Goal: Information Seeking & Learning: Learn about a topic

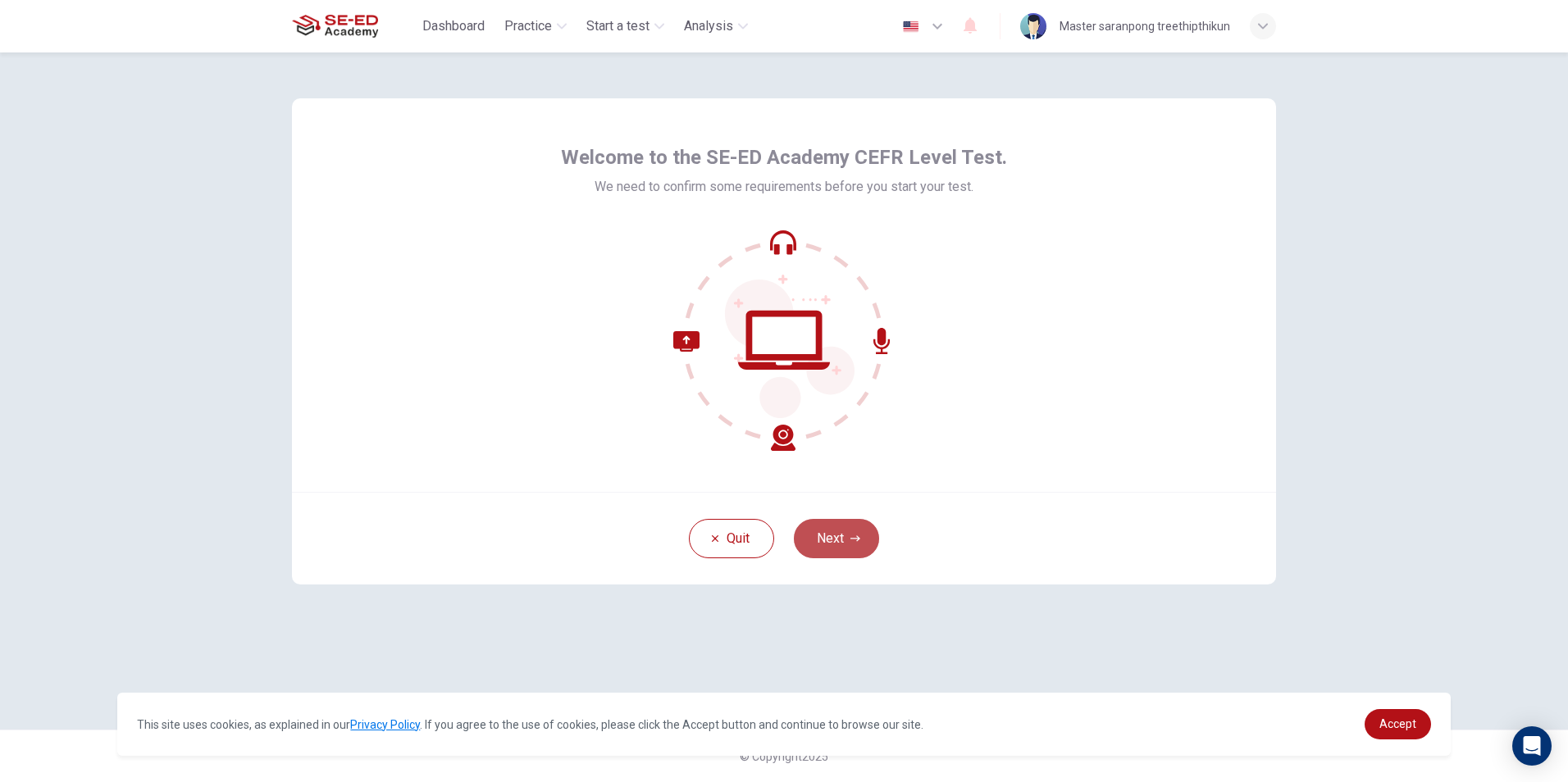
click at [851, 529] on button "Next" at bounding box center [836, 538] width 85 height 40
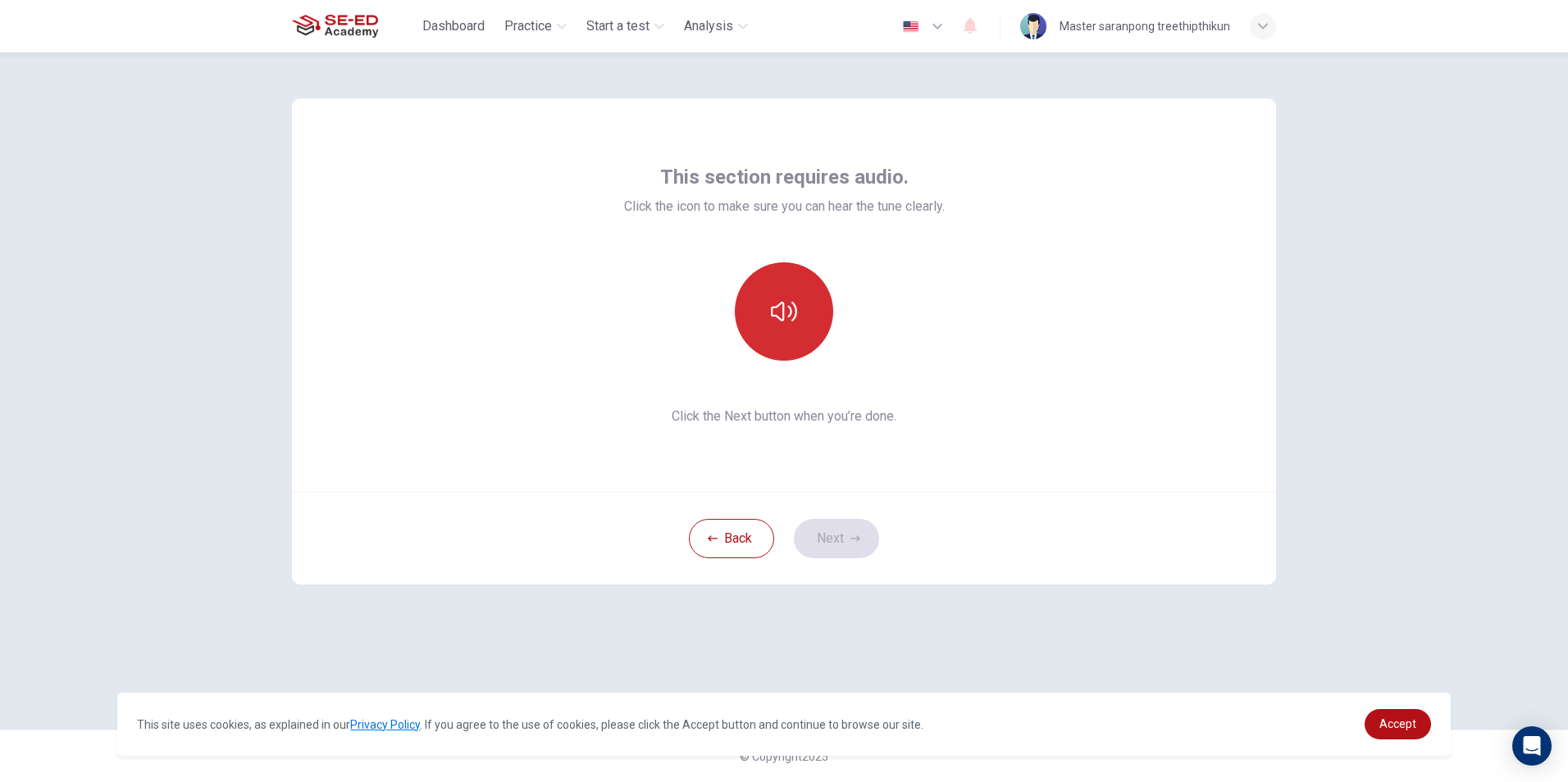
click at [769, 304] on button "button" at bounding box center [784, 311] width 98 height 98
click at [757, 315] on button "button" at bounding box center [784, 311] width 98 height 98
click at [758, 315] on button "button" at bounding box center [784, 311] width 98 height 98
click at [760, 315] on button "button" at bounding box center [784, 311] width 98 height 98
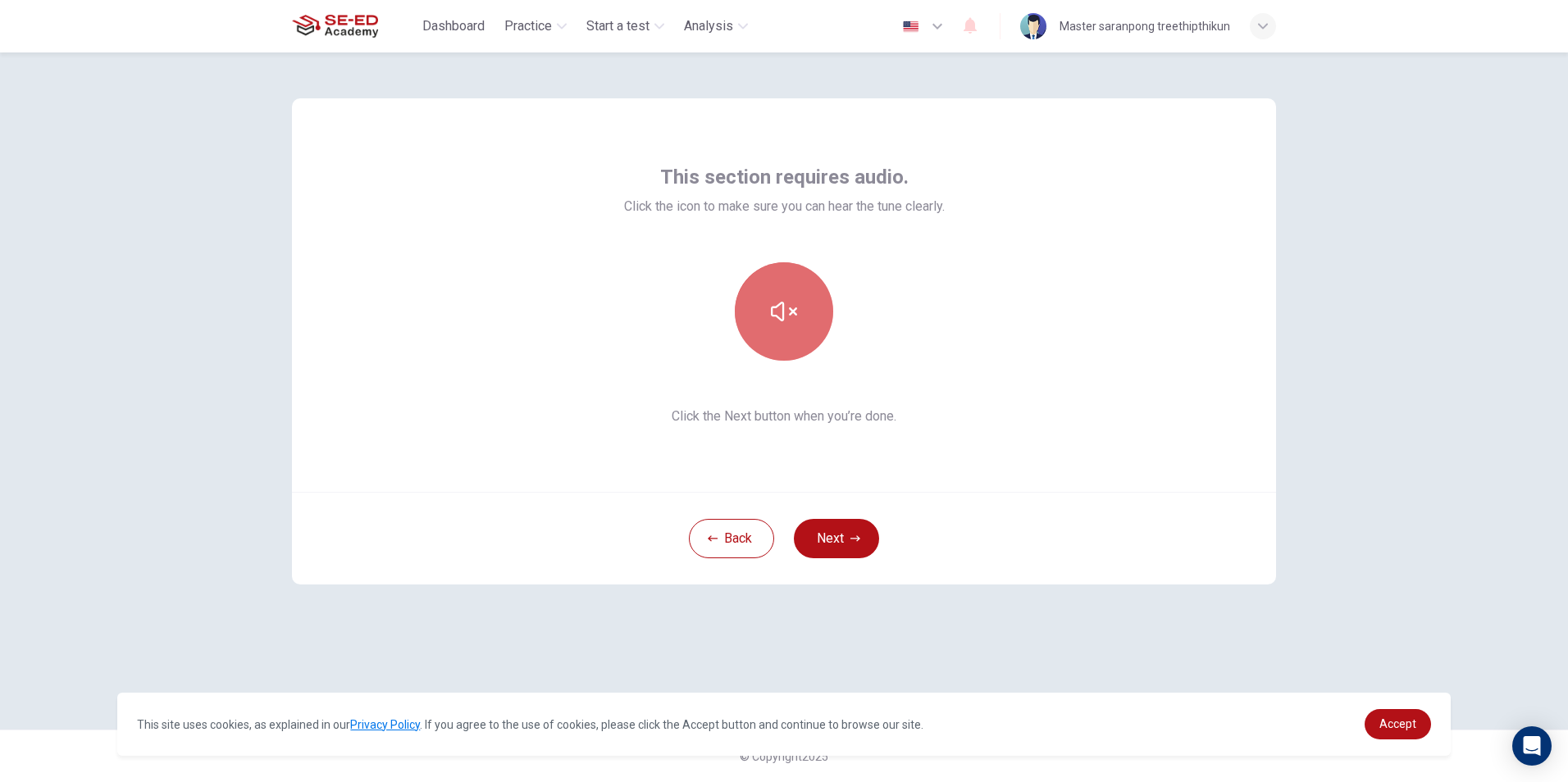
click at [758, 317] on button "button" at bounding box center [784, 311] width 98 height 98
click at [738, 331] on div at bounding box center [784, 311] width 177 height 98
click at [767, 323] on button "button" at bounding box center [784, 311] width 98 height 98
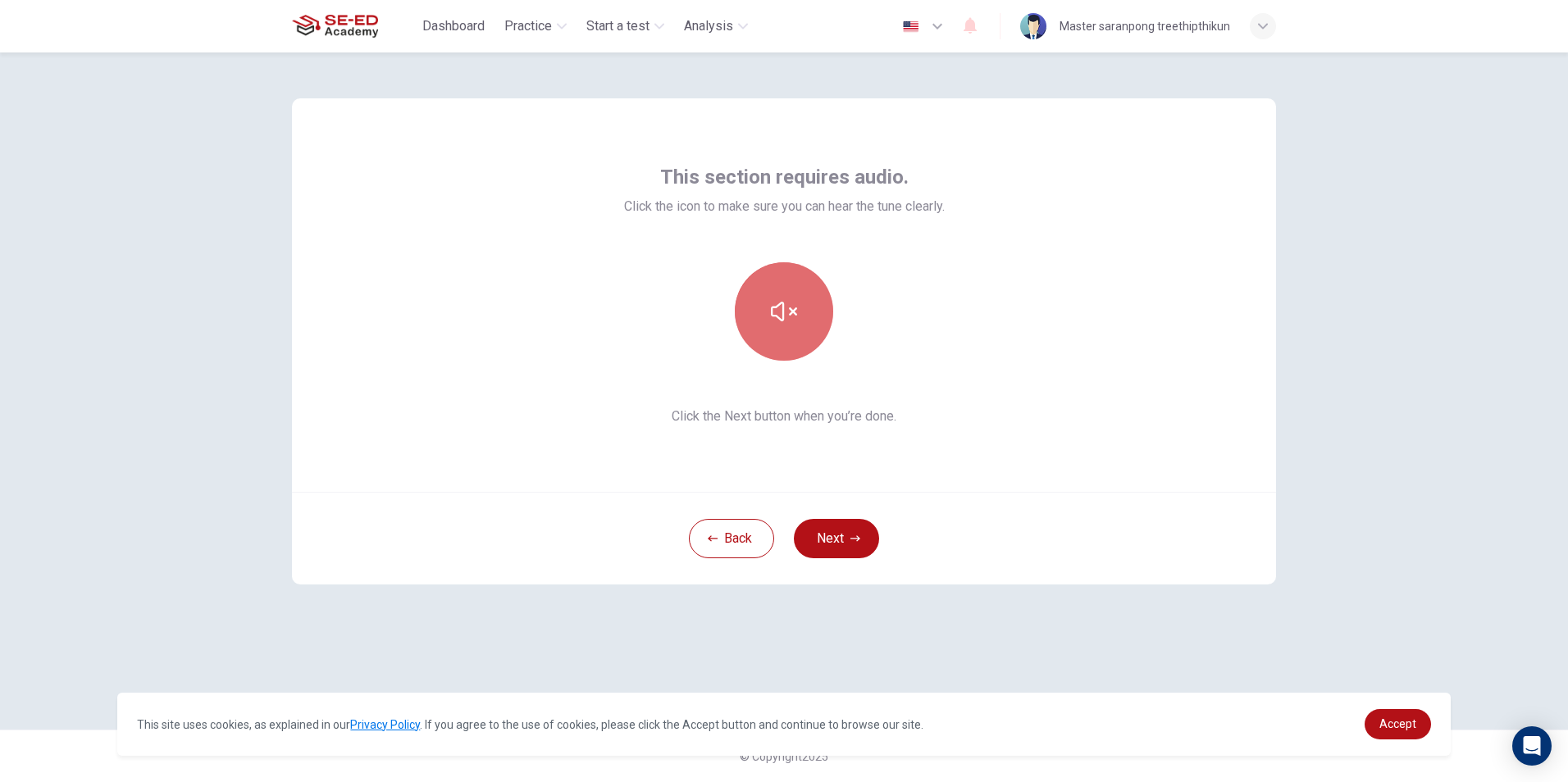
click at [767, 323] on button "button" at bounding box center [784, 311] width 98 height 98
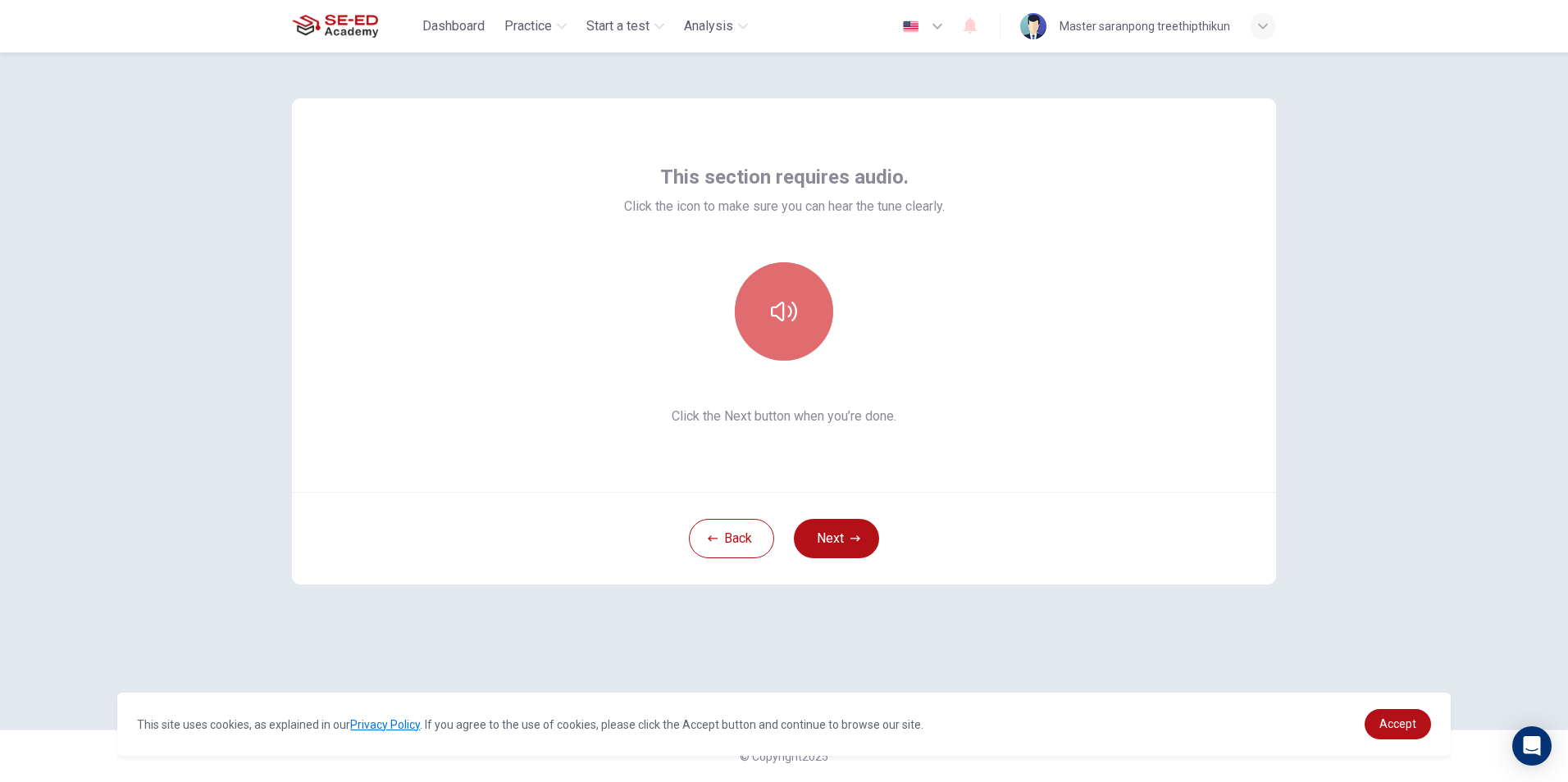
click at [767, 323] on button "button" at bounding box center [784, 311] width 98 height 98
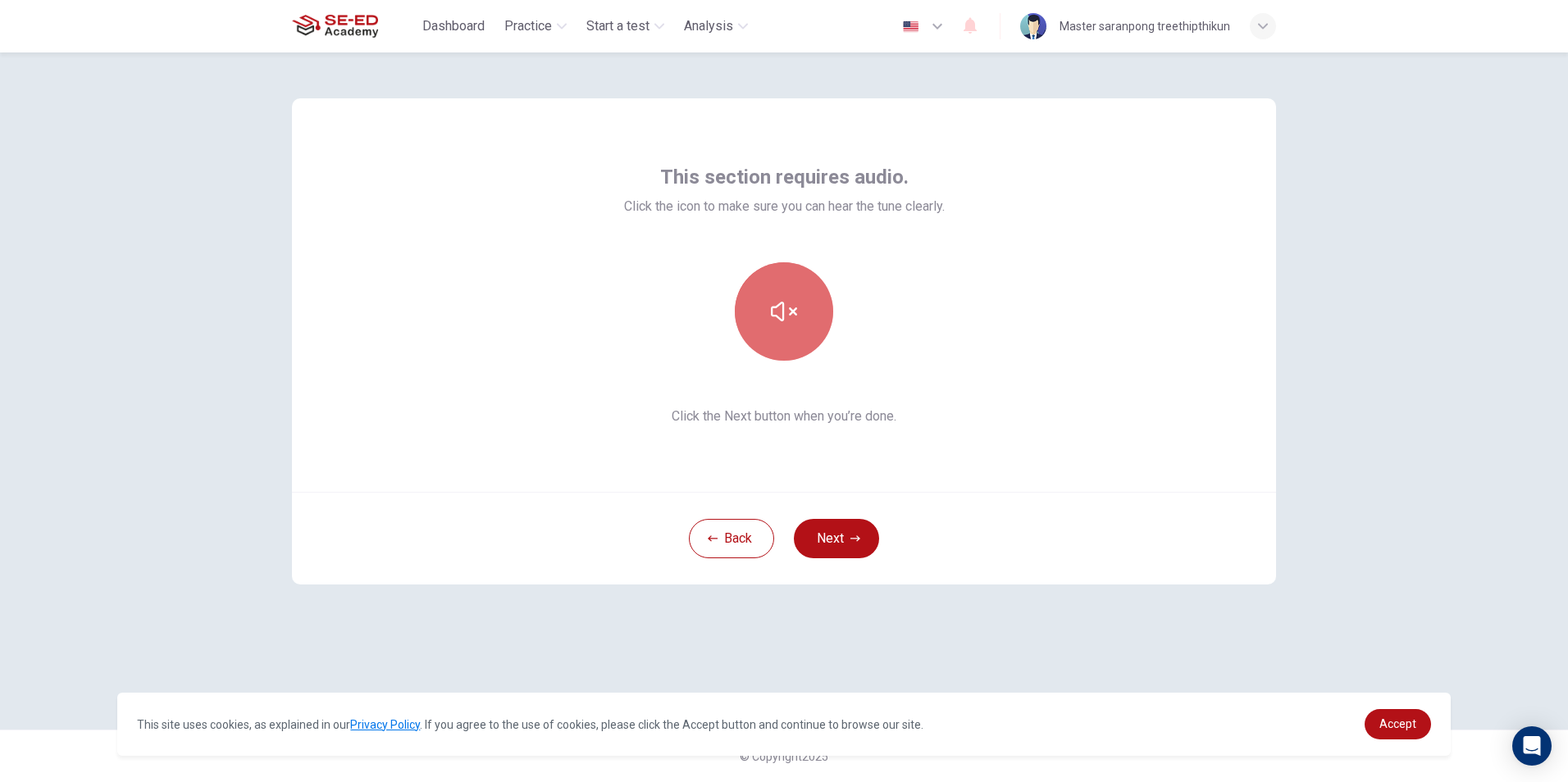
click at [767, 323] on button "button" at bounding box center [784, 311] width 98 height 98
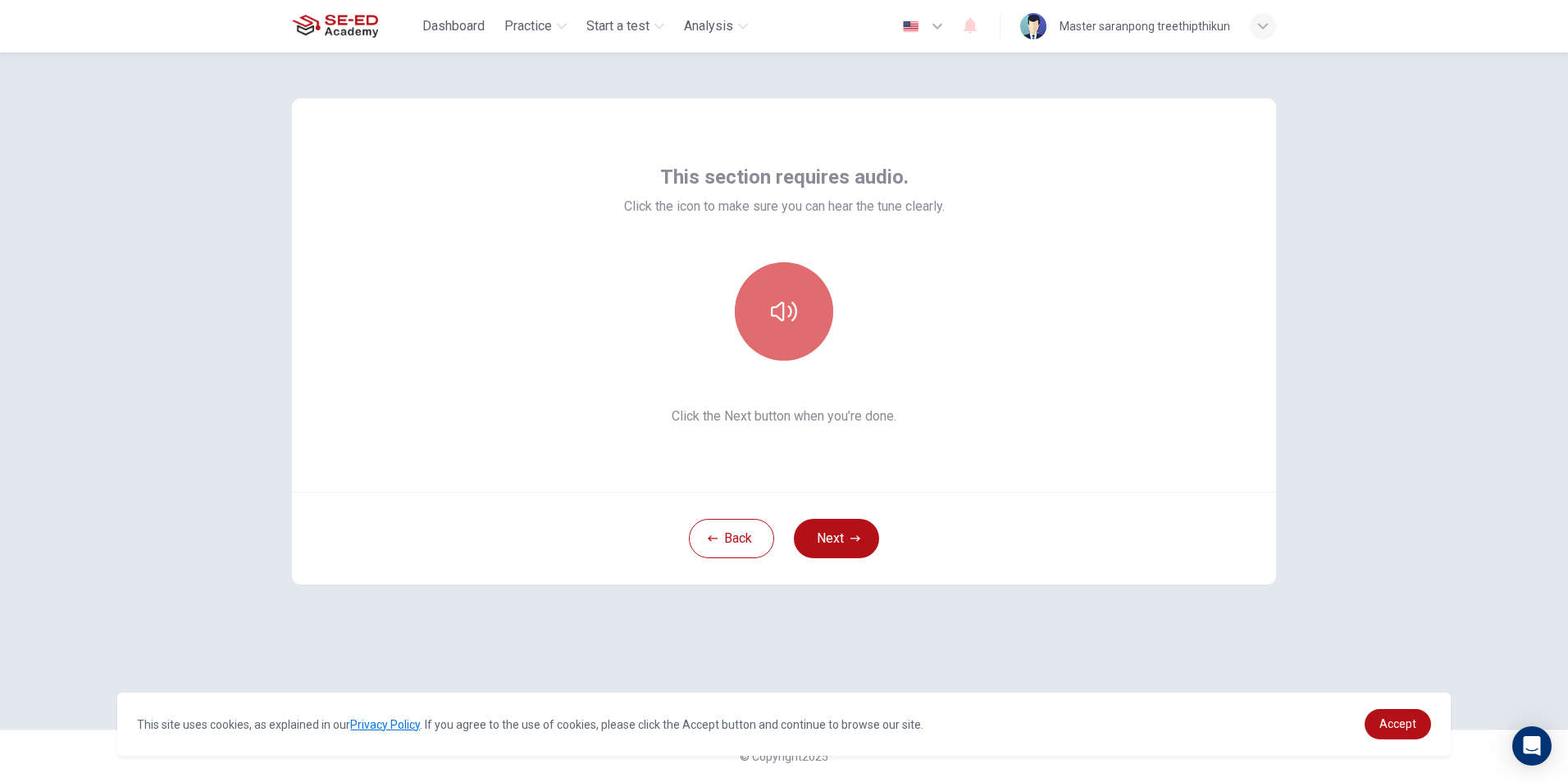
click at [767, 323] on button "button" at bounding box center [784, 311] width 98 height 98
click at [778, 320] on icon "button" at bounding box center [784, 311] width 26 height 26
click at [777, 320] on icon "button" at bounding box center [784, 311] width 26 height 26
click at [815, 328] on button "button" at bounding box center [784, 311] width 98 height 98
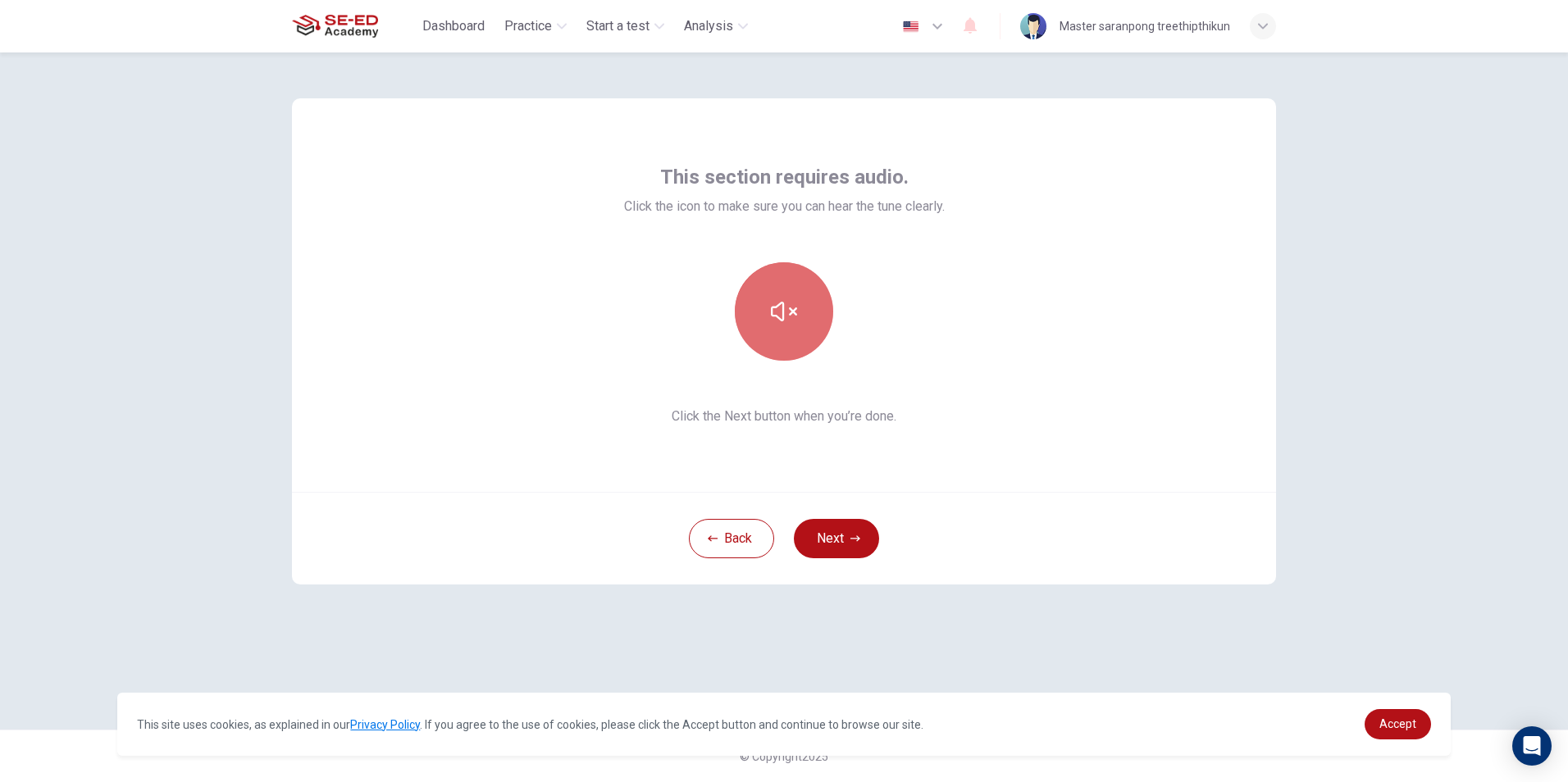
click at [817, 328] on button "button" at bounding box center [784, 311] width 98 height 98
click at [764, 294] on button "button" at bounding box center [784, 311] width 98 height 98
click at [754, 300] on button "button" at bounding box center [784, 311] width 98 height 98
click at [753, 301] on button "button" at bounding box center [784, 311] width 98 height 98
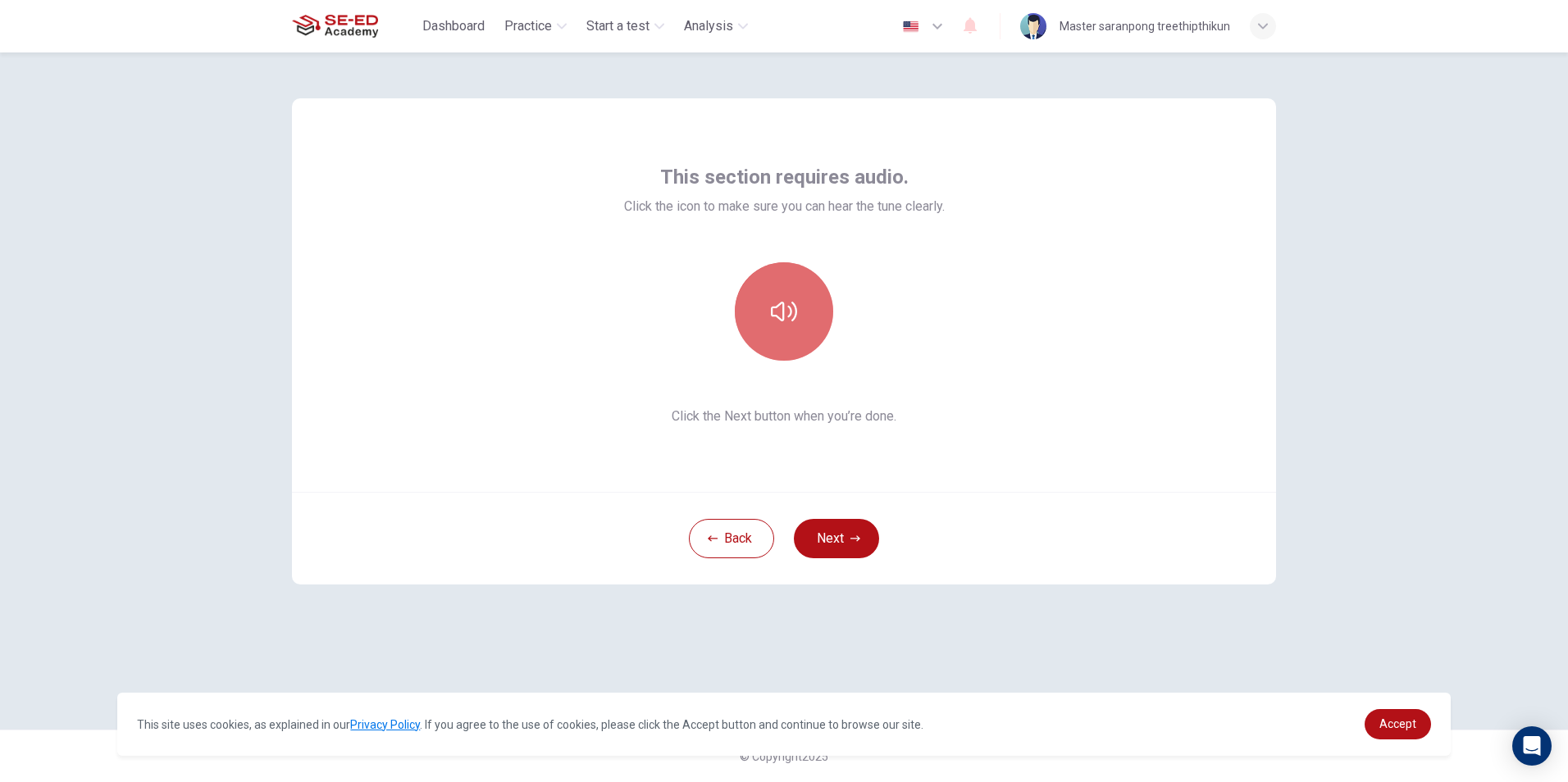
click at [753, 301] on button "button" at bounding box center [784, 311] width 98 height 98
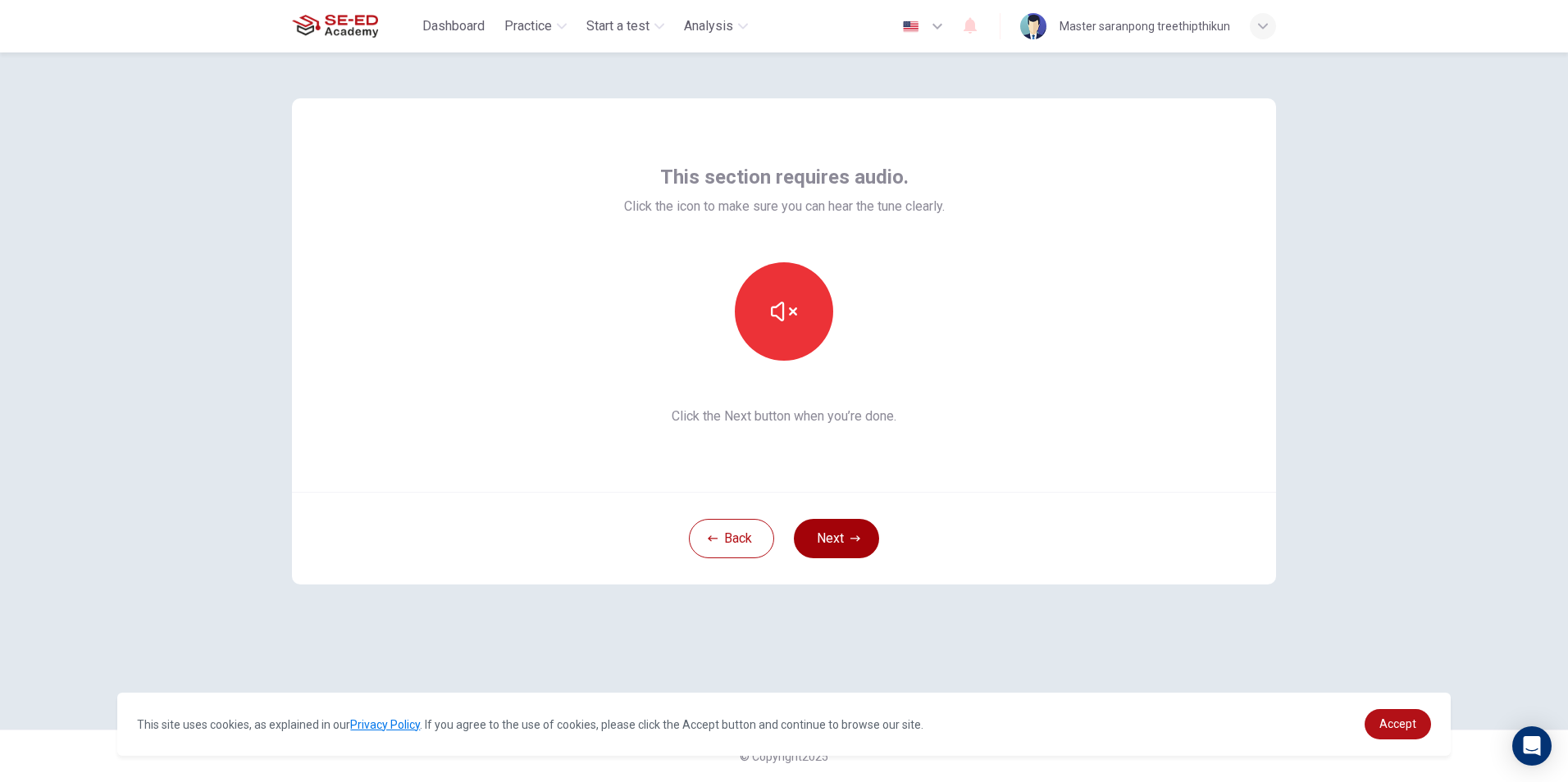
click at [837, 543] on button "Next" at bounding box center [836, 538] width 85 height 40
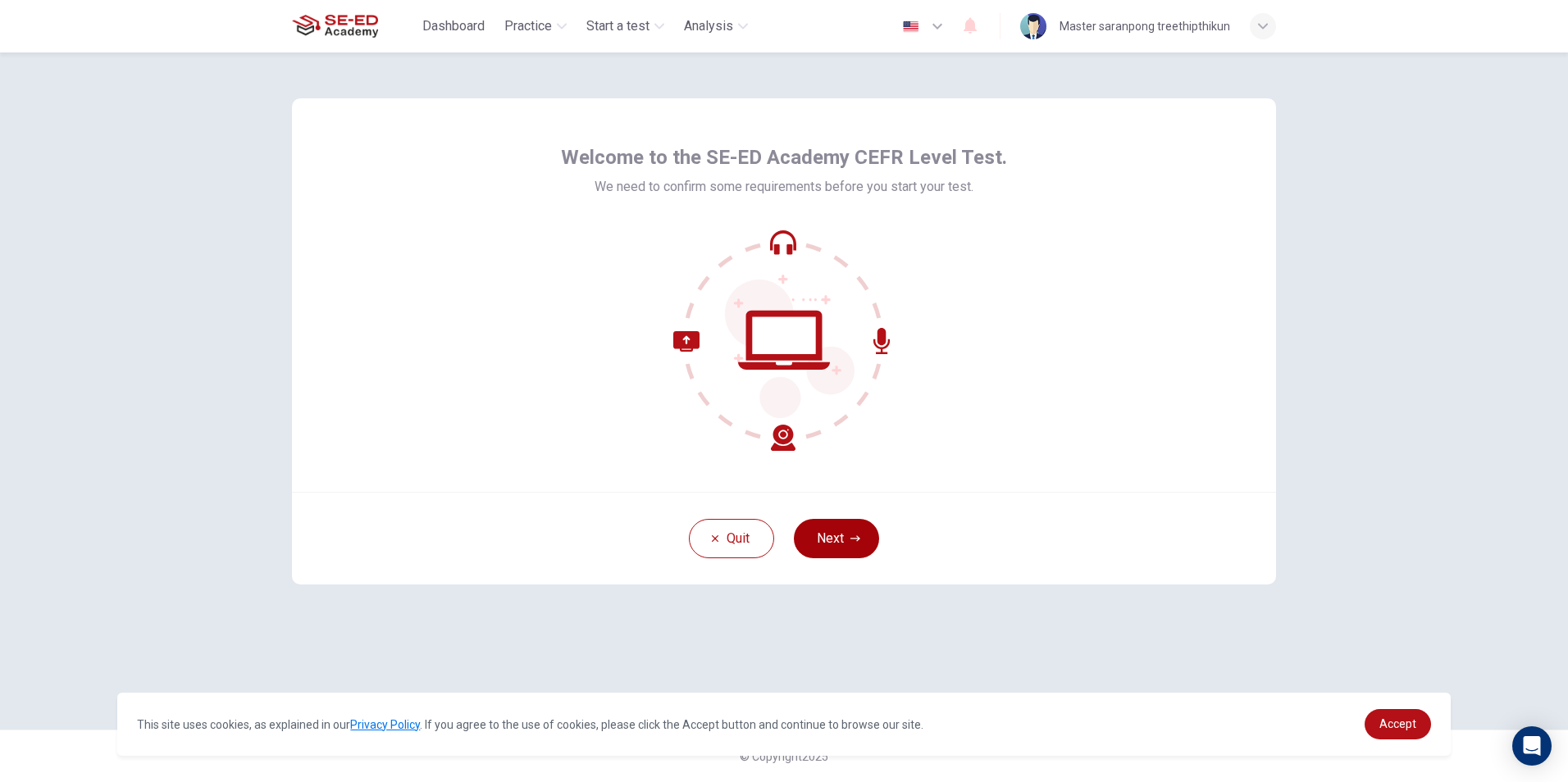
click at [850, 541] on icon "button" at bounding box center [856, 539] width 10 height 10
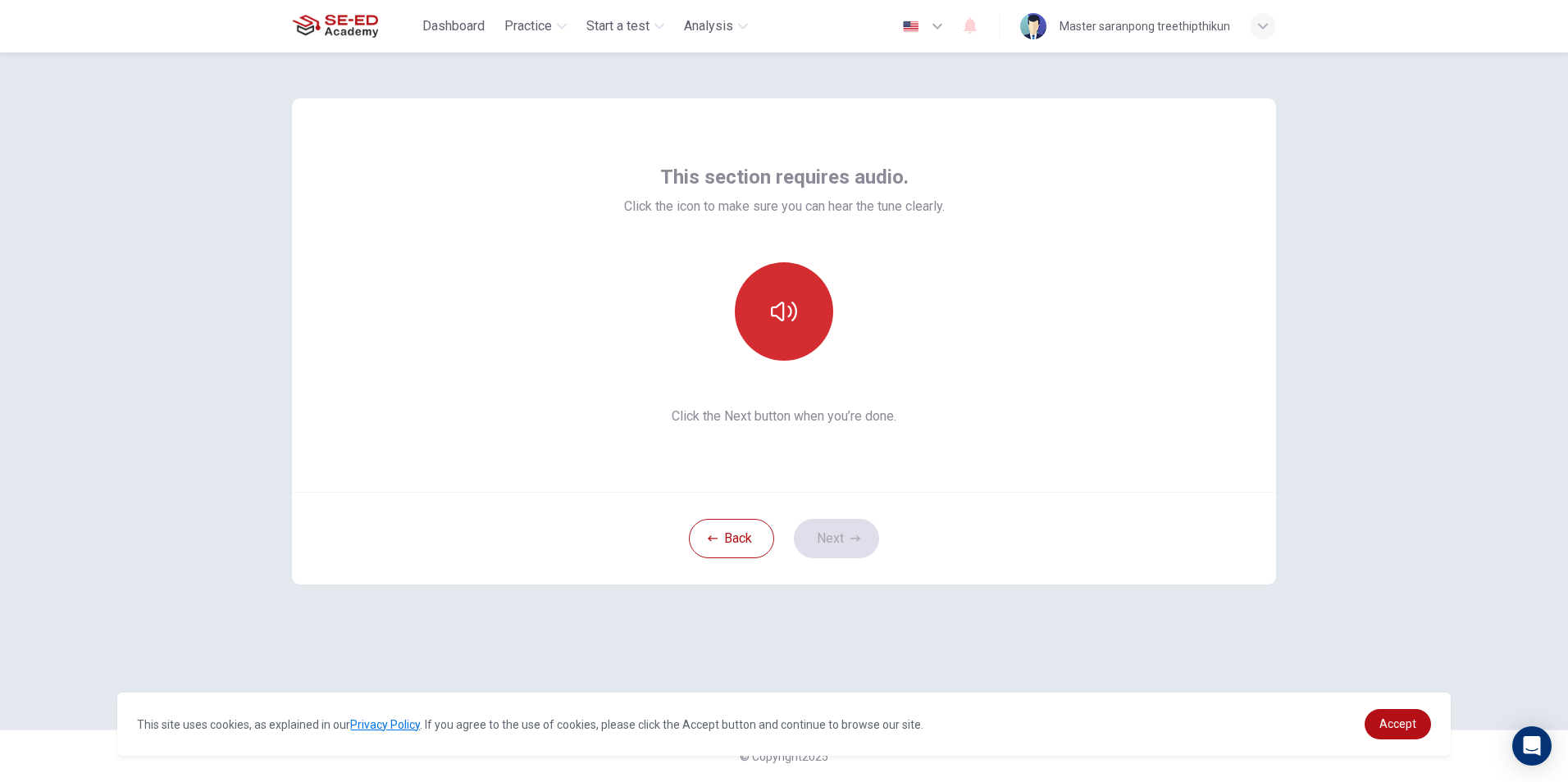
click at [763, 267] on button "button" at bounding box center [784, 311] width 98 height 98
click at [773, 262] on div "This section requires audio. Click the icon to make sure you can hear the tune …" at bounding box center [784, 295] width 321 height 262
click at [800, 294] on button "button" at bounding box center [784, 311] width 98 height 98
click at [841, 539] on button "Next" at bounding box center [836, 538] width 85 height 40
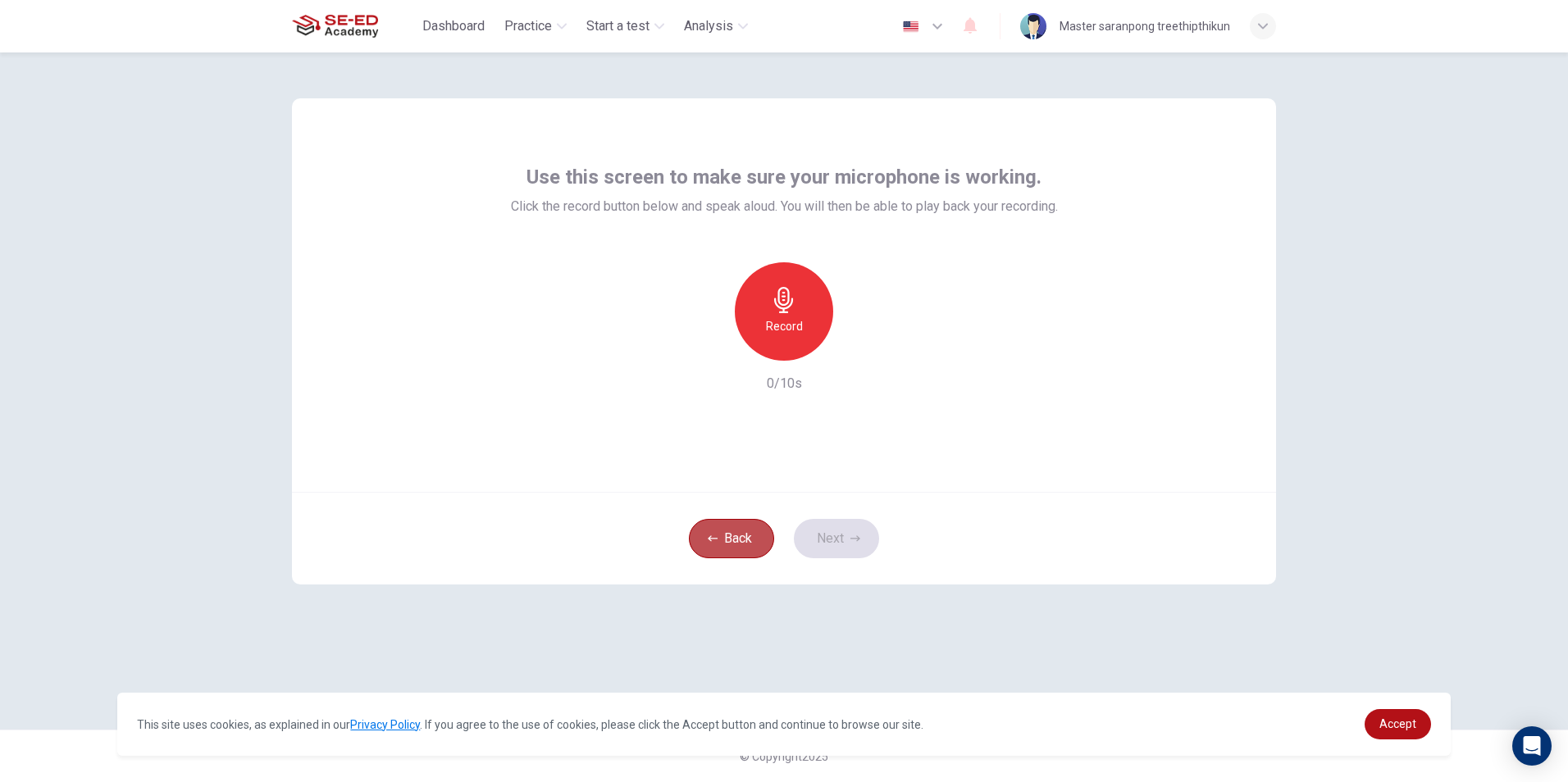
click at [763, 525] on button "Back" at bounding box center [731, 538] width 85 height 40
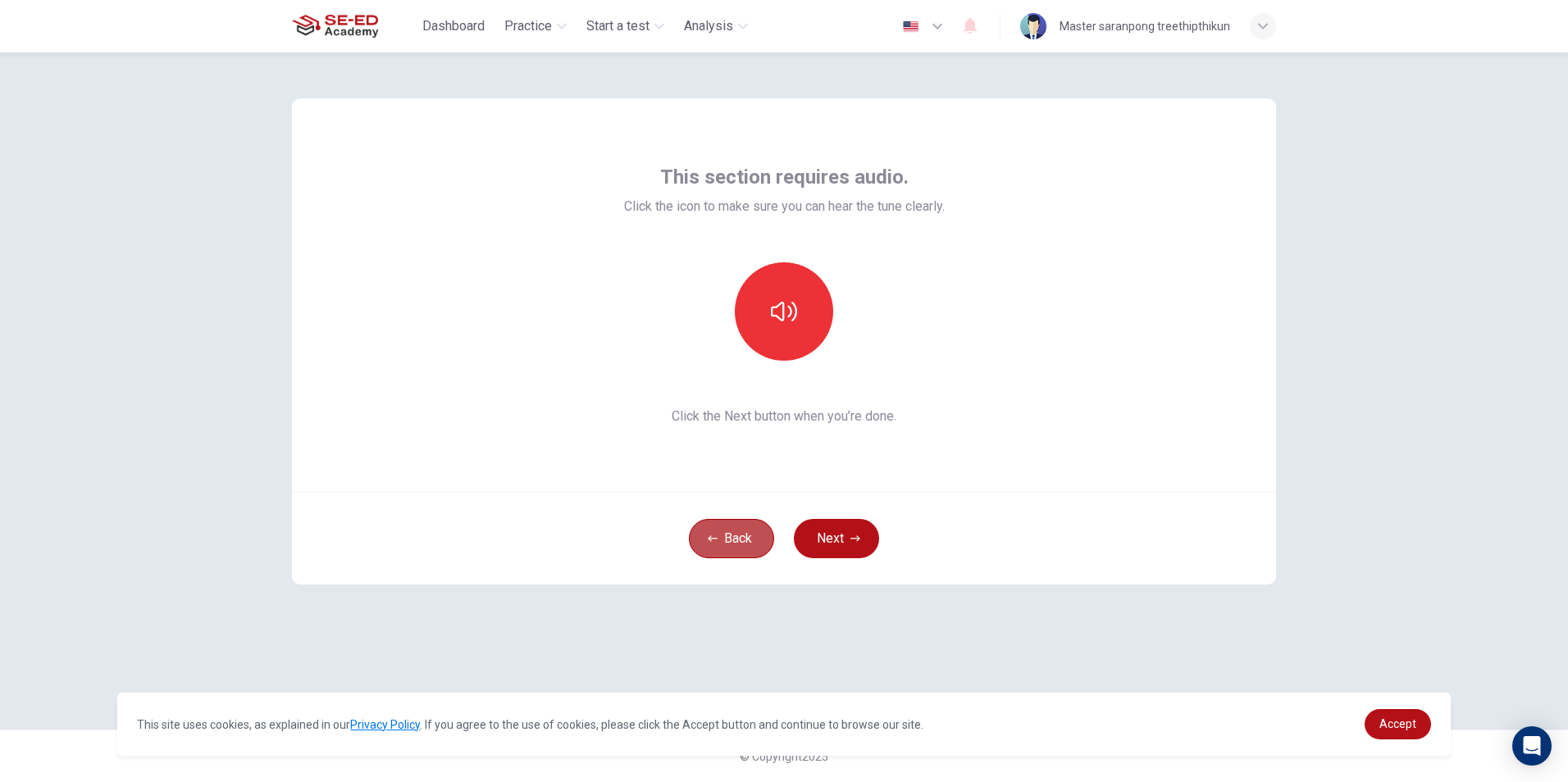
click at [764, 525] on button "Back" at bounding box center [731, 538] width 85 height 40
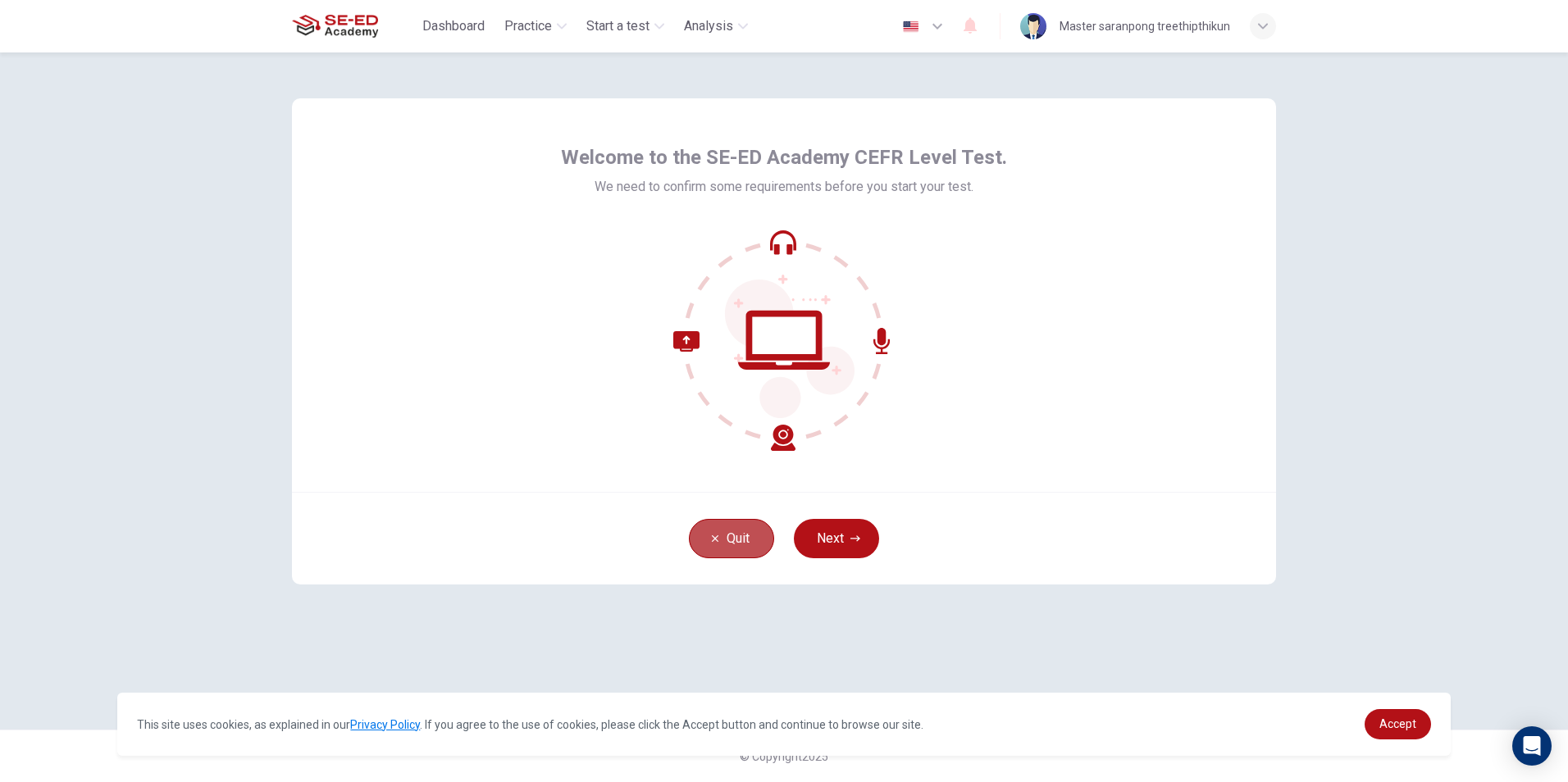
click at [764, 525] on button "Quit" at bounding box center [731, 538] width 85 height 40
click at [842, 536] on button "Next" at bounding box center [836, 538] width 85 height 40
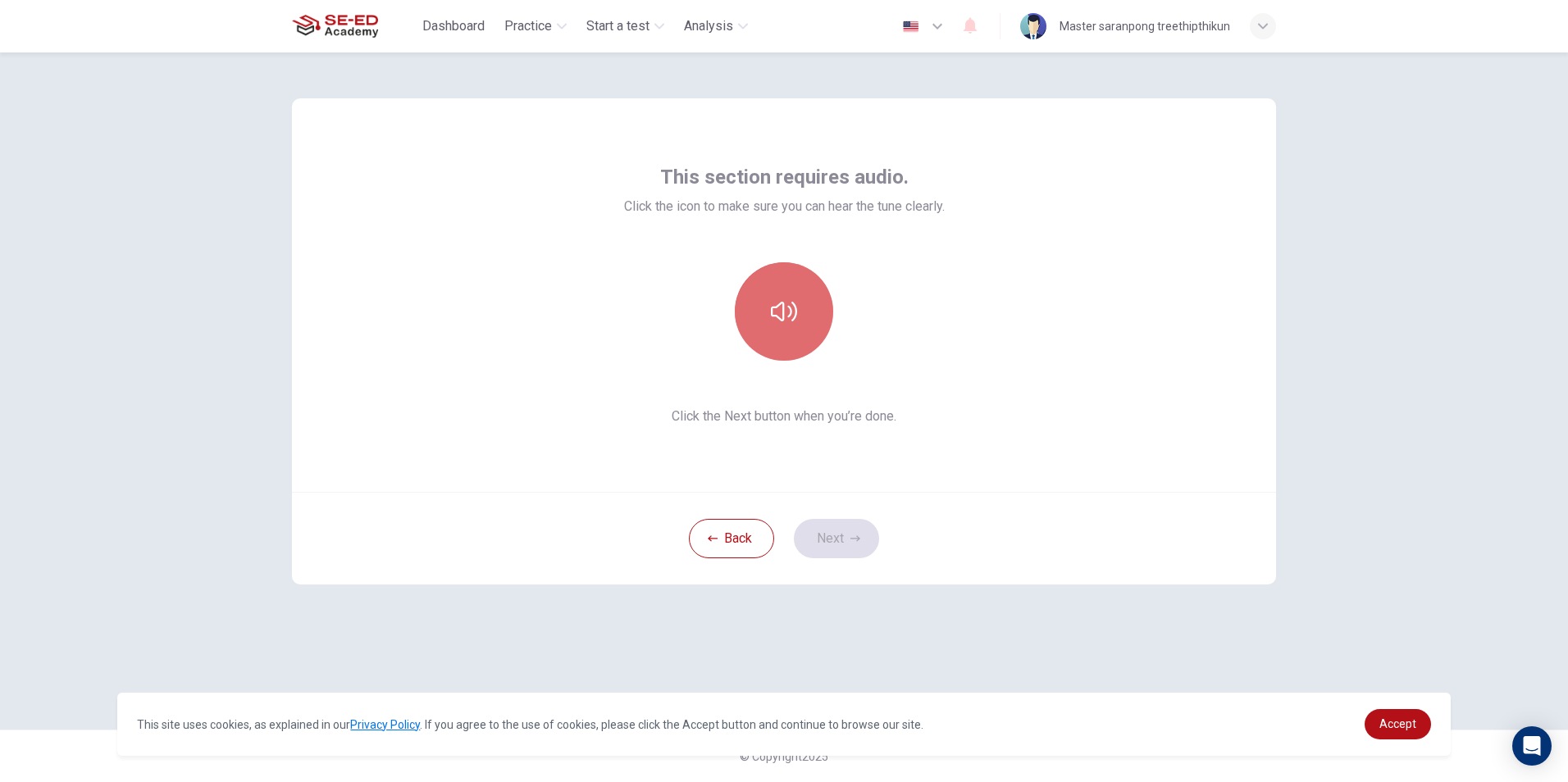
click at [773, 297] on button "button" at bounding box center [784, 311] width 98 height 98
click at [850, 553] on button "Next" at bounding box center [836, 538] width 85 height 40
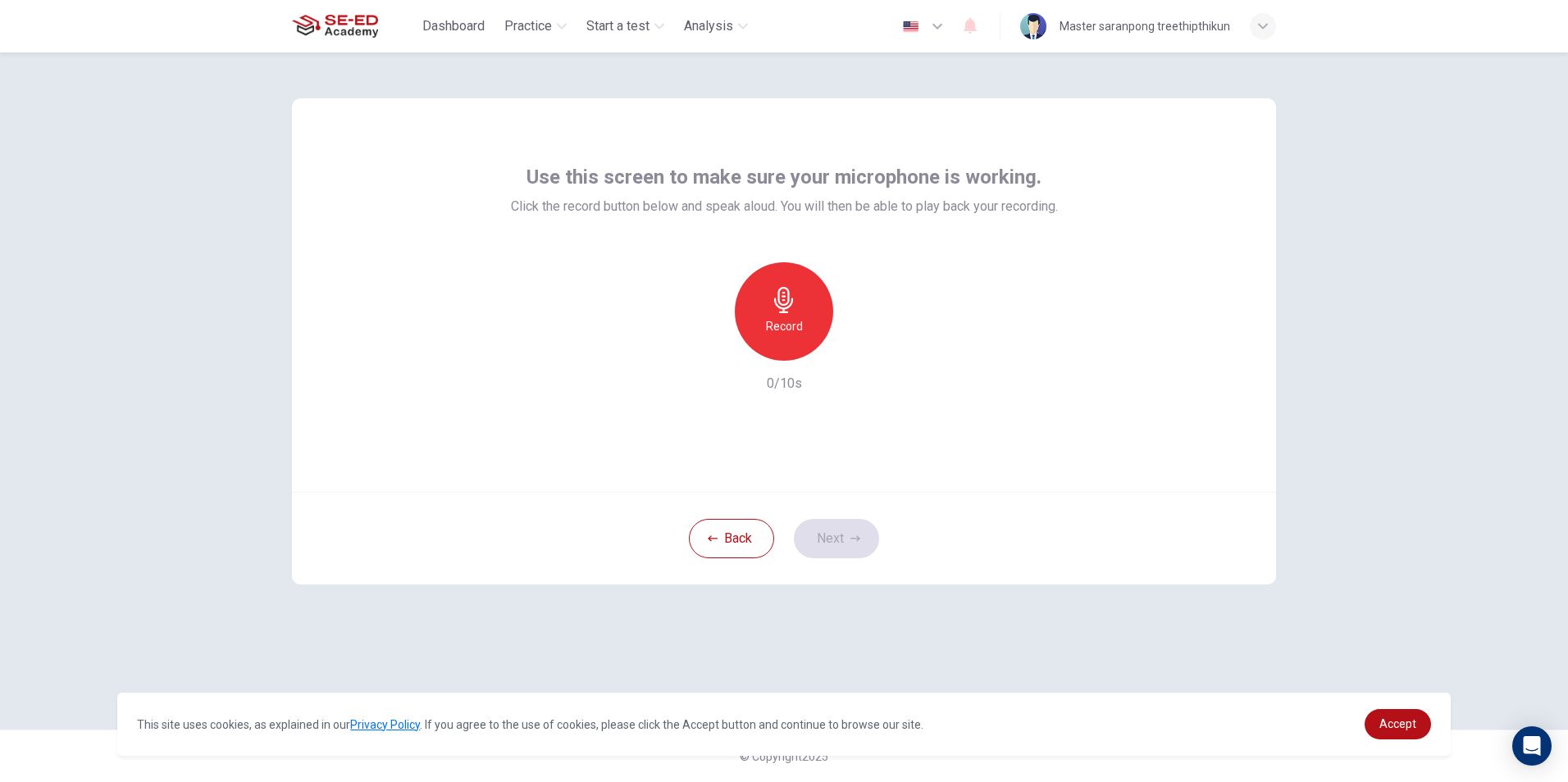
click at [790, 321] on h6 "Record" at bounding box center [784, 326] width 37 height 19
click at [836, 543] on button "Next" at bounding box center [836, 538] width 85 height 40
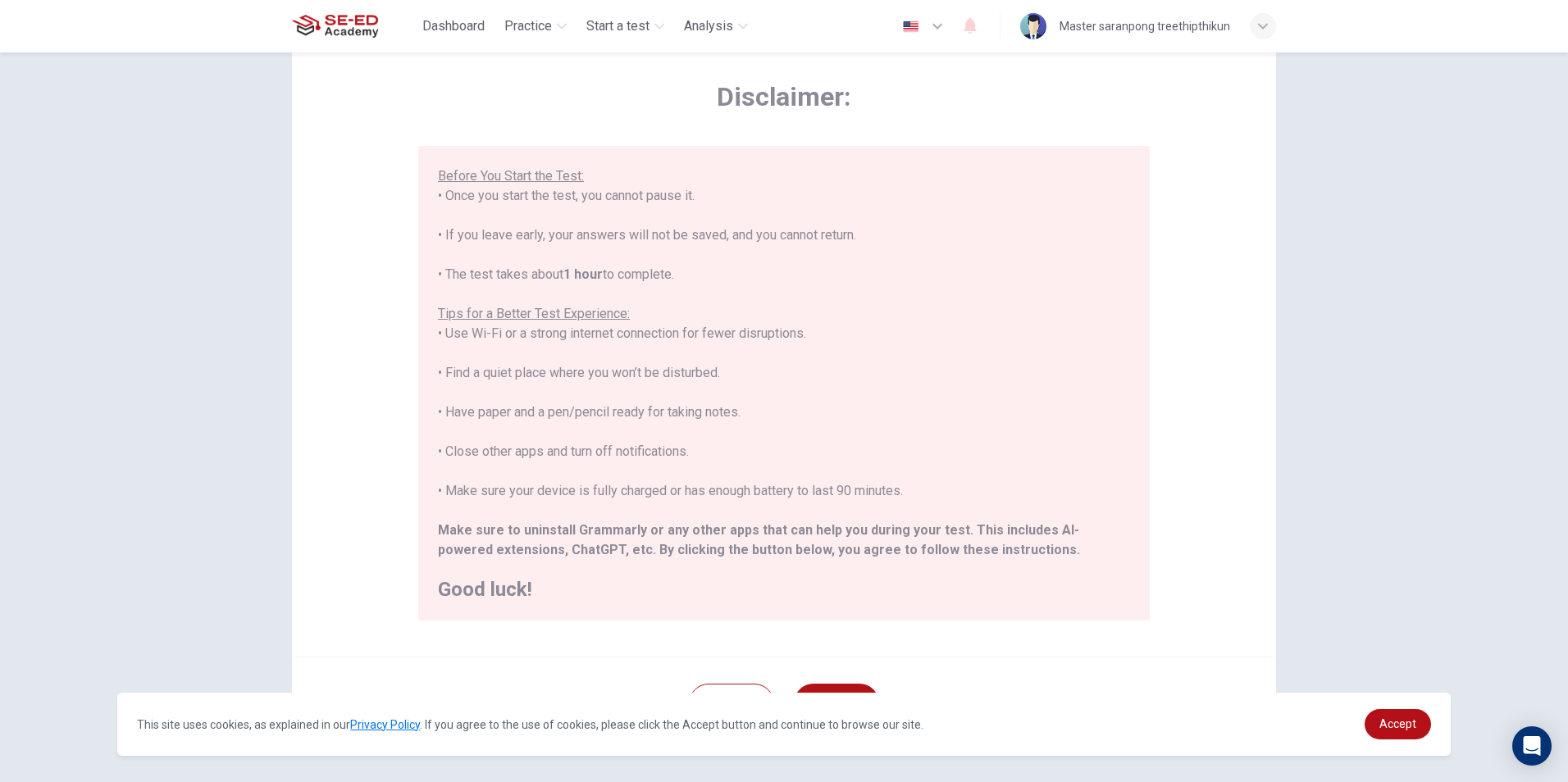
scroll to position [129, 0]
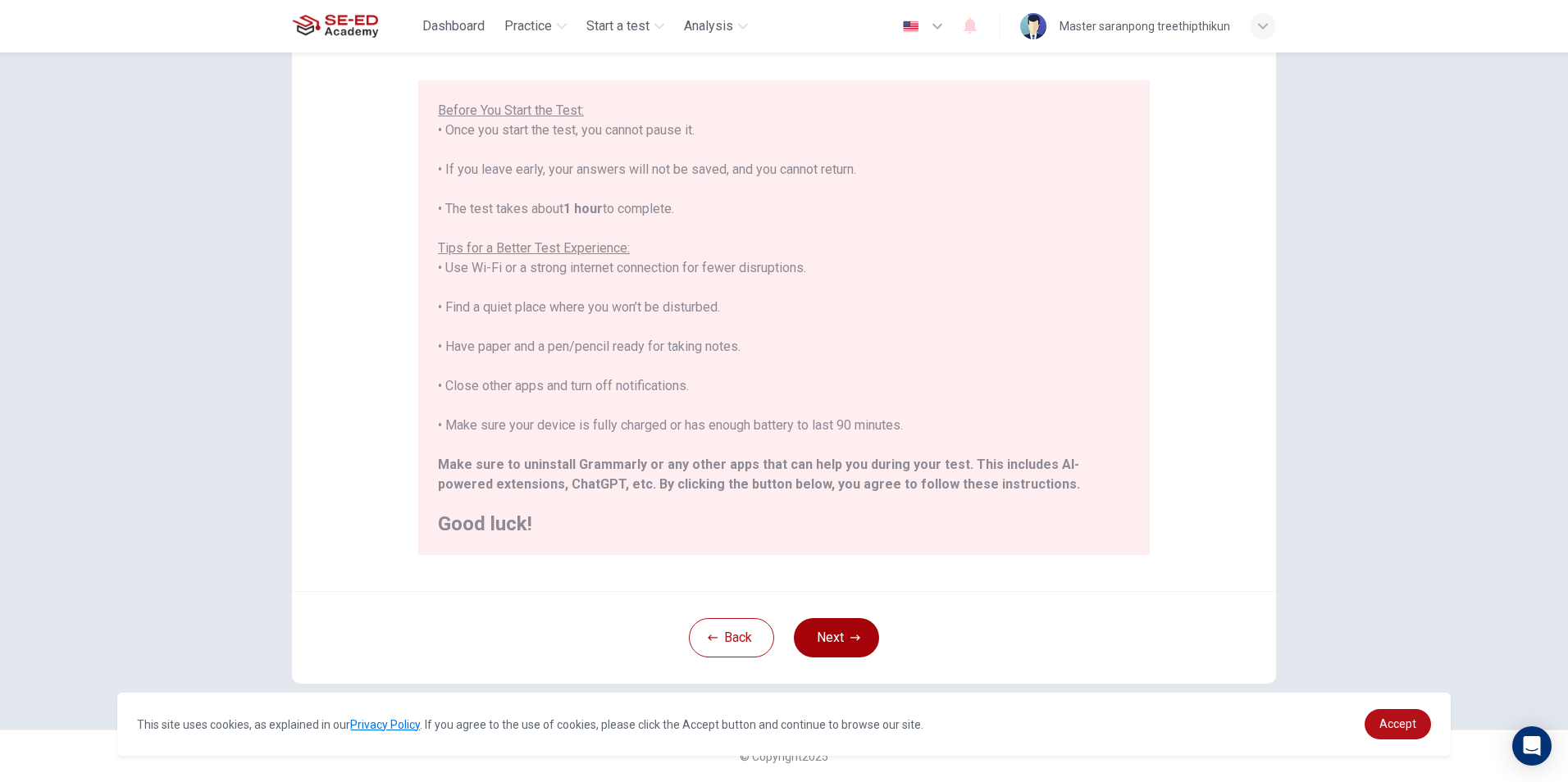
click at [831, 636] on button "Next" at bounding box center [836, 638] width 85 height 40
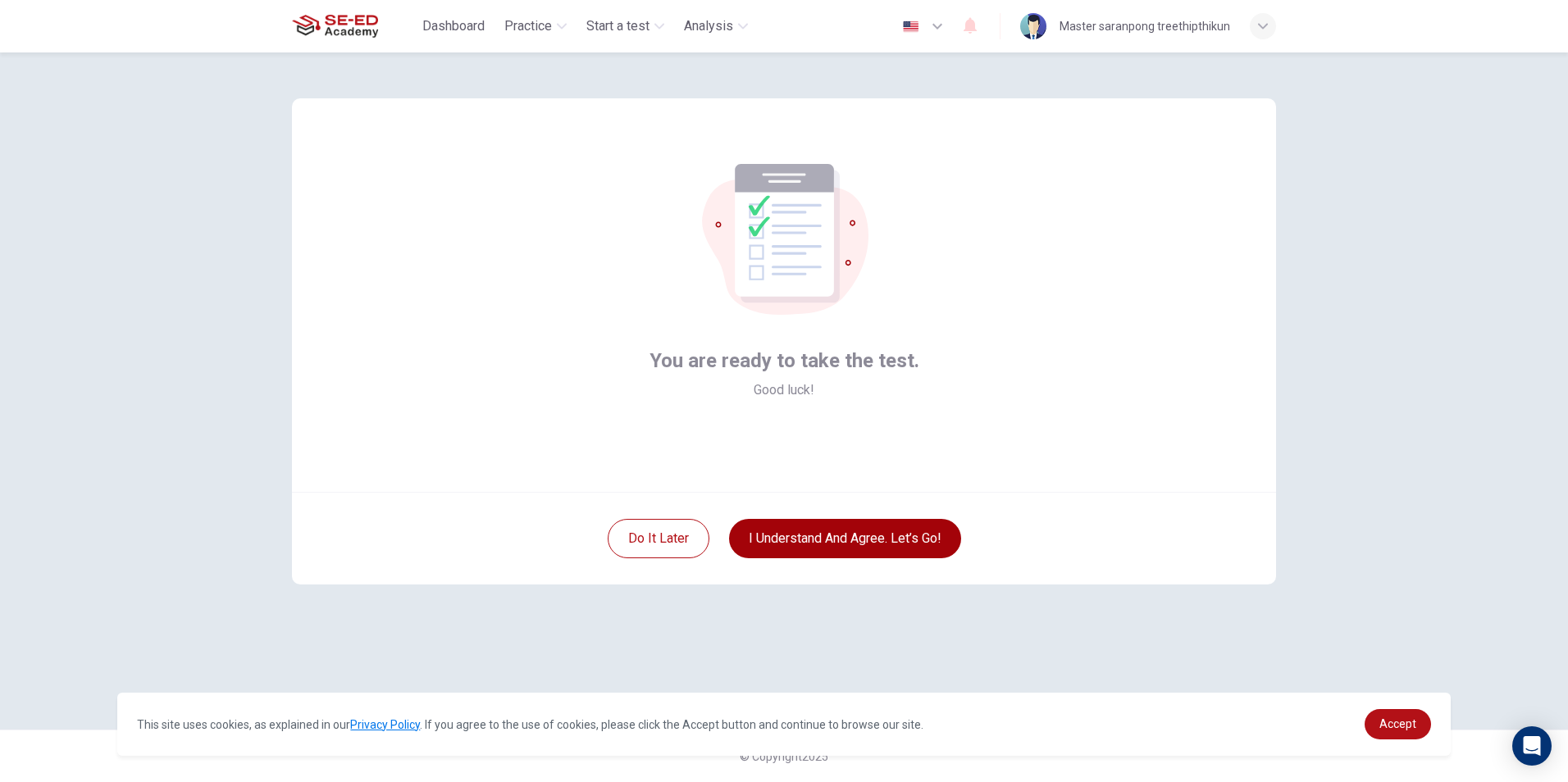
scroll to position [0, 0]
click at [901, 537] on button "I understand and agree. Let’s go!" at bounding box center [845, 538] width 232 height 40
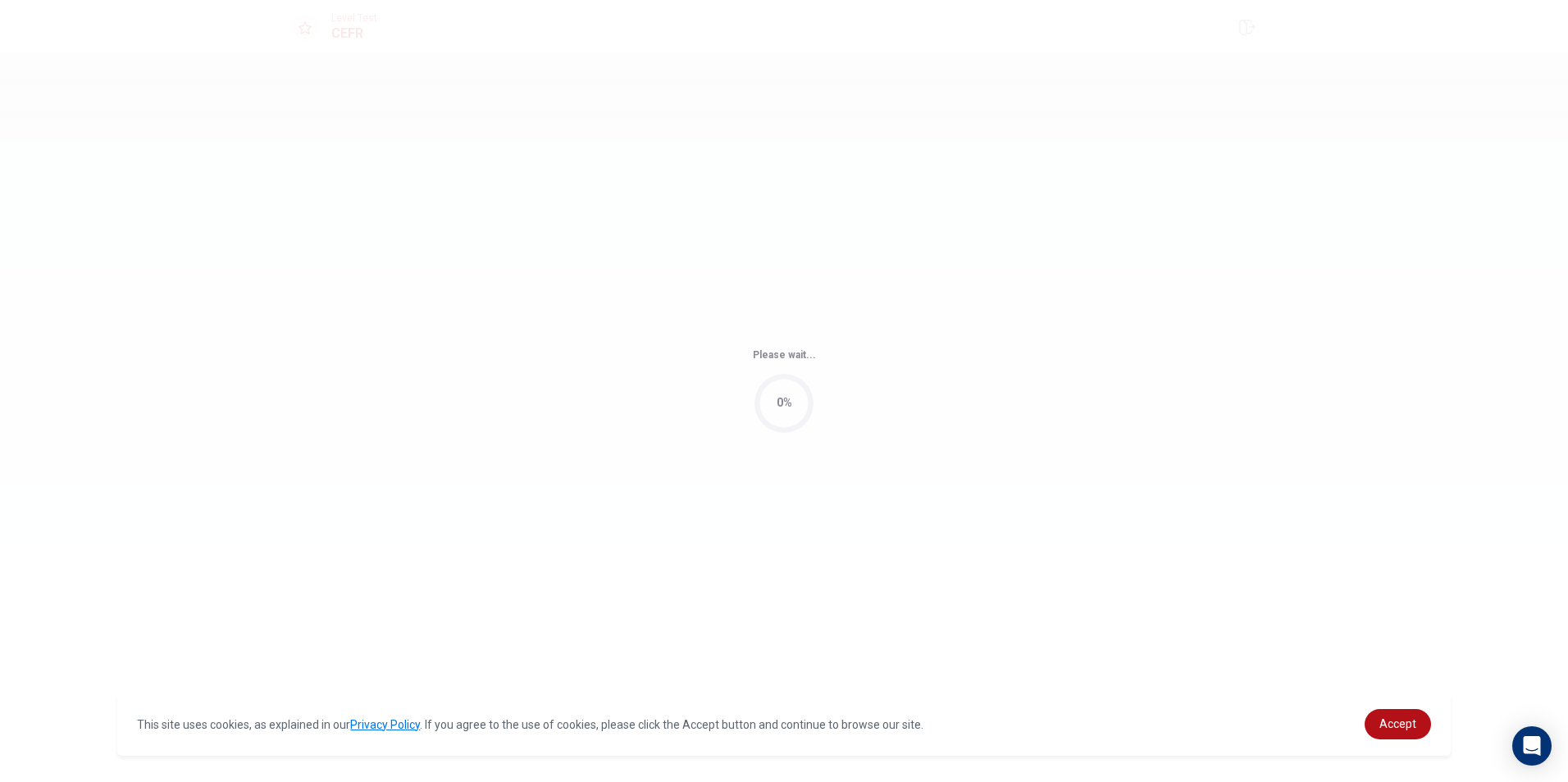
click at [879, 543] on div "Please wait... 0%" at bounding box center [784, 391] width 1568 height 782
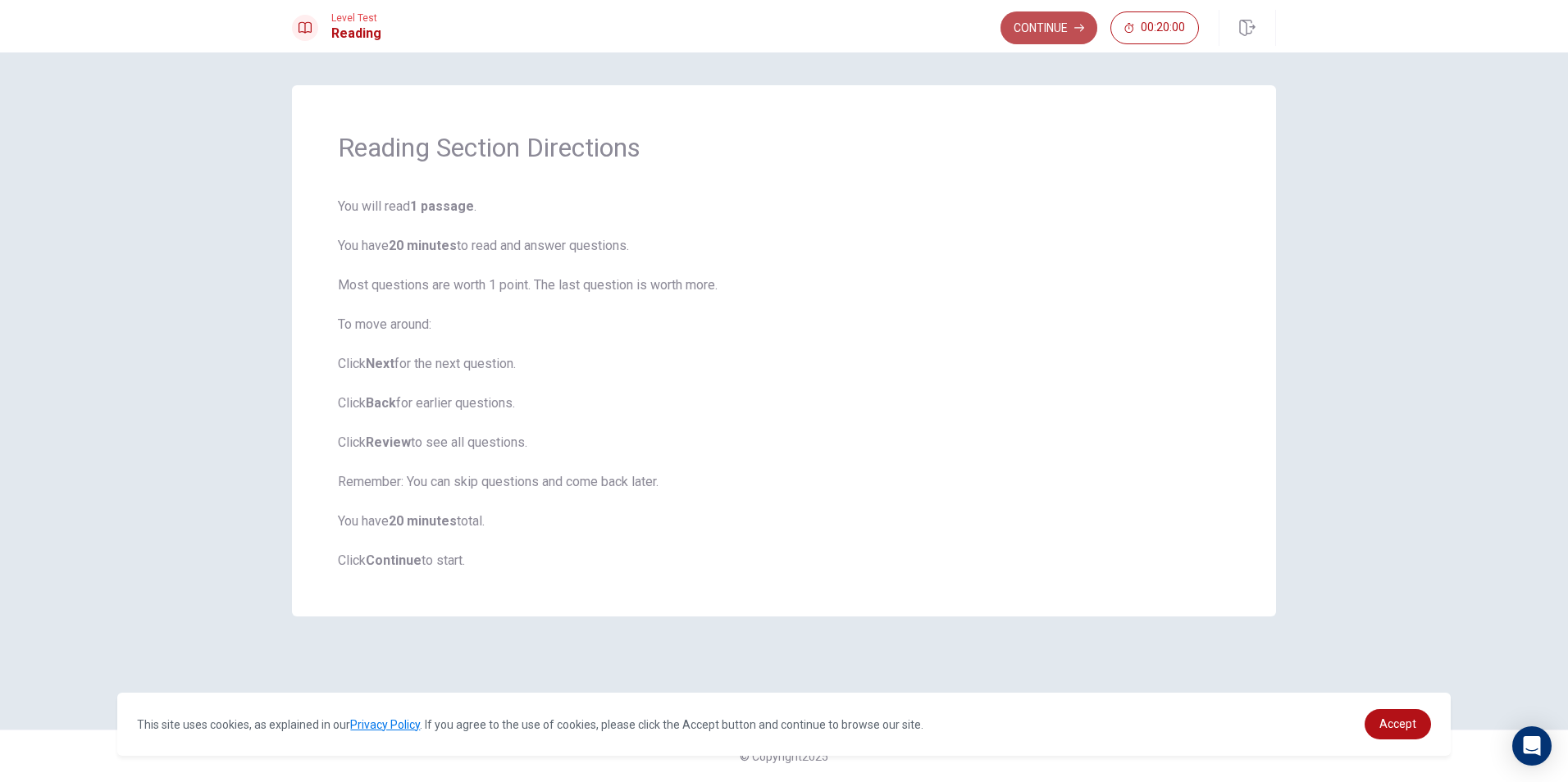
click at [1054, 28] on button "Continue" at bounding box center [1048, 28] width 96 height 33
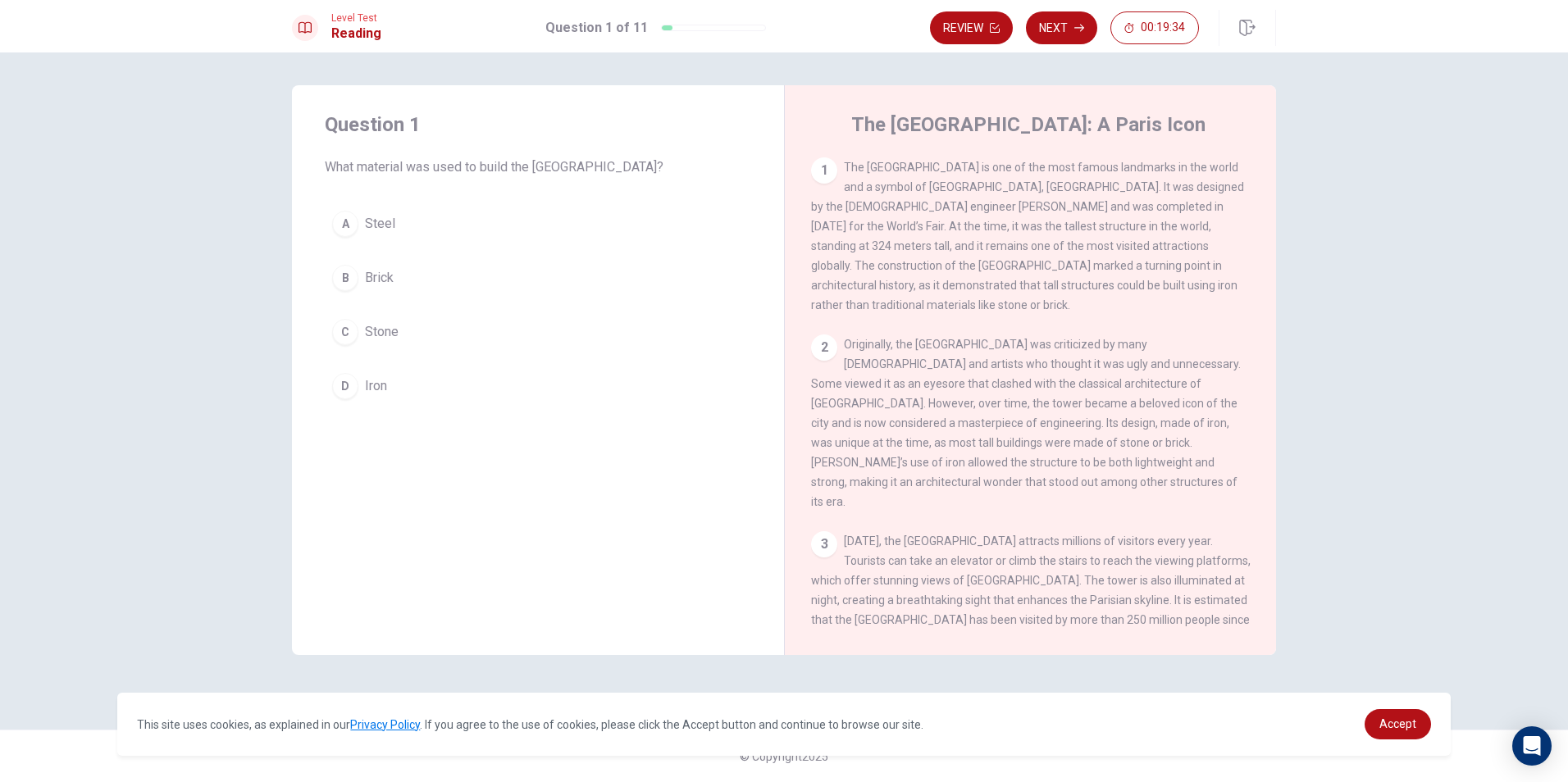
click at [355, 382] on div "D" at bounding box center [344, 386] width 26 height 26
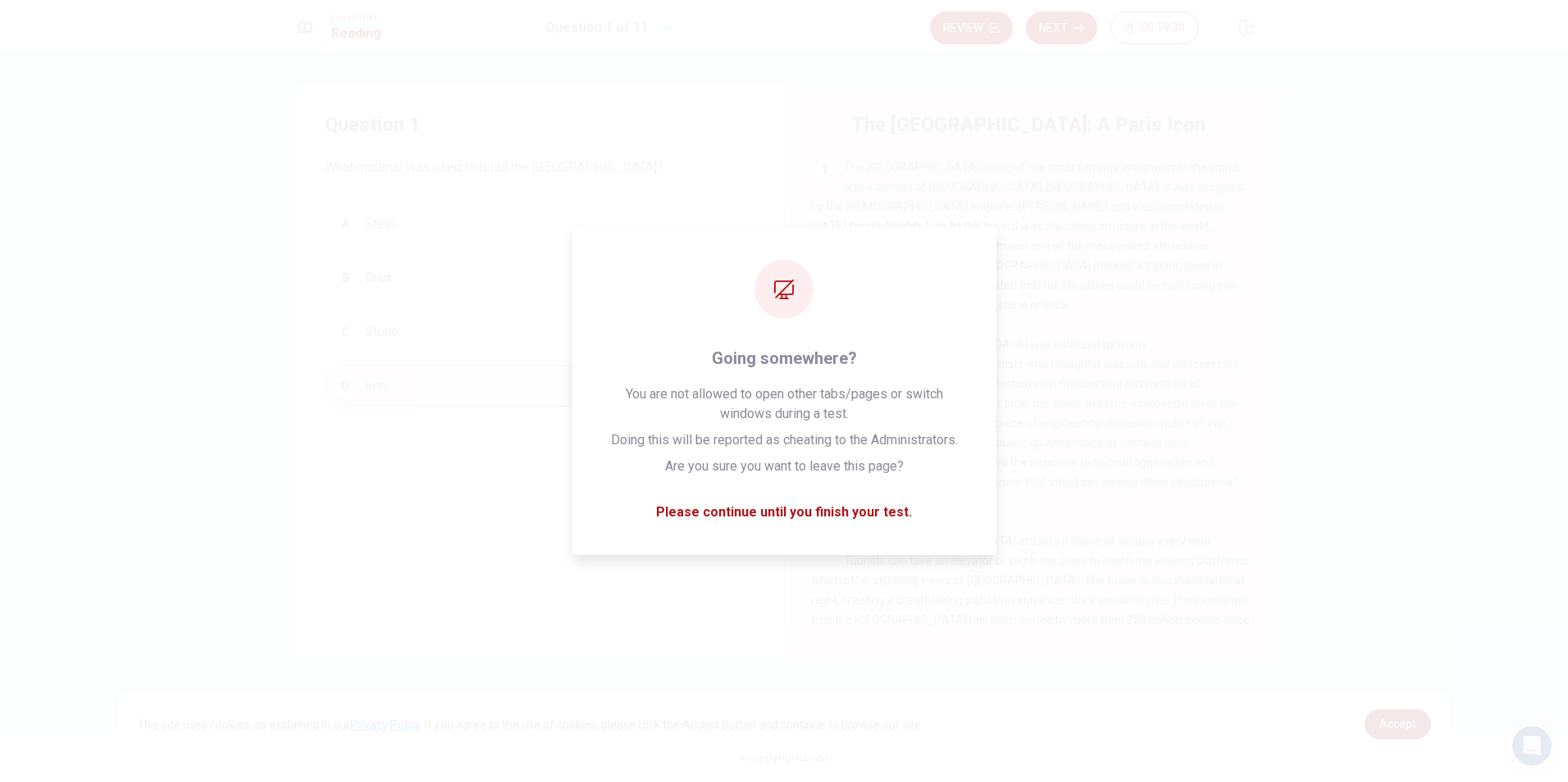
click at [1396, 719] on span "Accept" at bounding box center [1398, 724] width 37 height 14
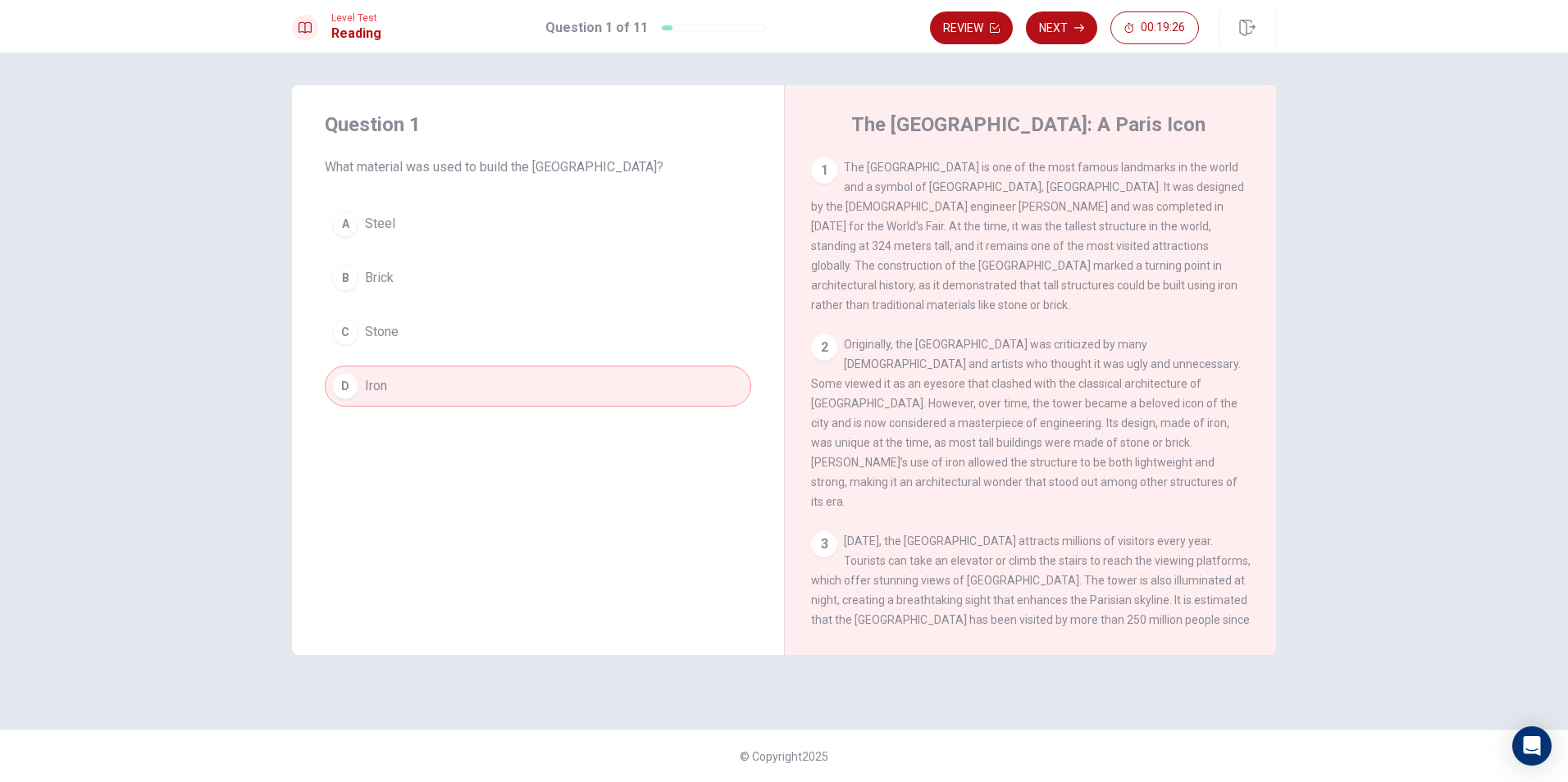
click at [564, 399] on button "D Iron" at bounding box center [538, 386] width 426 height 41
click at [382, 325] on span "Stone" at bounding box center [382, 332] width 34 height 19
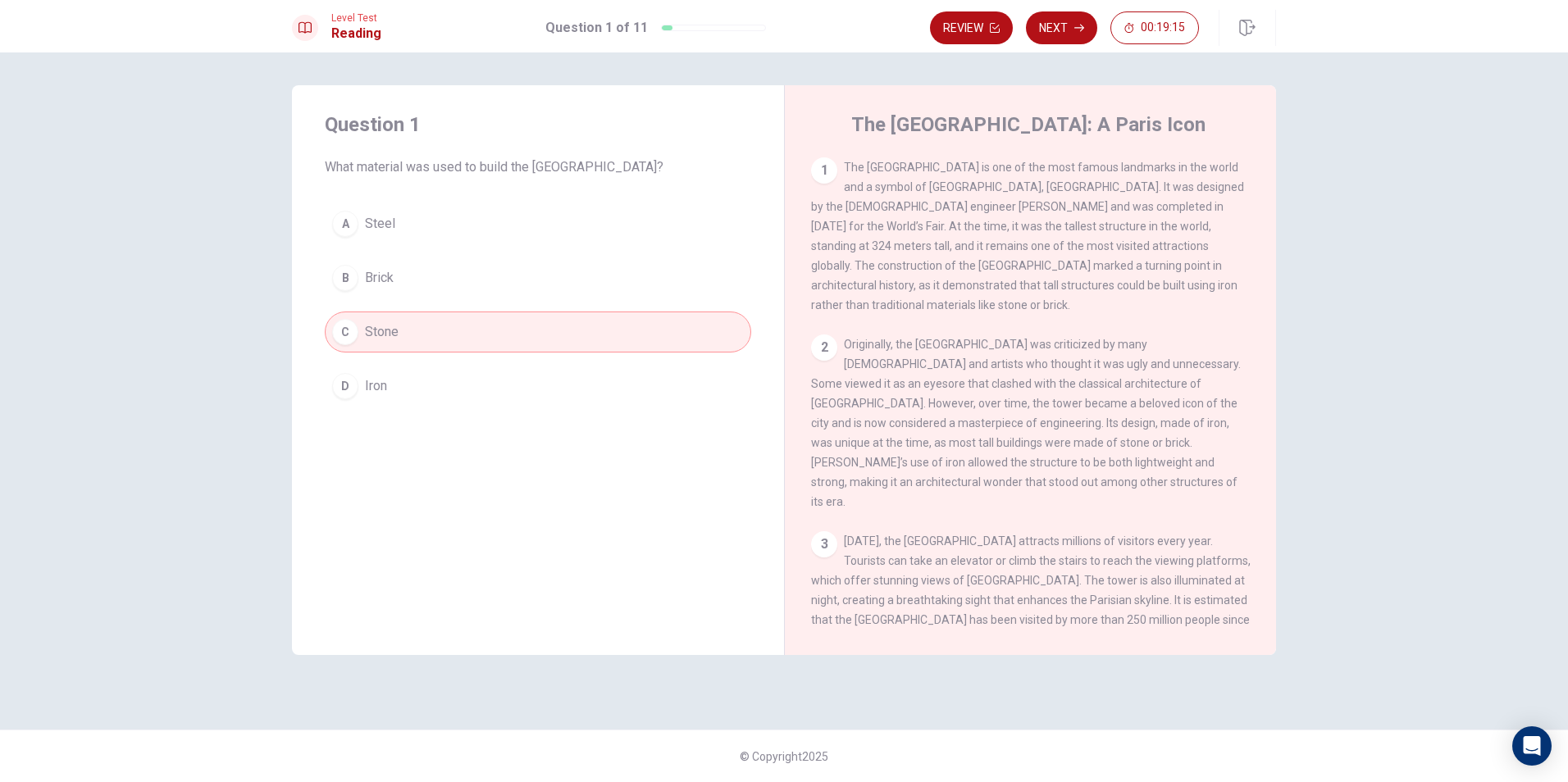
click at [371, 375] on button "D Iron" at bounding box center [538, 386] width 426 height 41
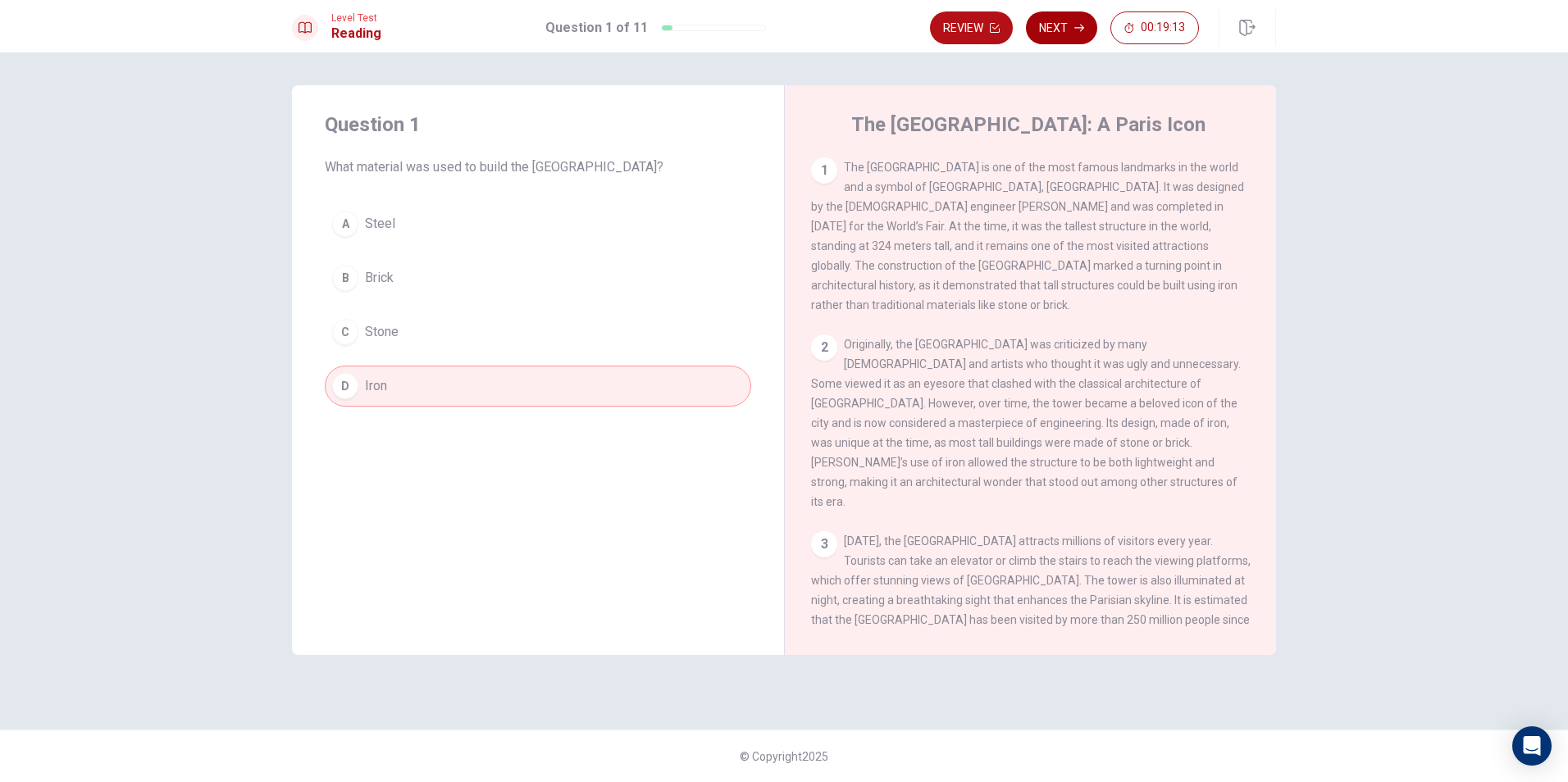
click at [1063, 26] on button "Next" at bounding box center [1061, 28] width 71 height 33
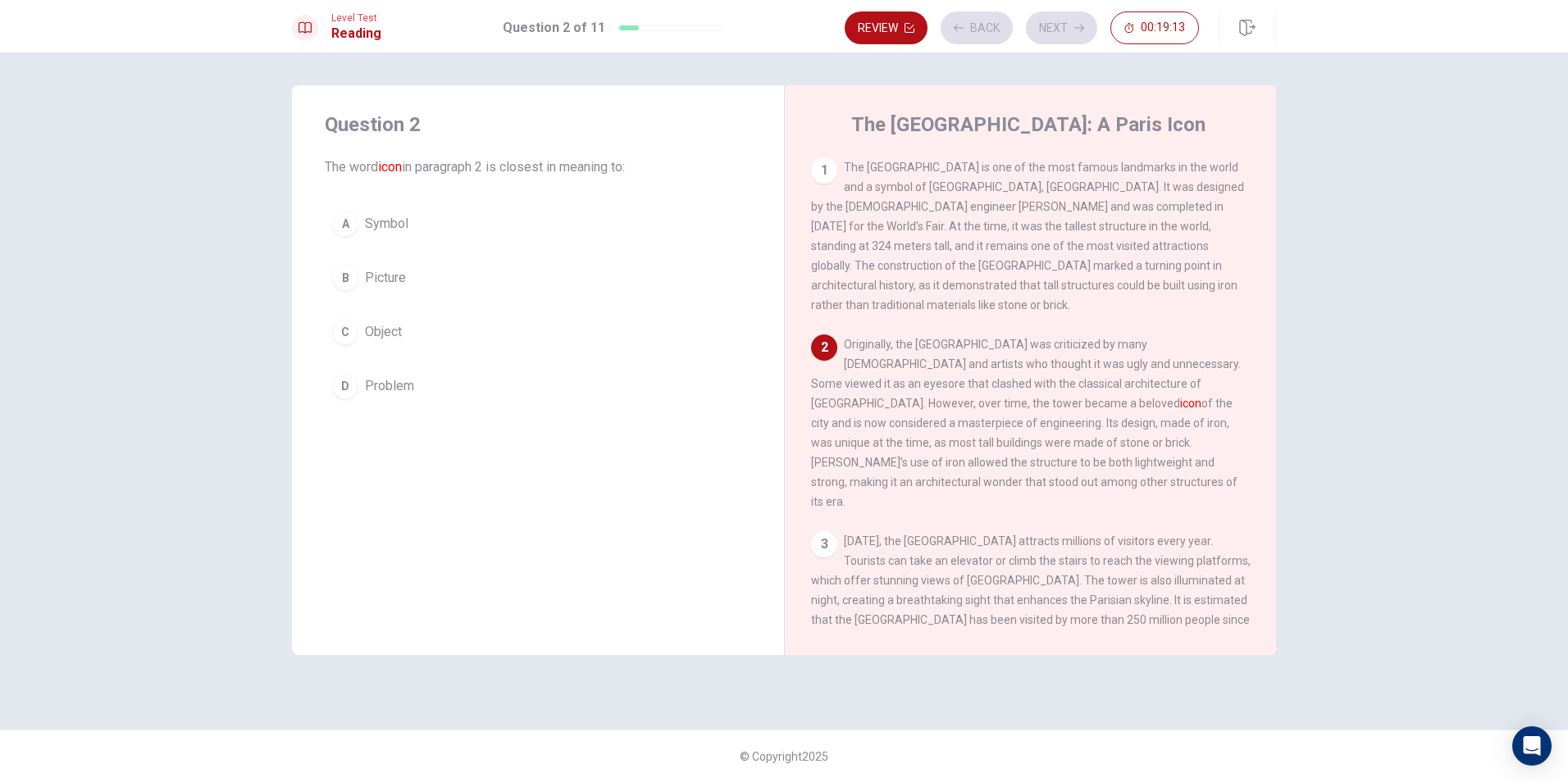
scroll to position [19, 0]
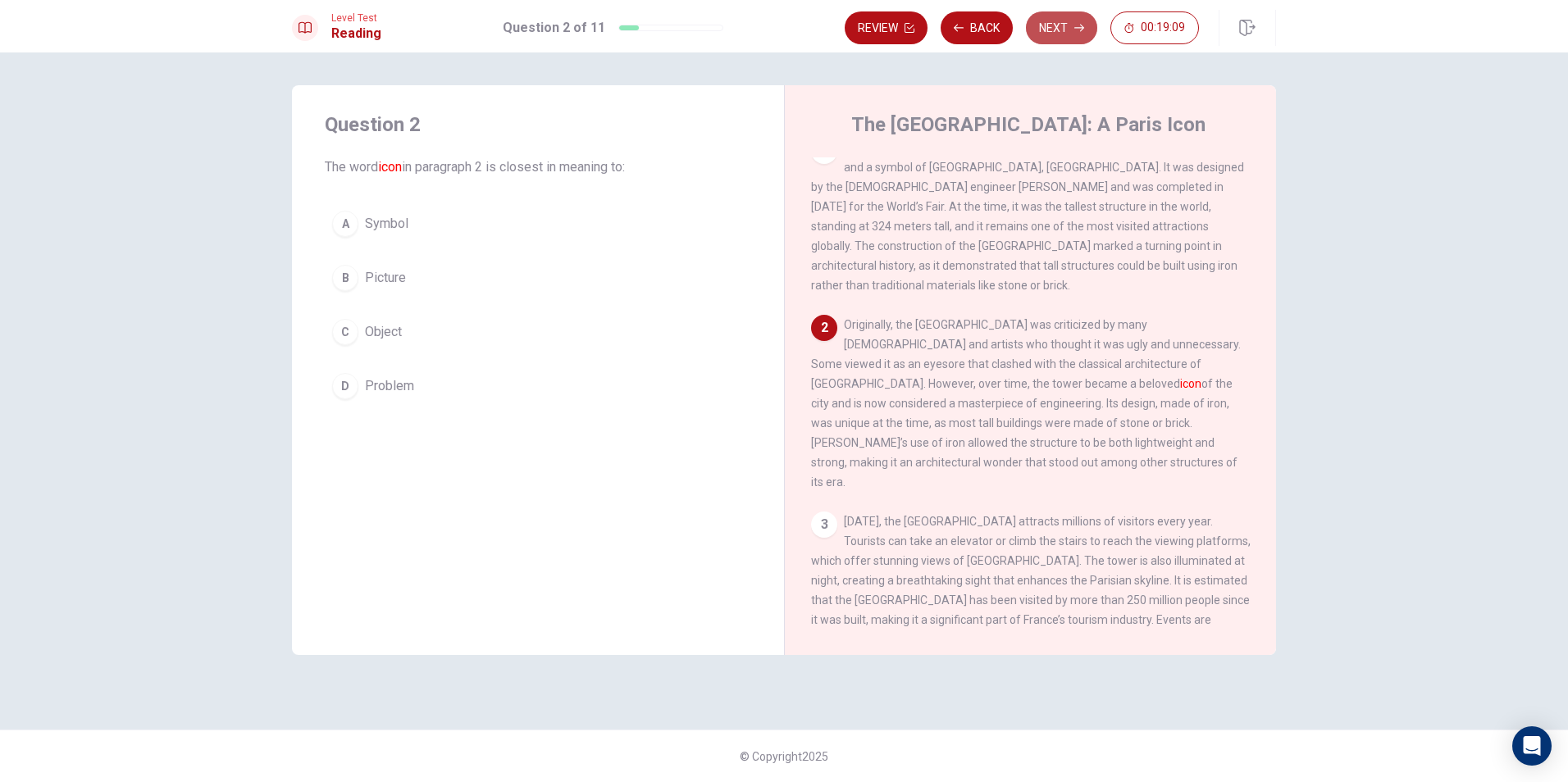
click at [1048, 31] on button "Next" at bounding box center [1061, 28] width 71 height 33
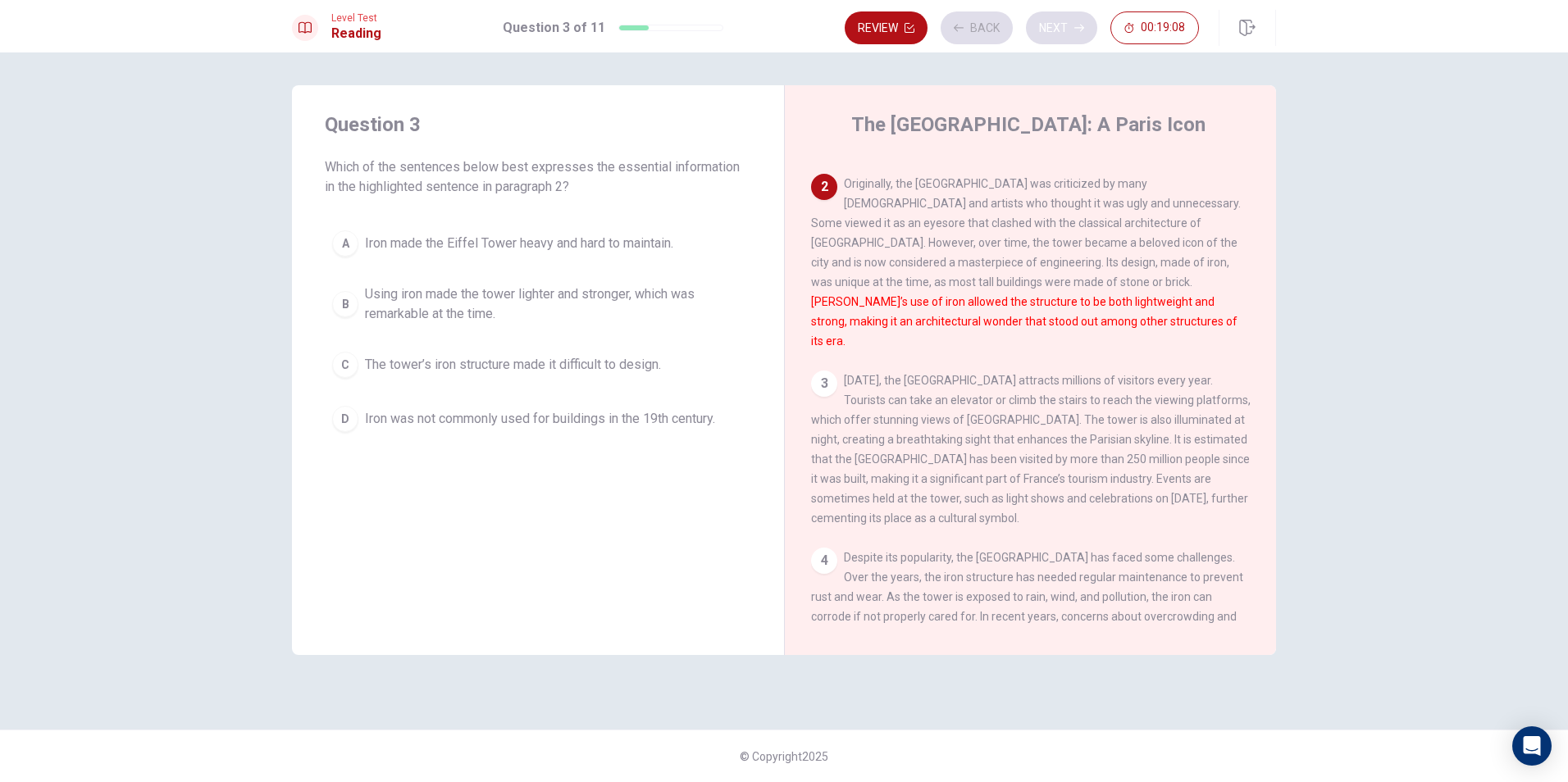
scroll to position [163, 0]
click at [971, 20] on button "Back" at bounding box center [976, 28] width 72 height 33
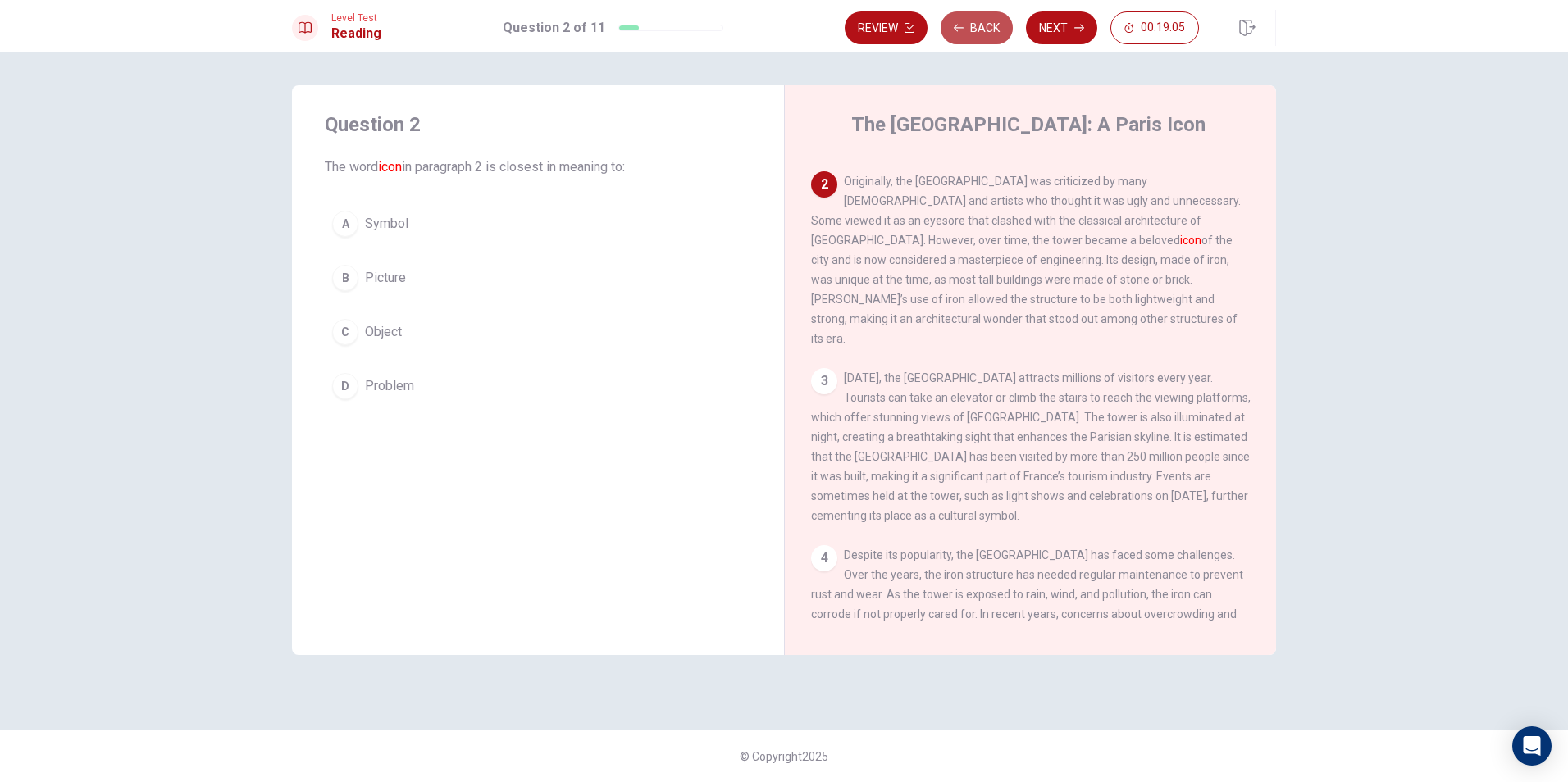
click at [977, 18] on button "Back" at bounding box center [976, 28] width 72 height 33
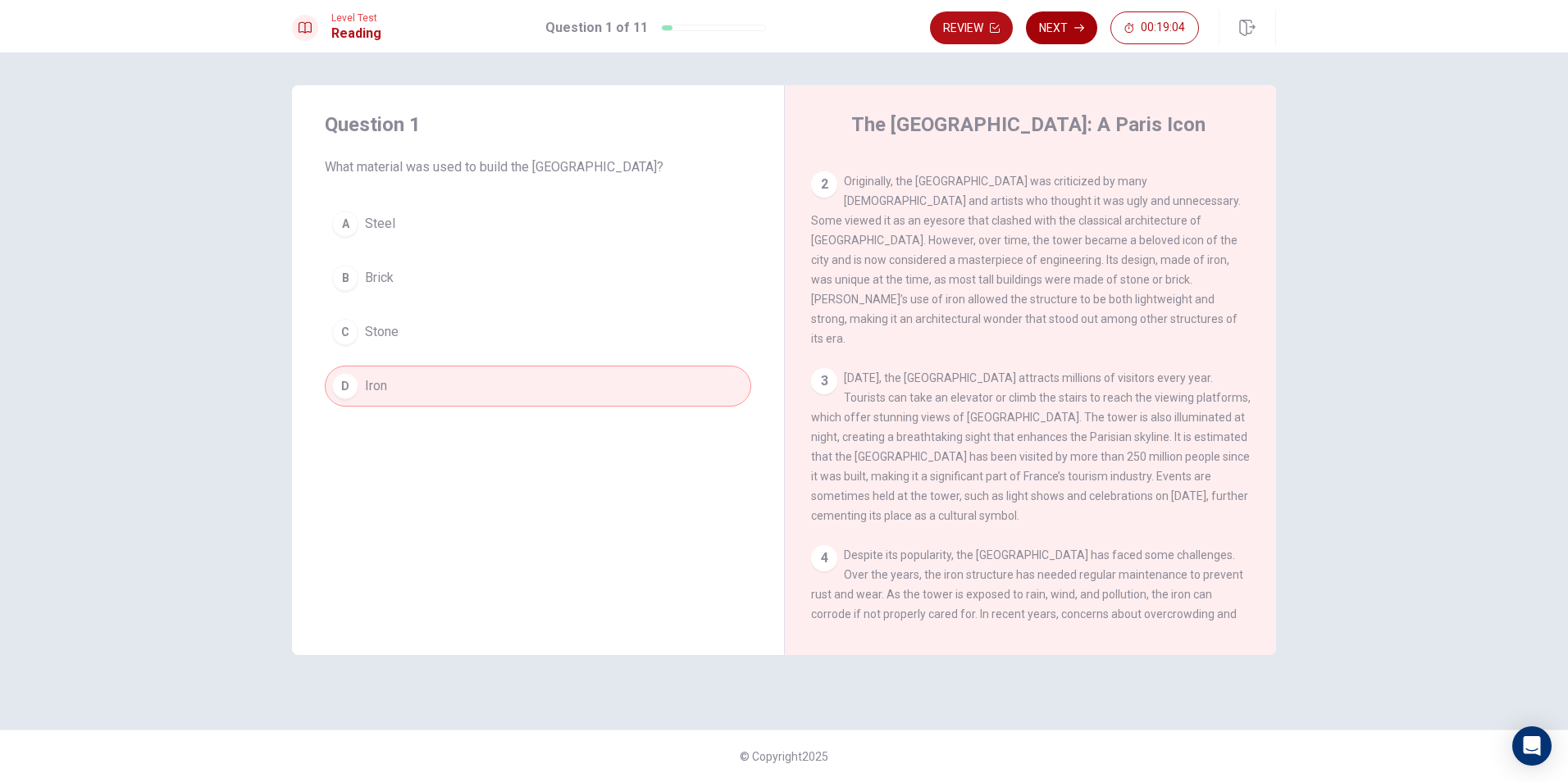
click at [1048, 14] on button "Next" at bounding box center [1061, 28] width 71 height 33
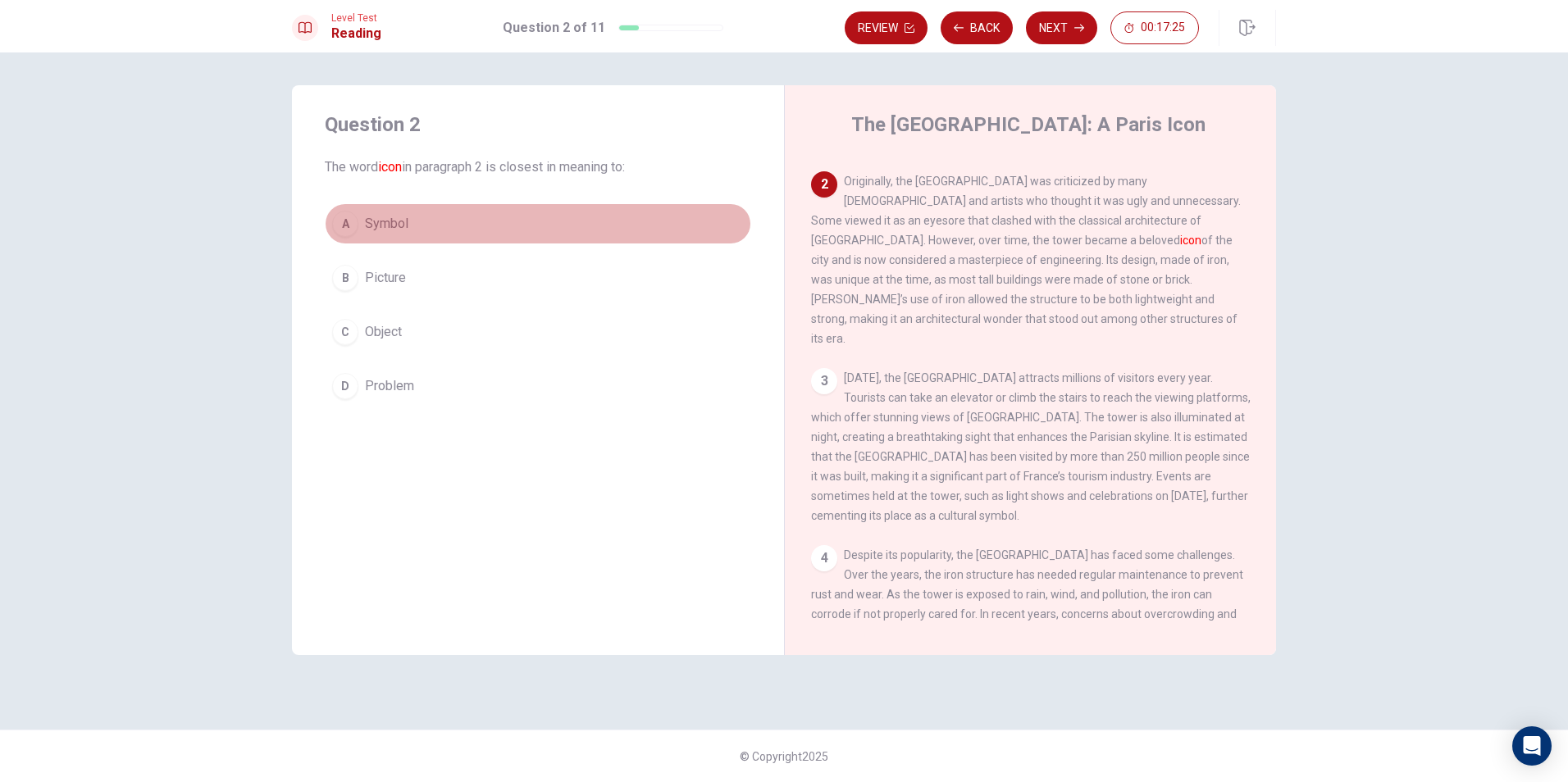
click at [363, 223] on button "A Symbol" at bounding box center [538, 223] width 426 height 41
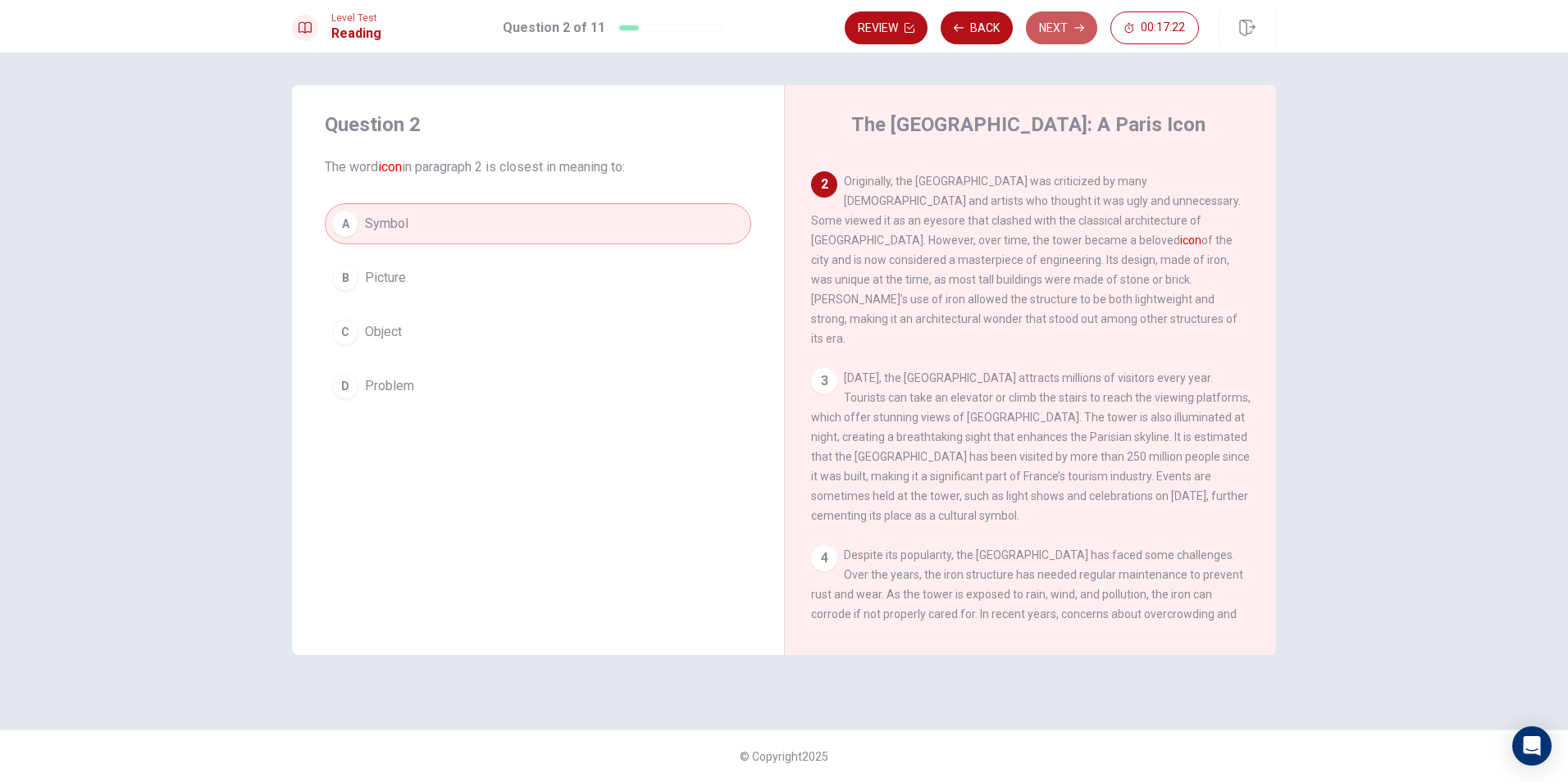
click at [1065, 29] on button "Next" at bounding box center [1061, 28] width 71 height 33
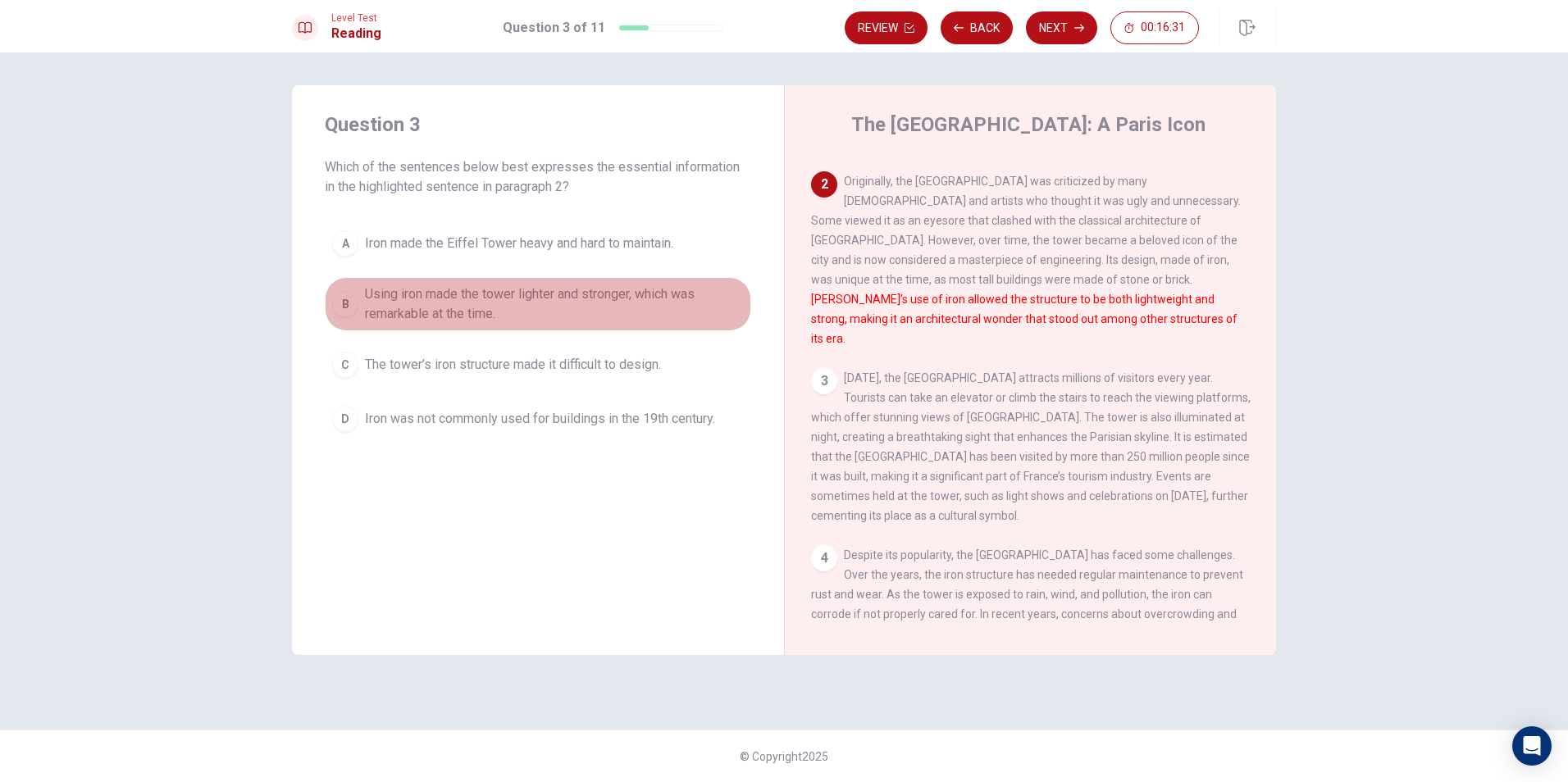
click at [336, 295] on div "B" at bounding box center [344, 304] width 26 height 26
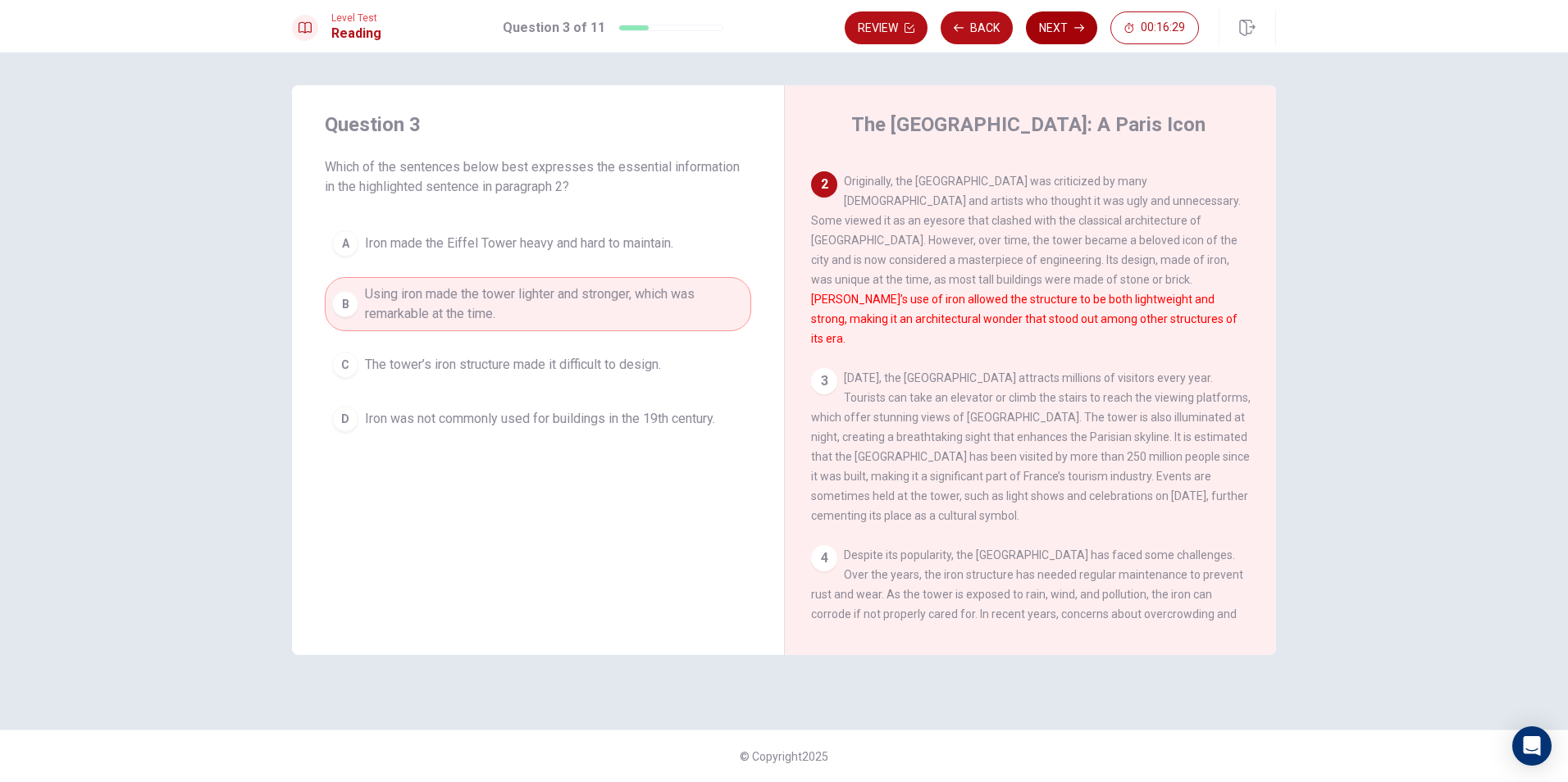
click at [1086, 26] on button "Next" at bounding box center [1061, 28] width 71 height 33
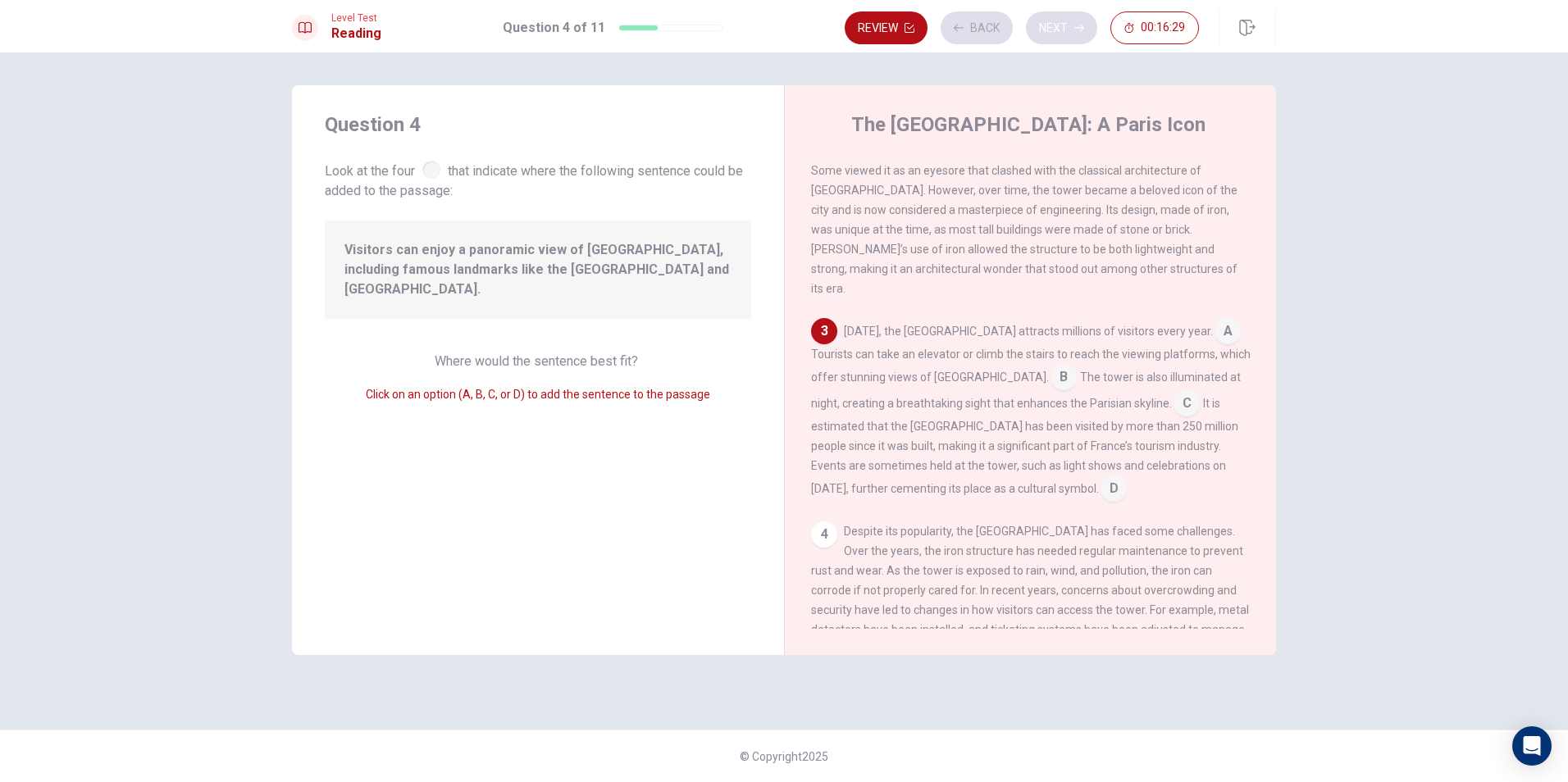
scroll to position [223, 0]
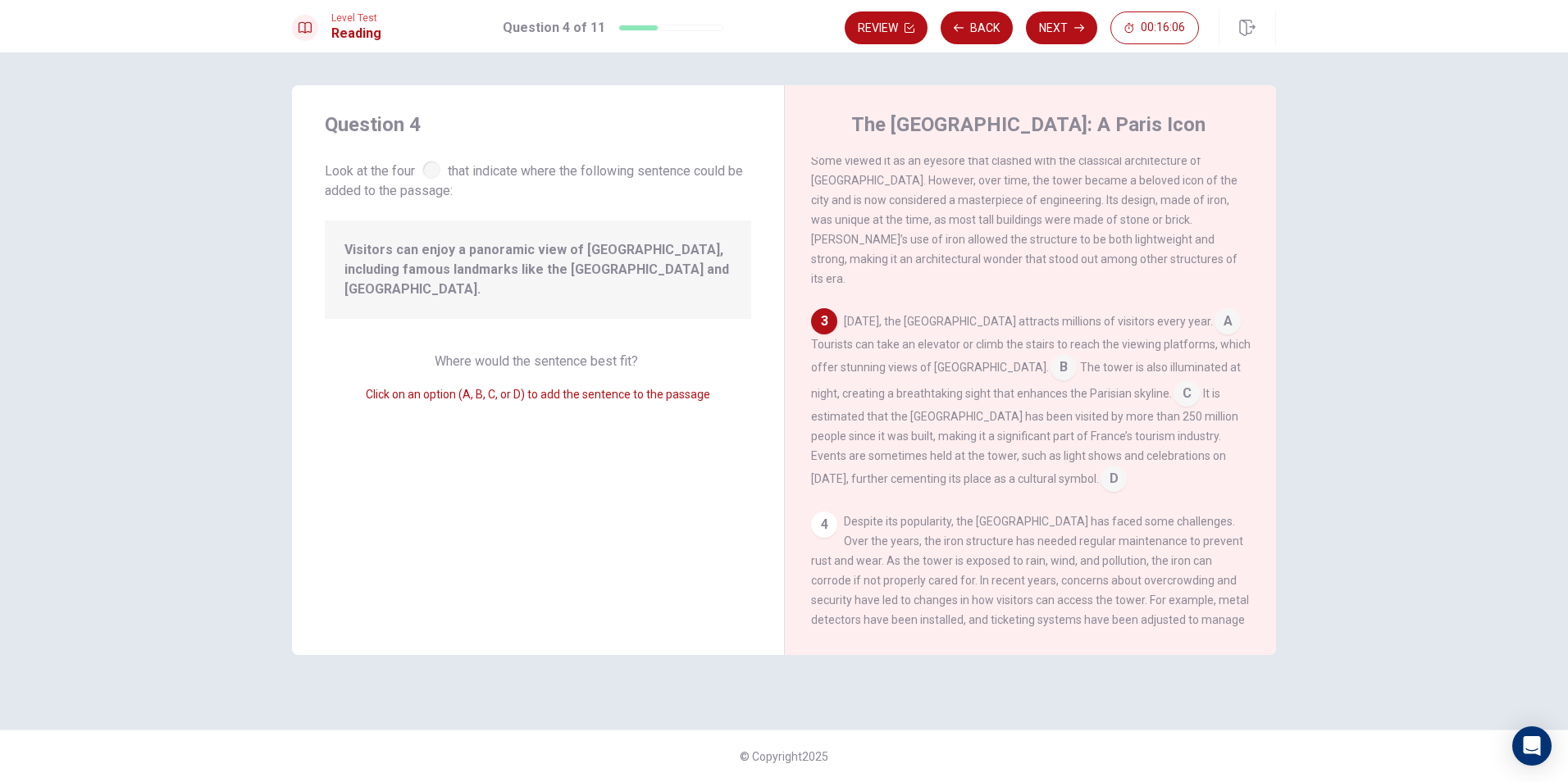
click at [1214, 310] on input at bounding box center [1227, 322] width 26 height 26
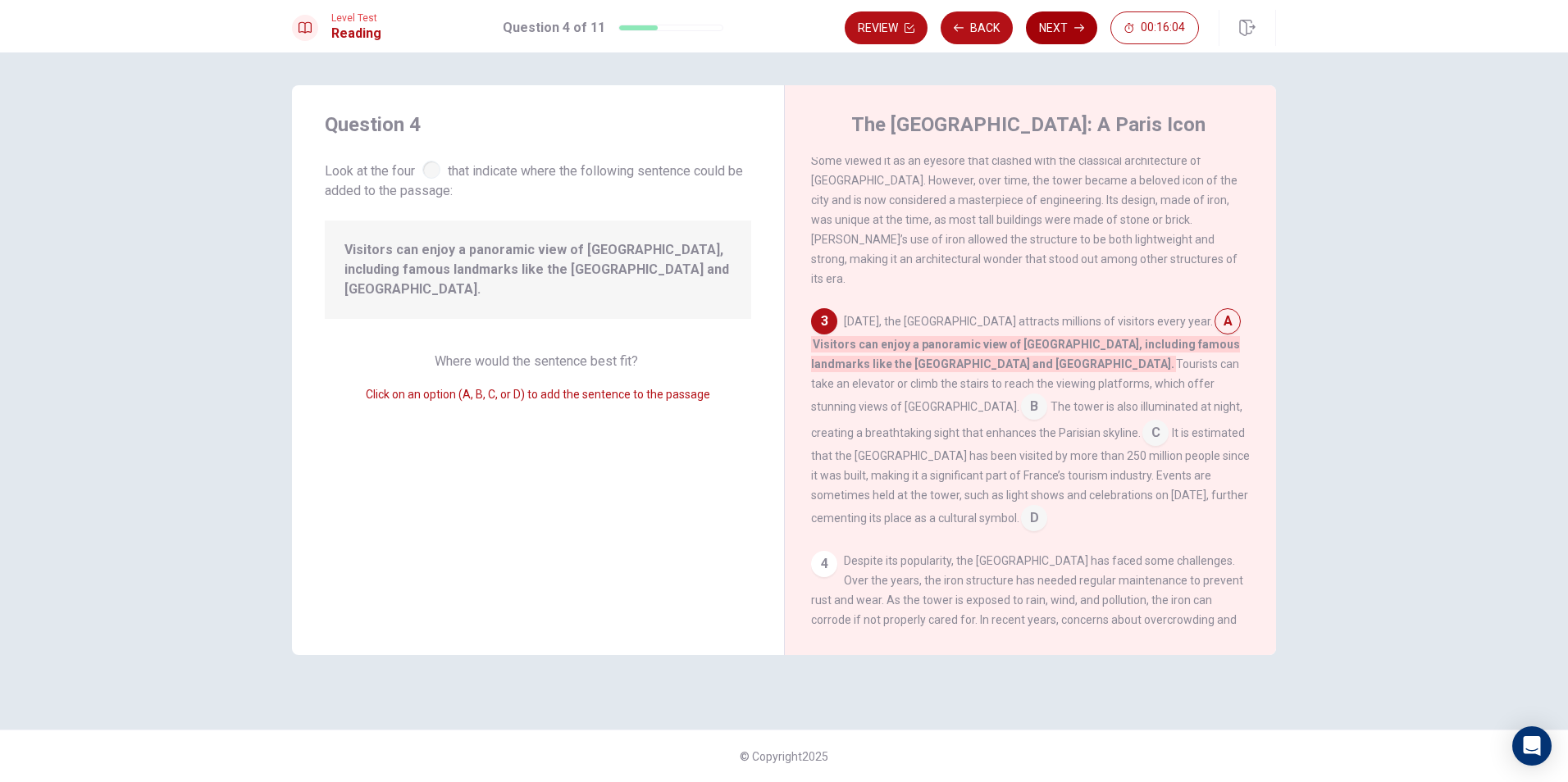
click at [1087, 36] on button "Next" at bounding box center [1061, 28] width 71 height 33
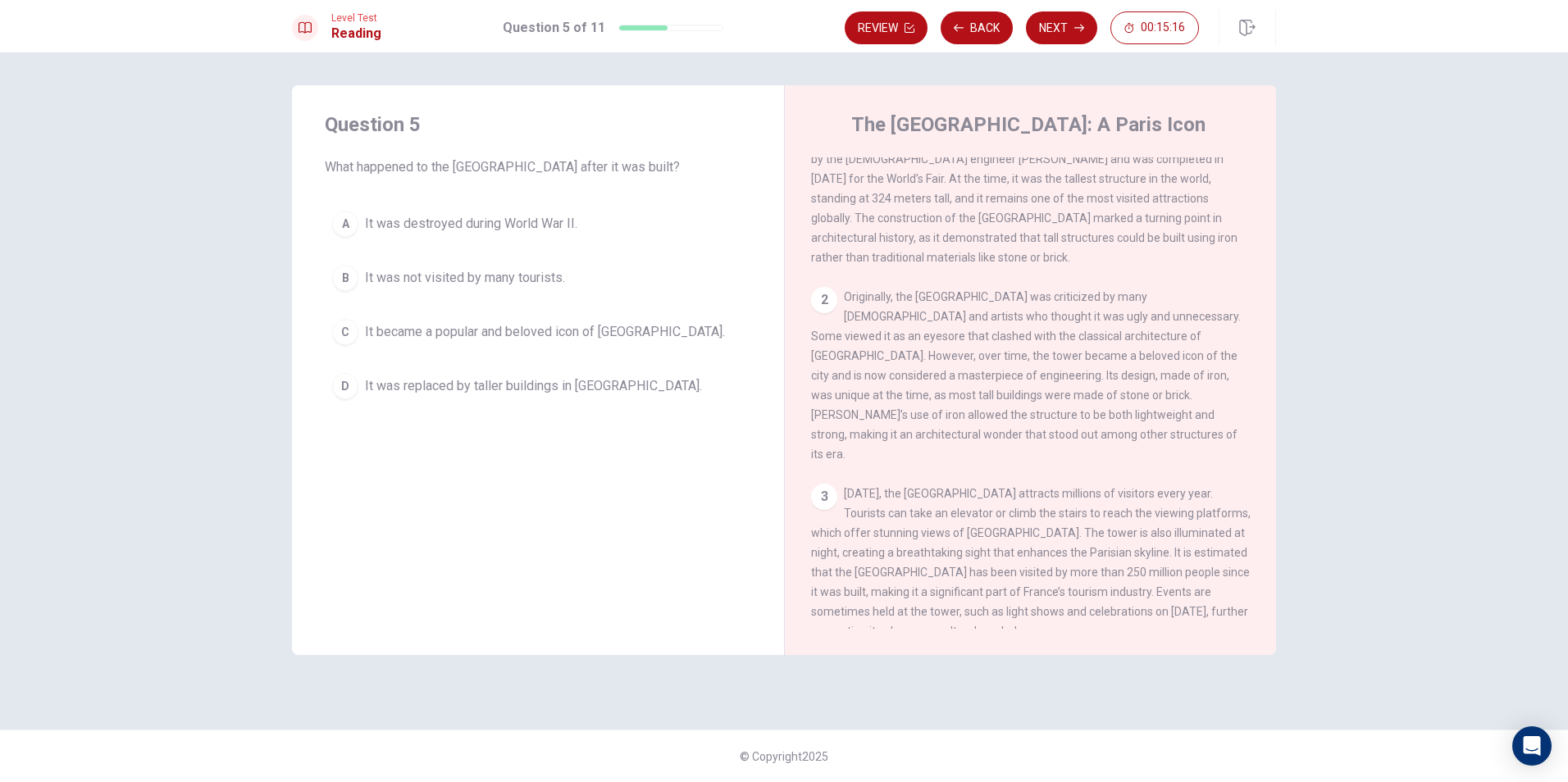
scroll to position [0, 0]
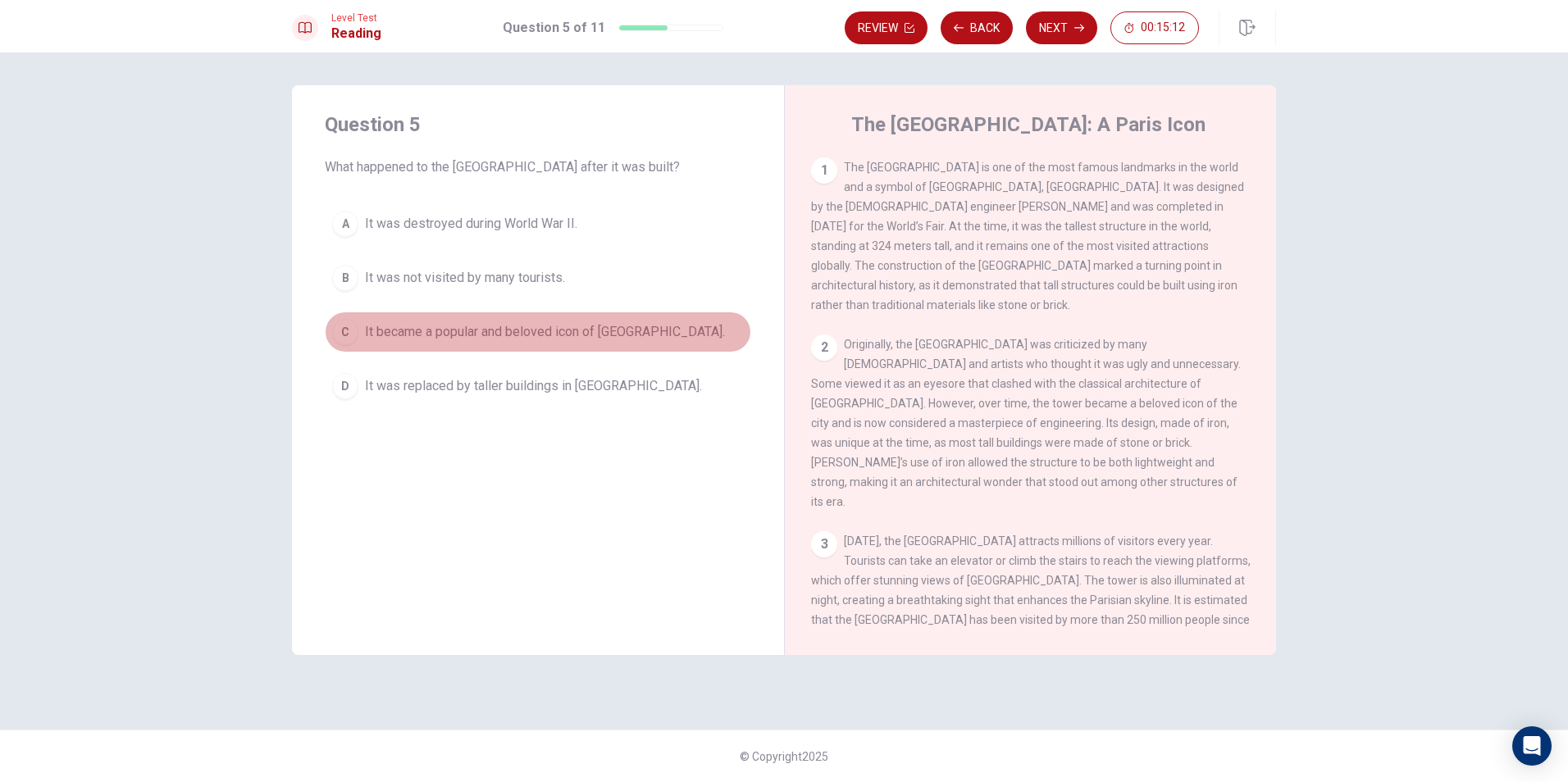
click at [360, 317] on button "C It became a popular and beloved icon of [GEOGRAPHIC_DATA]." at bounding box center [538, 332] width 426 height 41
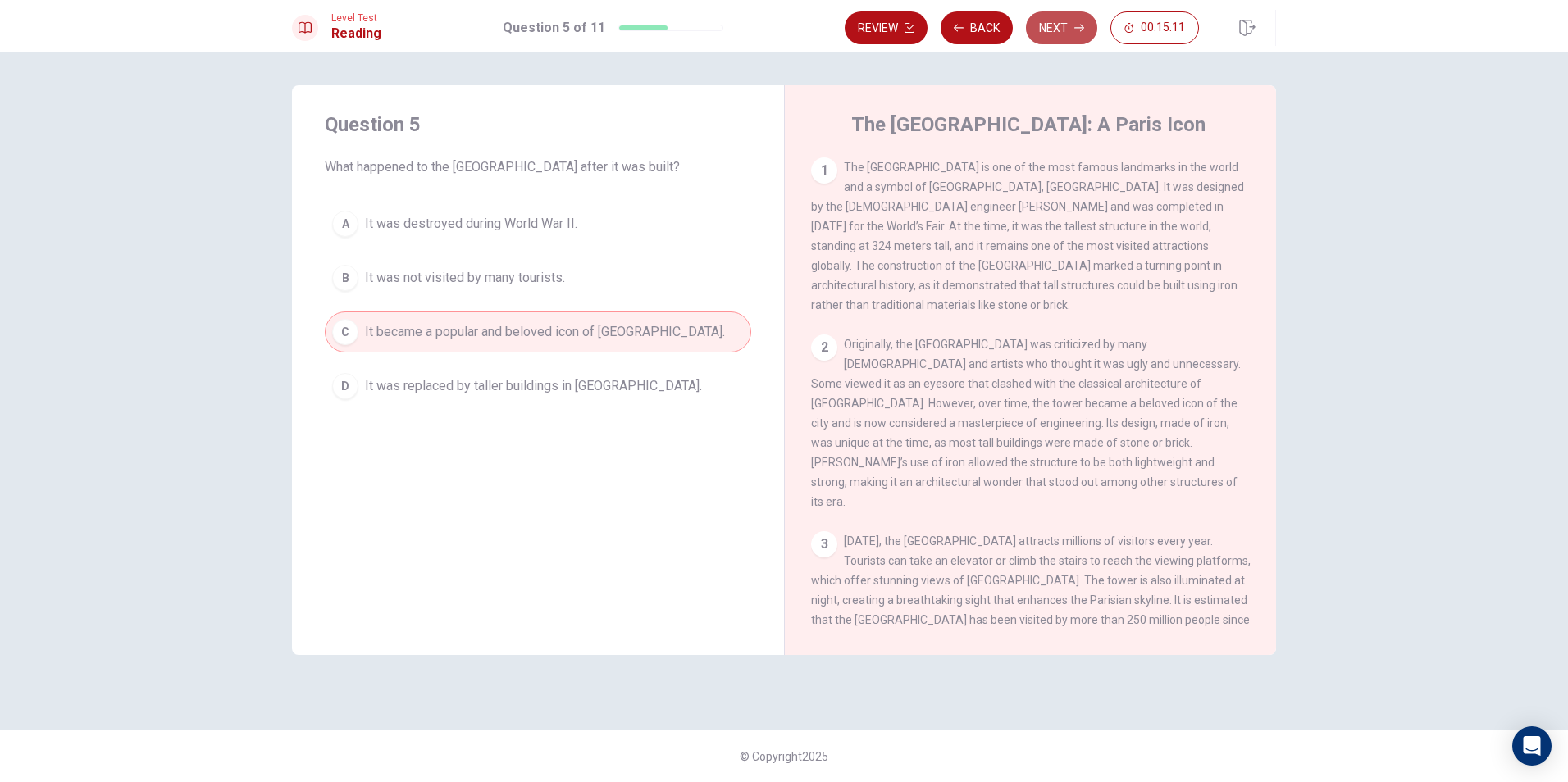
click at [1071, 31] on button "Next" at bounding box center [1061, 28] width 71 height 33
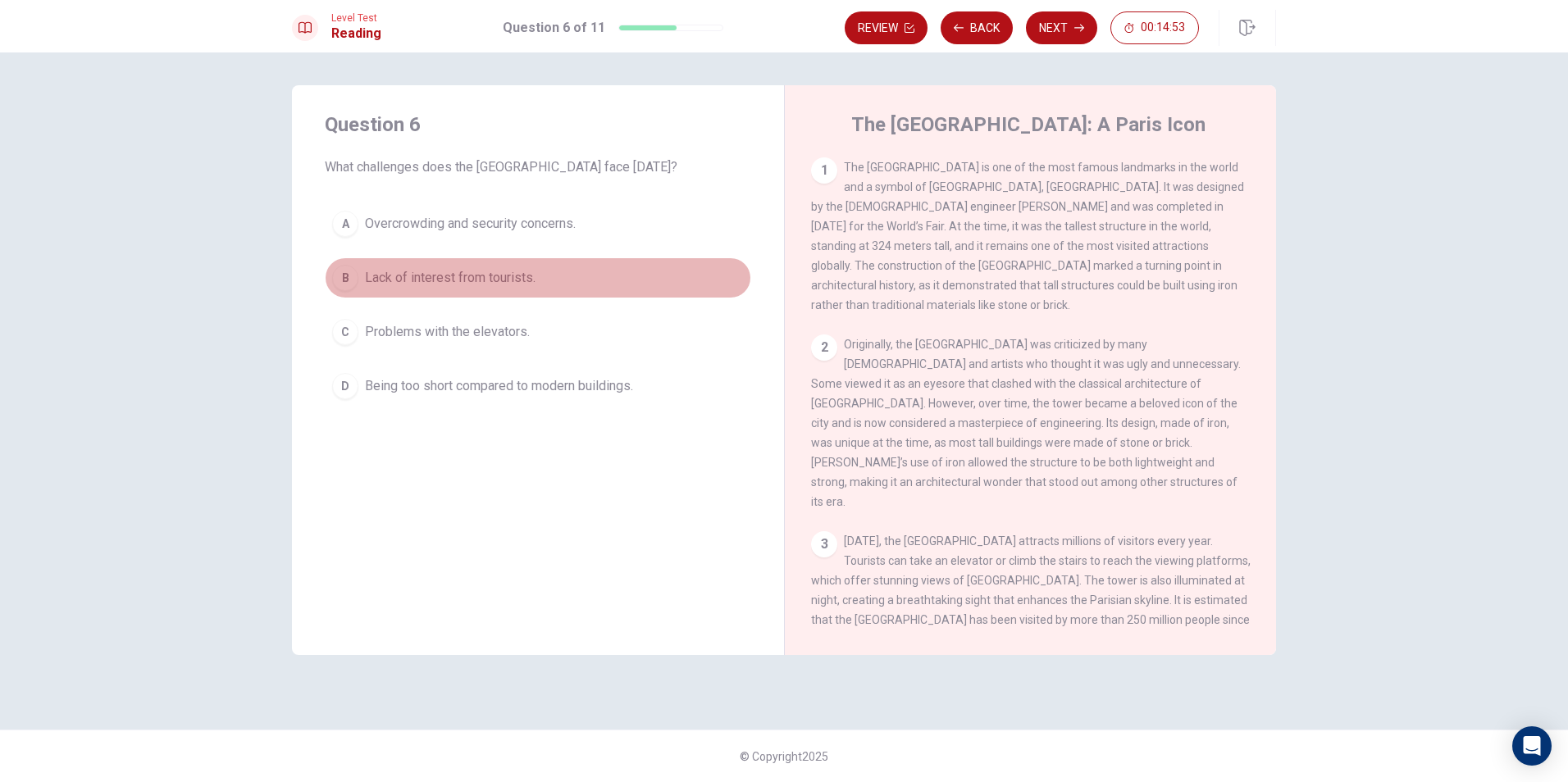
click at [349, 289] on div "B" at bounding box center [344, 278] width 26 height 26
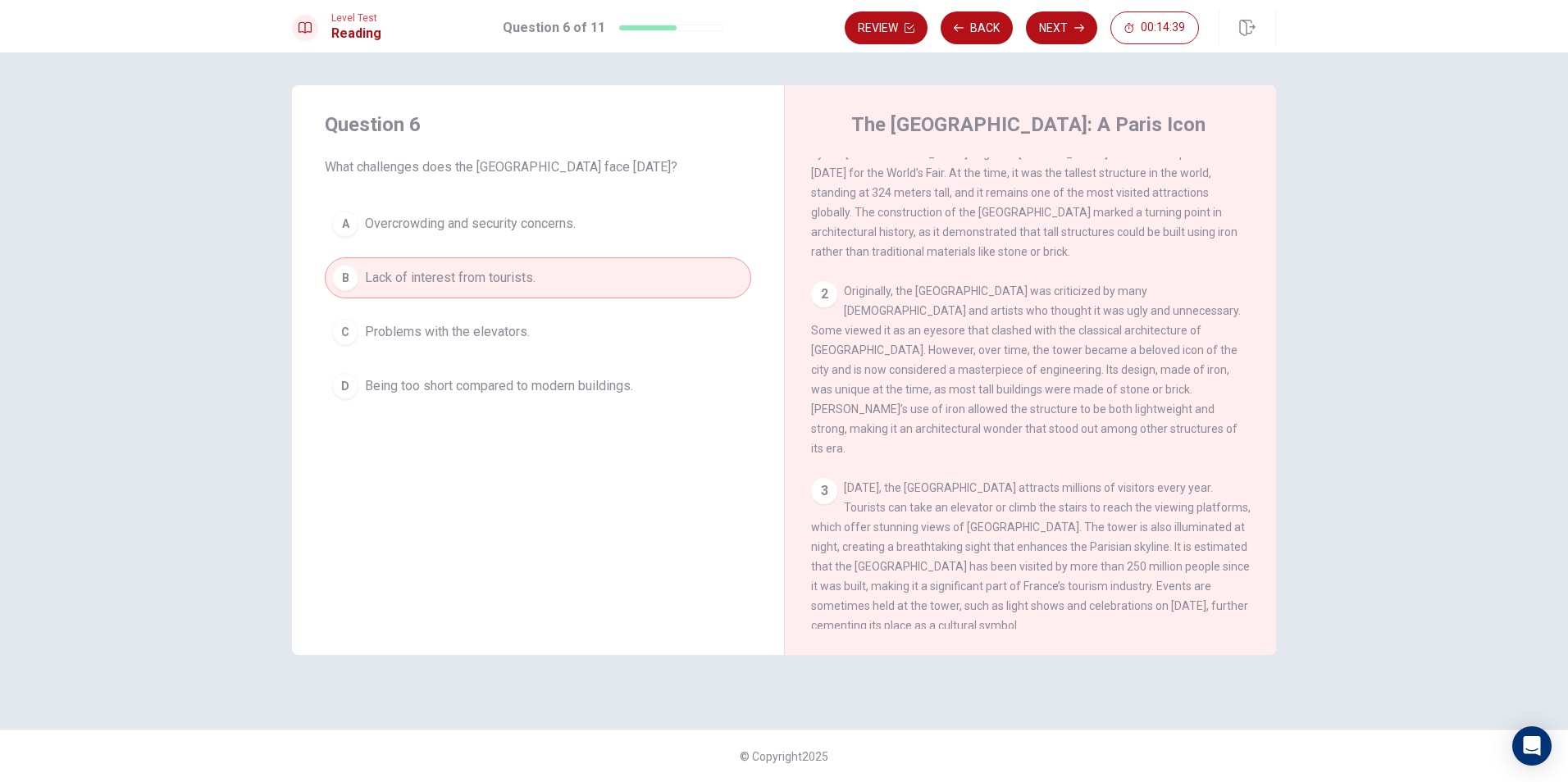
scroll to position [82, 0]
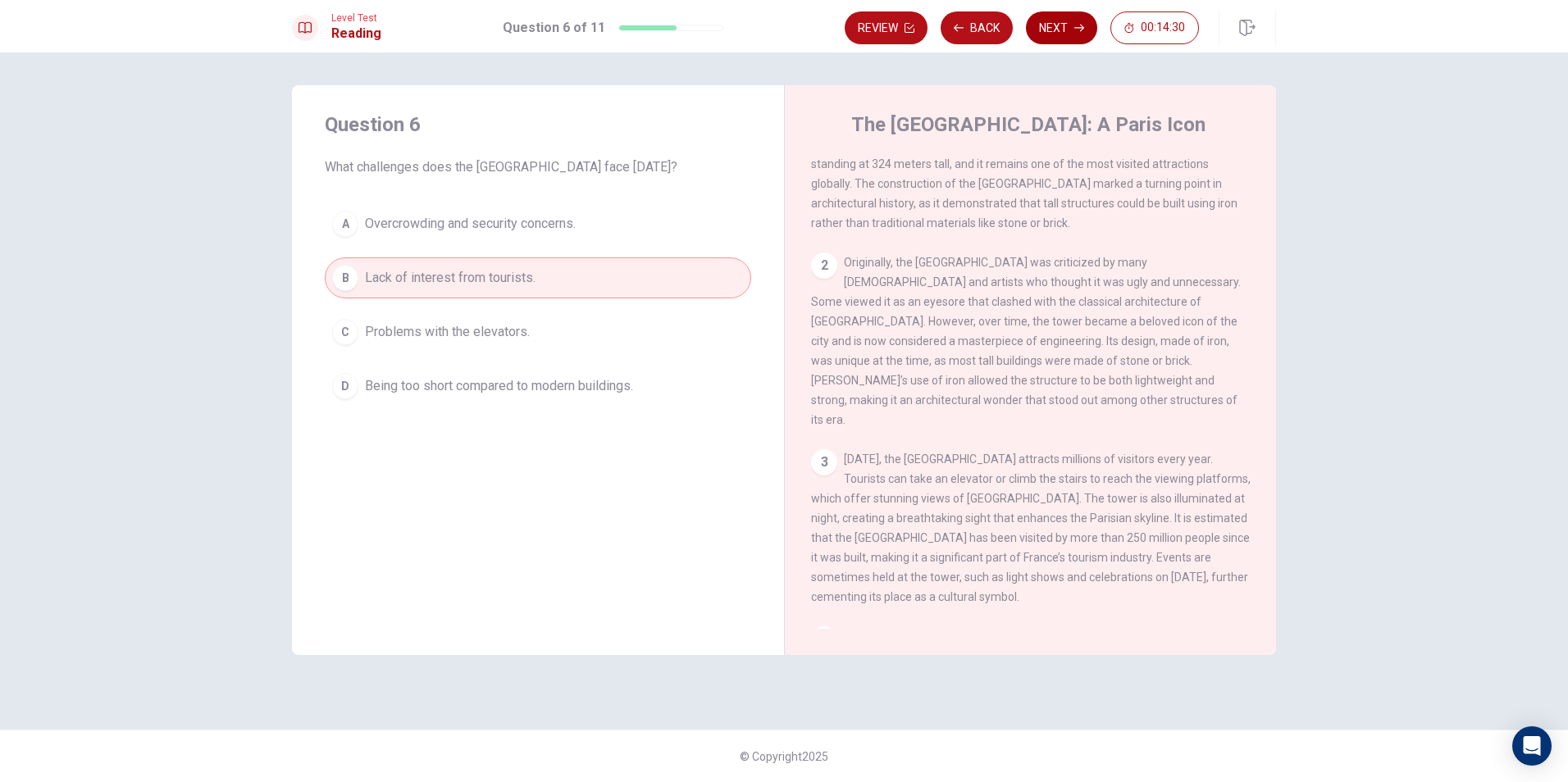
click at [1042, 36] on button "Next" at bounding box center [1061, 28] width 71 height 33
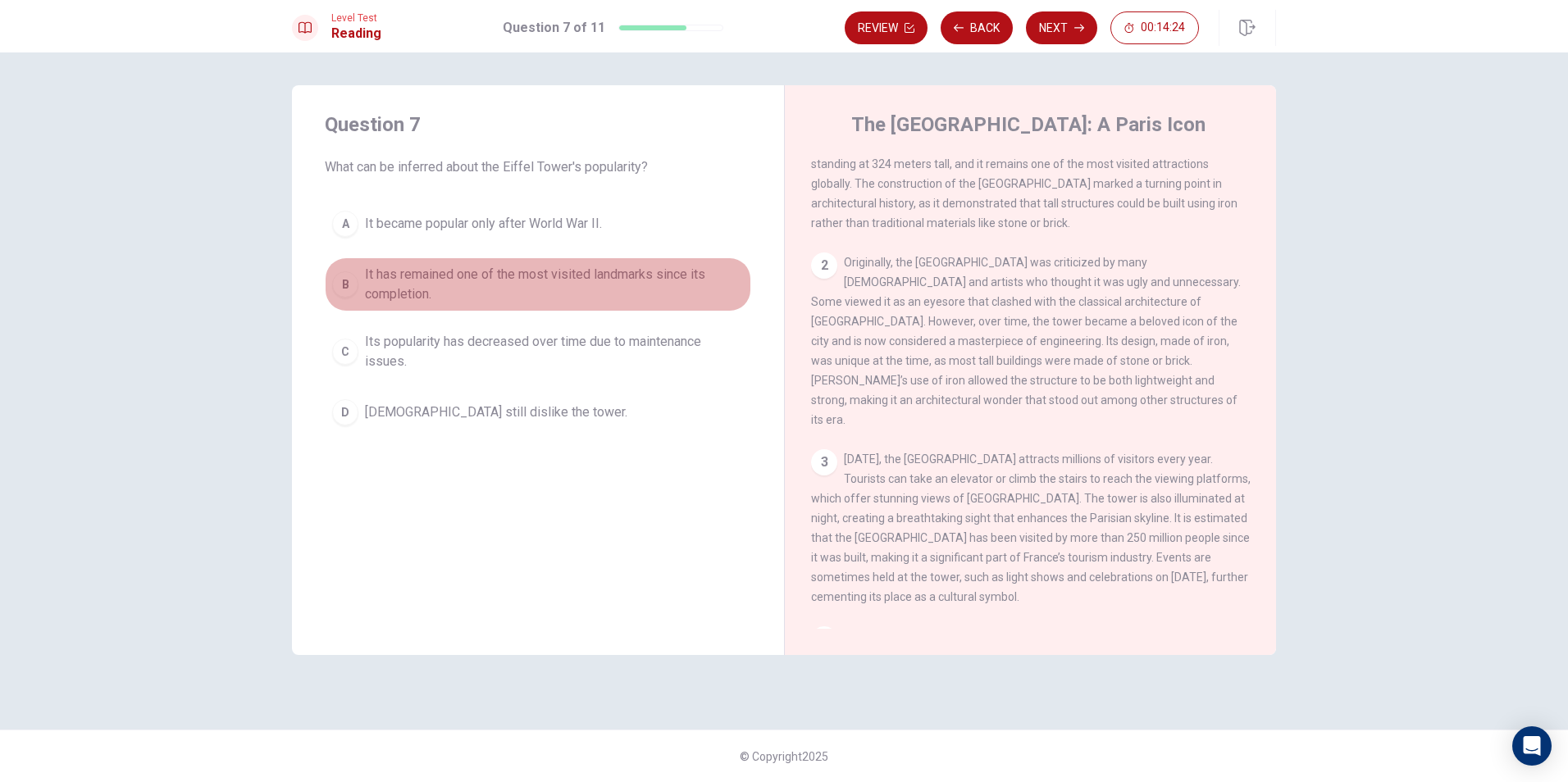
click at [362, 287] on button "B It has remained one of the most visited landmarks since its completion." at bounding box center [538, 284] width 426 height 54
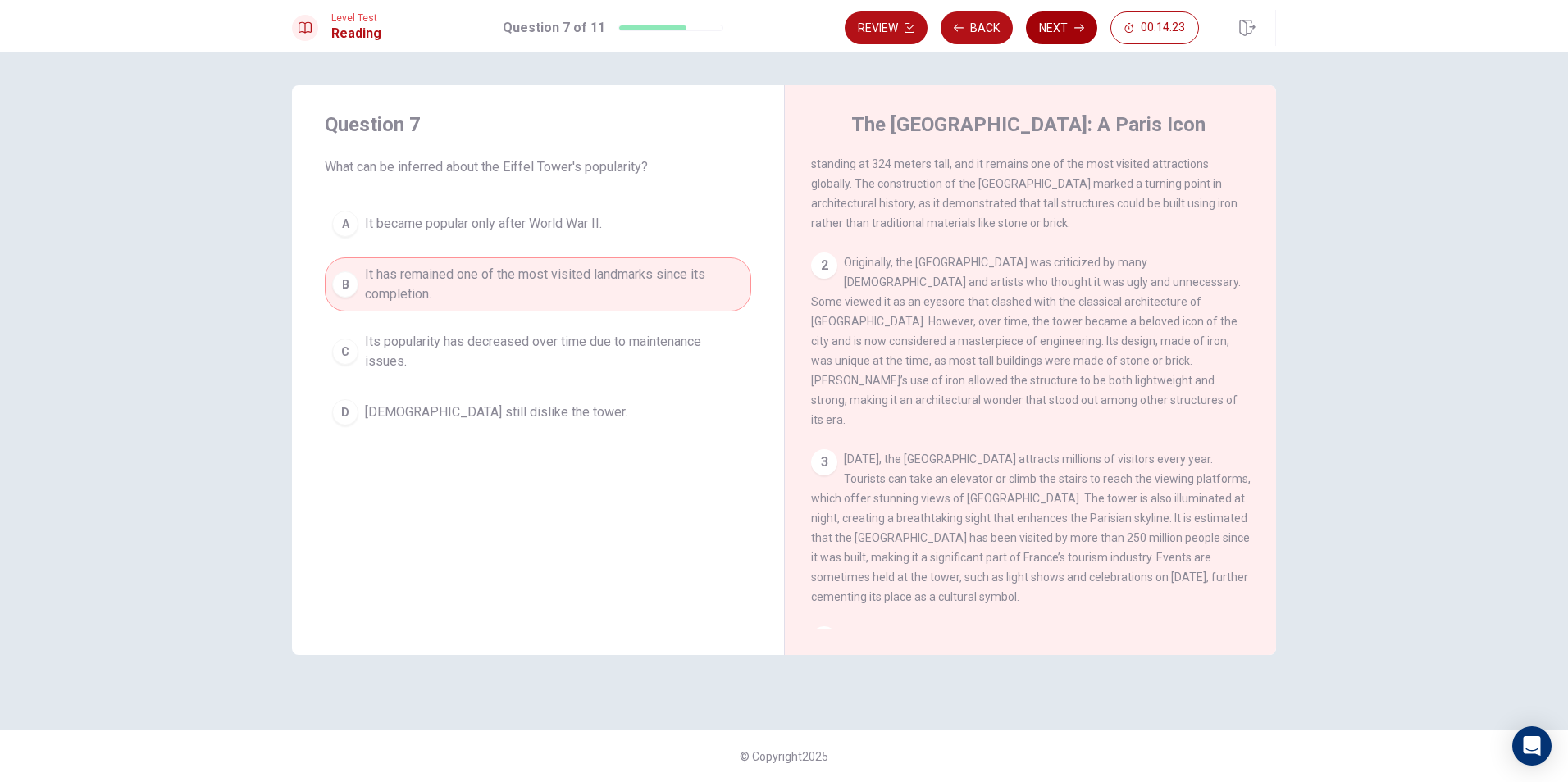
click at [1043, 19] on button "Next" at bounding box center [1061, 28] width 71 height 33
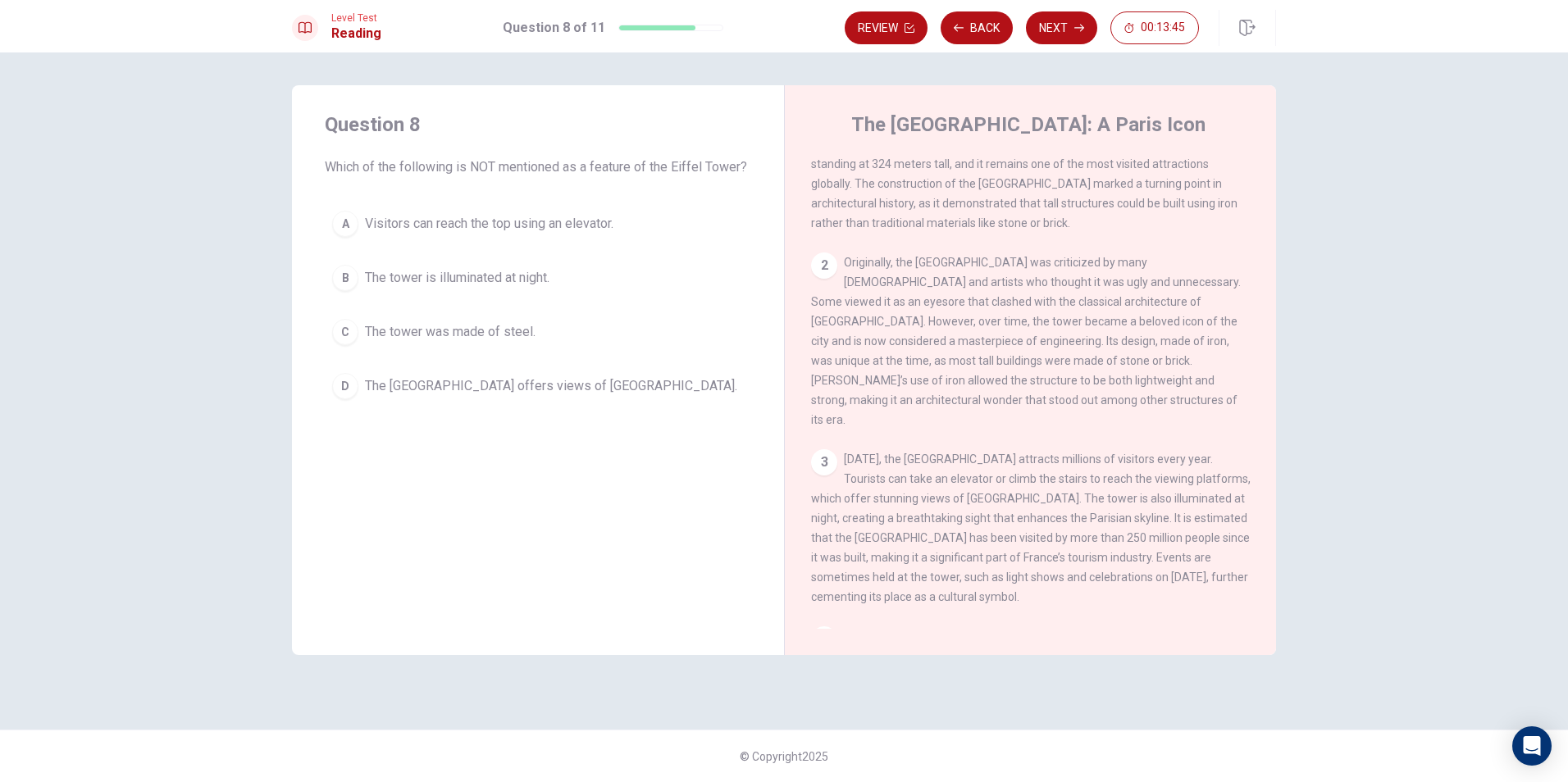
click at [353, 222] on div "A" at bounding box center [344, 223] width 26 height 26
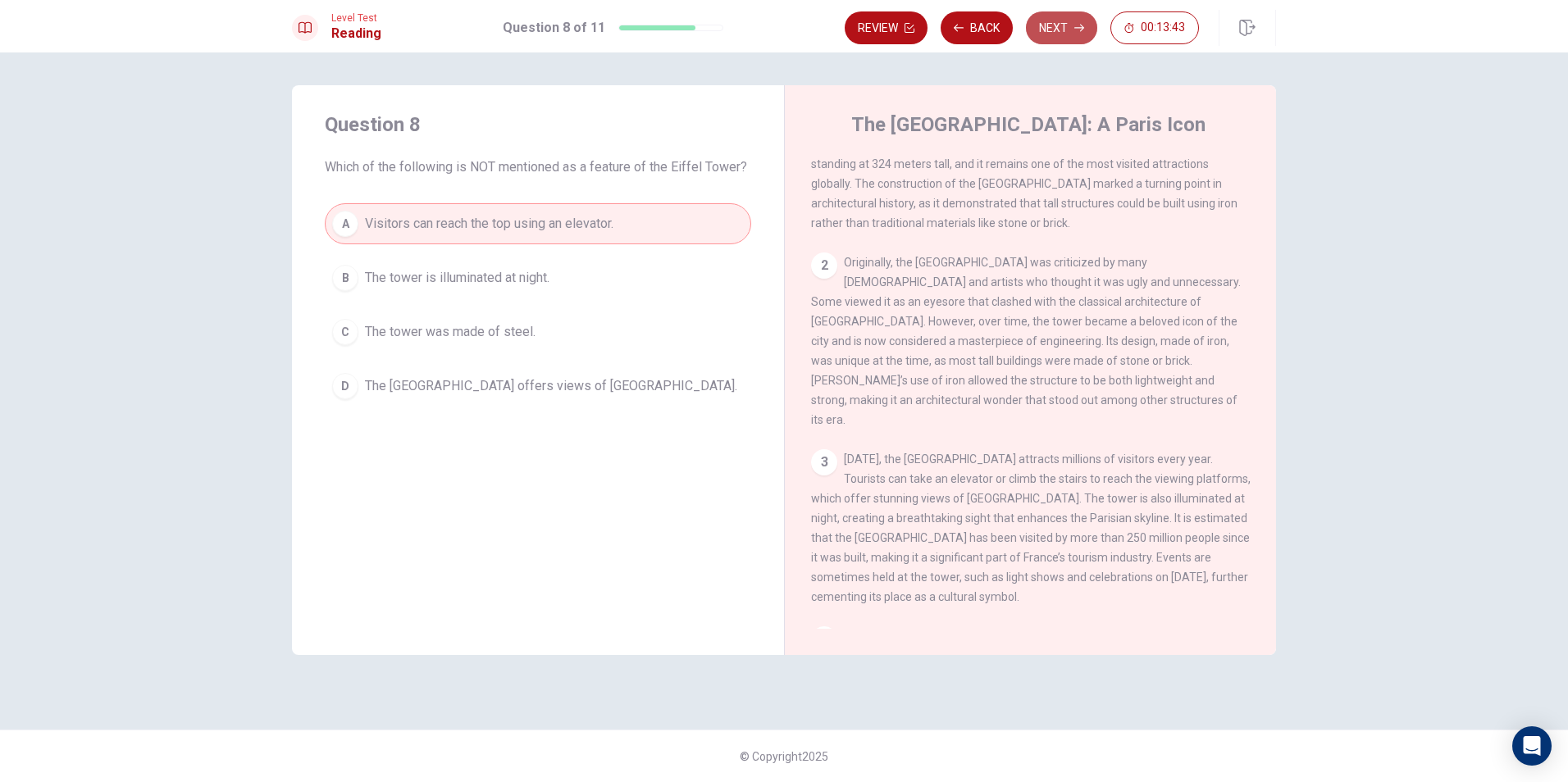
click at [1034, 20] on button "Next" at bounding box center [1061, 28] width 71 height 33
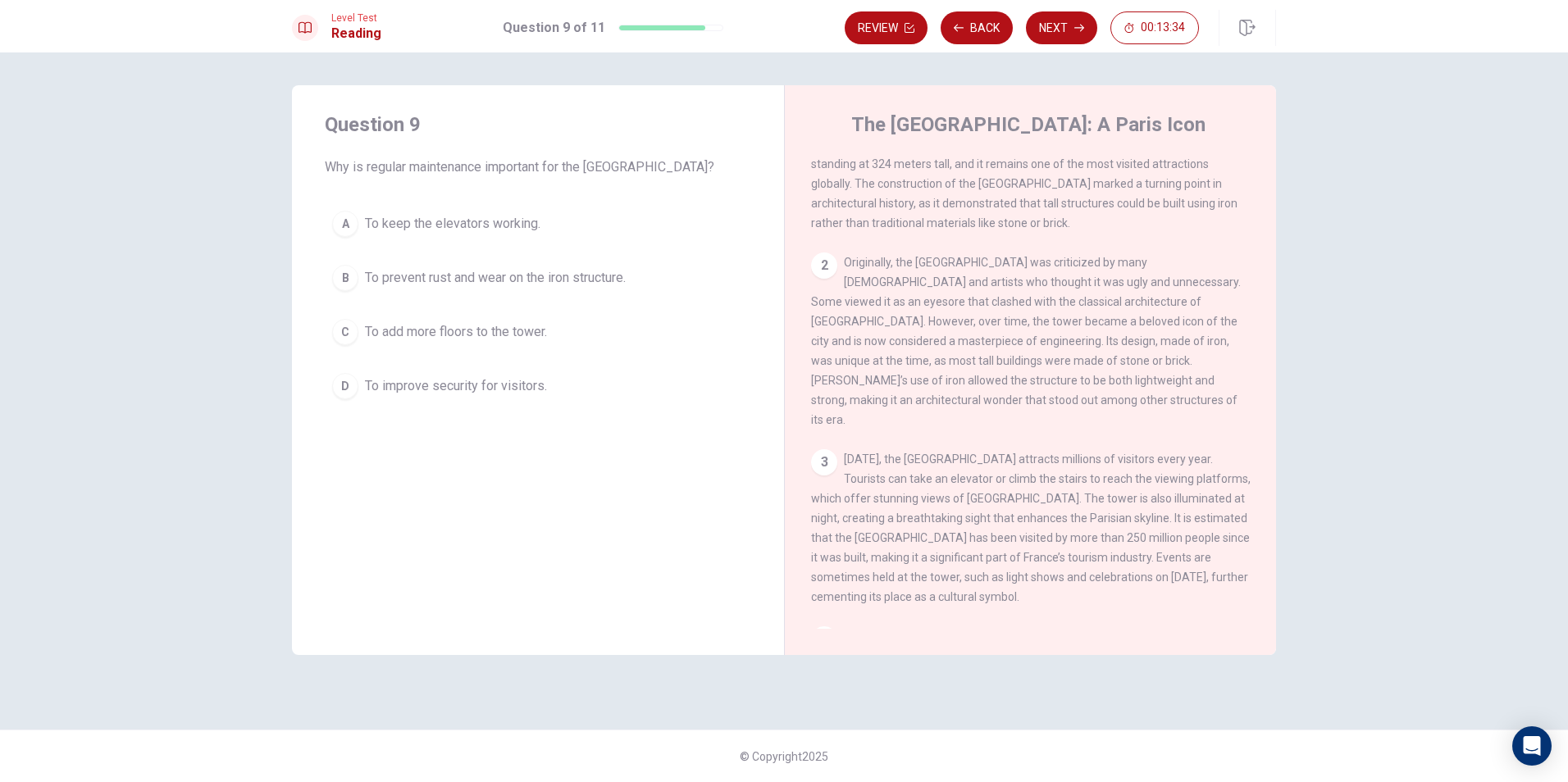
click at [339, 272] on div "B" at bounding box center [344, 278] width 26 height 26
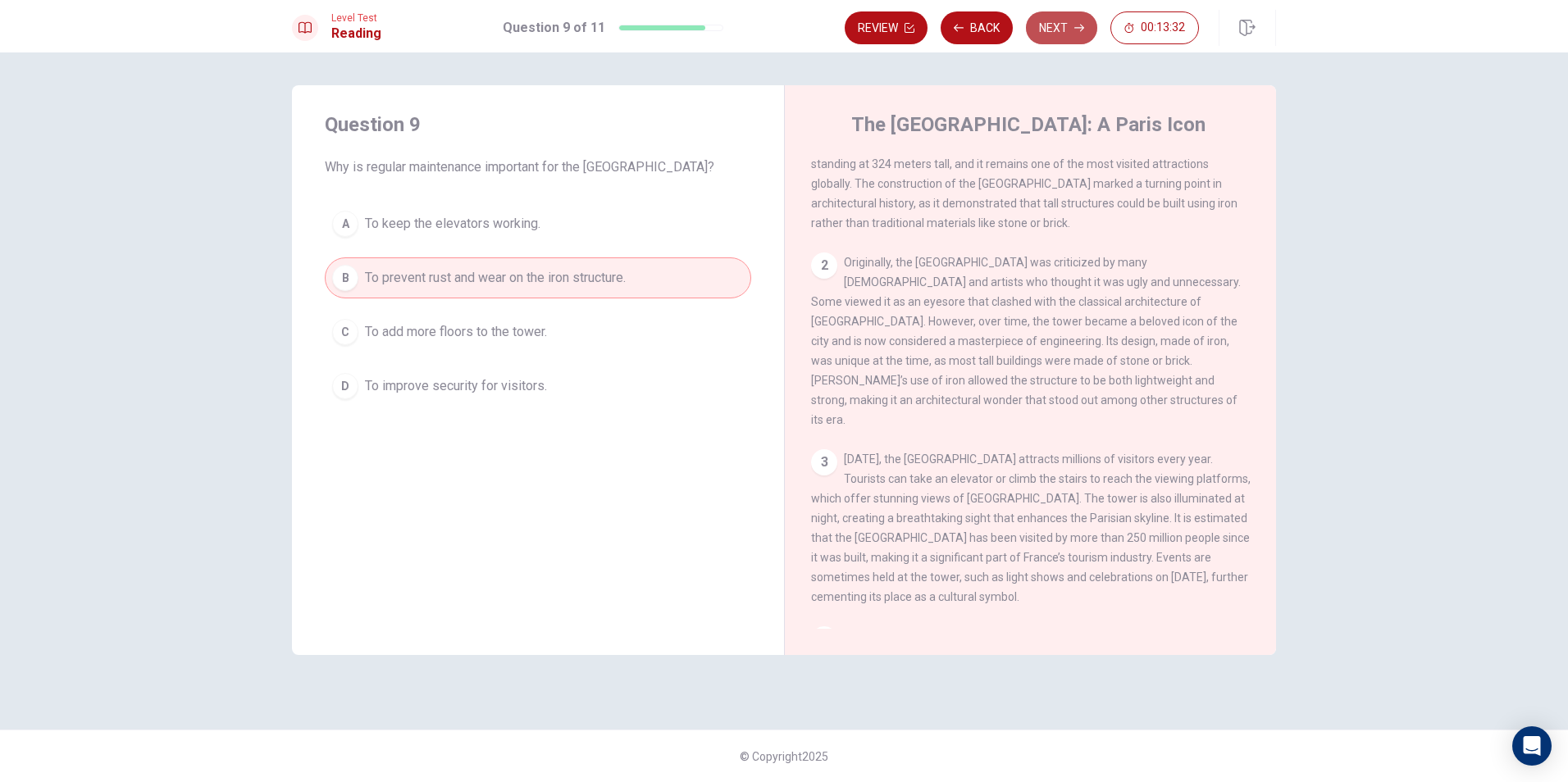
click at [1040, 38] on button "Next" at bounding box center [1061, 28] width 71 height 33
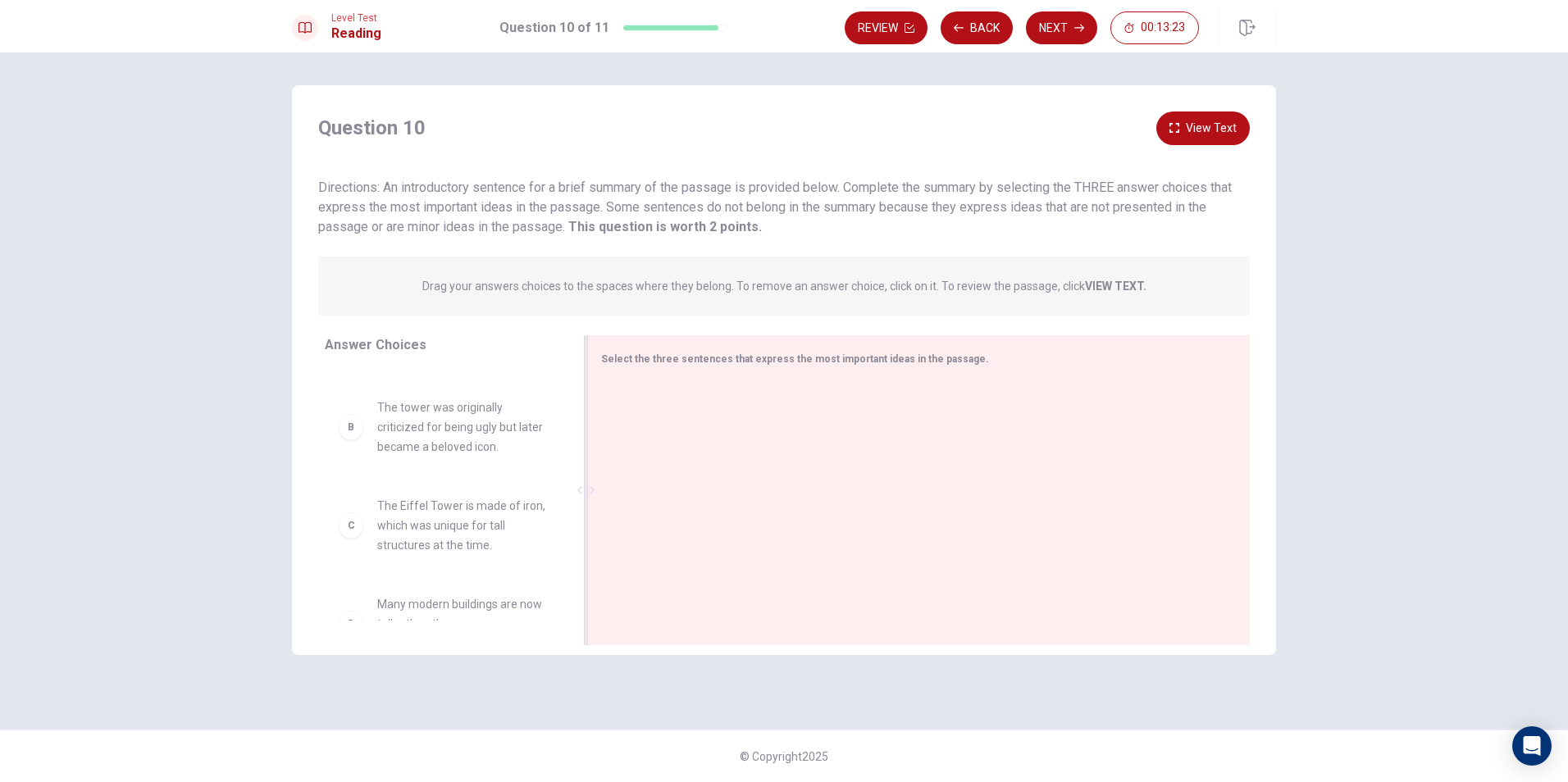
scroll to position [0, 0]
click at [364, 398] on div "A The Eiffel Tower is a world-famous symbol of [GEOGRAPHIC_DATA]." at bounding box center [443, 411] width 210 height 59
click at [354, 404] on div "A" at bounding box center [350, 410] width 26 height 26
click at [350, 415] on div "A The Eiffel Tower is a world-famous symbol of [GEOGRAPHIC_DATA]." at bounding box center [443, 411] width 210 height 59
click at [375, 405] on div "A The Eiffel Tower is a world-famous symbol of [GEOGRAPHIC_DATA]." at bounding box center [443, 411] width 210 height 59
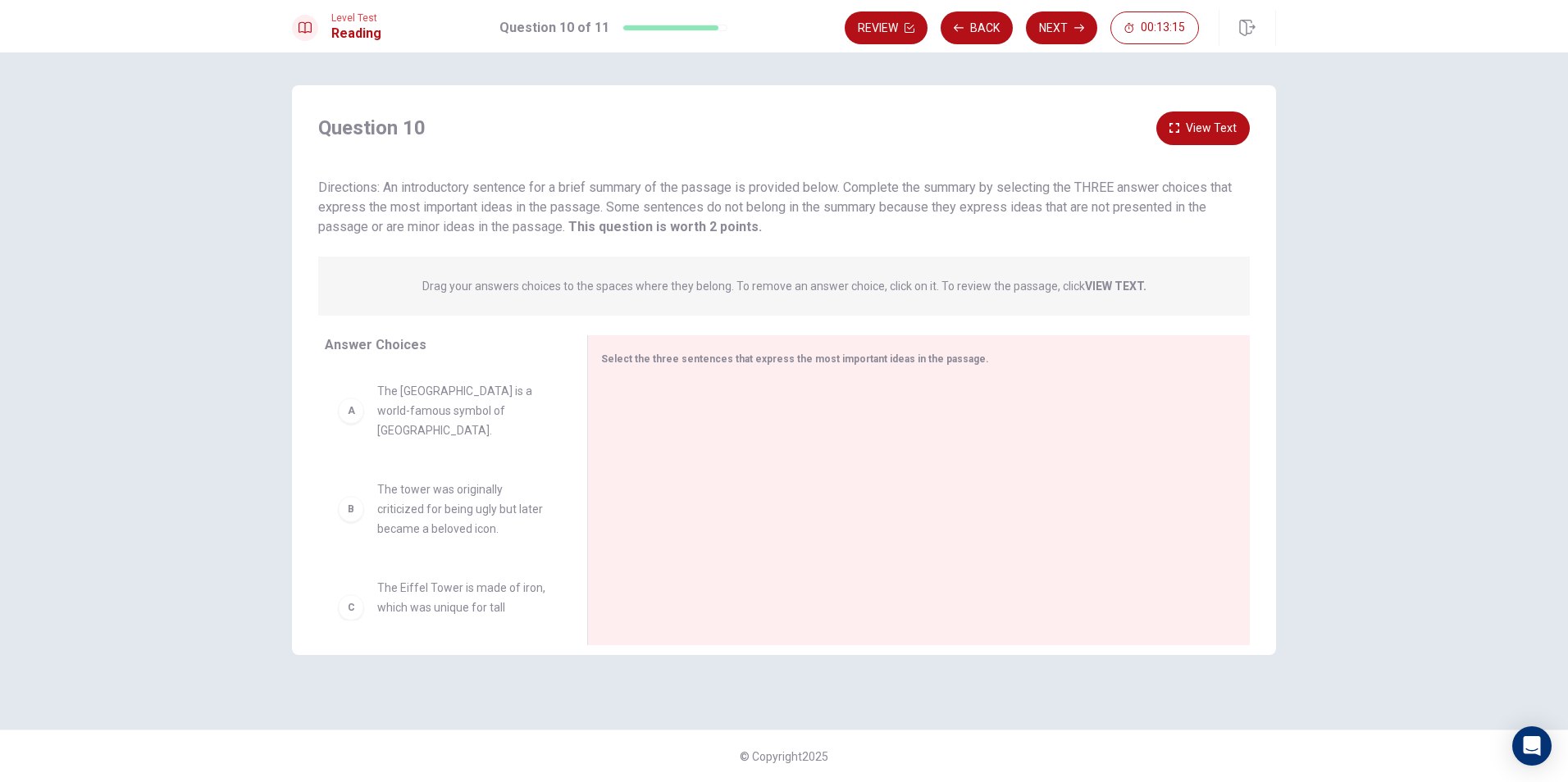
click at [417, 399] on span "The [GEOGRAPHIC_DATA] is a world-famous symbol of [GEOGRAPHIC_DATA]." at bounding box center [463, 411] width 171 height 59
drag, startPoint x: 498, startPoint y: 383, endPoint x: 482, endPoint y: 401, distance: 24.1
click at [500, 385] on span "The [GEOGRAPHIC_DATA] is a world-famous symbol of [GEOGRAPHIC_DATA]." at bounding box center [463, 411] width 171 height 59
click at [482, 403] on span "The [GEOGRAPHIC_DATA] is a world-famous symbol of [GEOGRAPHIC_DATA]." at bounding box center [463, 411] width 171 height 59
drag, startPoint x: 344, startPoint y: 421, endPoint x: 354, endPoint y: 417, distance: 10.8
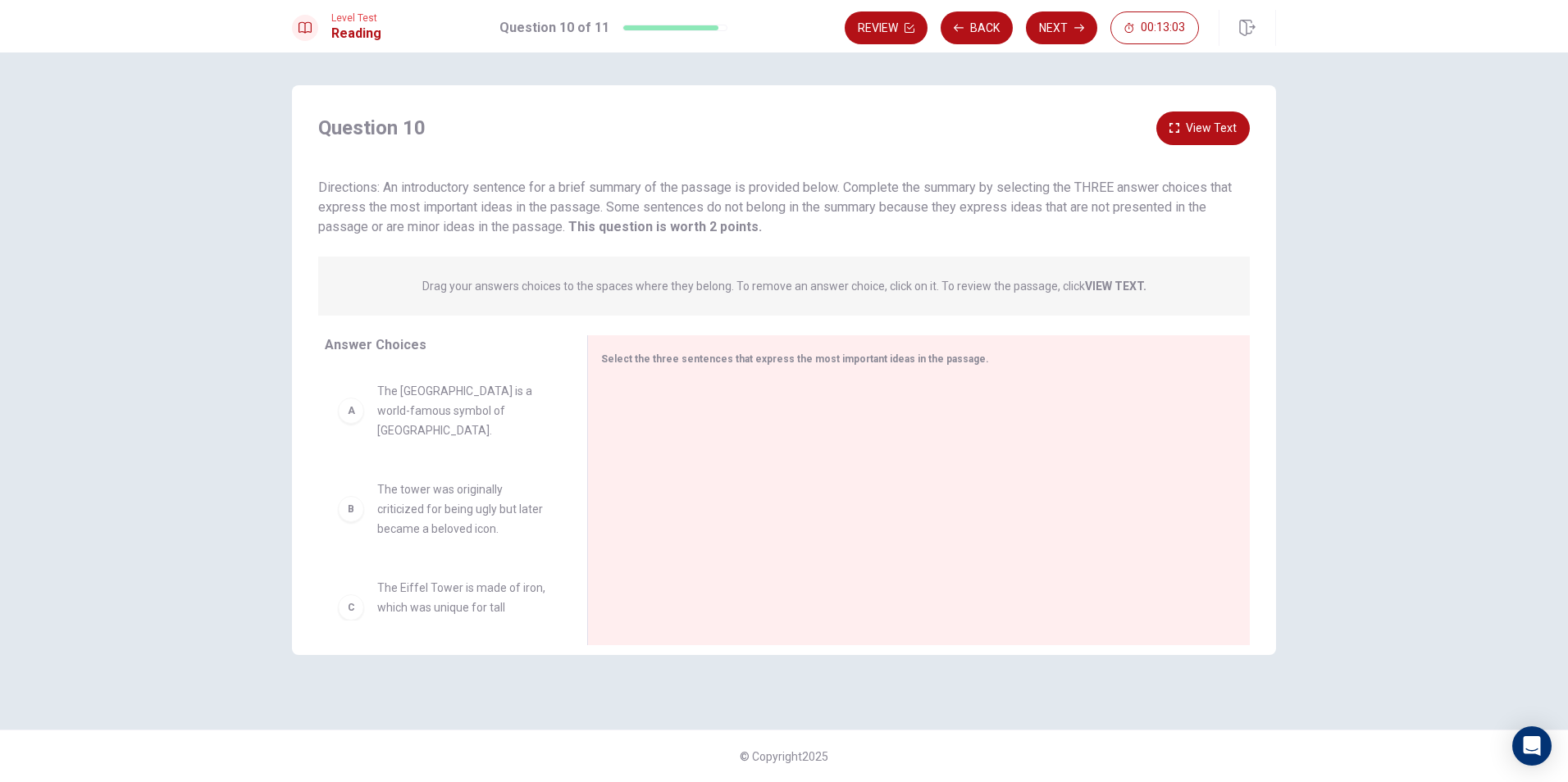
click at [347, 421] on div "A The Eiffel Tower is a world-famous symbol of [GEOGRAPHIC_DATA]." at bounding box center [443, 410] width 236 height 85
click at [357, 408] on div "A" at bounding box center [350, 410] width 26 height 26
click at [357, 407] on div "A" at bounding box center [350, 410] width 26 height 26
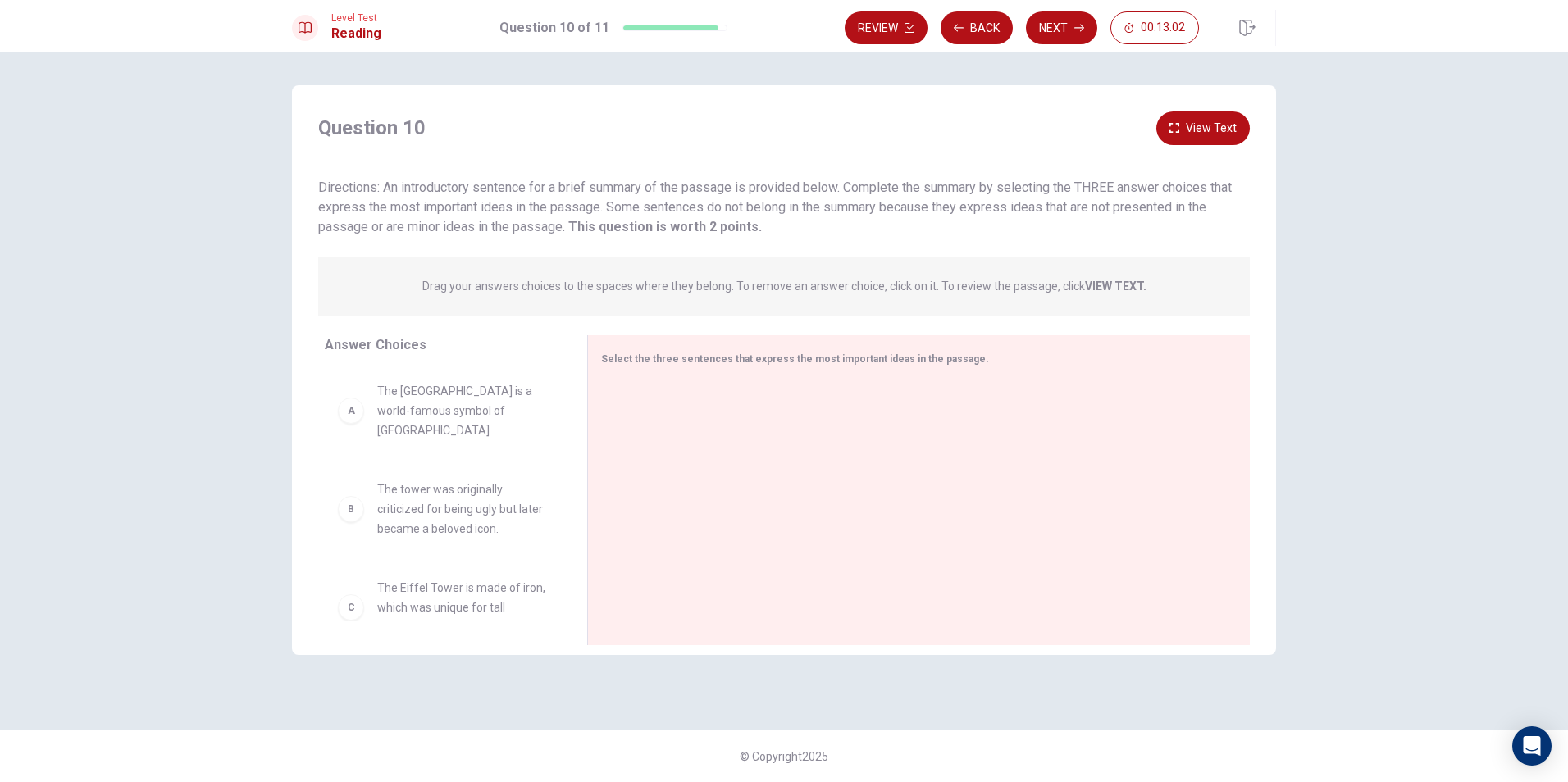
click at [357, 407] on div "A" at bounding box center [350, 410] width 26 height 26
click at [345, 409] on div "A" at bounding box center [350, 410] width 26 height 26
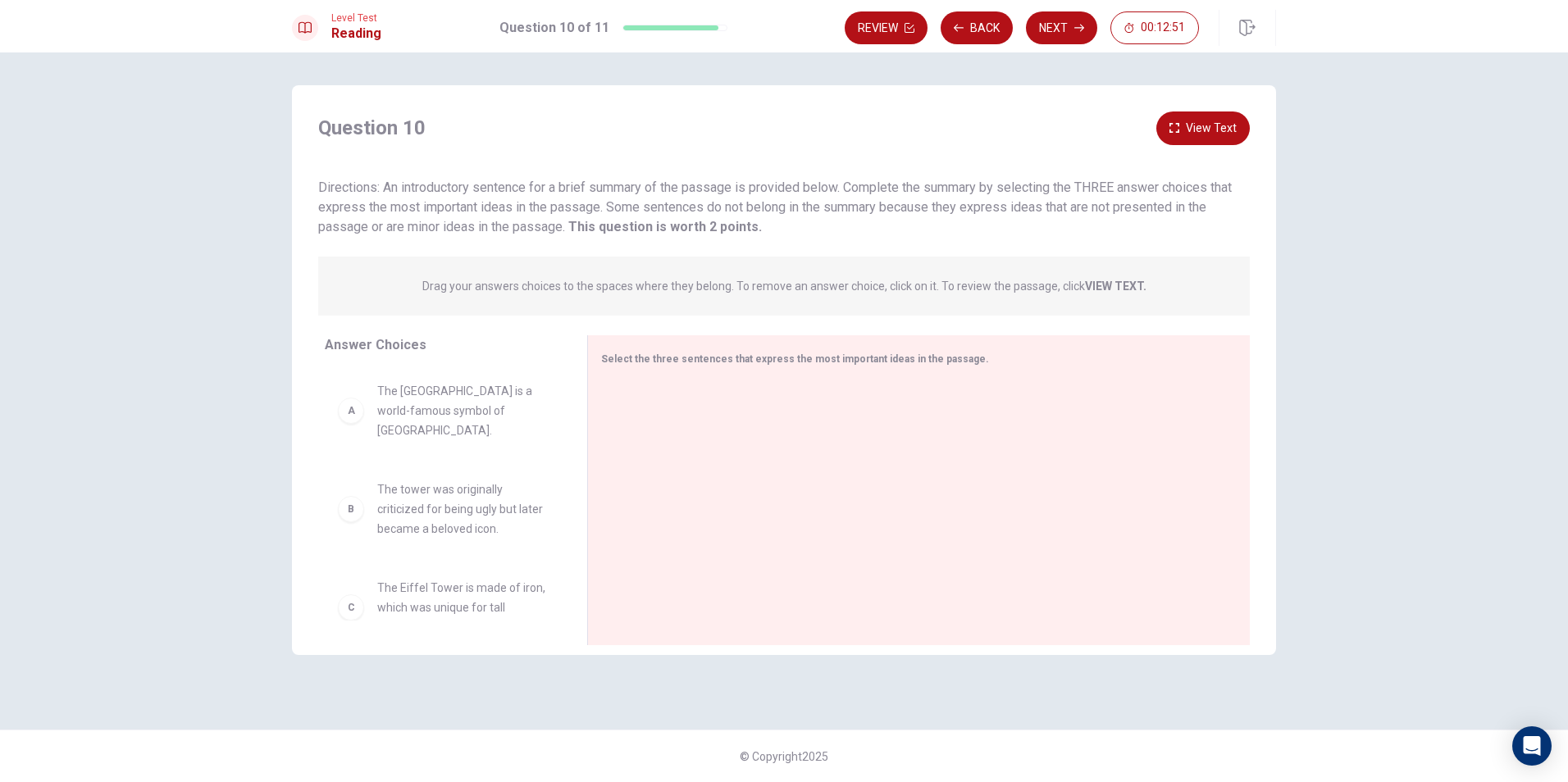
click at [346, 409] on div "A" at bounding box center [350, 410] width 26 height 26
drag, startPoint x: 407, startPoint y: 400, endPoint x: 679, endPoint y: 402, distance: 272.0
drag, startPoint x: 432, startPoint y: 506, endPoint x: 688, endPoint y: 476, distance: 257.8
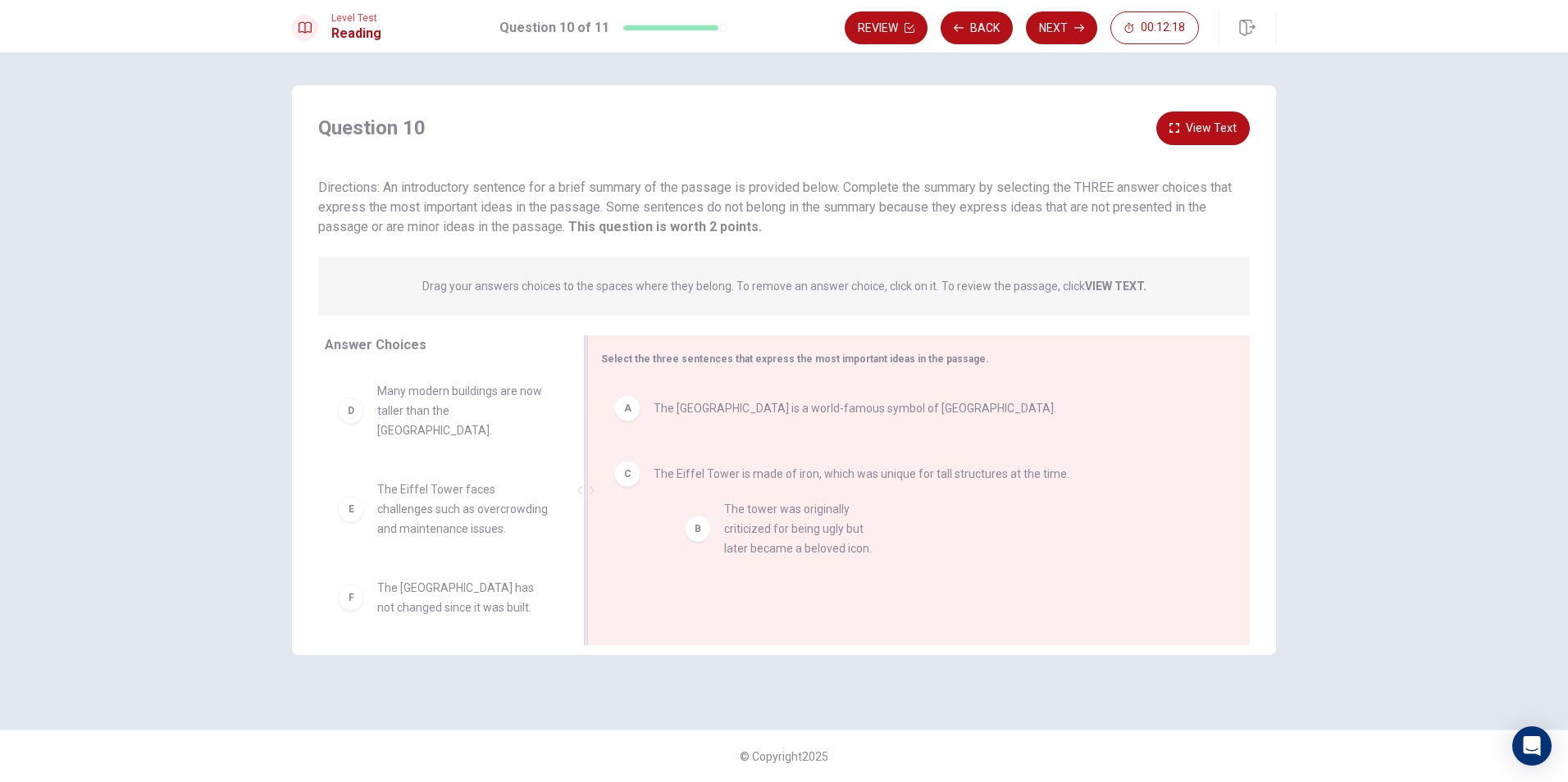
drag, startPoint x: 454, startPoint y: 408, endPoint x: 804, endPoint y: 533, distance: 371.7
click at [1081, 19] on button "Next" at bounding box center [1061, 28] width 71 height 33
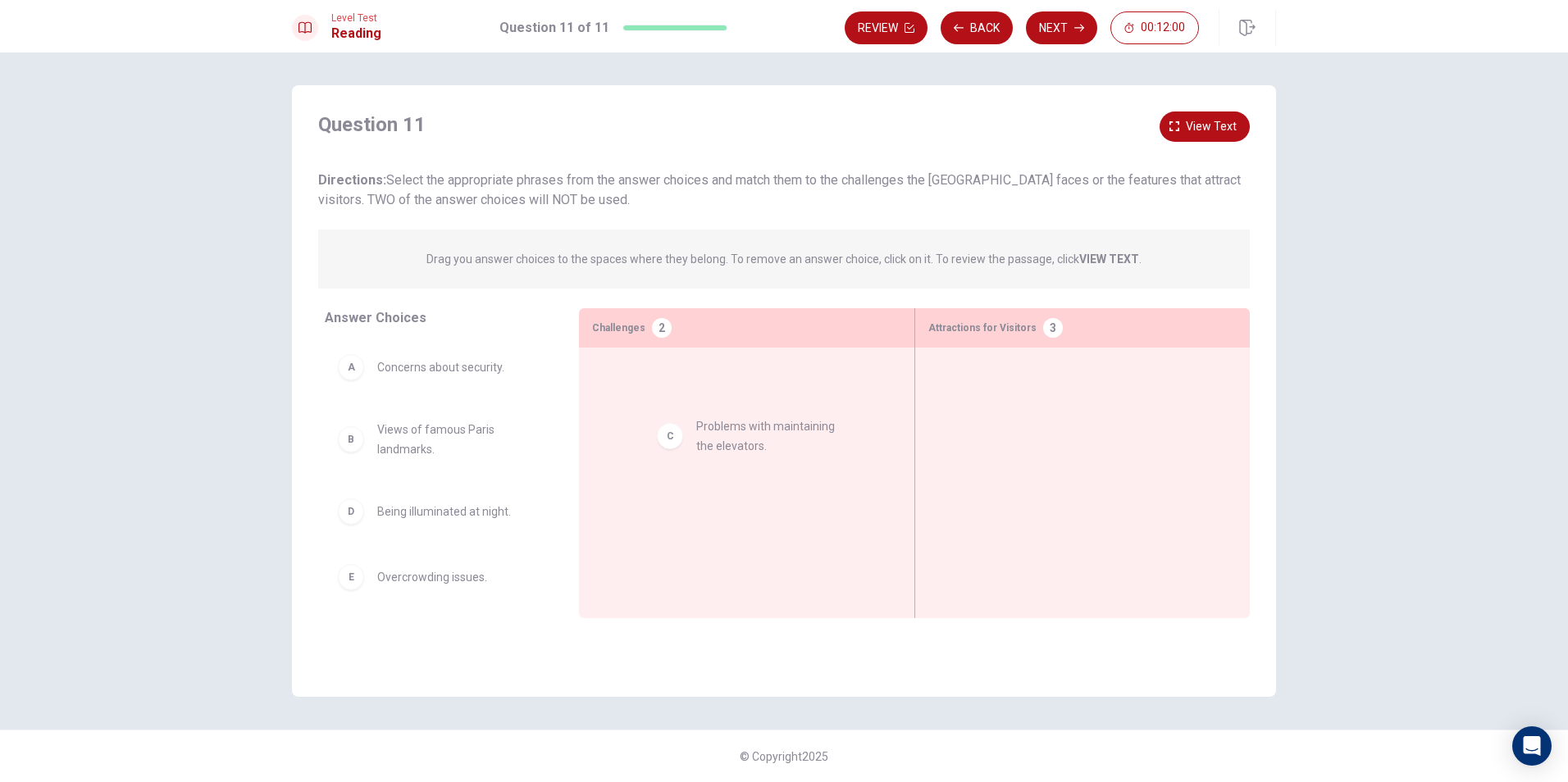
drag, startPoint x: 452, startPoint y: 513, endPoint x: 756, endPoint y: 393, distance: 326.8
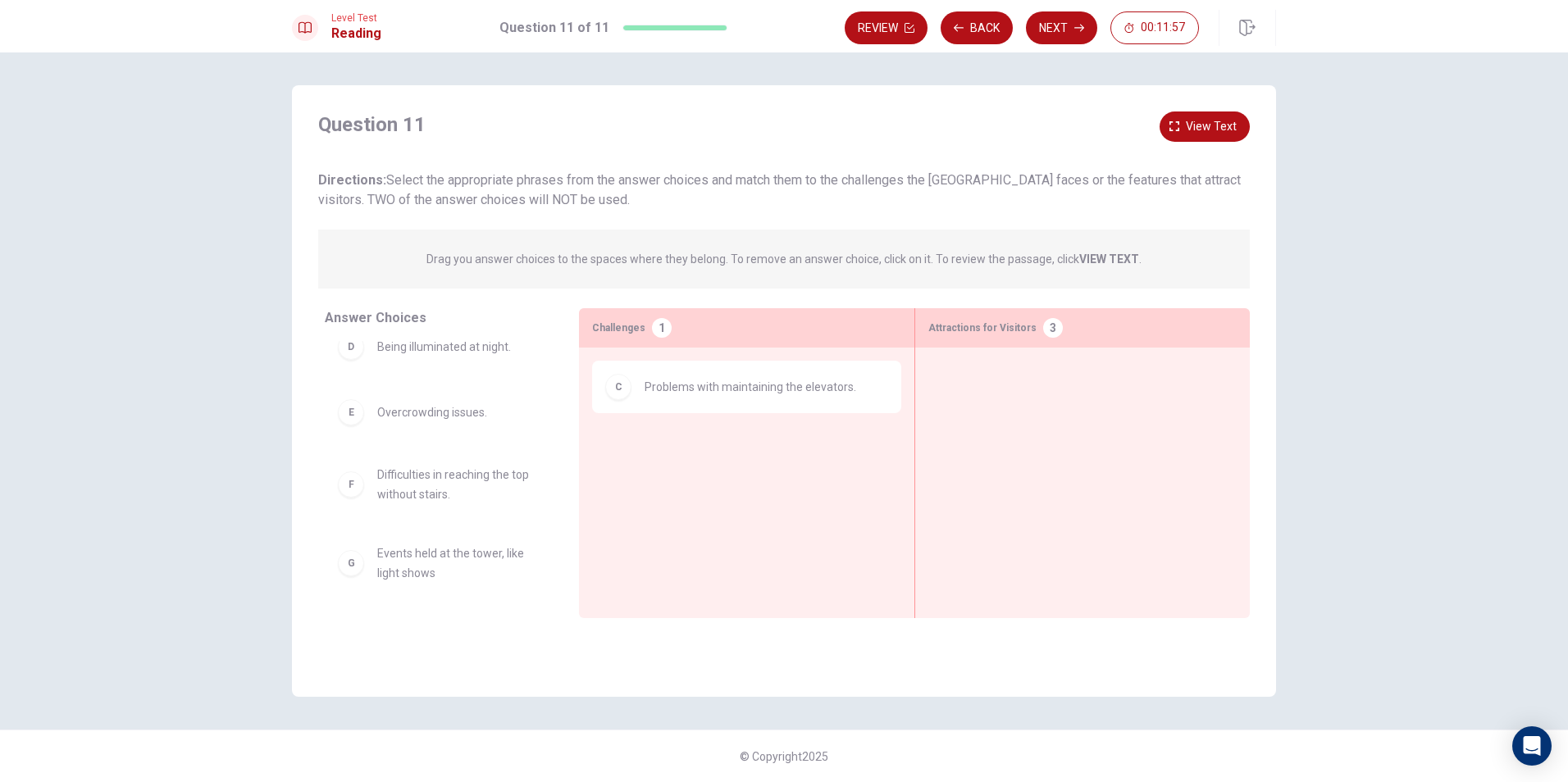
scroll to position [168, 0]
drag, startPoint x: 453, startPoint y: 484, endPoint x: 718, endPoint y: 456, distance: 266.5
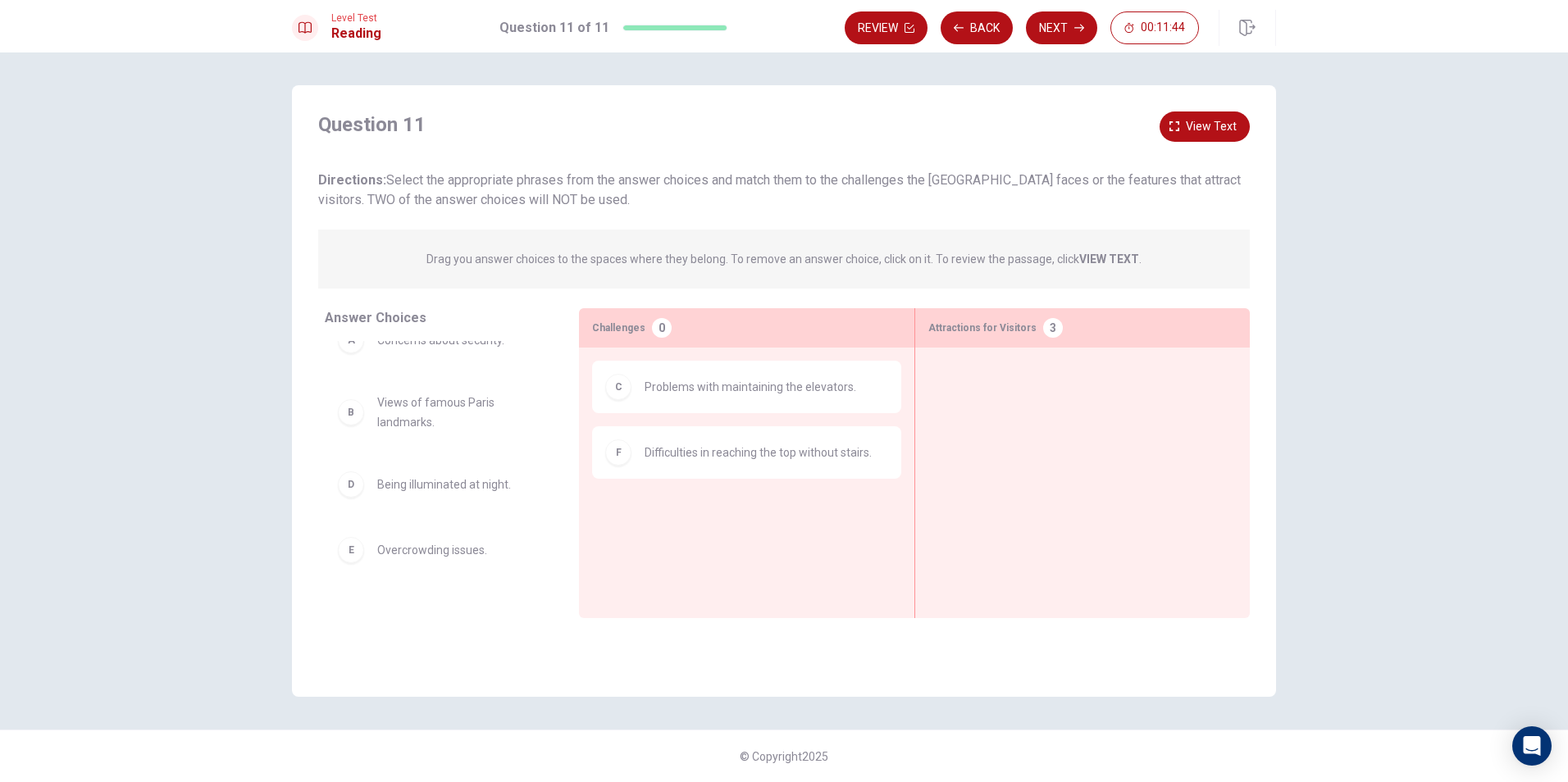
scroll to position [0, 0]
drag, startPoint x: 486, startPoint y: 388, endPoint x: 1100, endPoint y: 391, distance: 614.0
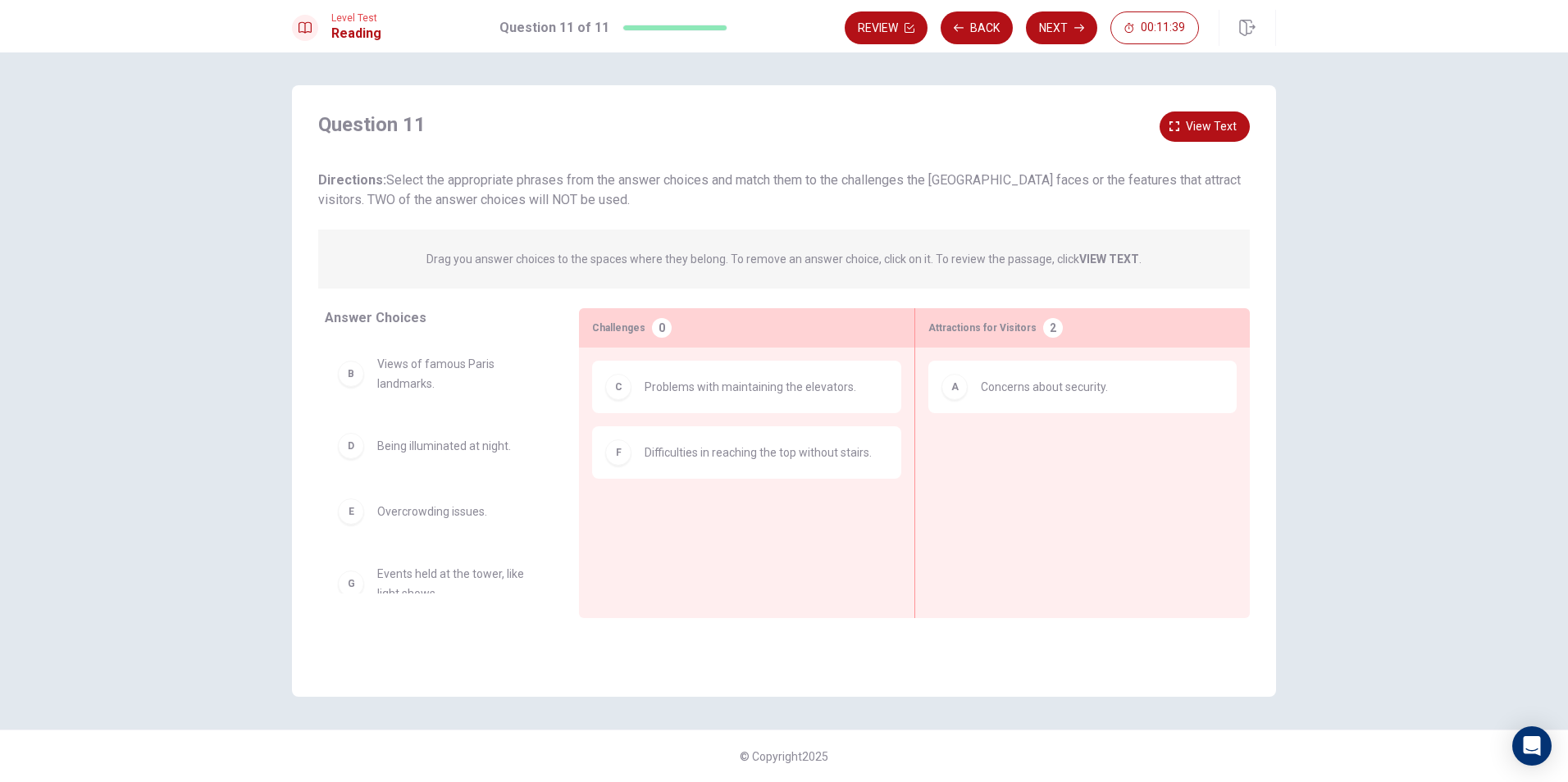
scroll to position [23, 0]
drag, startPoint x: 444, startPoint y: 505, endPoint x: 1028, endPoint y: 435, distance: 588.2
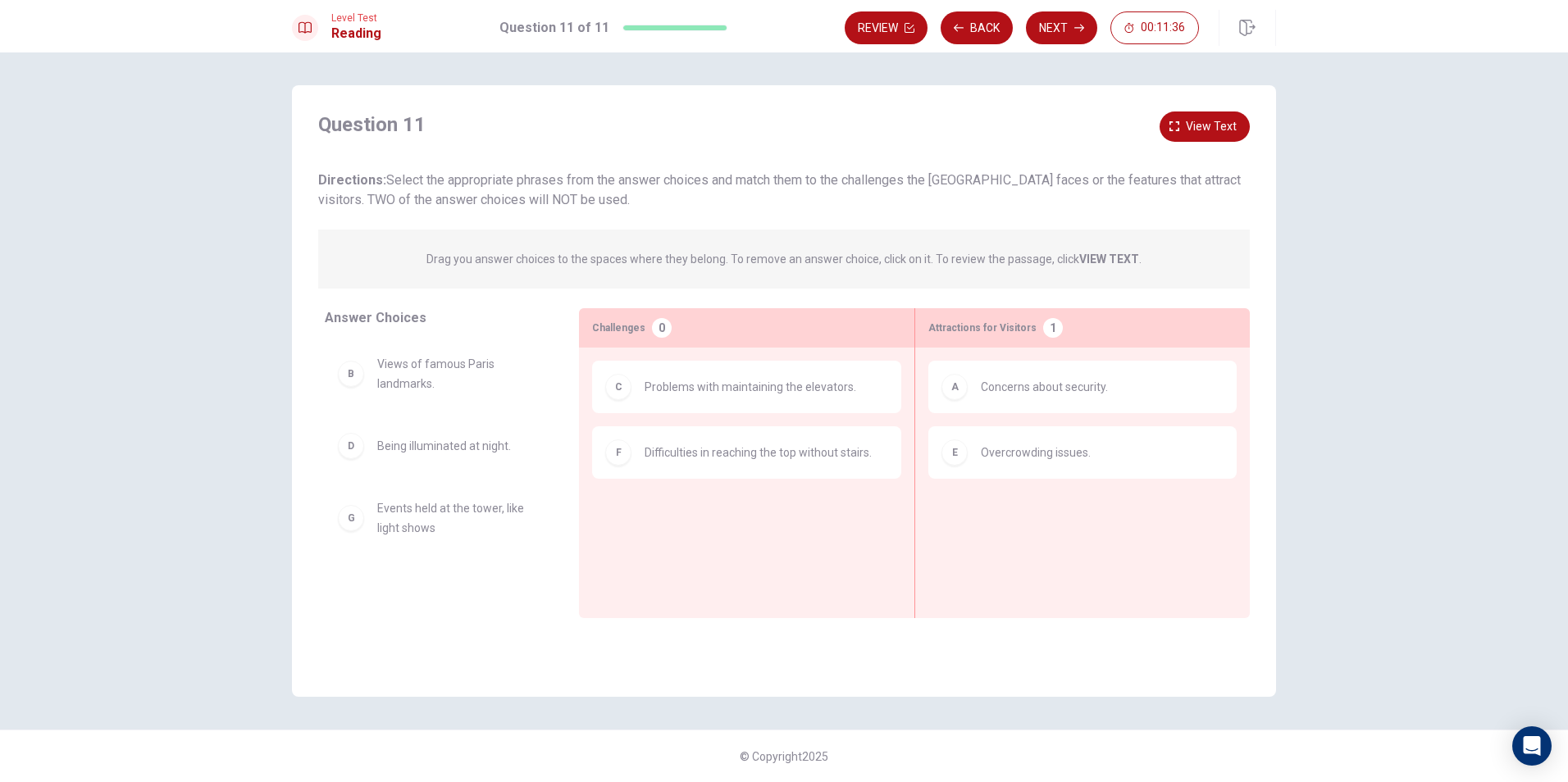
scroll to position [0, 0]
drag, startPoint x: 439, startPoint y: 458, endPoint x: 1073, endPoint y: 535, distance: 638.7
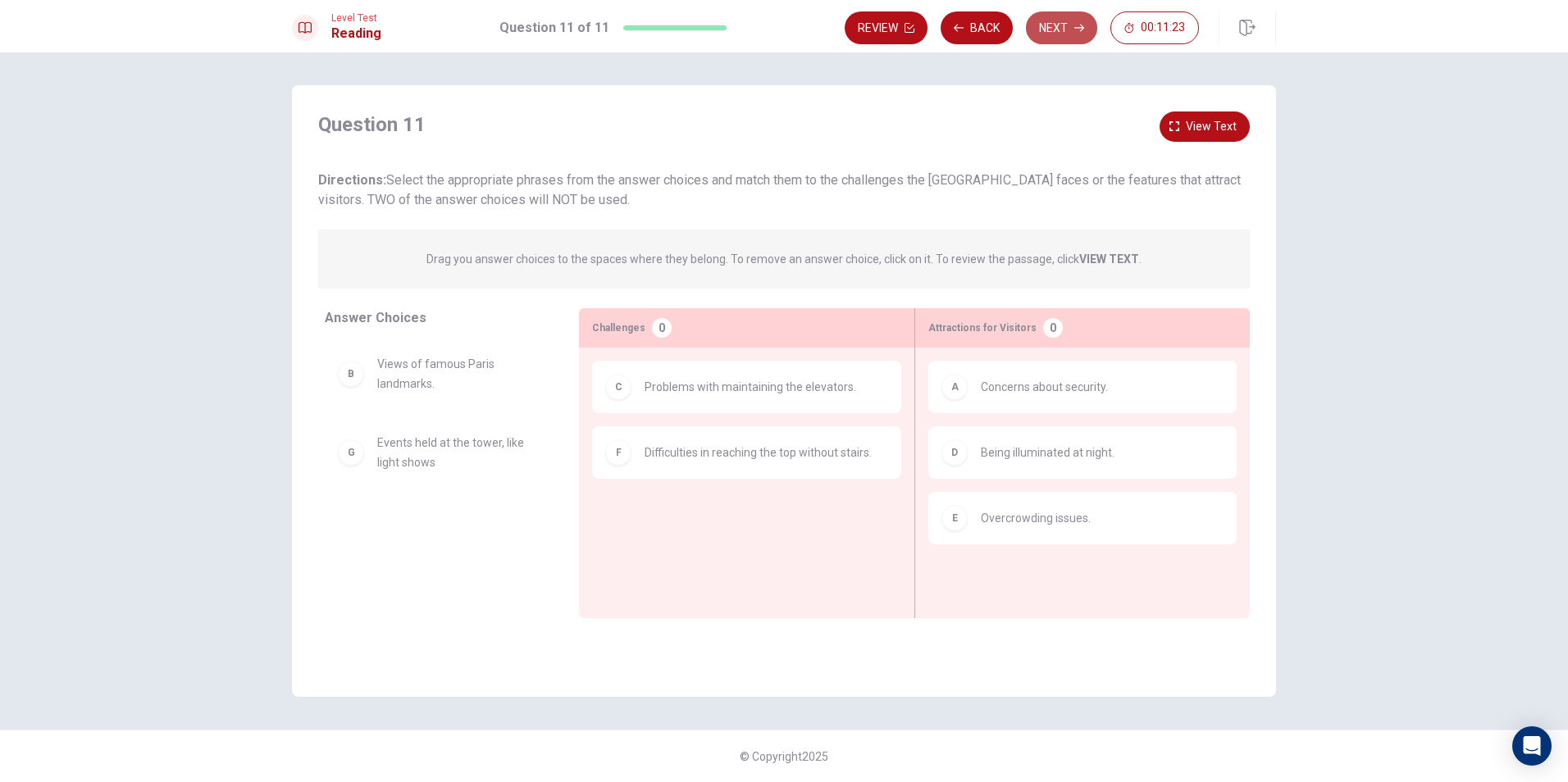
click at [1093, 20] on button "Next" at bounding box center [1061, 28] width 71 height 33
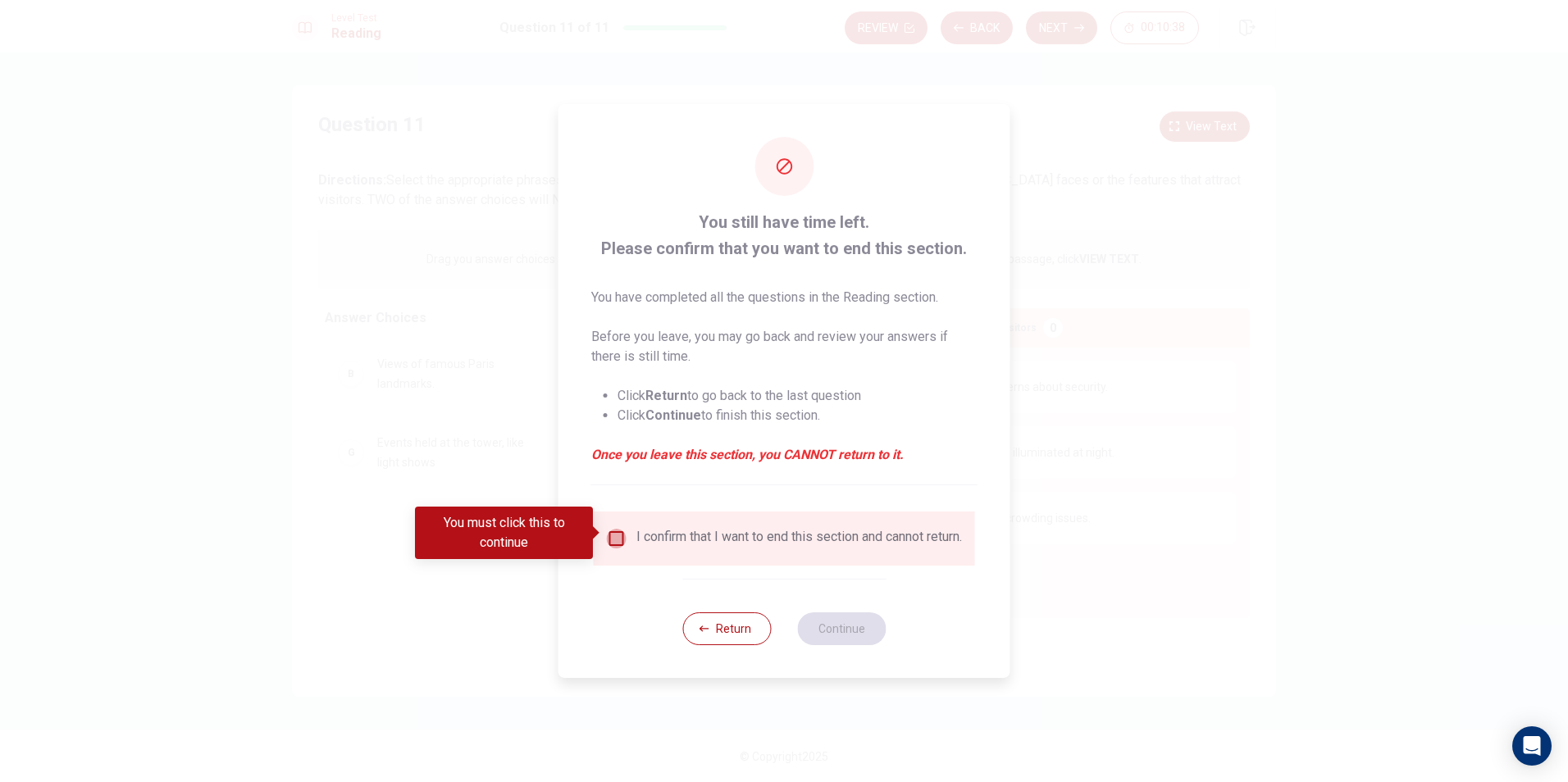
click at [612, 530] on input "You must click this to continue" at bounding box center [616, 538] width 19 height 19
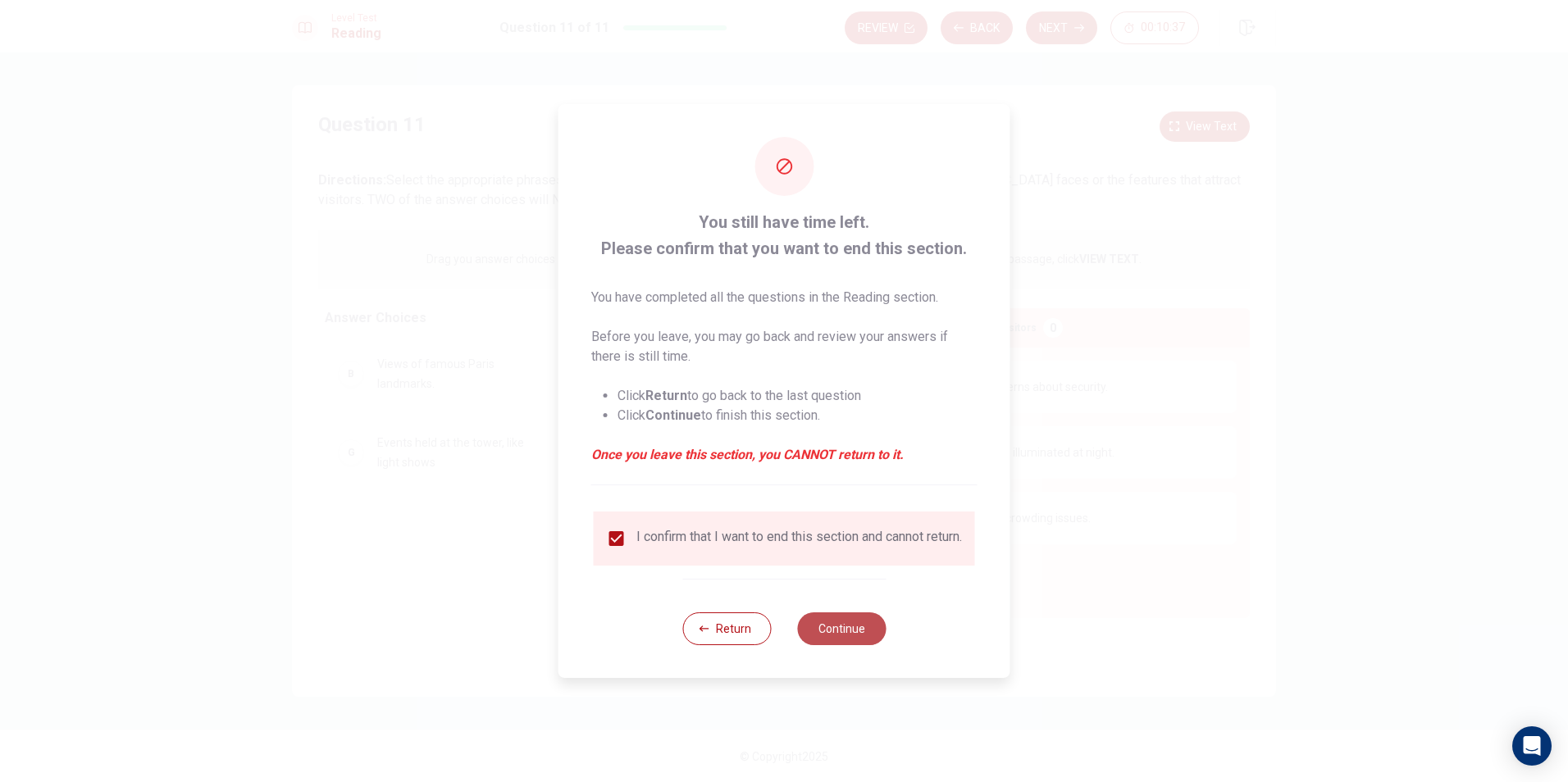
click at [851, 630] on button "Continue" at bounding box center [841, 629] width 89 height 33
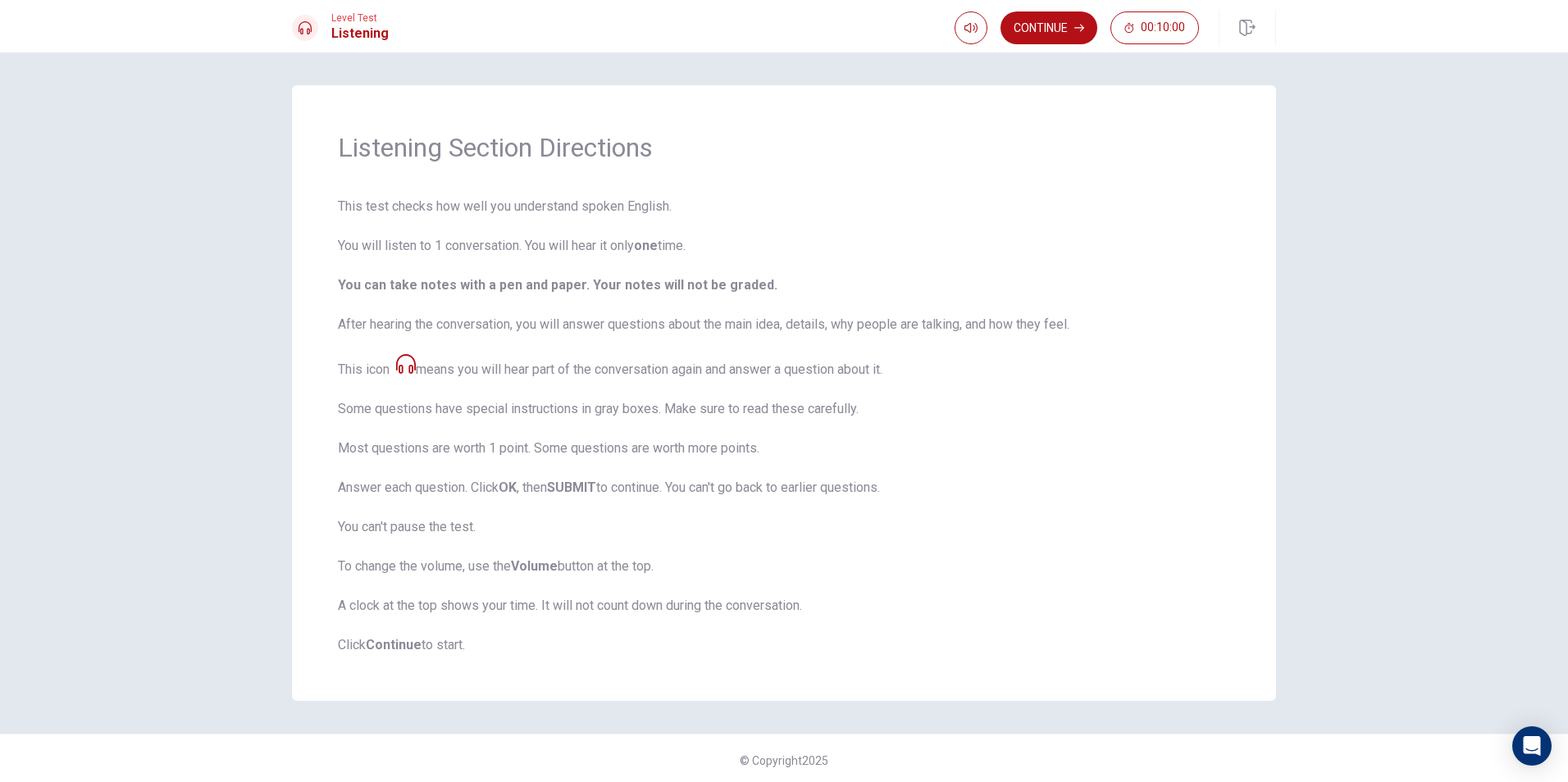
scroll to position [4, 0]
click at [1059, 31] on button "Continue" at bounding box center [1048, 28] width 96 height 33
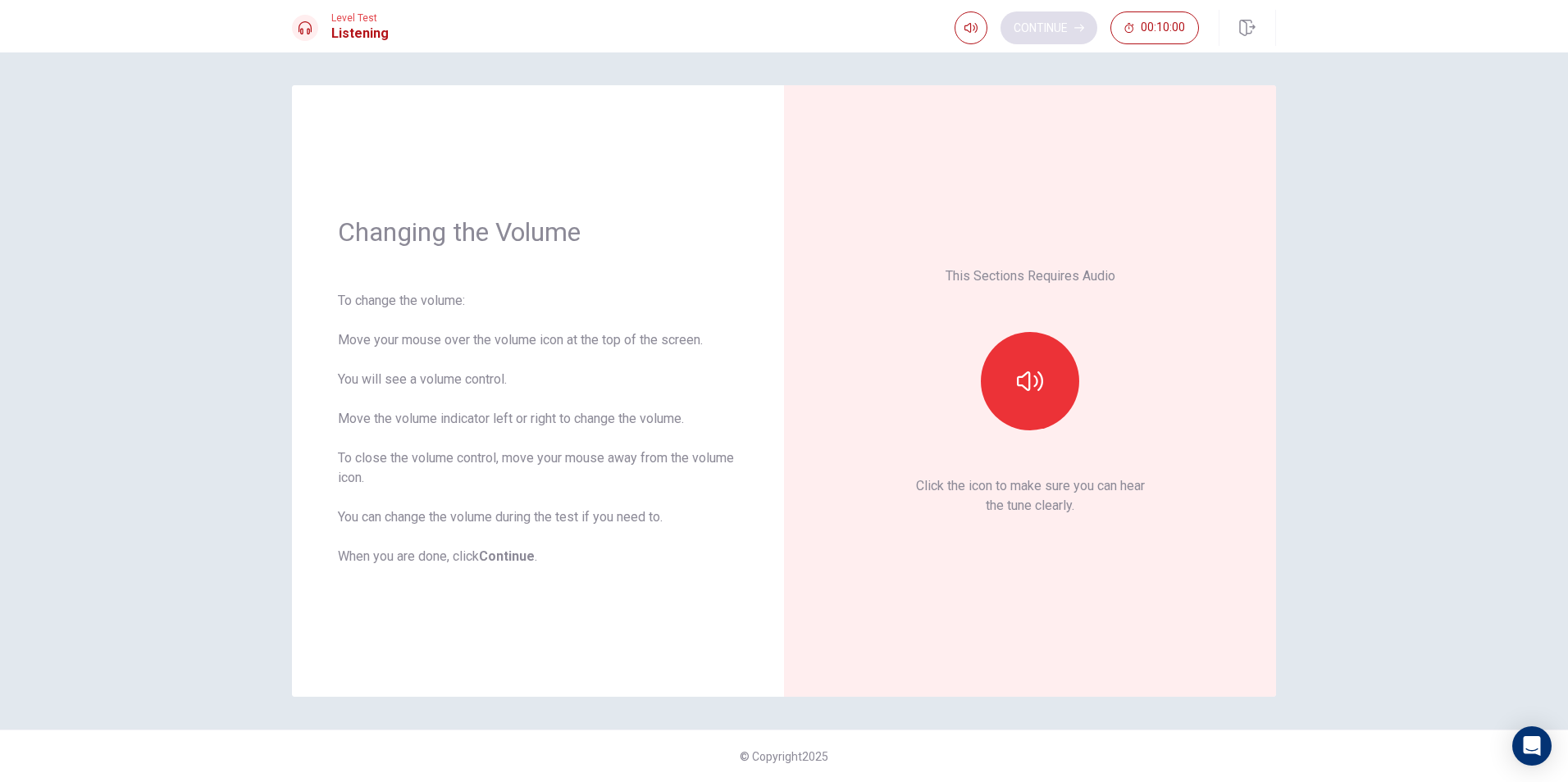
scroll to position [0, 0]
click at [1026, 383] on icon "button" at bounding box center [1029, 381] width 26 height 26
click at [1047, 24] on button "Continue" at bounding box center [1048, 28] width 96 height 33
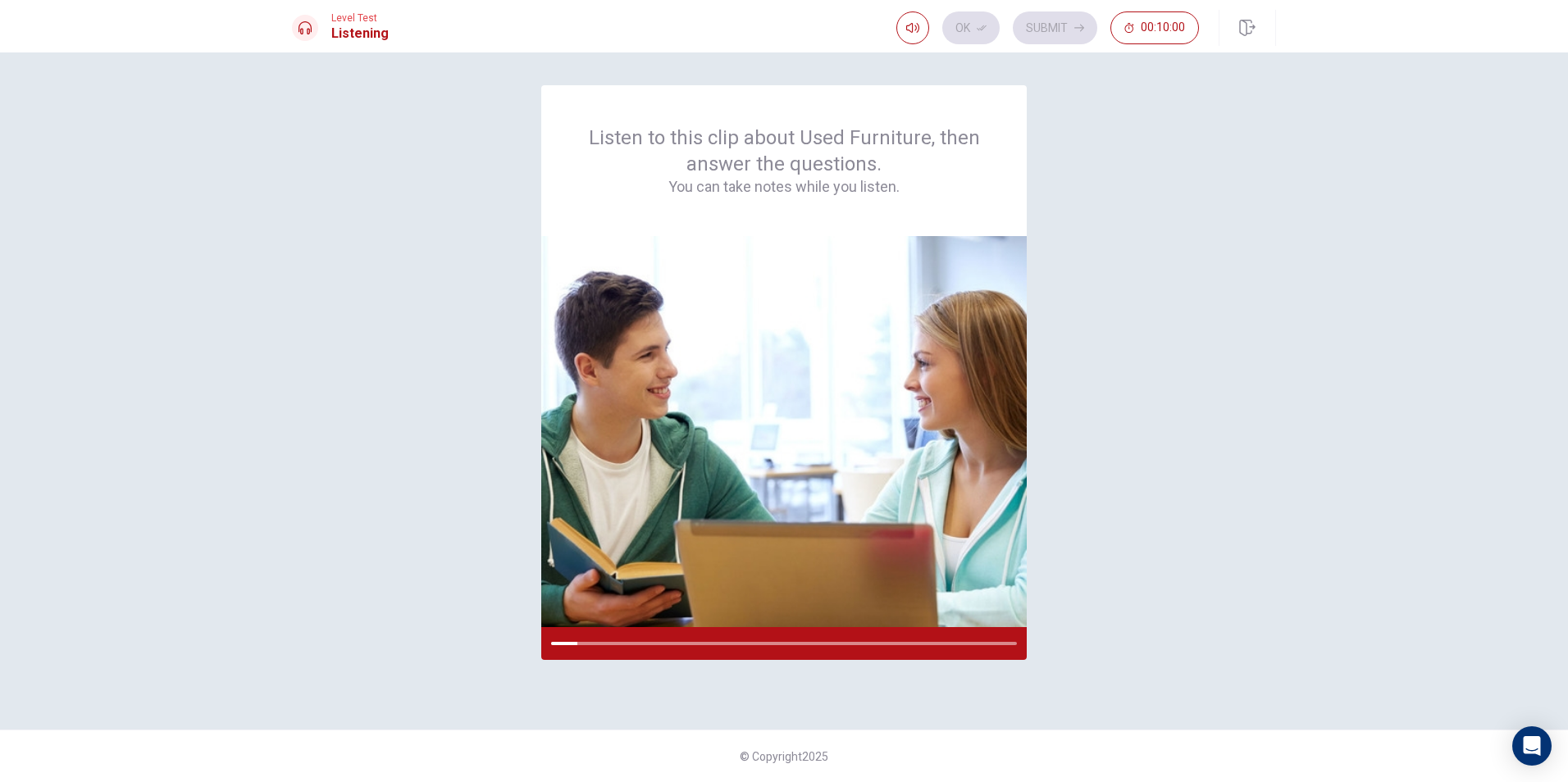
click at [1171, 590] on div "Listen to this clip about Used Furniture, then answer the questions. You can ta…" at bounding box center [784, 391] width 984 height 612
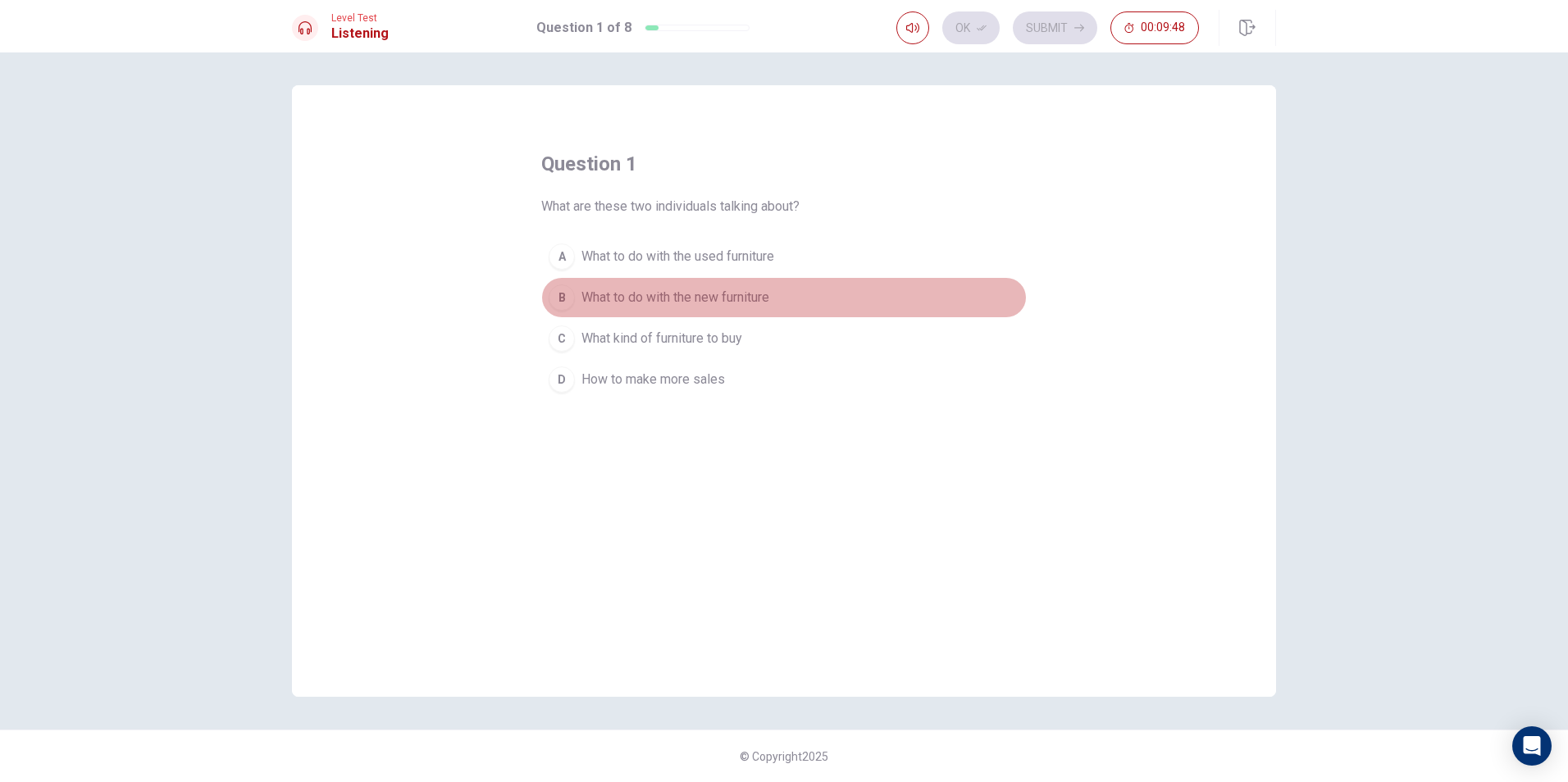
click at [567, 300] on div "B" at bounding box center [561, 297] width 26 height 26
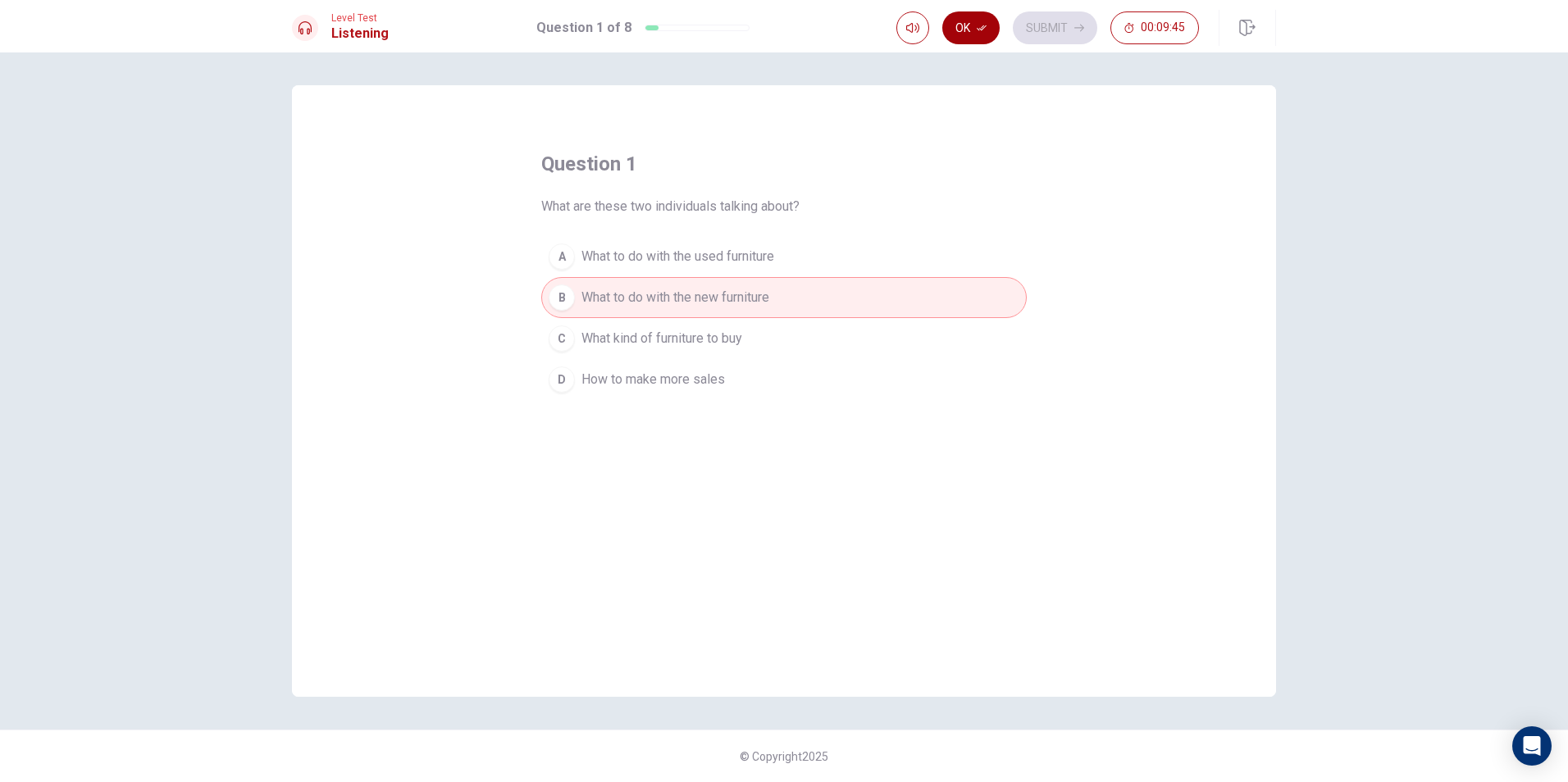
click at [965, 19] on button "Ok" at bounding box center [971, 28] width 58 height 33
click at [1042, 22] on button "Submit" at bounding box center [1055, 28] width 85 height 33
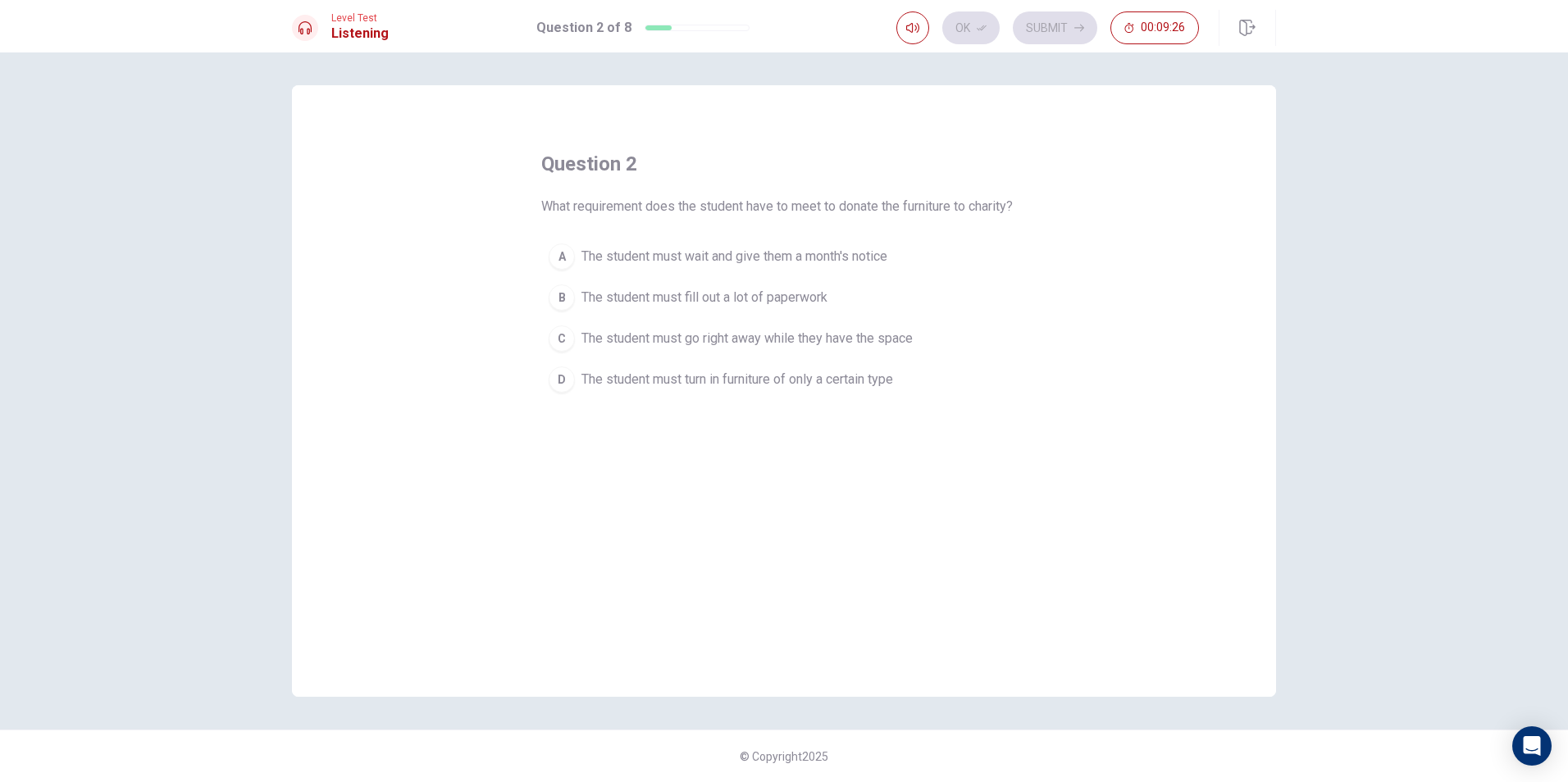
click at [563, 336] on div "C" at bounding box center [561, 339] width 26 height 26
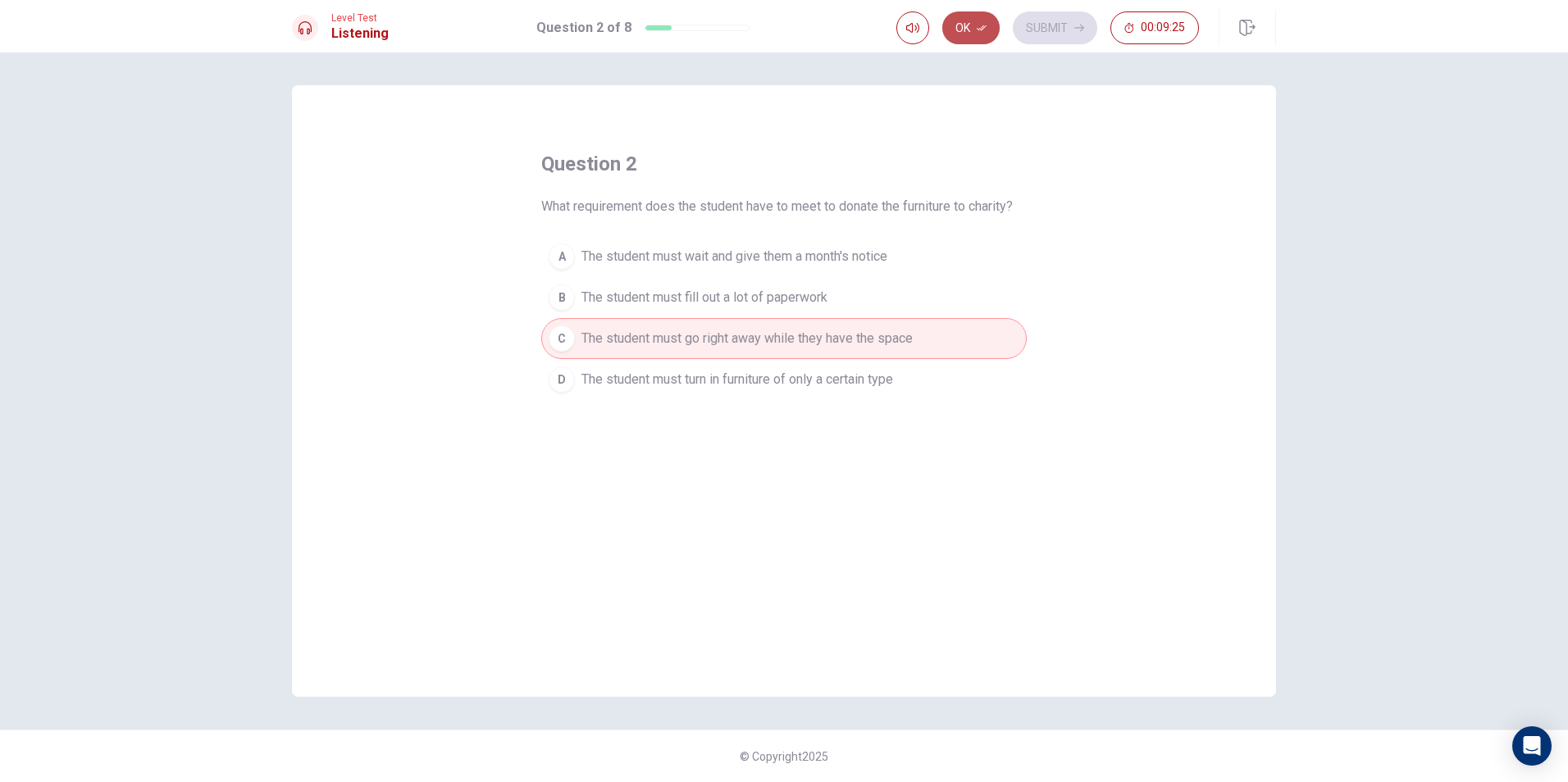
click at [971, 29] on button "Ok" at bounding box center [971, 28] width 58 height 33
click at [1058, 25] on button "Submit" at bounding box center [1055, 28] width 85 height 33
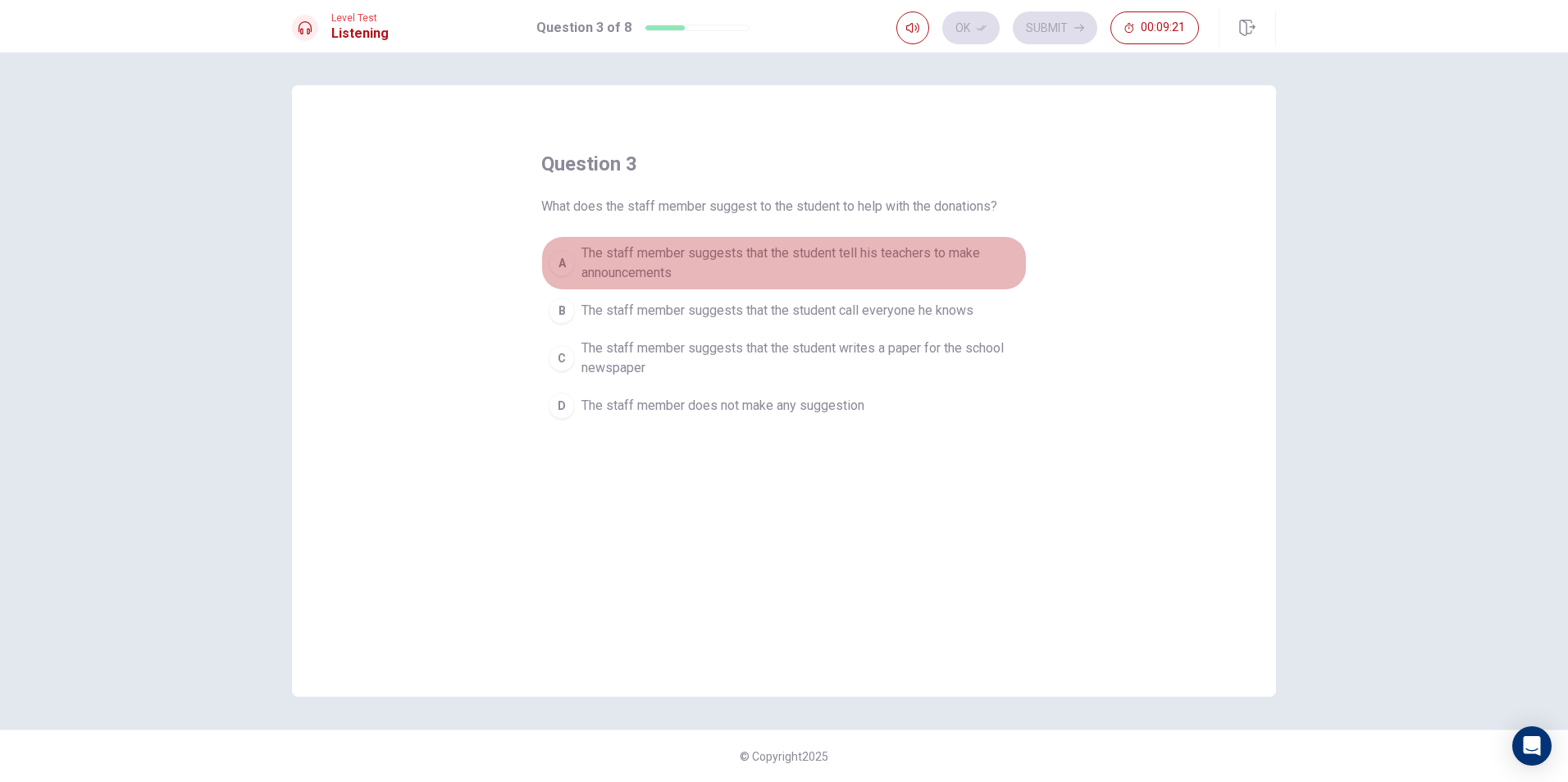
click at [584, 250] on span "The staff member suggests that the student tell his teachers to make announceme…" at bounding box center [800, 263] width 437 height 40
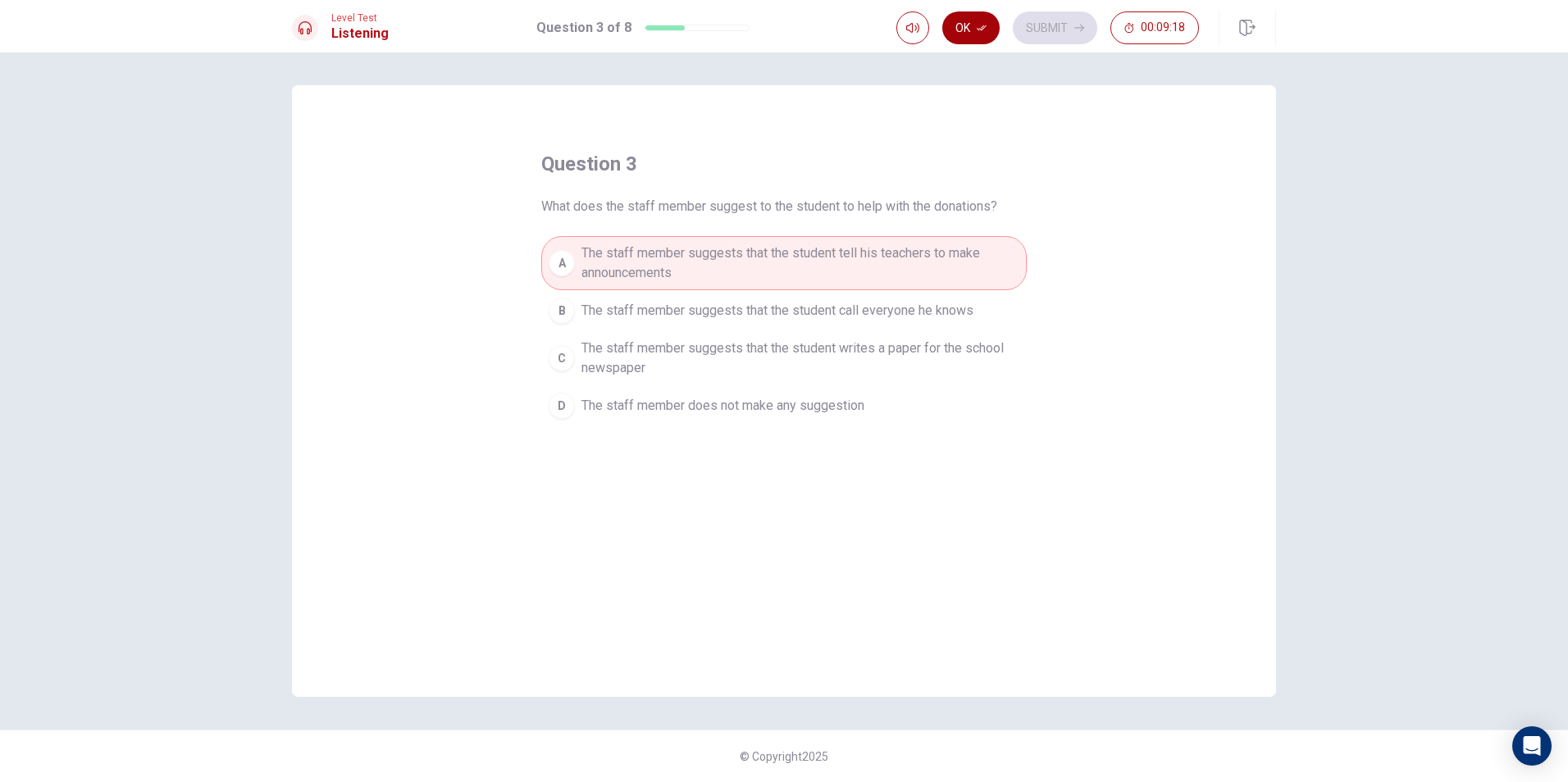
click at [992, 37] on button "Ok" at bounding box center [971, 28] width 58 height 33
click at [1037, 36] on button "Submit" at bounding box center [1055, 28] width 85 height 33
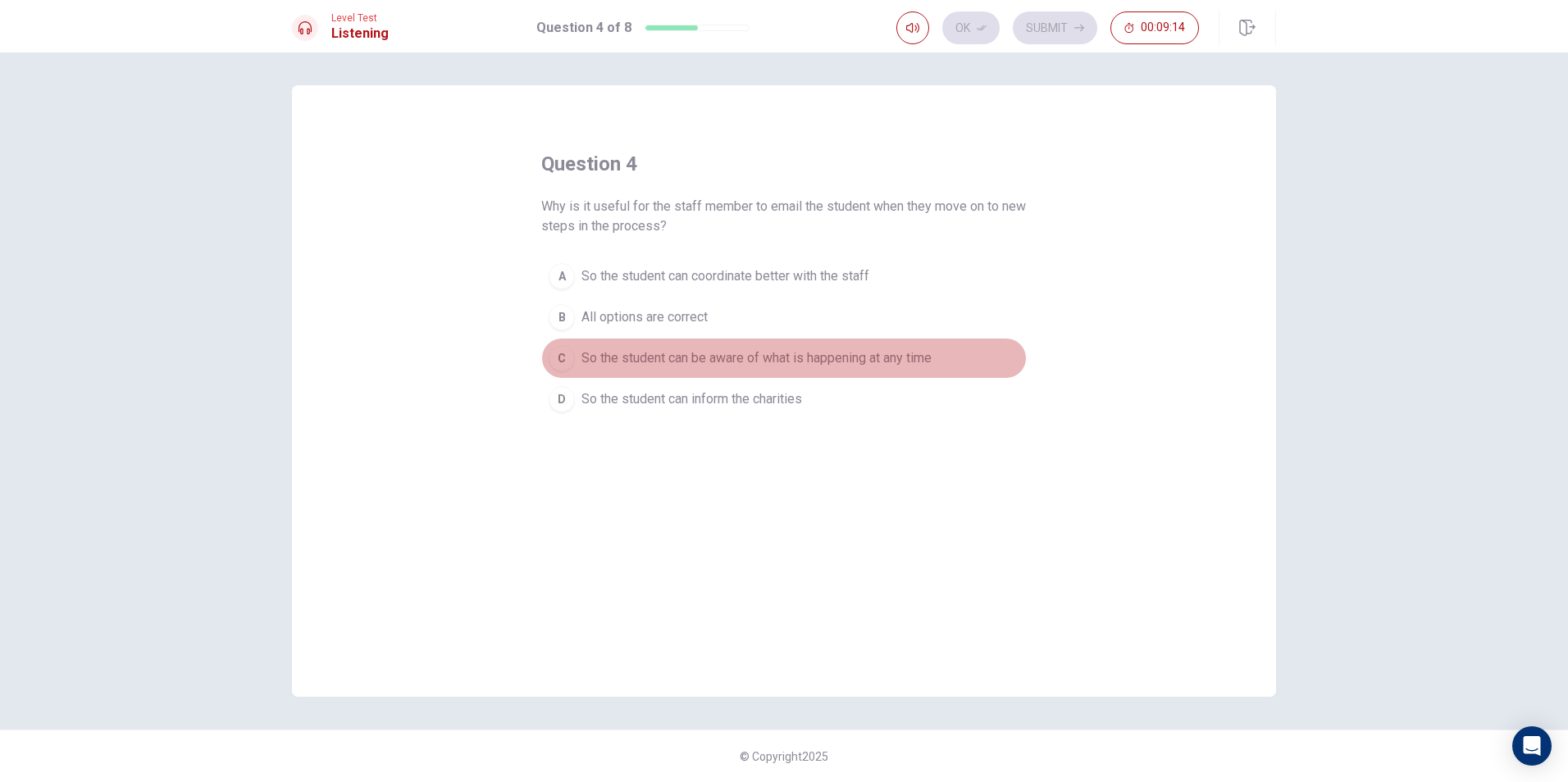
click at [612, 340] on button "C So the student can be aware of what is happening at any time" at bounding box center [784, 358] width 486 height 41
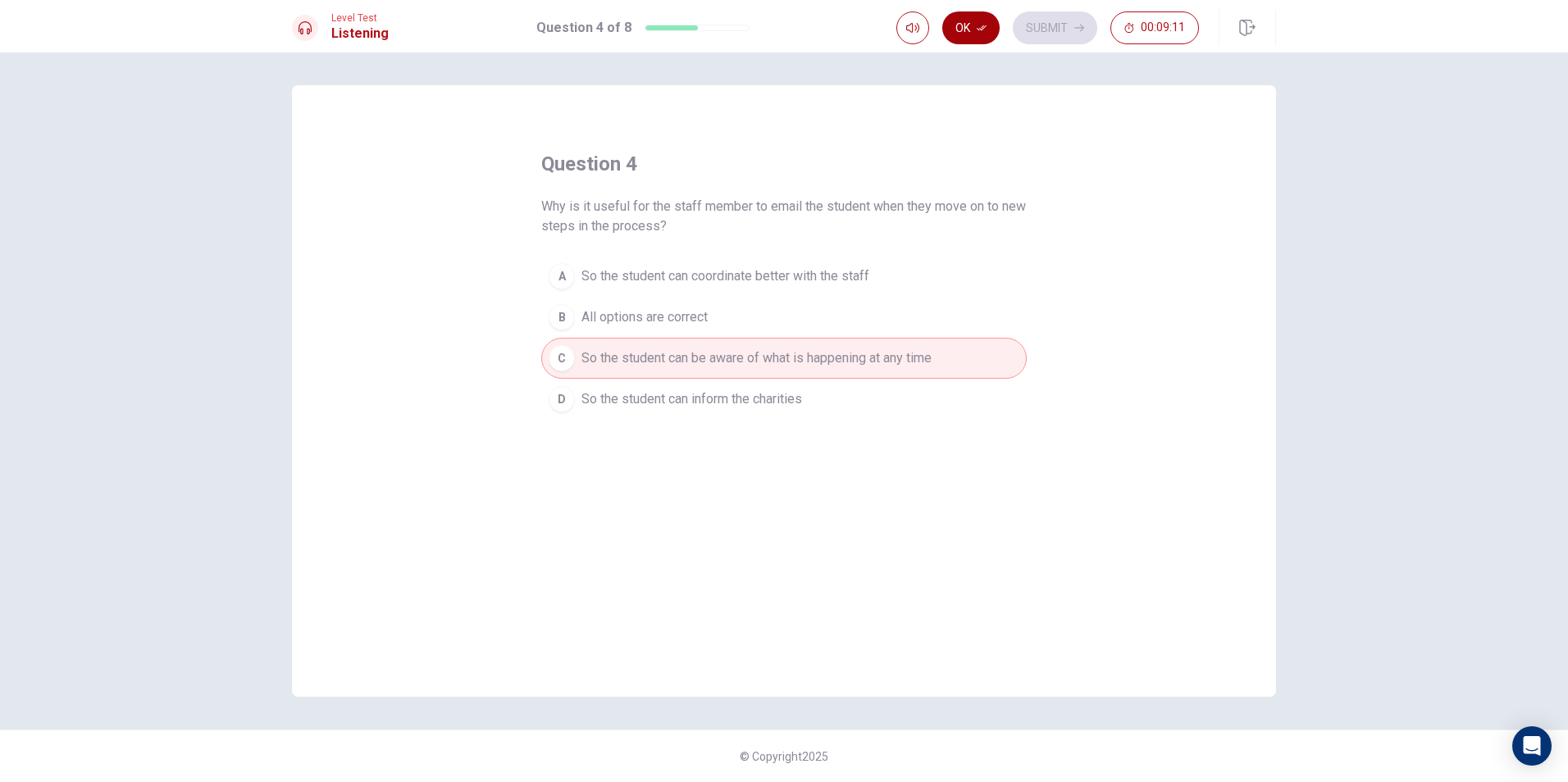
click at [993, 30] on button "Ok" at bounding box center [971, 28] width 58 height 33
click at [1037, 23] on button "Submit" at bounding box center [1055, 28] width 85 height 33
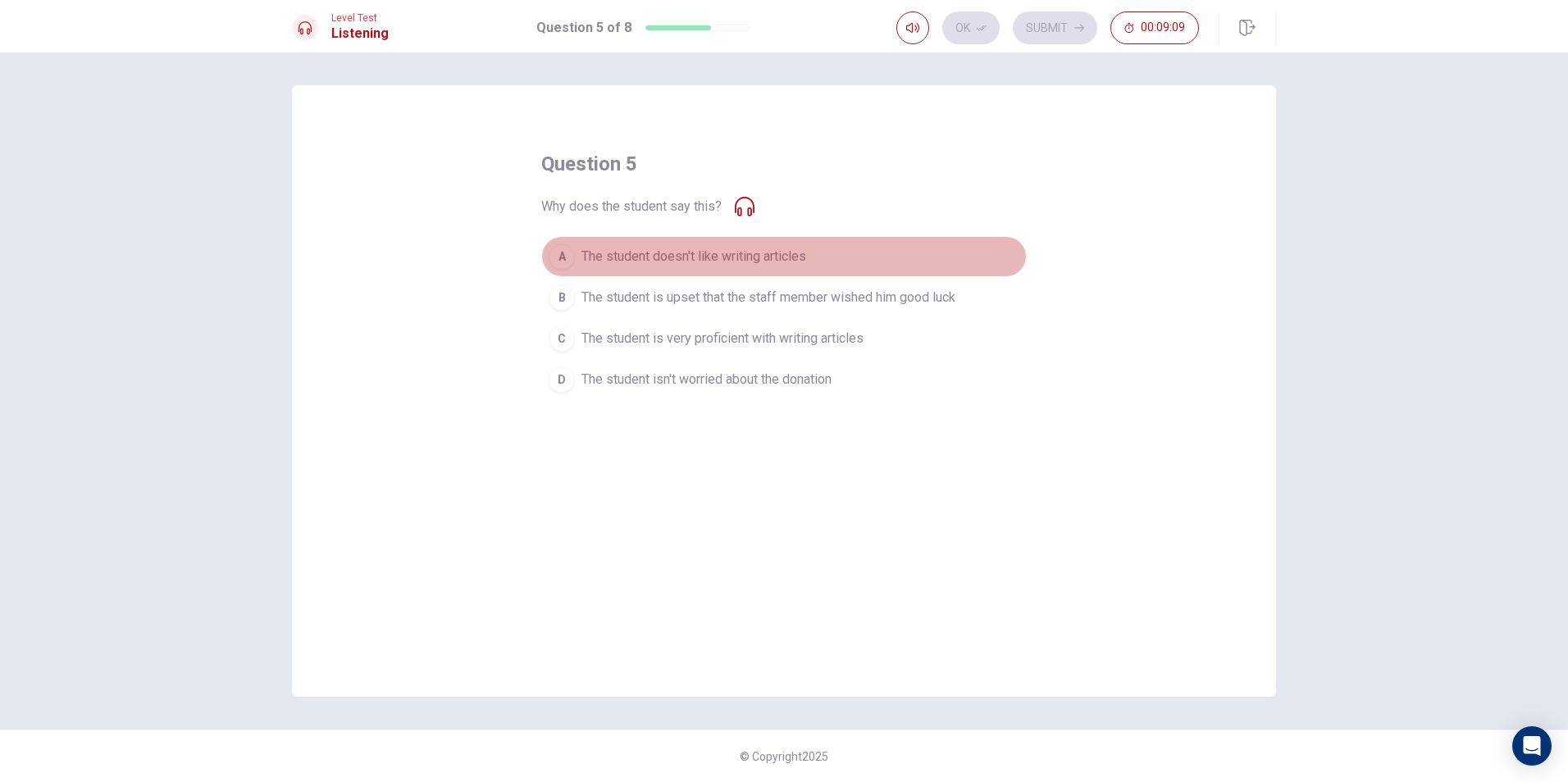
click at [570, 244] on button "A The student doesn't like writing articles" at bounding box center [784, 256] width 486 height 41
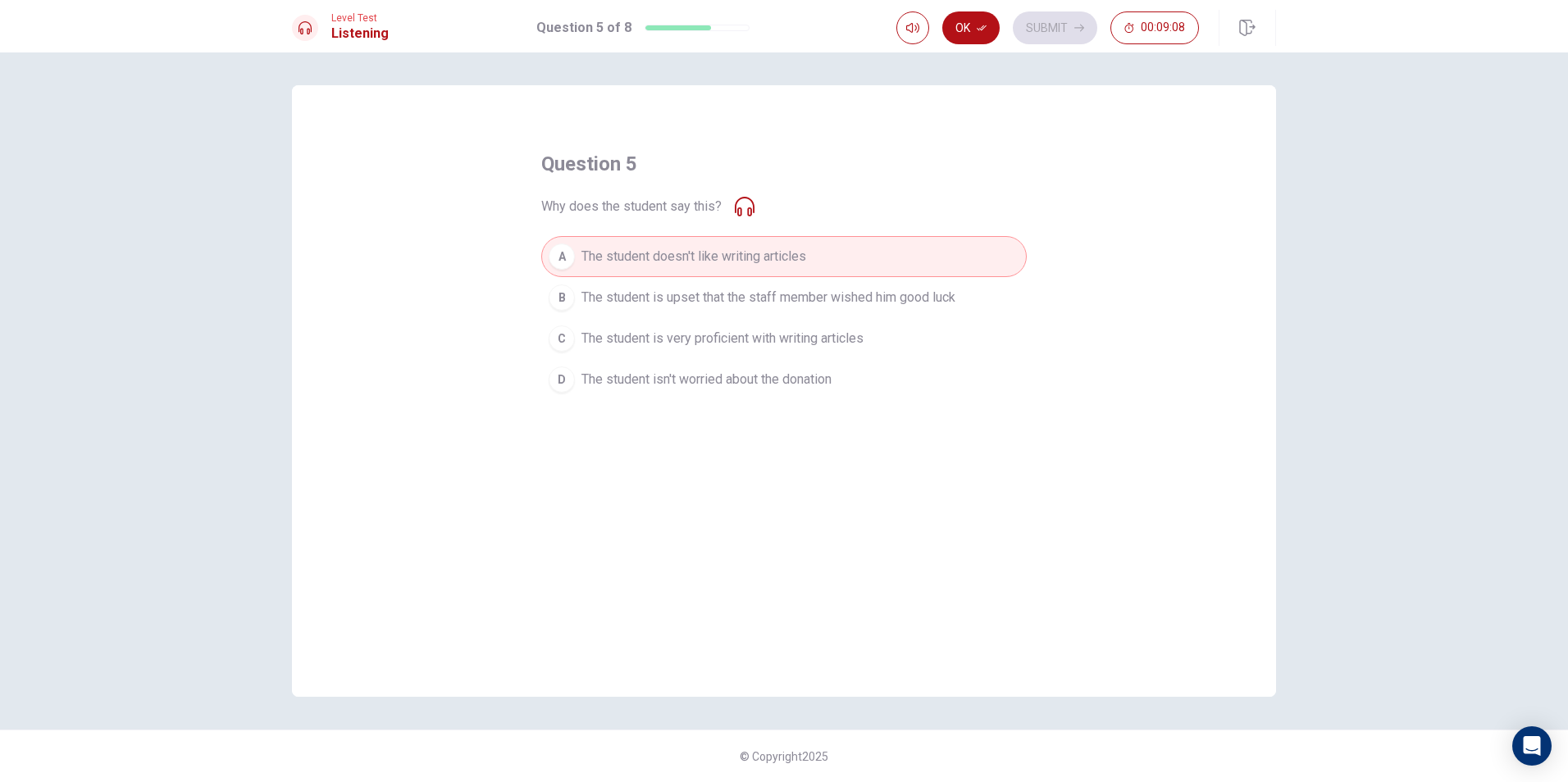
click at [731, 288] on span "The student is upset that the staff member wished him good luck" at bounding box center [768, 297] width 374 height 19
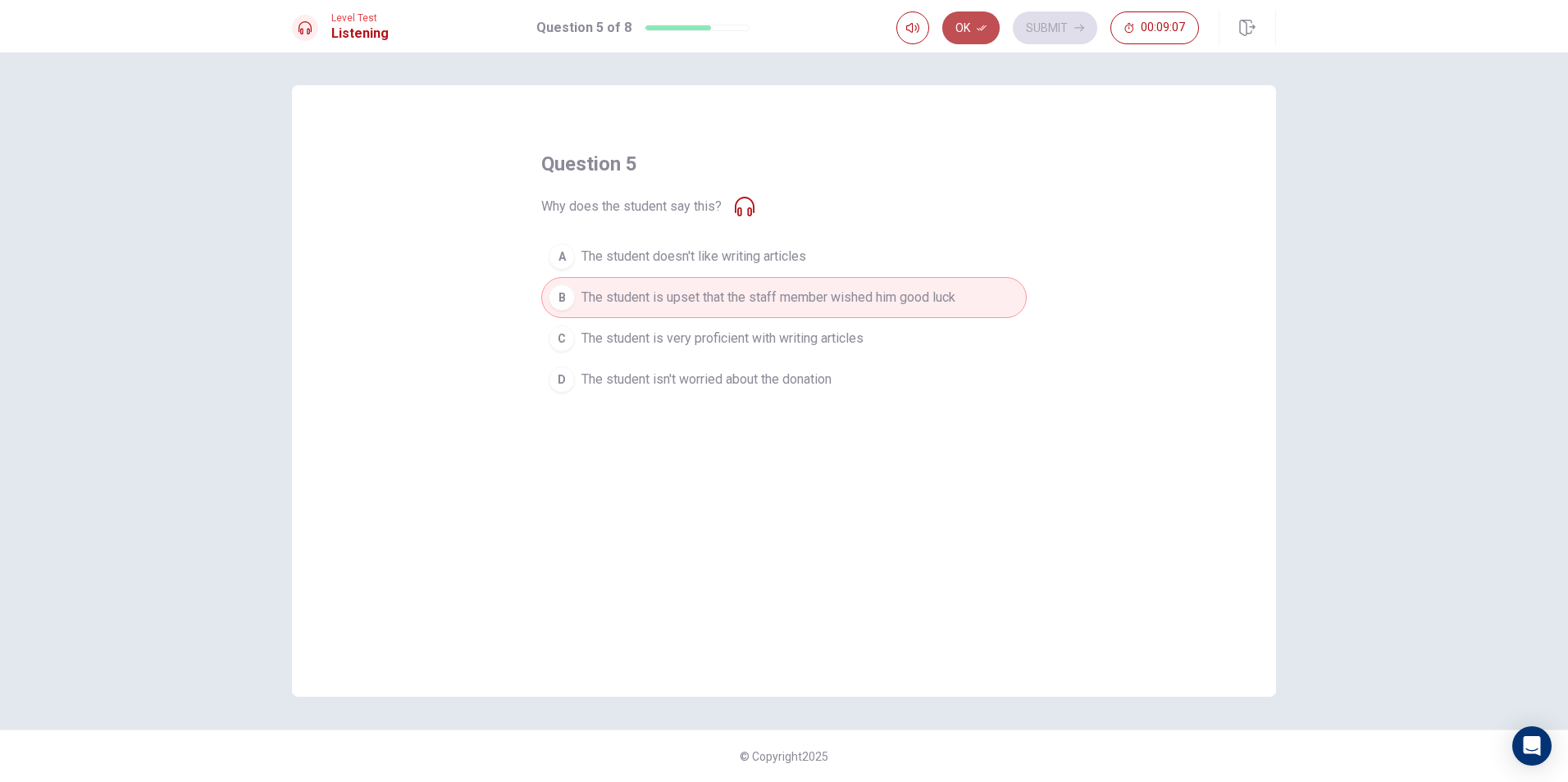
click at [990, 25] on button "Ok" at bounding box center [971, 28] width 58 height 33
click at [1039, 25] on button "Submit" at bounding box center [1055, 28] width 85 height 33
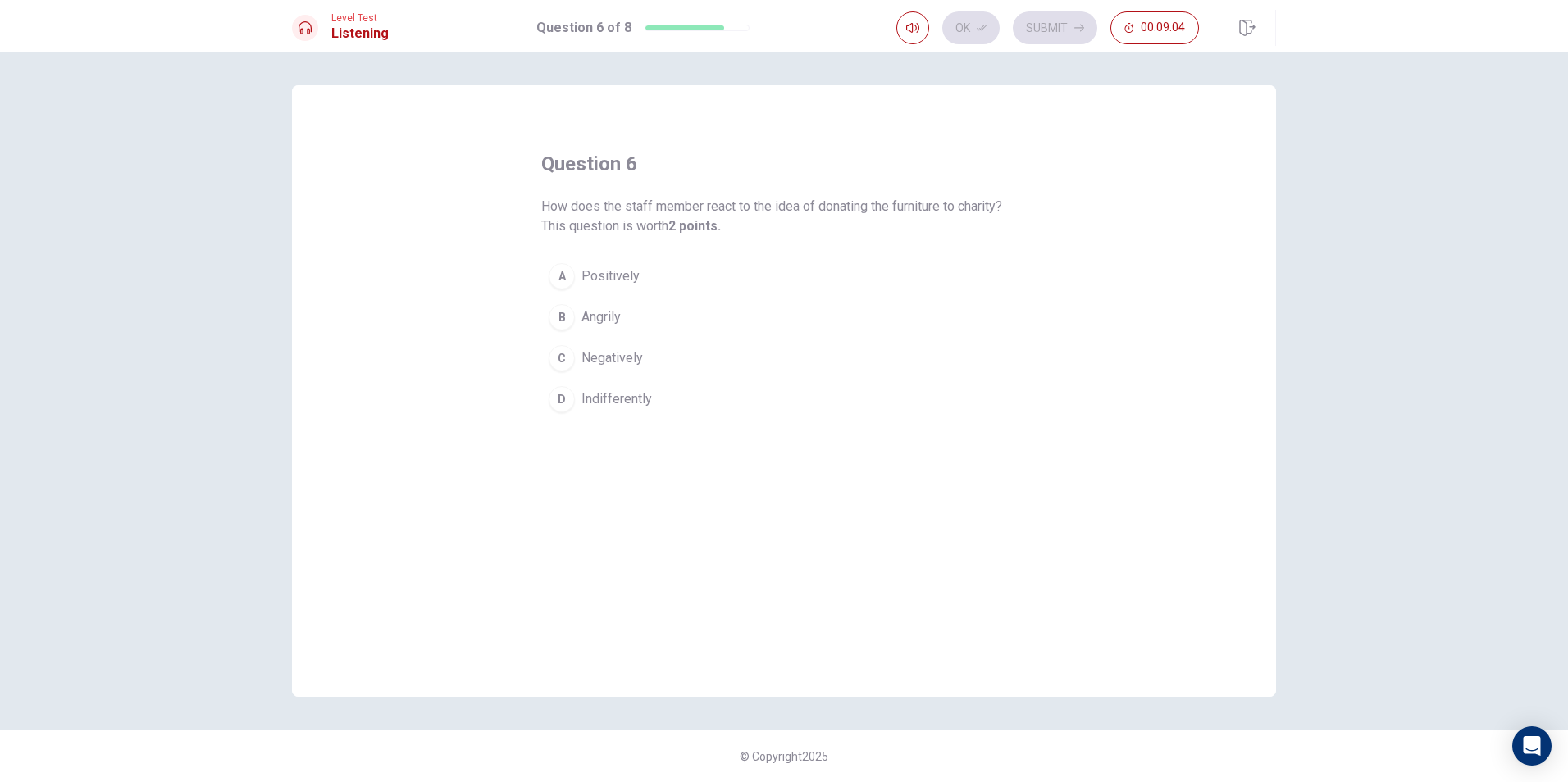
click at [569, 277] on div "A" at bounding box center [561, 276] width 26 height 26
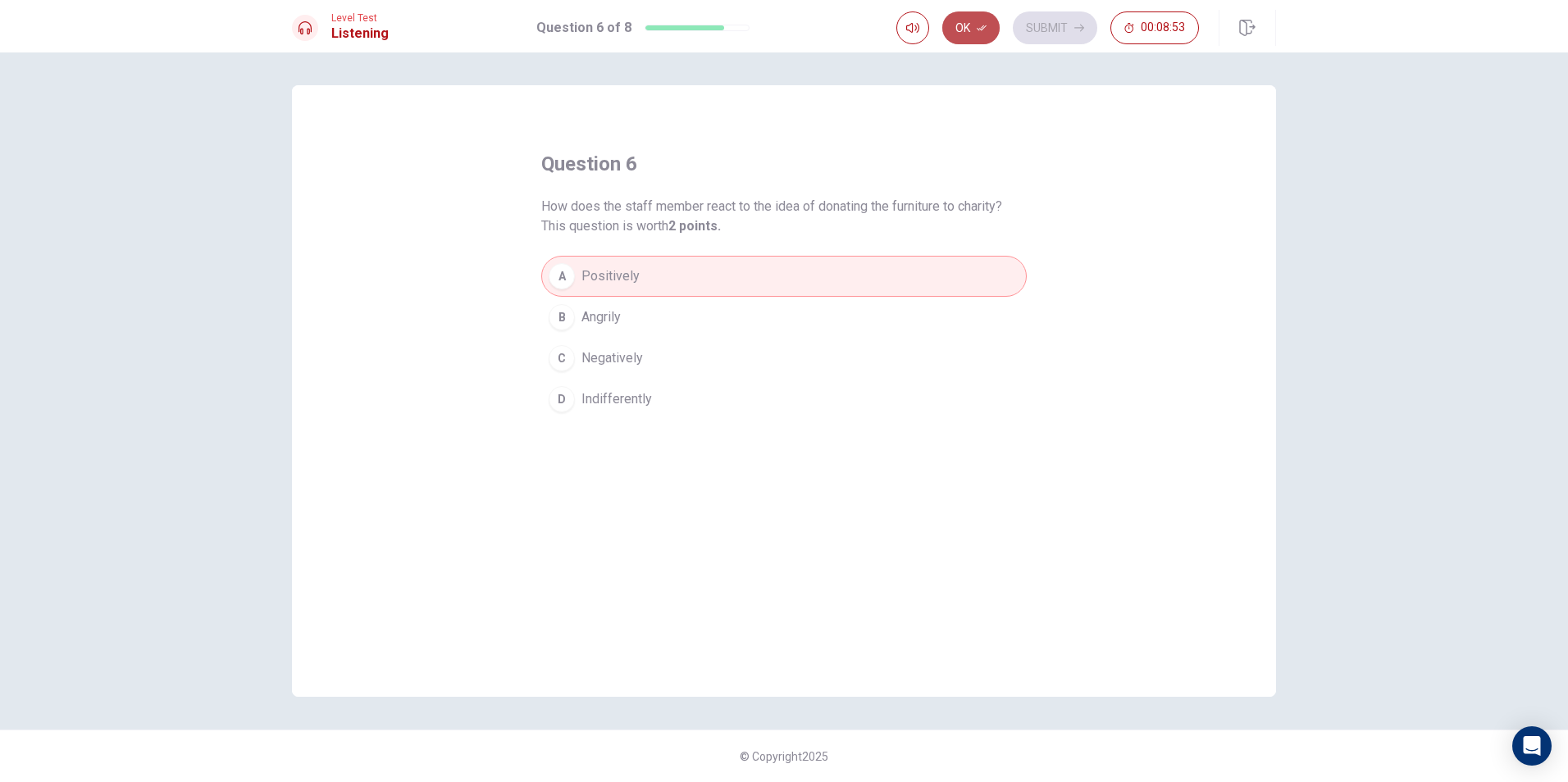
click at [977, 18] on button "Ok" at bounding box center [971, 28] width 58 height 33
click at [1059, 31] on button "Submit" at bounding box center [1055, 28] width 85 height 33
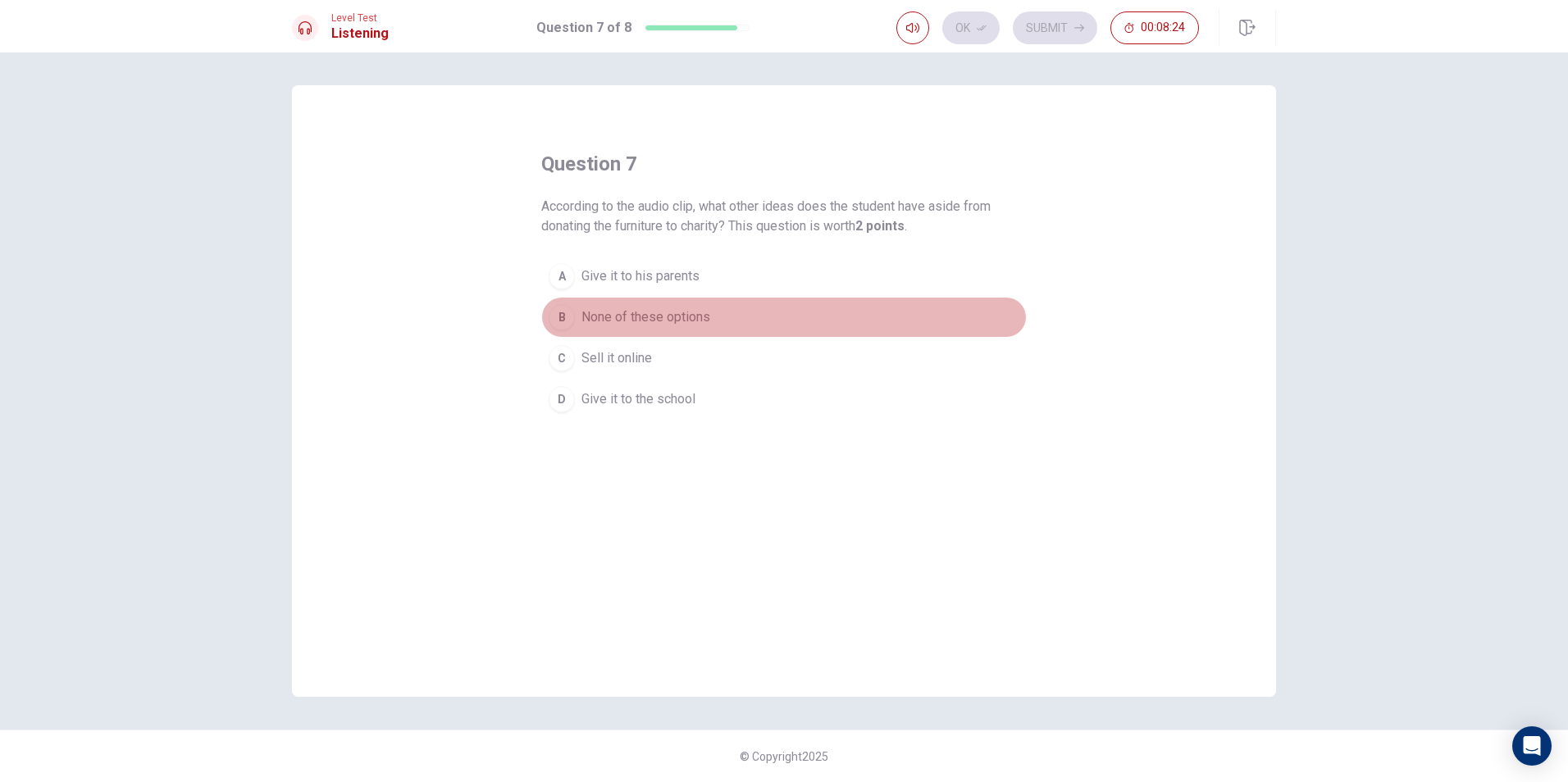
drag, startPoint x: 573, startPoint y: 307, endPoint x: 573, endPoint y: 317, distance: 10.0
click at [573, 317] on button "B None of these options" at bounding box center [784, 317] width 486 height 41
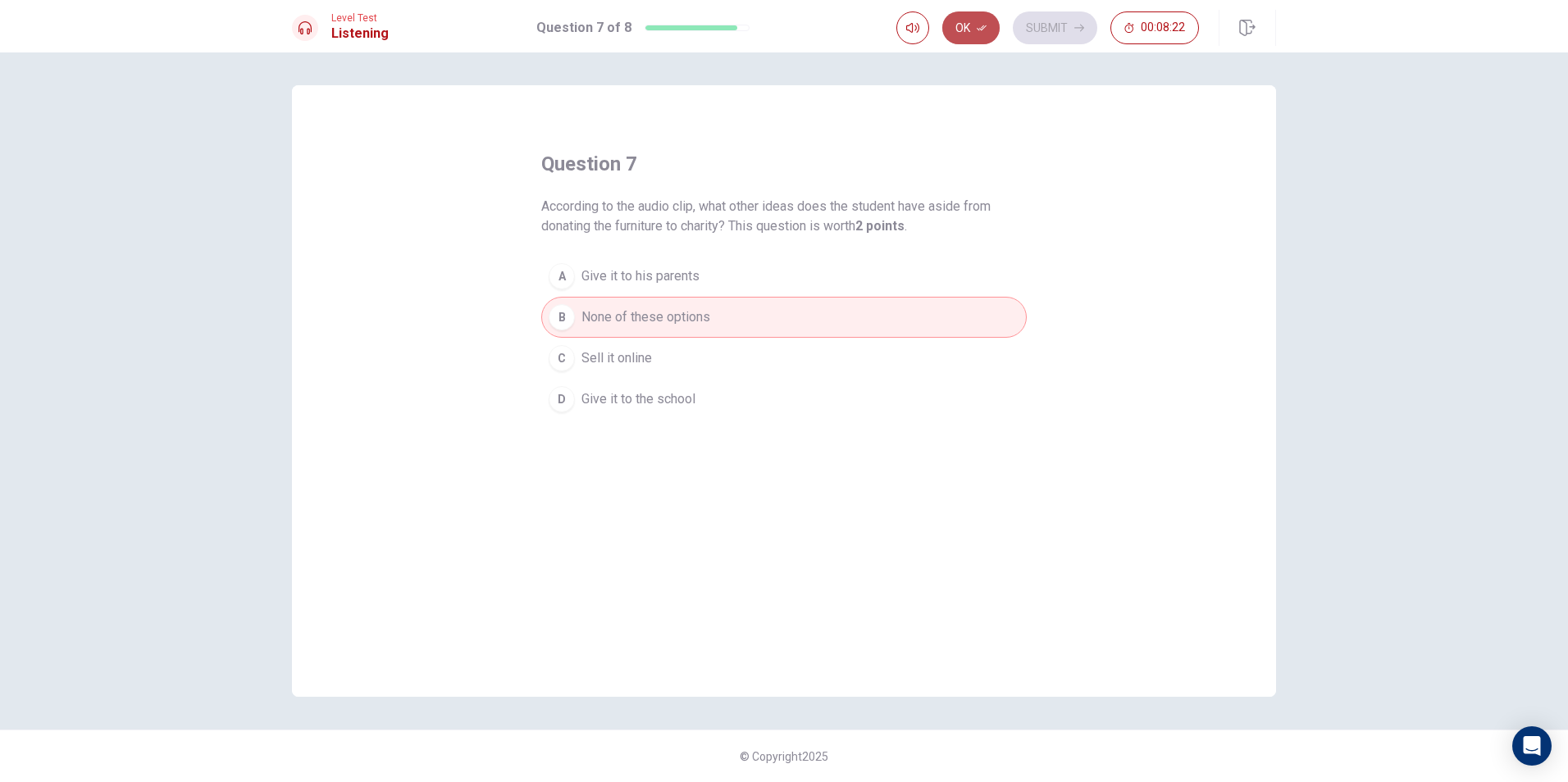
click at [985, 25] on icon "button" at bounding box center [982, 28] width 10 height 10
click at [1036, 16] on button "Submit" at bounding box center [1055, 28] width 85 height 33
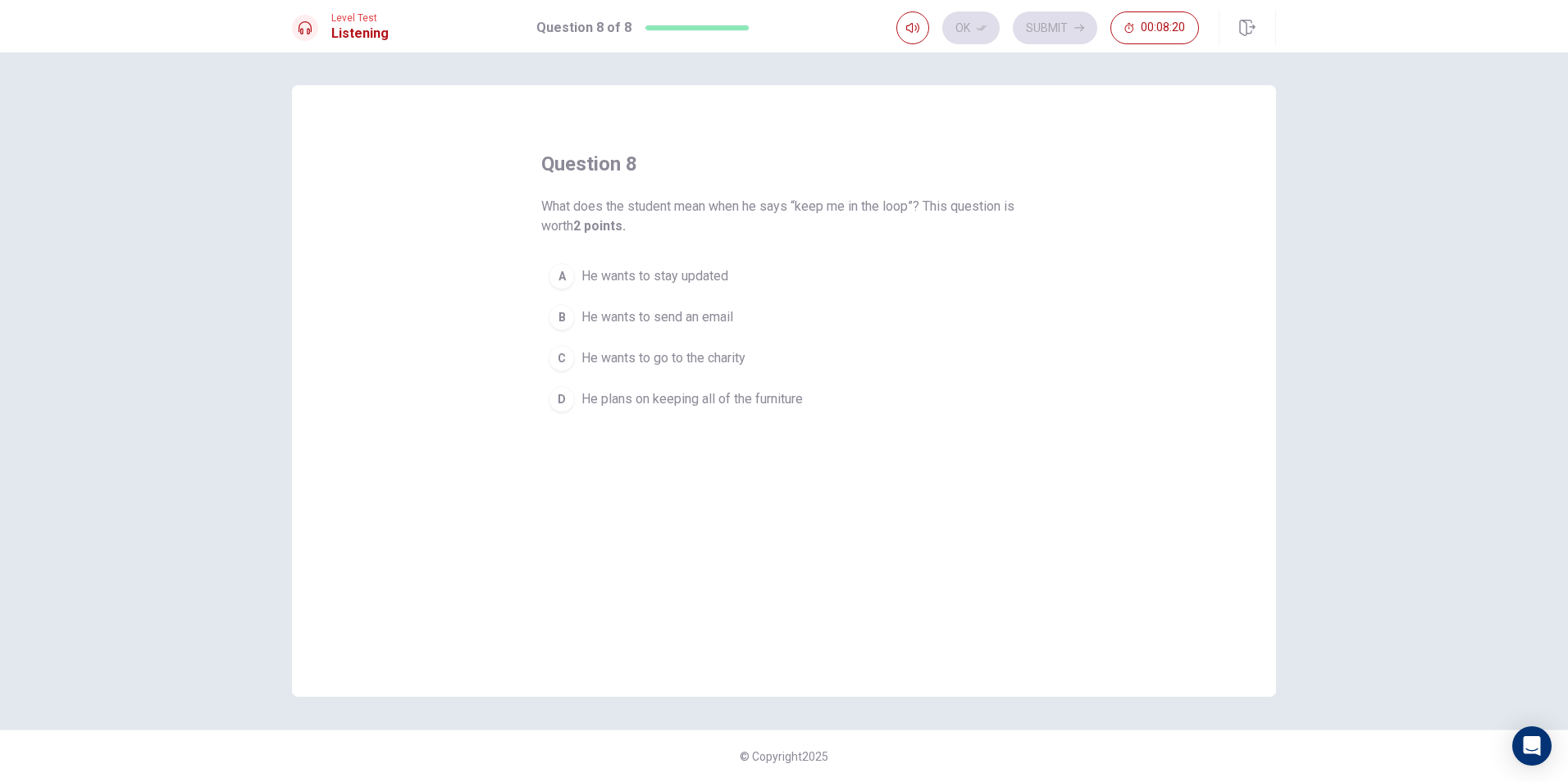
click at [551, 398] on div "D" at bounding box center [561, 399] width 26 height 26
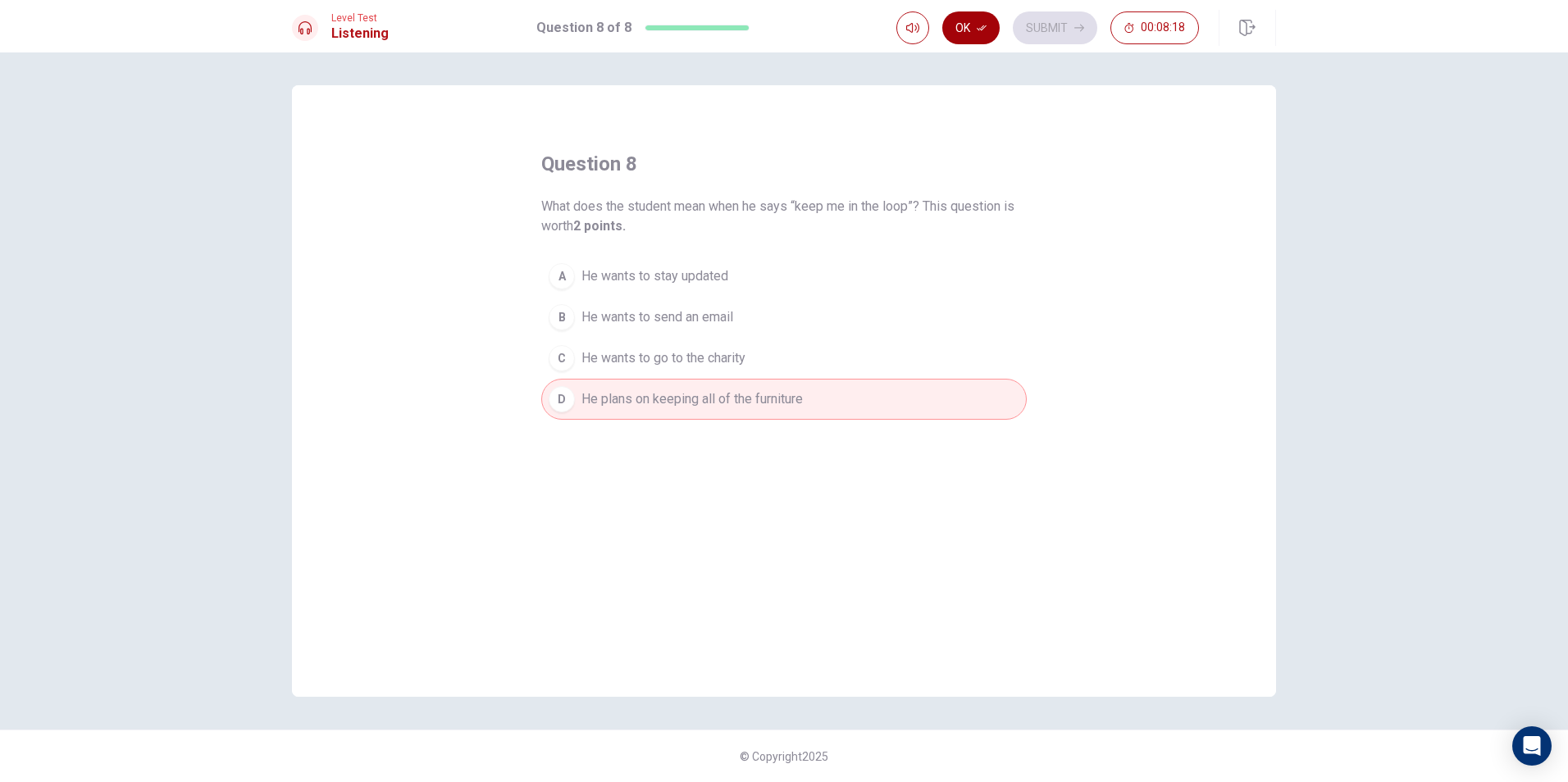
click at [988, 32] on button "Ok" at bounding box center [971, 28] width 58 height 33
click at [1047, 23] on button "Submit" at bounding box center [1055, 28] width 85 height 33
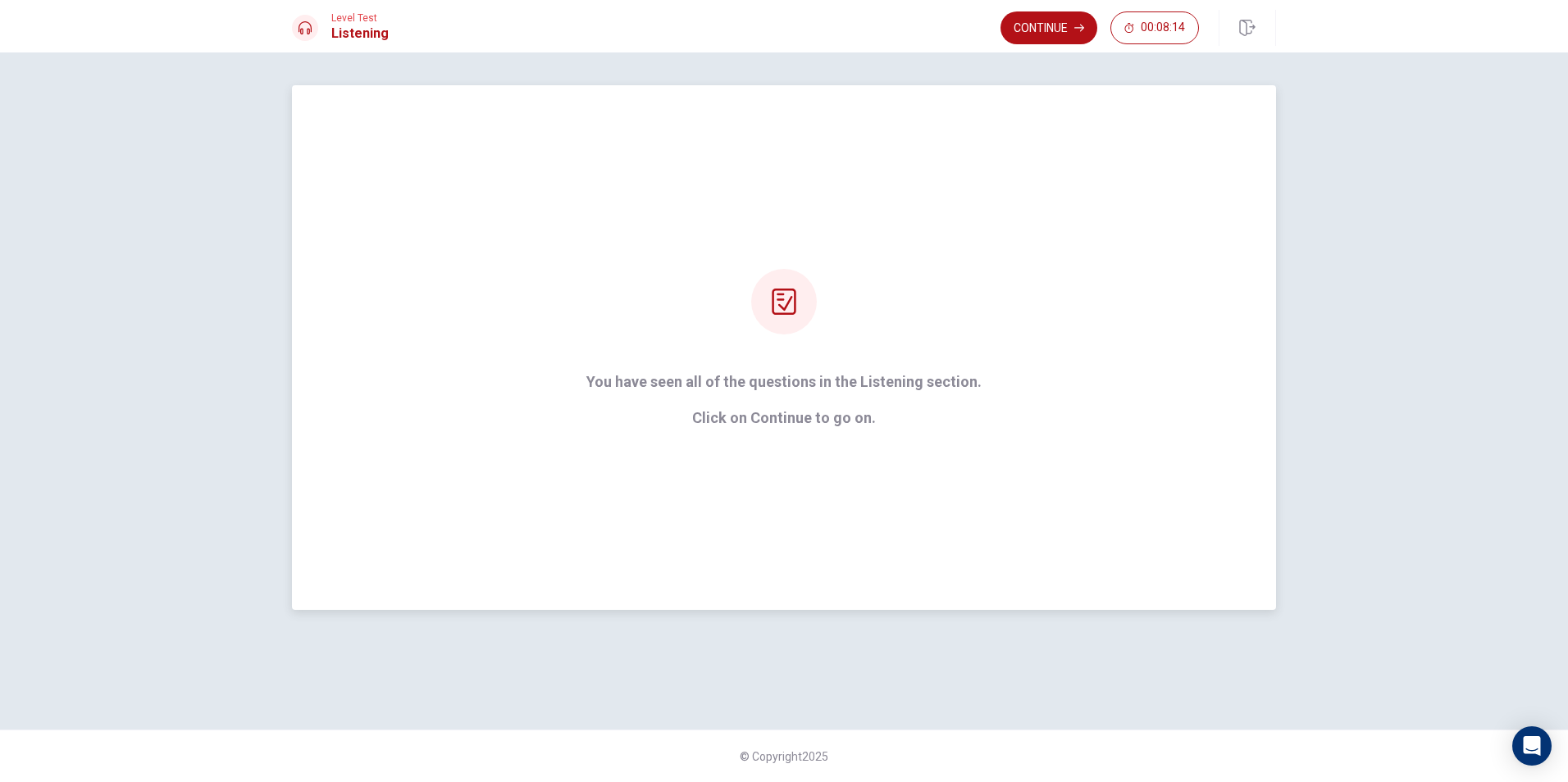
click at [703, 317] on div "You have seen all of the questions in the Listening section. Click on Continue …" at bounding box center [784, 348] width 441 height 157
click at [760, 302] on div at bounding box center [784, 302] width 66 height 66
click at [704, 435] on div "You have seen all of the questions in the Listening section. Click on Continue …" at bounding box center [784, 348] width 984 height 525
click at [731, 409] on strong "You have seen all of the questions in the Listening section. Click on Continue …" at bounding box center [784, 400] width 395 height 52
click at [1088, 22] on button "Continue" at bounding box center [1048, 28] width 96 height 33
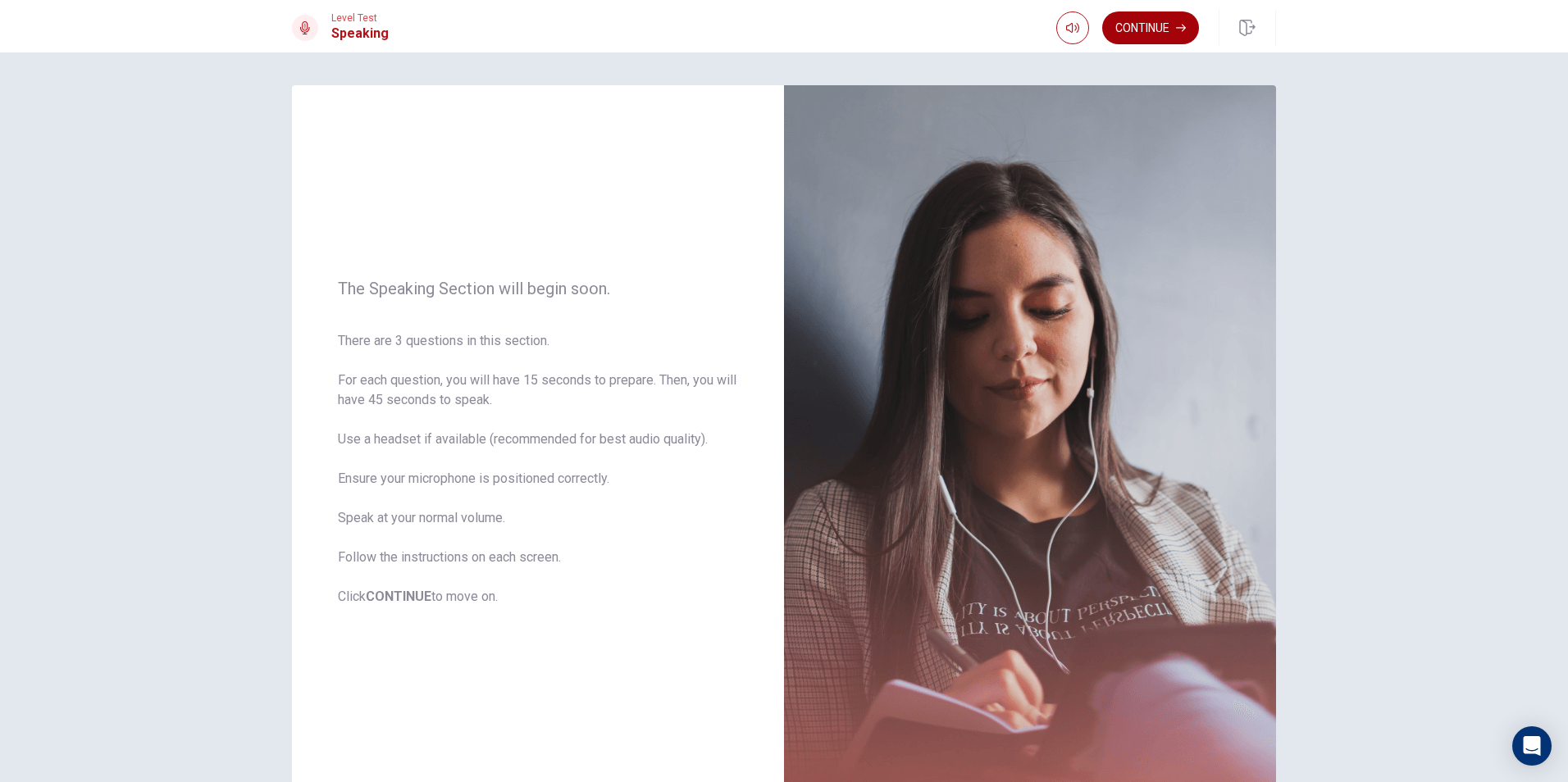
click at [1124, 20] on button "Continue" at bounding box center [1150, 28] width 96 height 33
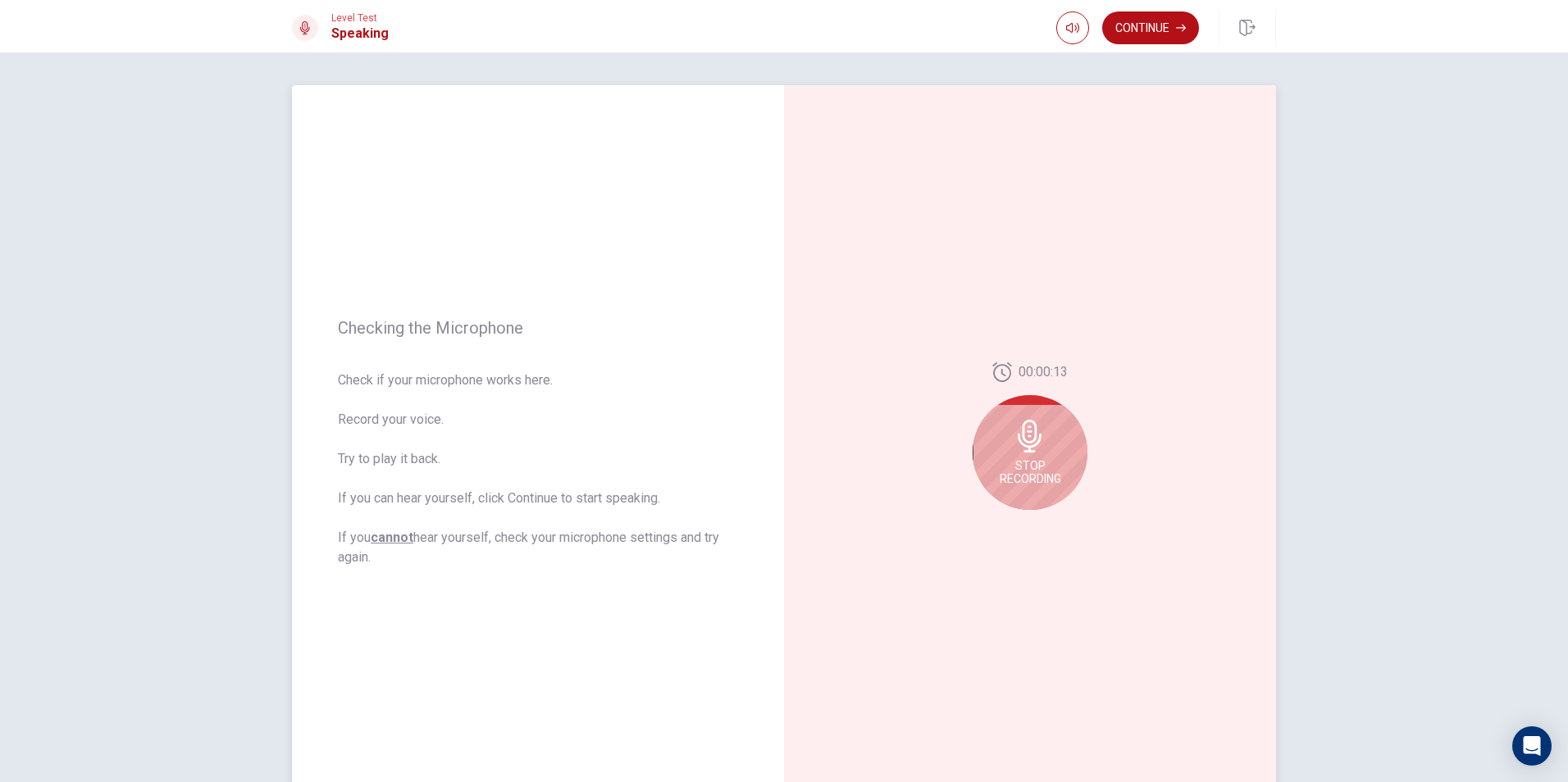
click at [949, 456] on div "00:00:13 Stop Recording" at bounding box center [1029, 443] width 492 height 715
click at [1015, 432] on icon at bounding box center [1030, 436] width 33 height 33
click at [1016, 432] on icon at bounding box center [1032, 441] width 33 height 33
click at [1050, 530] on button "Play Audio" at bounding box center [1048, 523] width 23 height 23
click at [1046, 520] on icon "Play Audio" at bounding box center [1048, 523] width 10 height 10
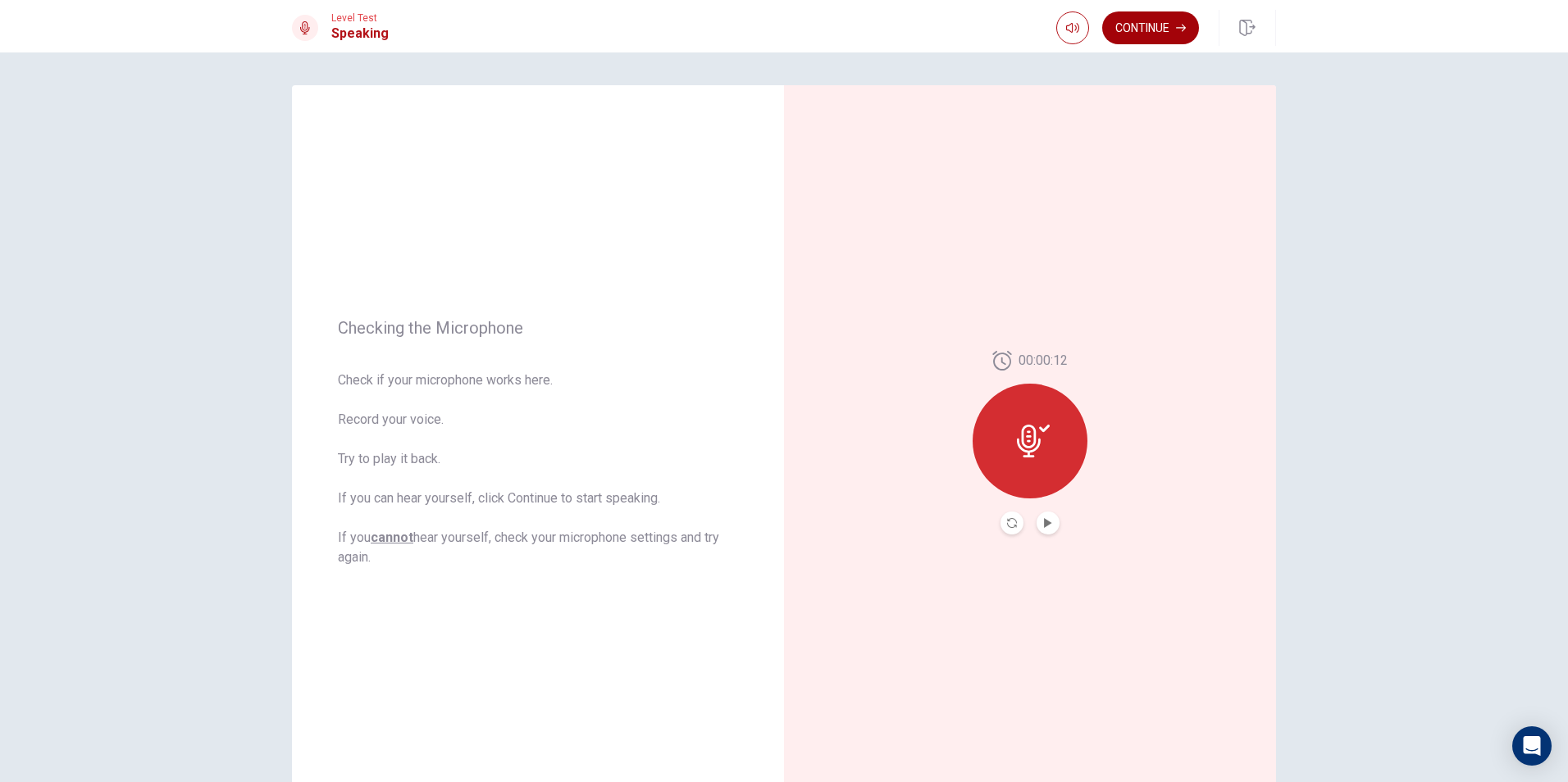
click at [1174, 40] on button "Continue" at bounding box center [1150, 28] width 96 height 33
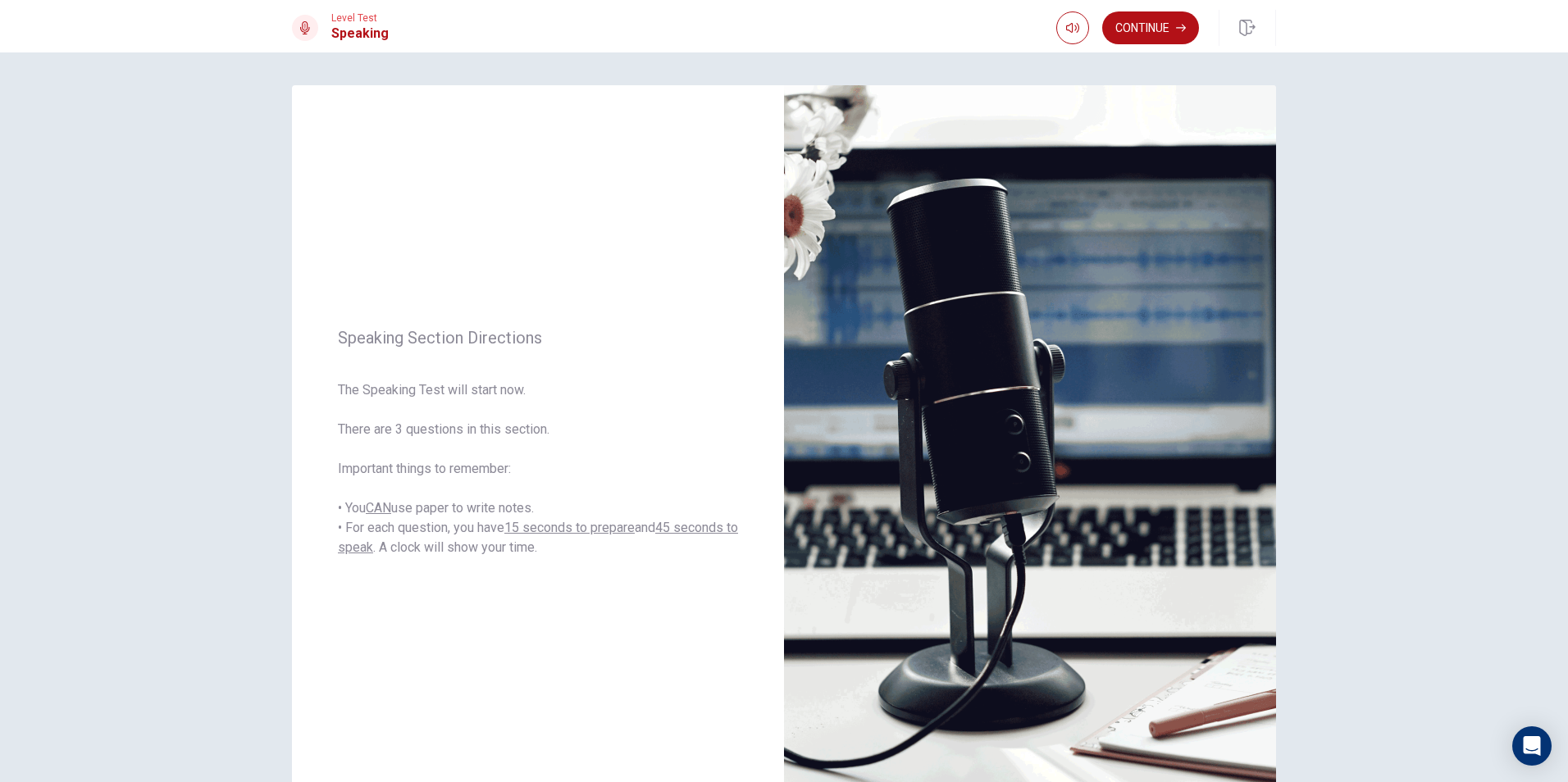
click at [1169, 51] on div "Level Test Speaking Continue" at bounding box center [784, 26] width 1568 height 52
click at [1168, 33] on button "Continue" at bounding box center [1150, 28] width 96 height 33
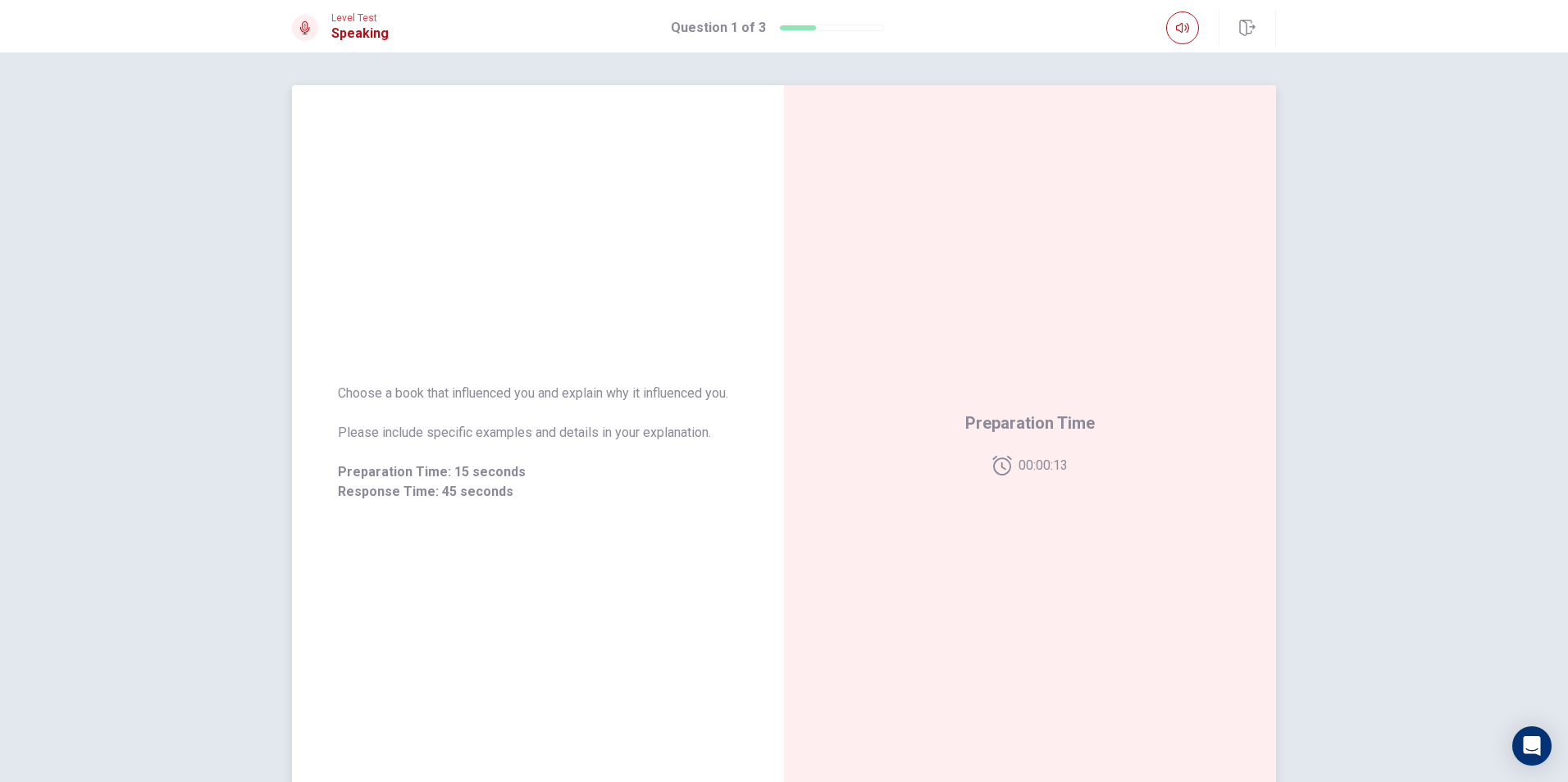
click at [1049, 416] on span "Preparation Time" at bounding box center [1029, 422] width 129 height 26
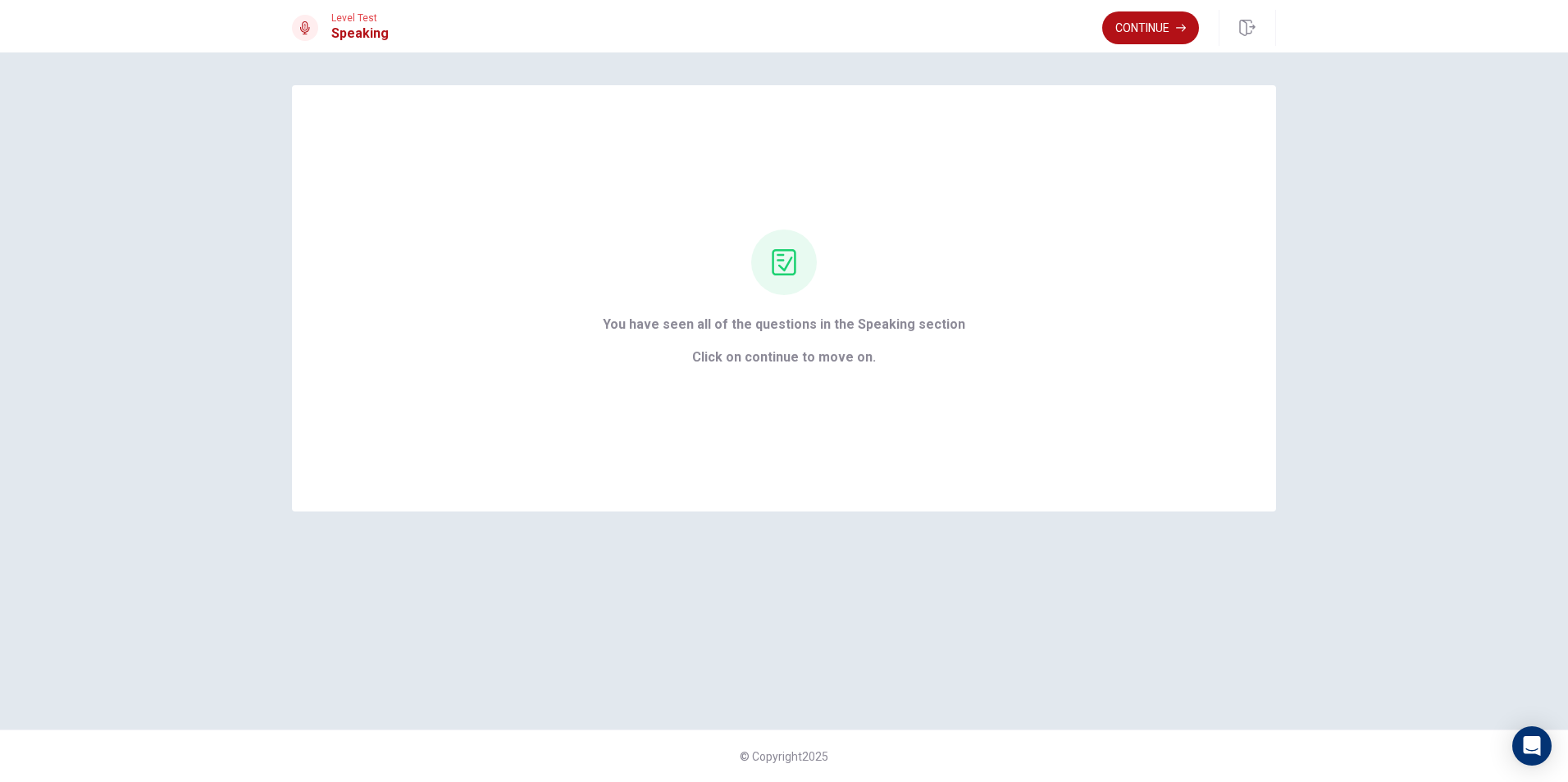
click at [1103, 2] on div "Level Test Speaking Continue" at bounding box center [784, 26] width 1568 height 52
click at [1123, 29] on button "Continue" at bounding box center [1150, 28] width 96 height 33
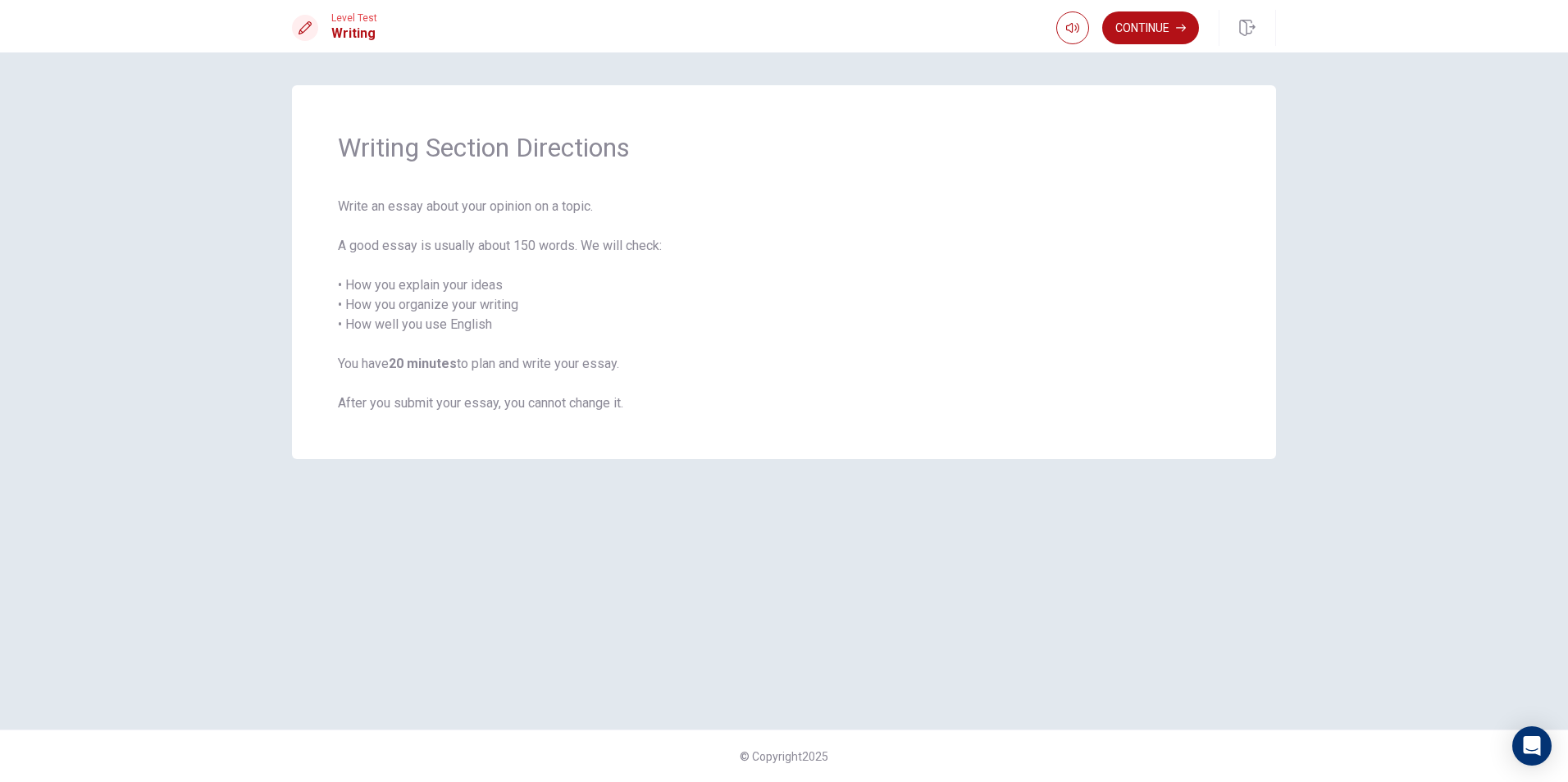
click at [1146, 6] on div "Level Test Writing Continue" at bounding box center [784, 26] width 1568 height 52
click at [1141, 18] on button "Continue" at bounding box center [1150, 28] width 96 height 33
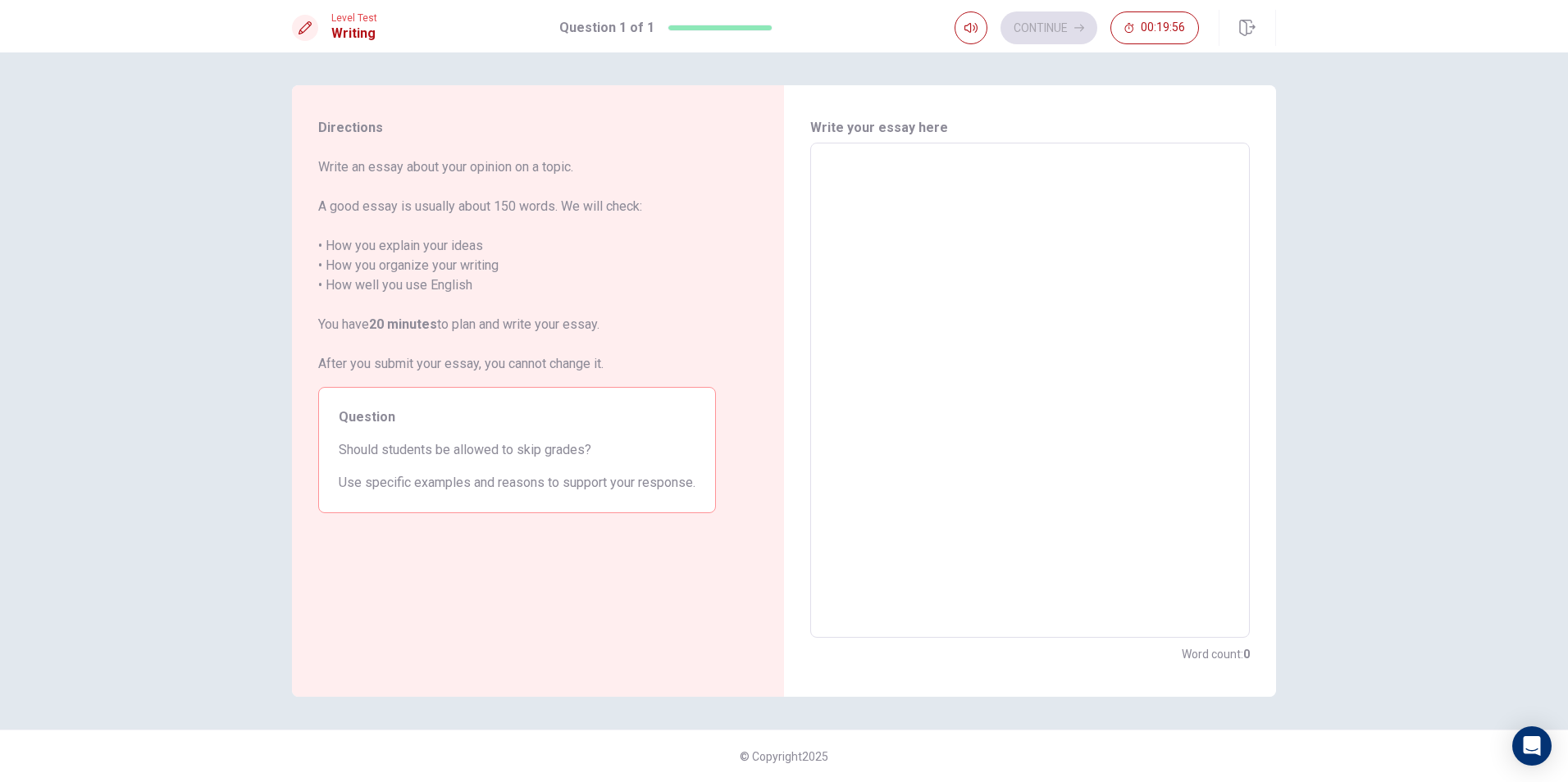
click at [862, 187] on textarea at bounding box center [1030, 390] width 416 height 468
type textarea "y"
type textarea "x"
type textarea "ye"
type textarea "x"
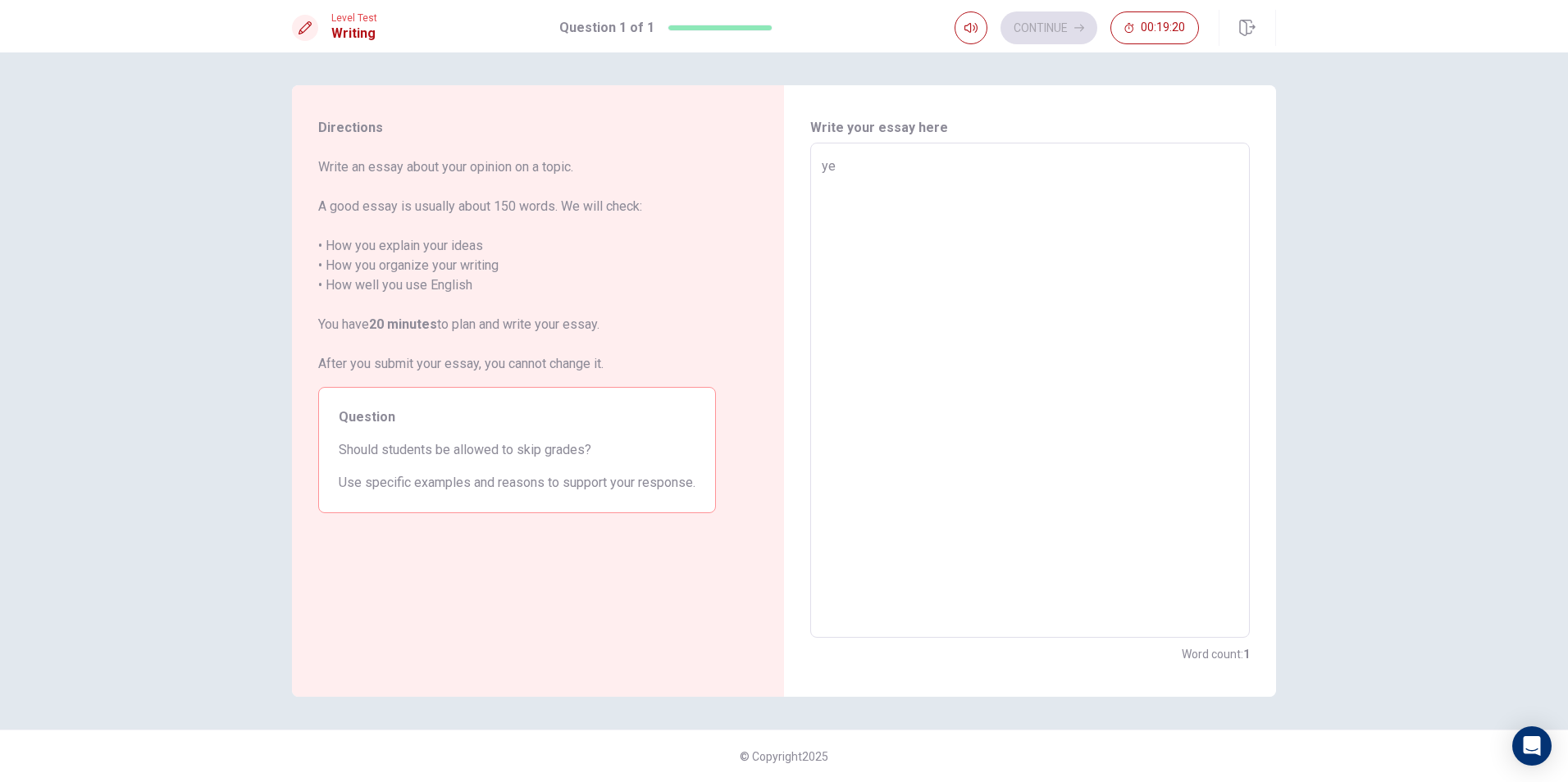
type textarea "yes"
type textarea "x"
type textarea "yes"
type textarea "x"
type textarea "yes t"
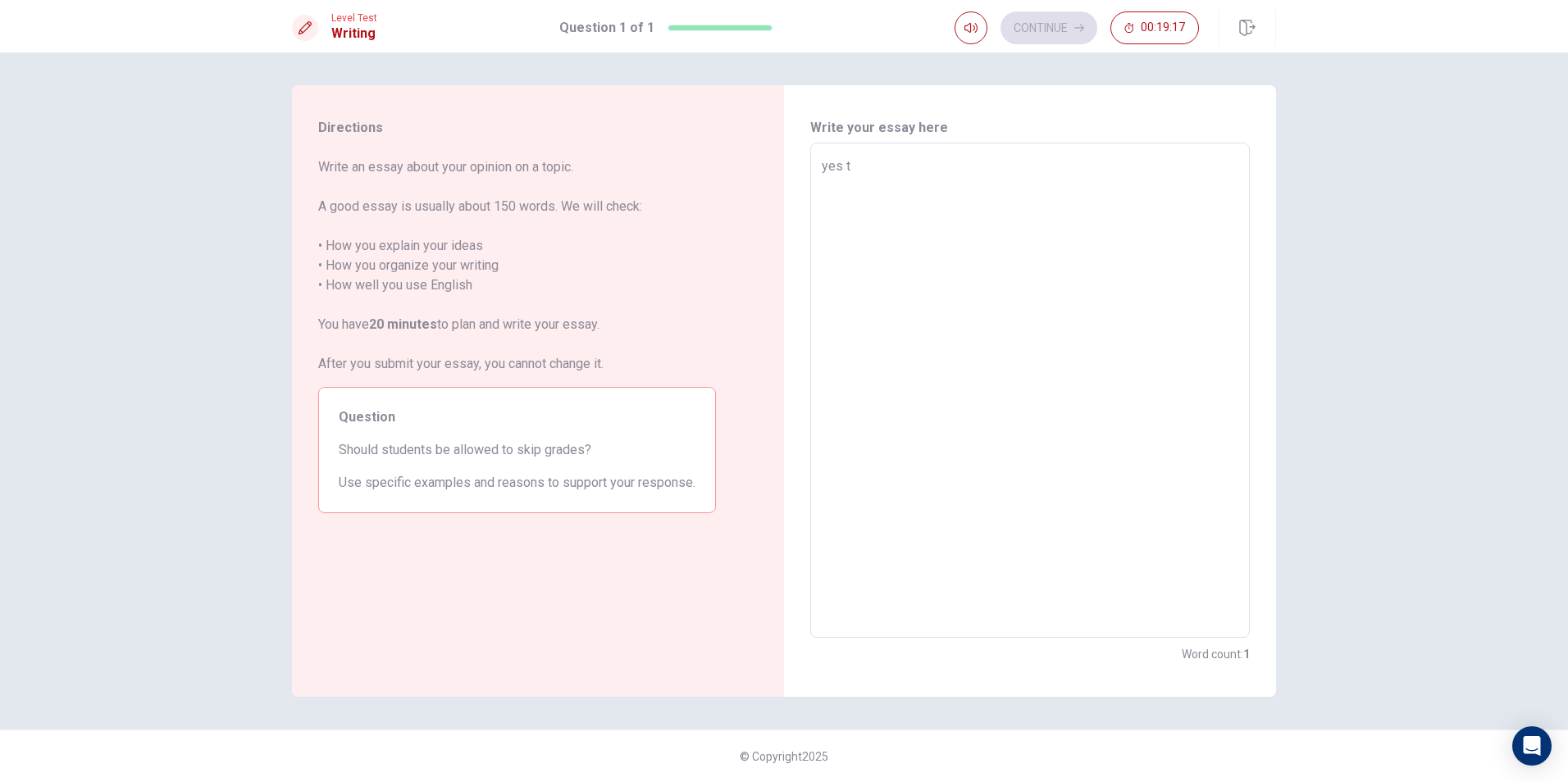
type textarea "x"
type textarea "yes th"
type textarea "x"
type textarea "yes the"
type textarea "x"
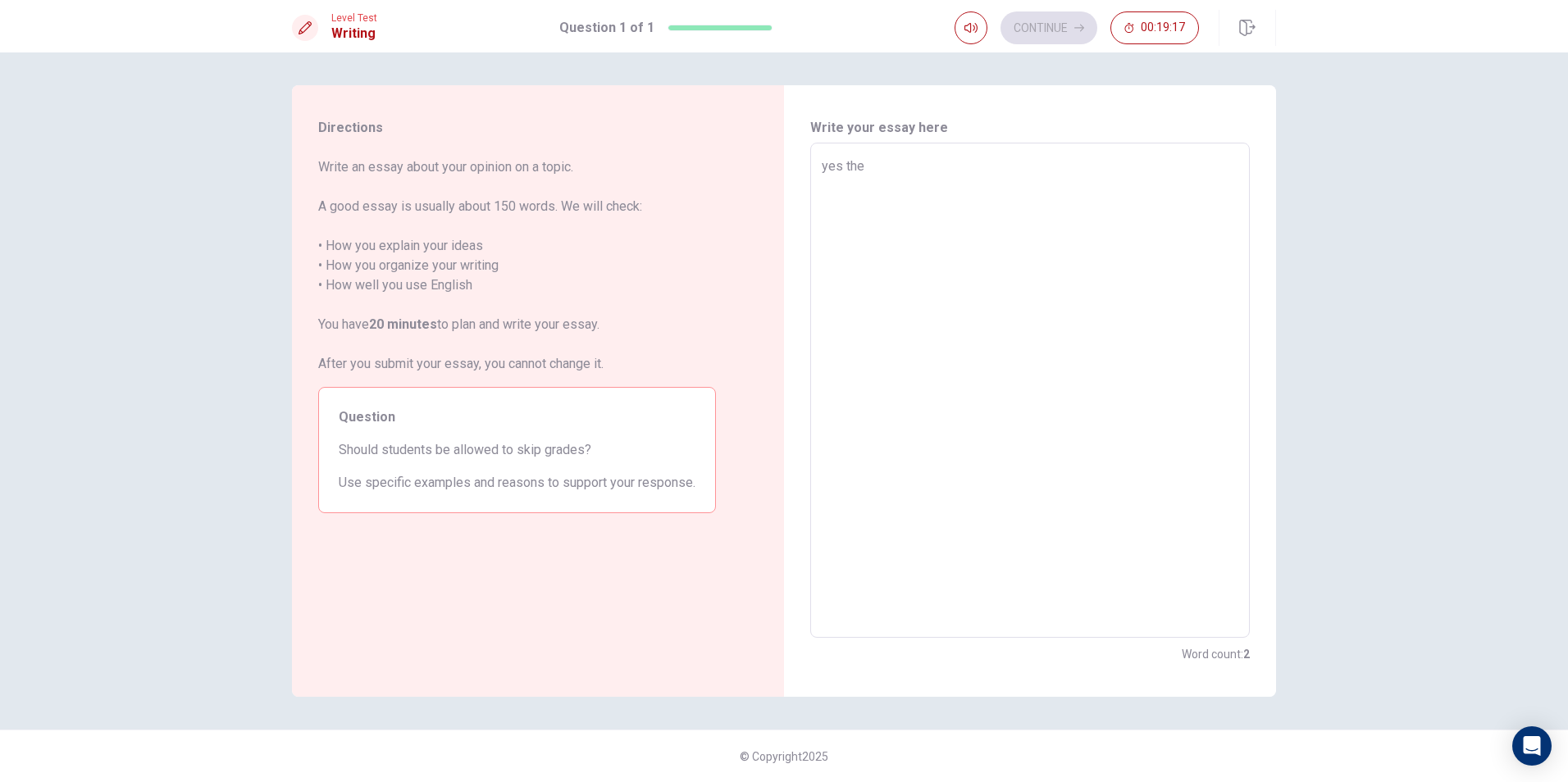
type textarea "yes they"
type textarea "x"
type textarea "yes they"
type textarea "x"
type textarea "yes they s"
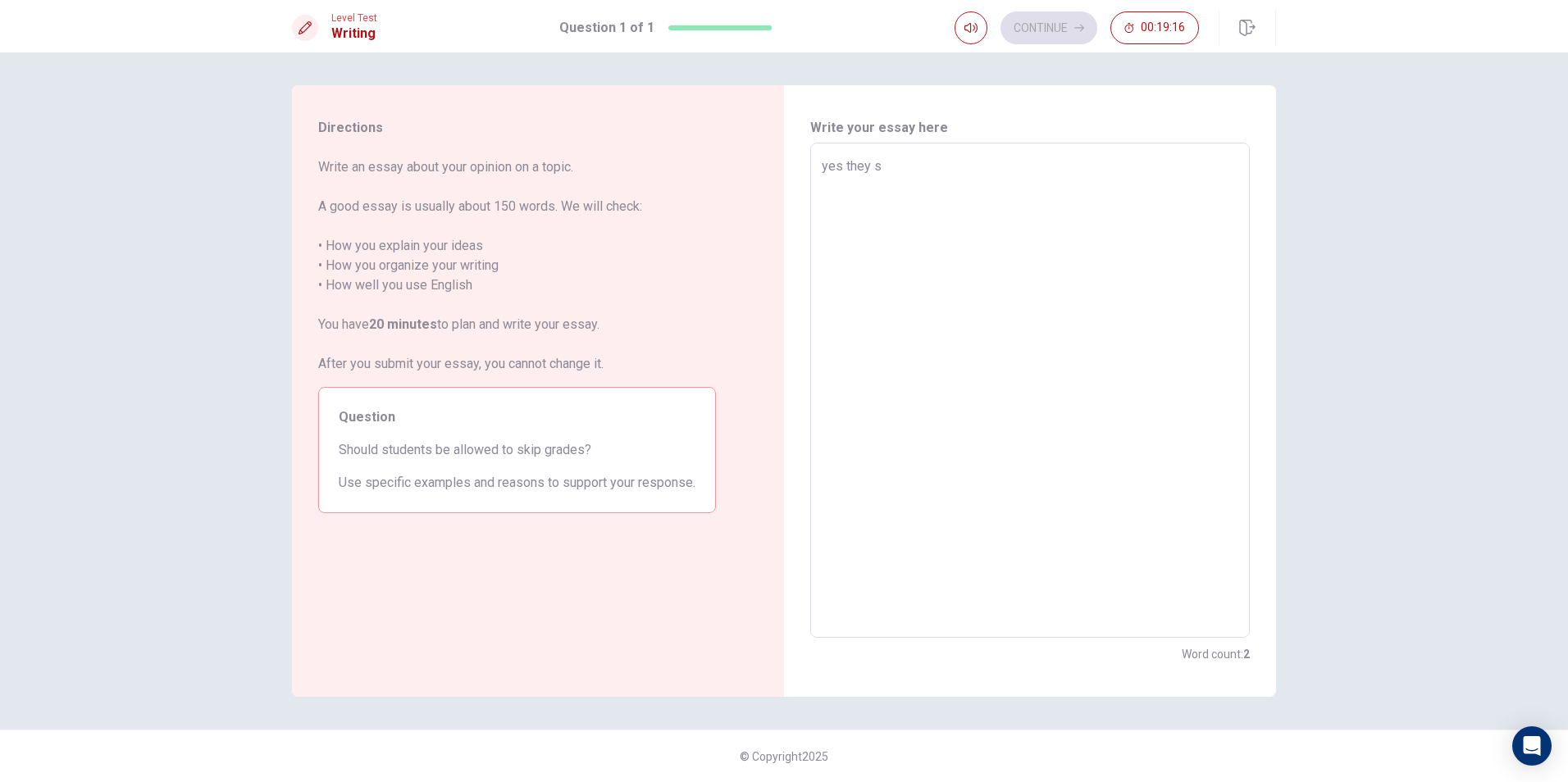
type textarea "x"
type textarea "yes they so"
type textarea "x"
type textarea "yes they sou"
type textarea "x"
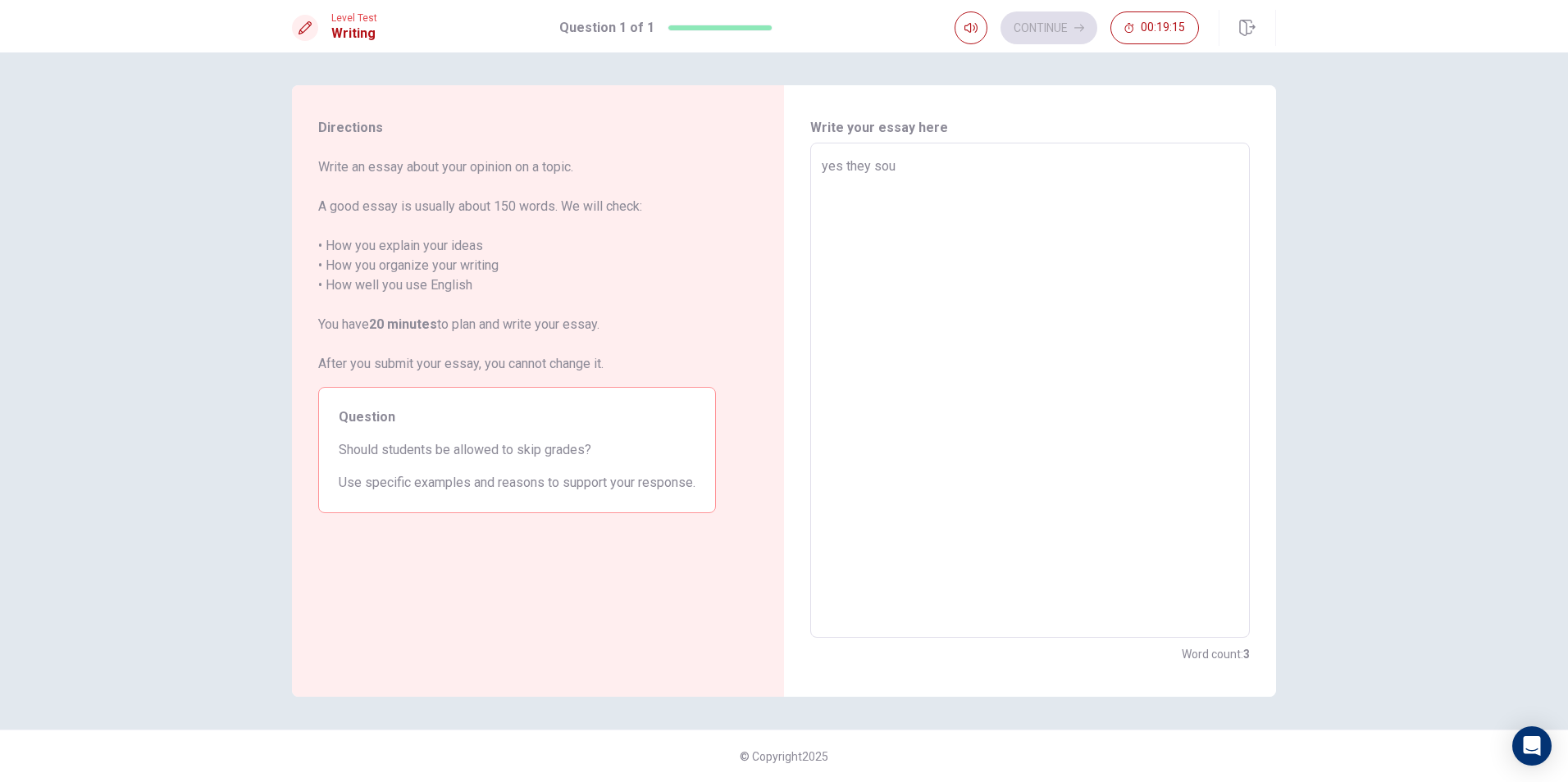
type textarea "yes they soul"
type textarea "x"
type textarea "yes they sould"
type textarea "x"
type textarea "yes they sould"
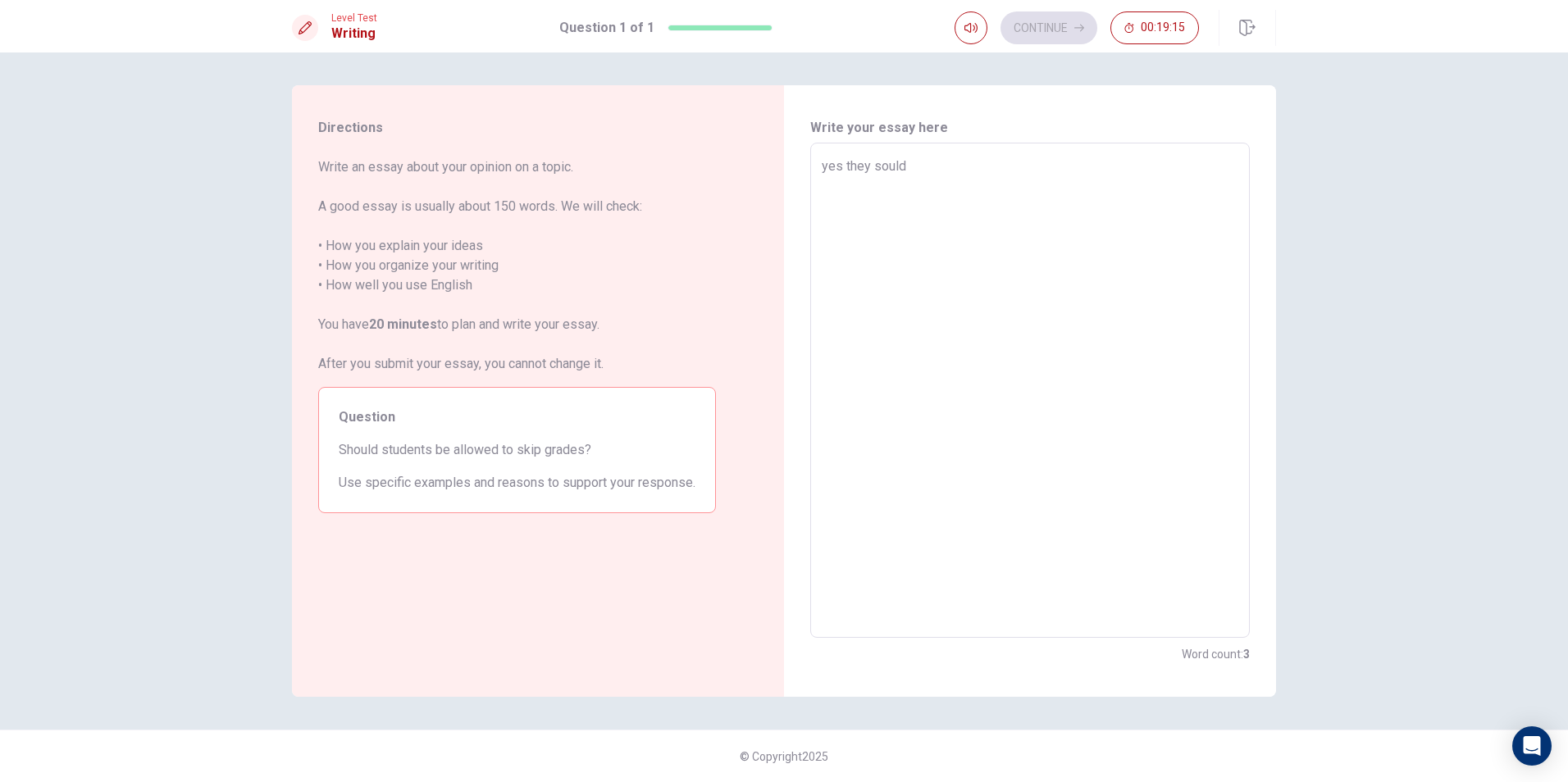
type textarea "x"
type textarea "yes they sould a"
type textarea "x"
type textarea "yes they sould av"
type textarea "x"
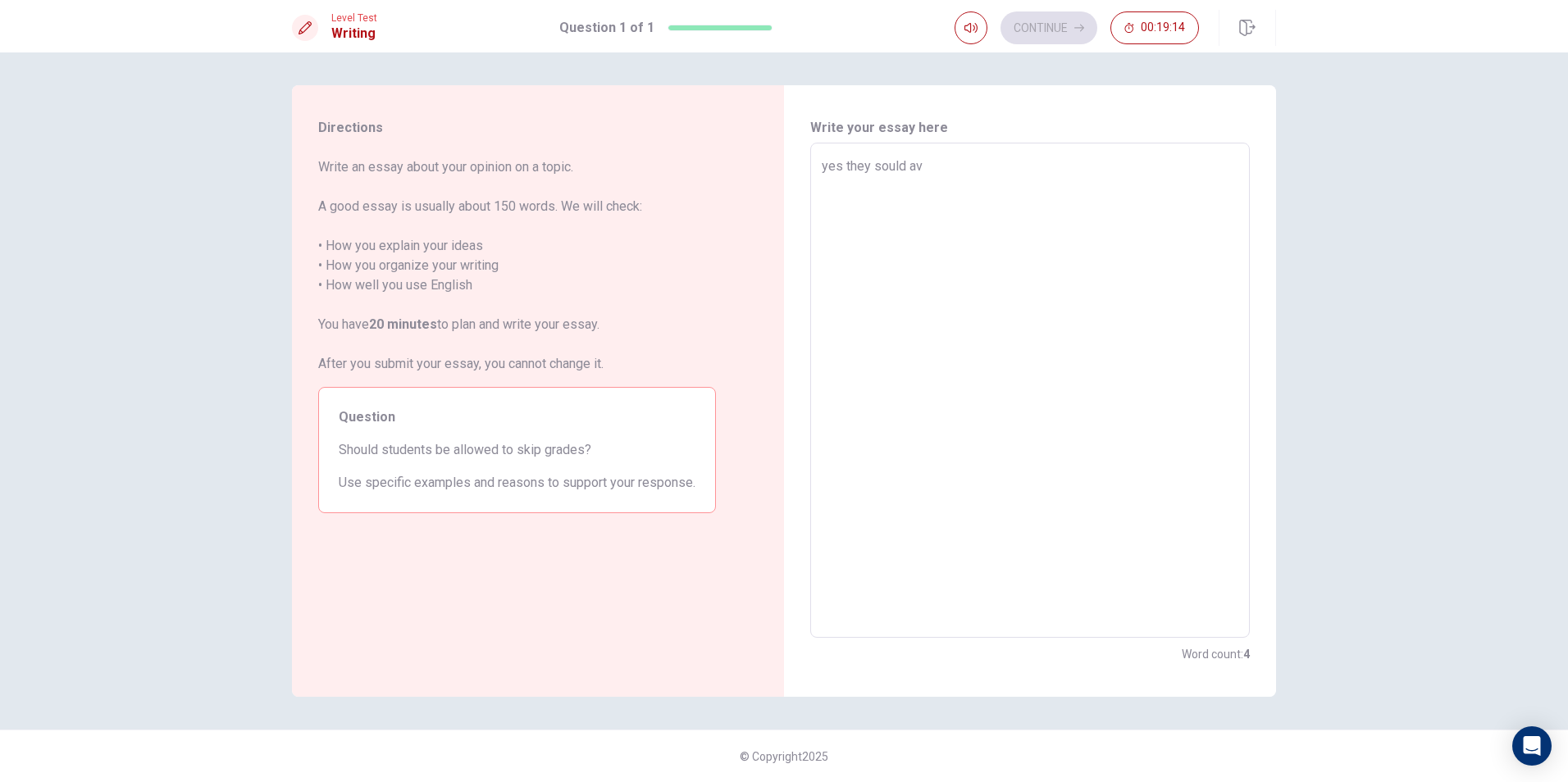
type textarea "yes they sould avw"
type textarea "x"
type textarea "yes they sould av"
type textarea "x"
type textarea "yes they sould ave"
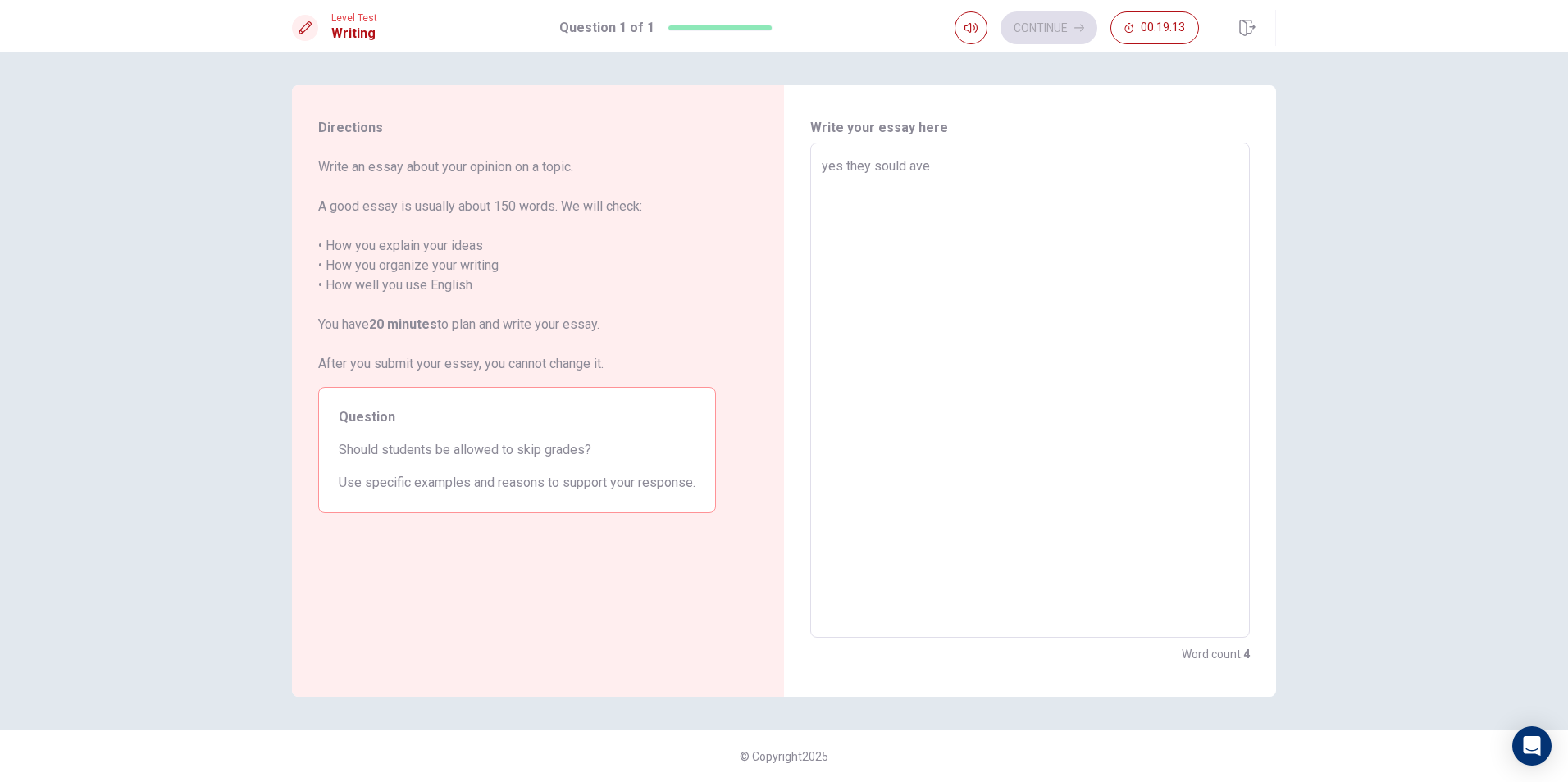
type textarea "x"
type textarea "yes they sould ave"
type textarea "x"
type textarea "yes they sould ave s"
type textarea "x"
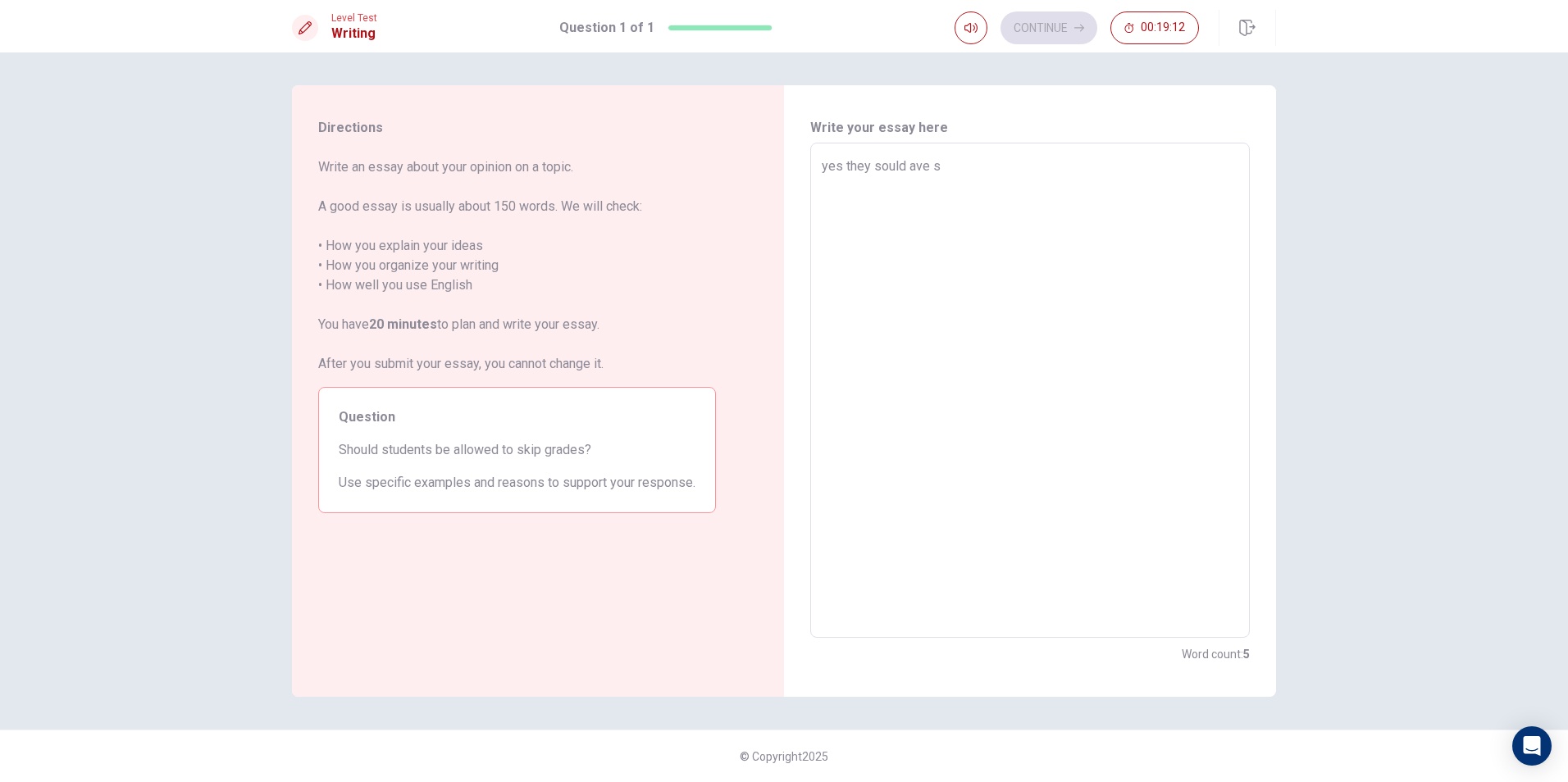
type textarea "yes they [GEOGRAPHIC_DATA]"
type textarea "x"
type textarea "yes they sould ave stu"
type textarea "x"
type textarea "yes they sould ave stud"
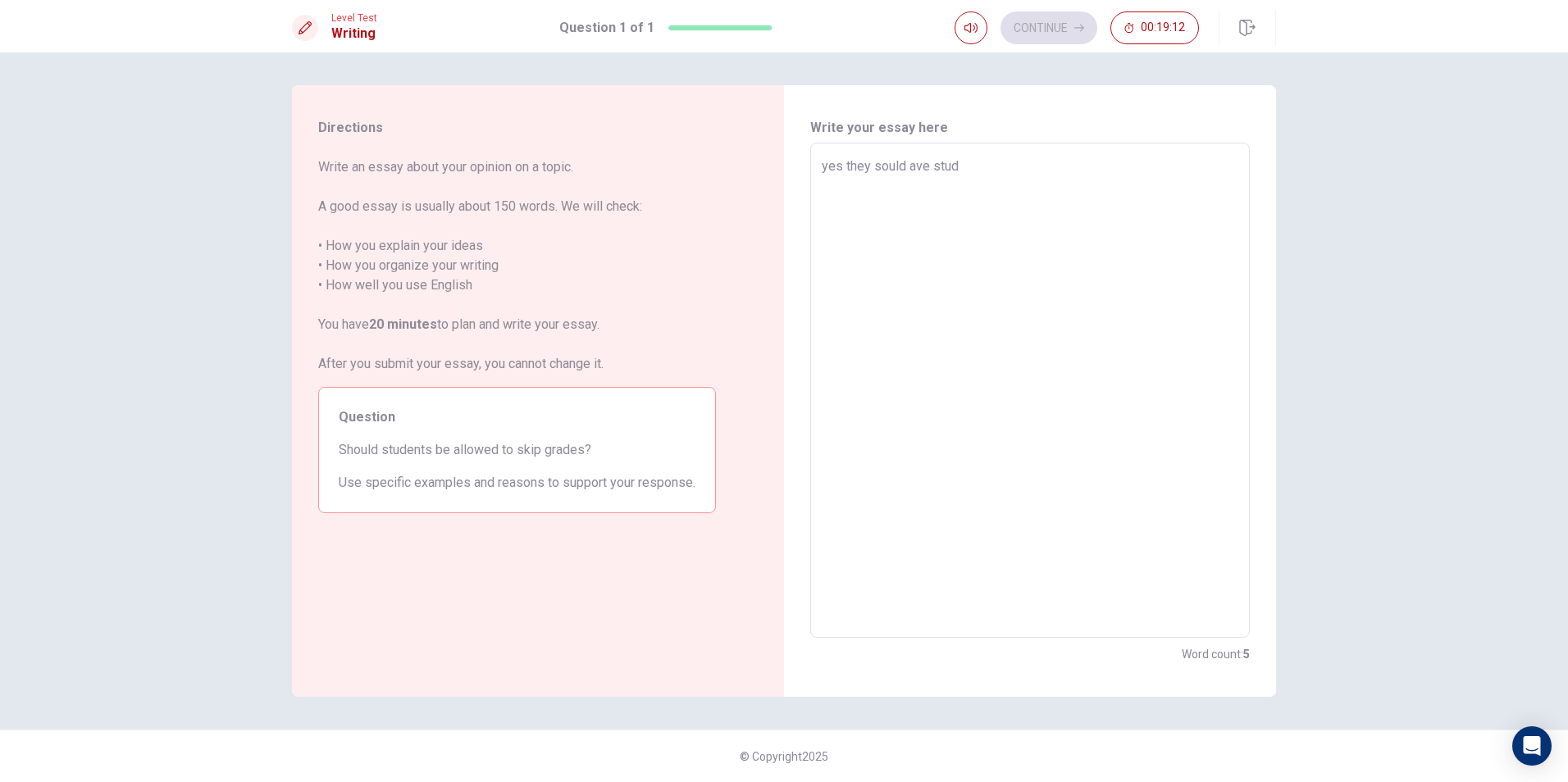
type textarea "x"
type textarea "yes they sould ave stude"
type textarea "x"
type textarea "yes they sould ave studen"
type textarea "x"
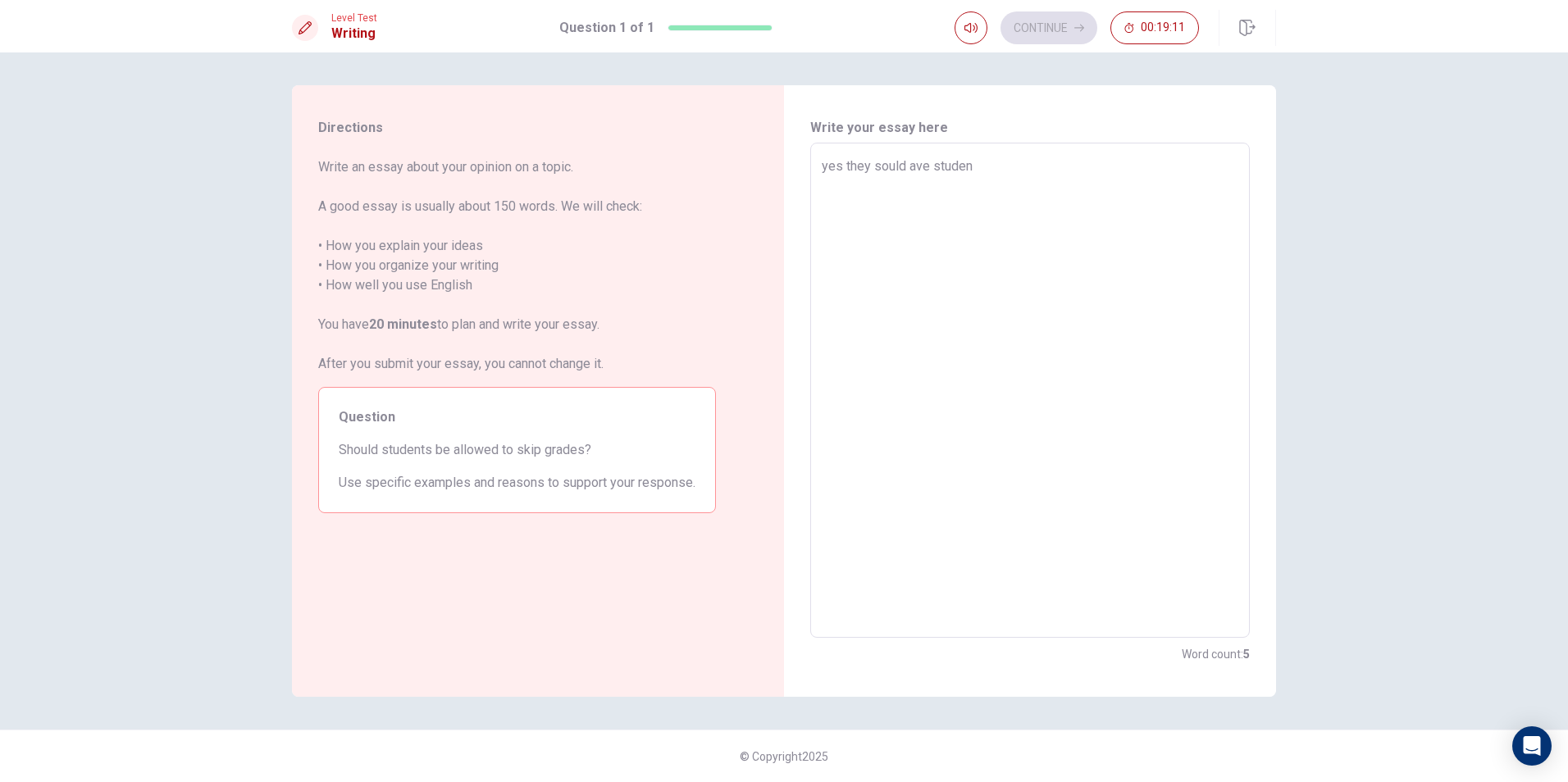
type textarea "yes they sould ave student"
type textarea "x"
type textarea "yes they sould ave student"
type textarea "x"
type textarea "yes they sould ave student a"
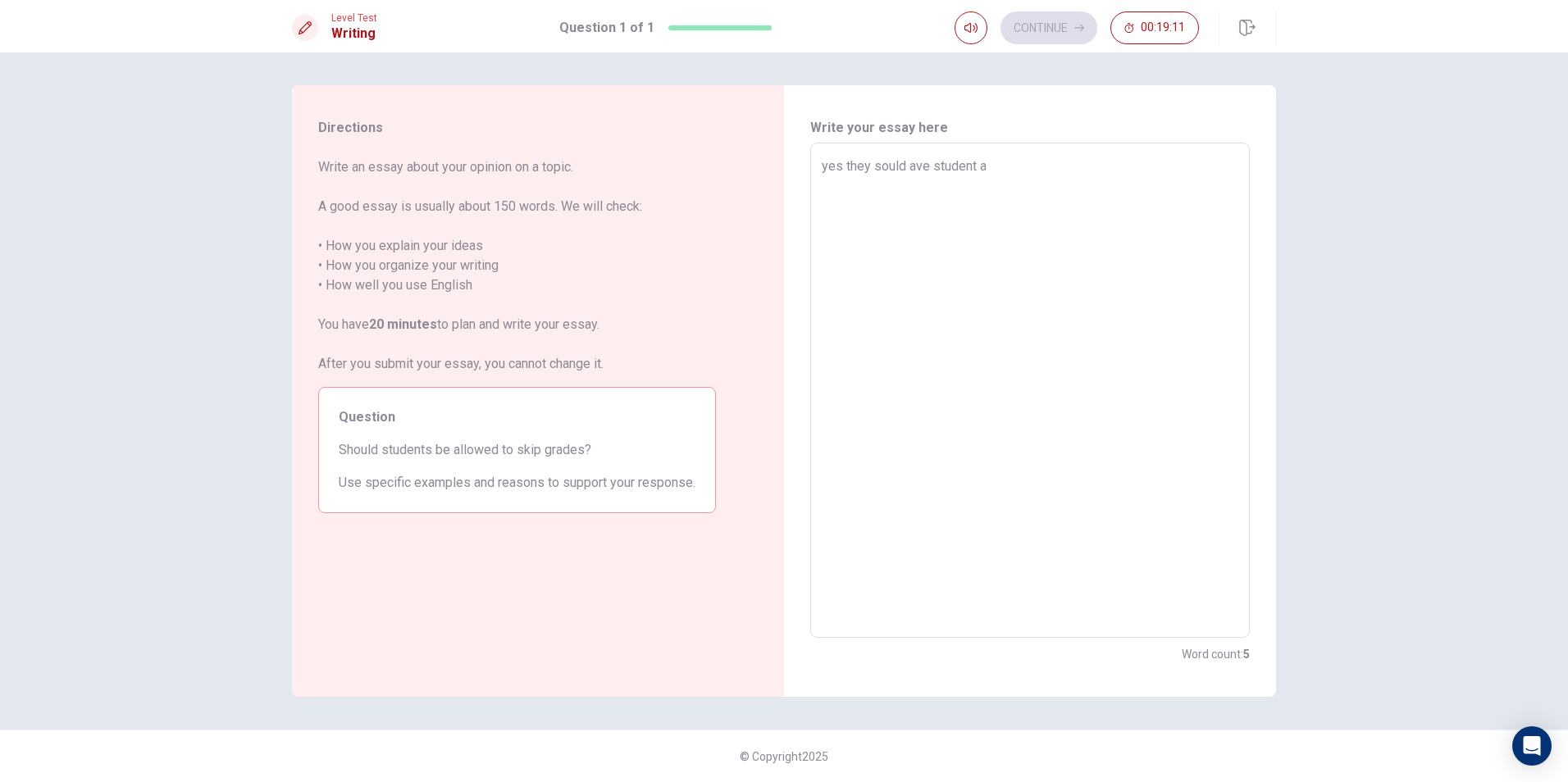
type textarea "x"
type textarea "yes they sould ave student a"
type textarea "x"
type textarea "yes they sould ave student a r"
type textarea "x"
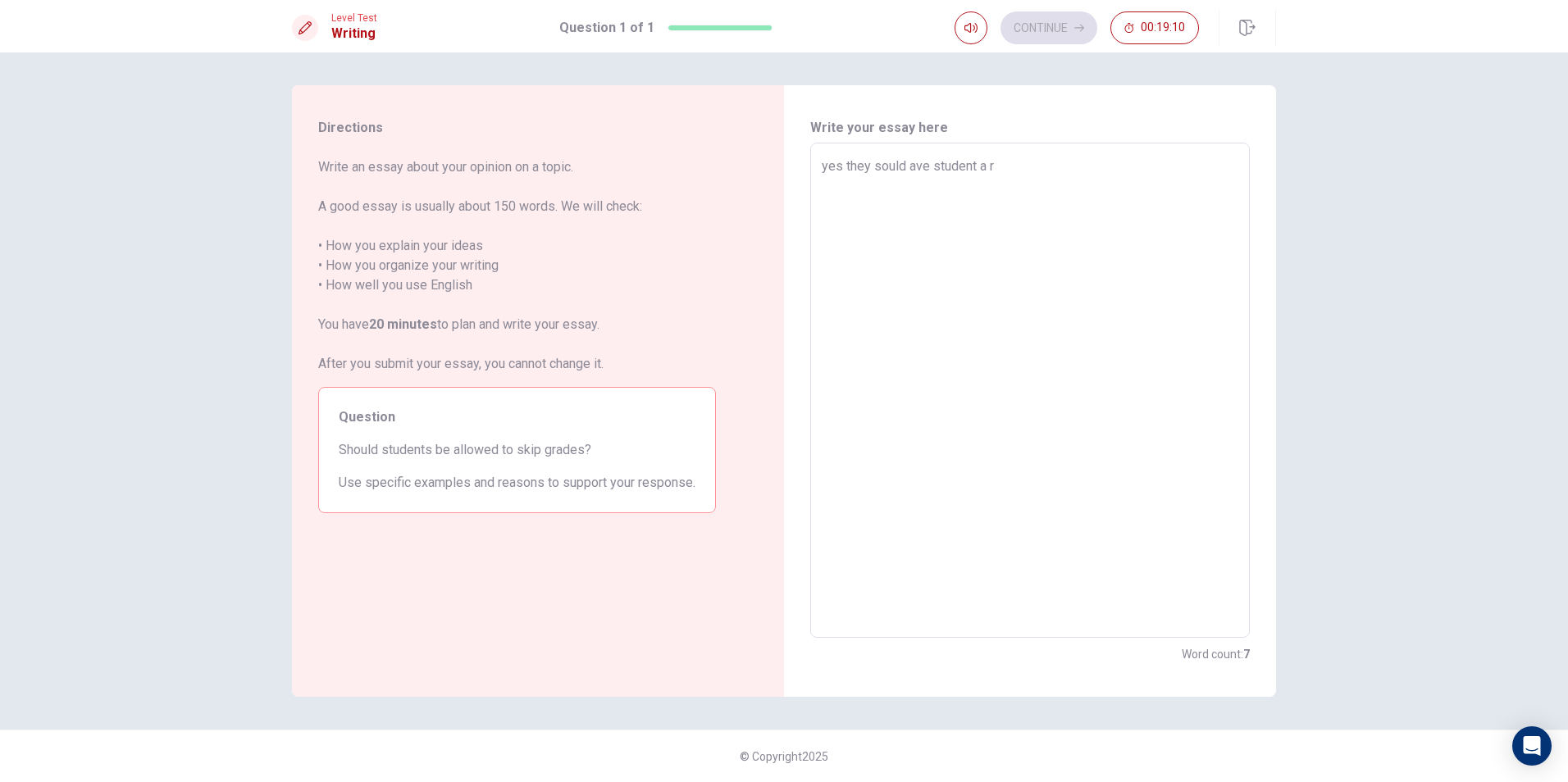
type textarea "yes they sould ave student a re"
type textarea "x"
type textarea "yes they sould ave student a rew"
type textarea "x"
type textarea "yes they sould ave student a rewa"
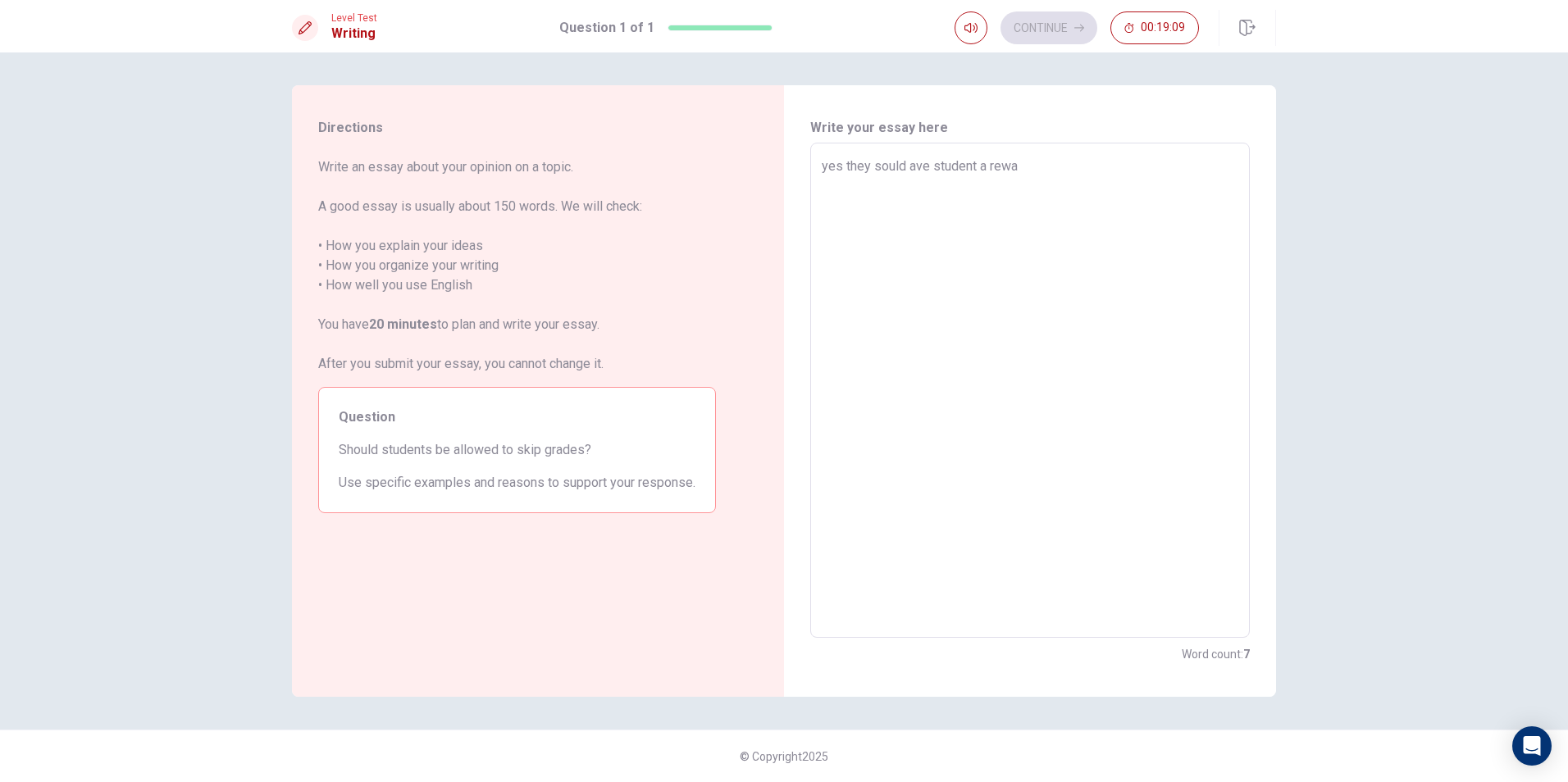
type textarea "x"
type textarea "yes they sould ave student a rewar"
type textarea "x"
type textarea "yes they sould ave student a reward"
type textarea "x"
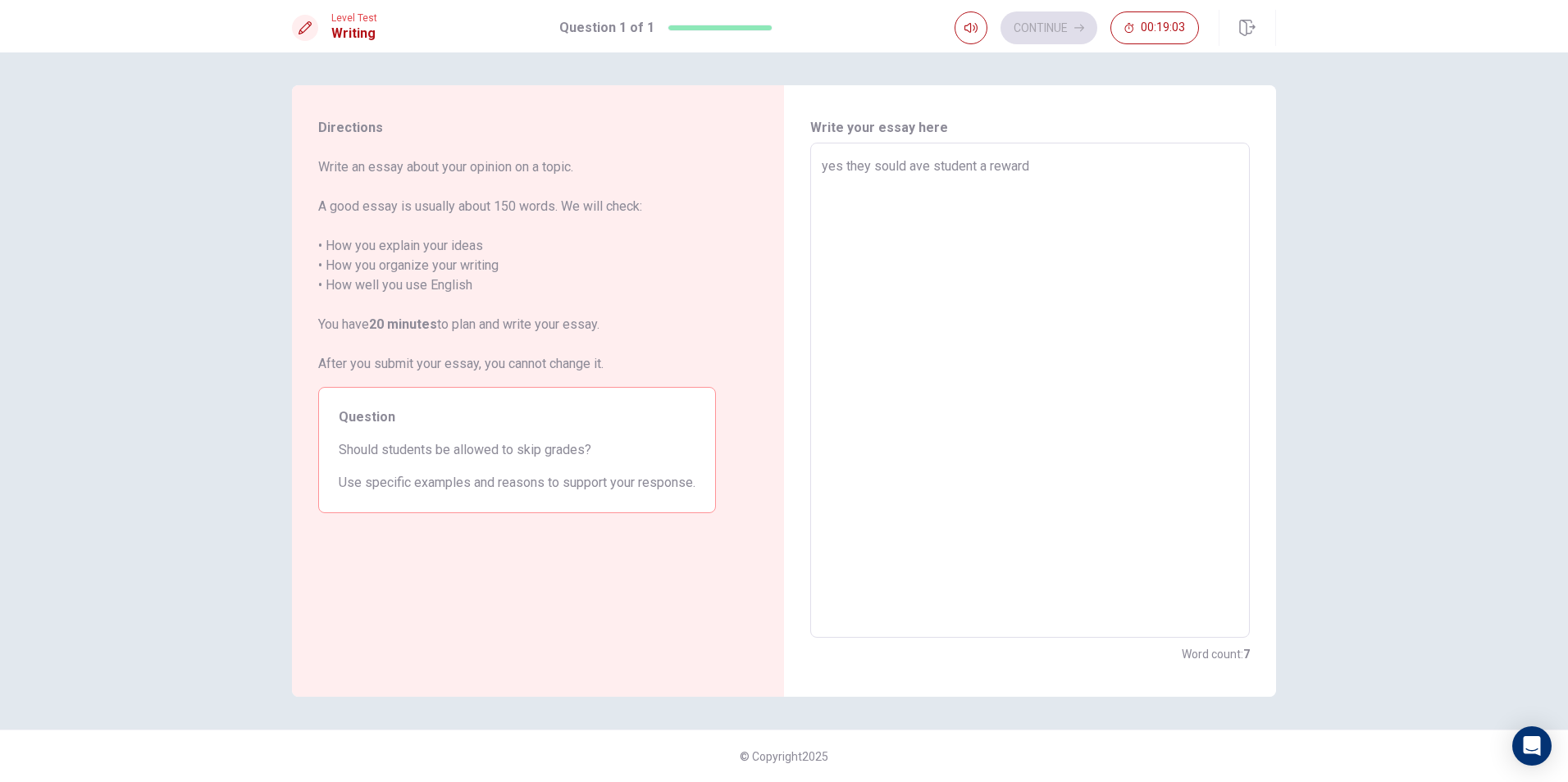
type textarea "yes they sould ave student a rewardf"
type textarea "x"
type textarea "yes they sould ave student a rewardfo"
type textarea "x"
type textarea "yes they sould ave student a rewardf"
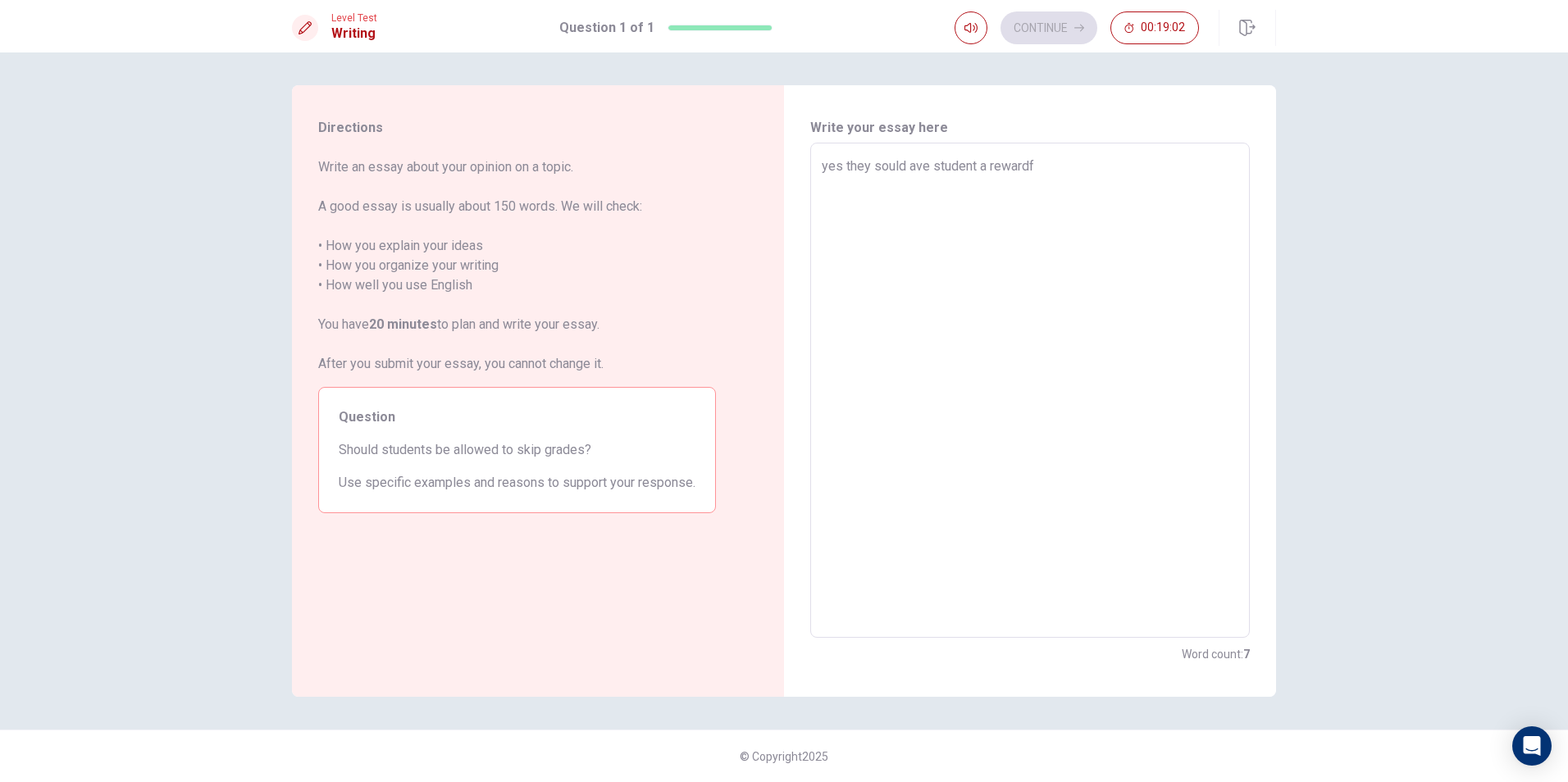
type textarea "x"
type textarea "yes they sould ave student a reward"
type textarea "x"
type textarea "yes they sould ave student a reward"
type textarea "x"
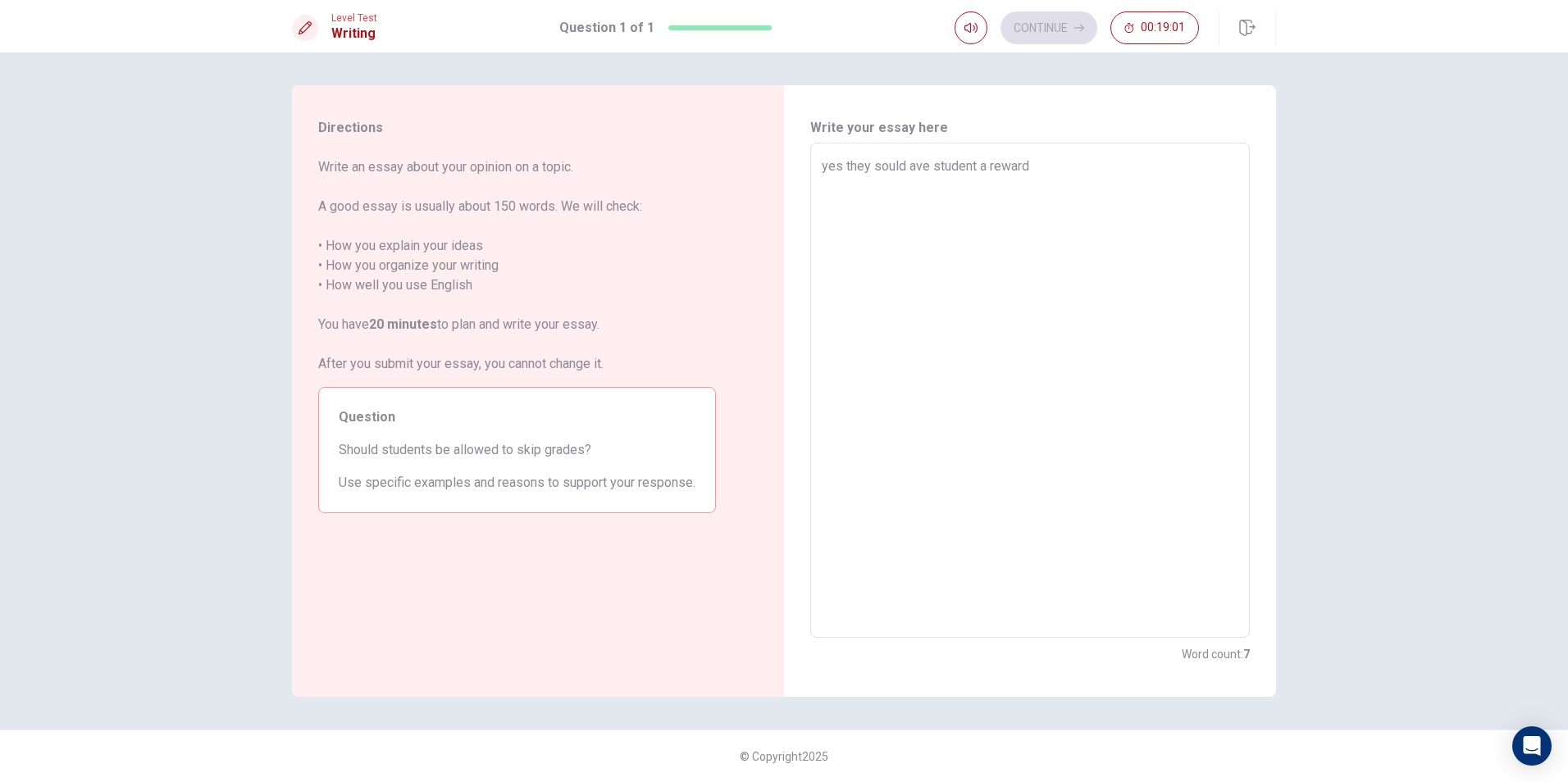
type textarea "yes they sould ave student a reward f"
type textarea "x"
type textarea "yes they sould ave student a reward fo"
type textarea "x"
type textarea "yes they sould ave student a reward for"
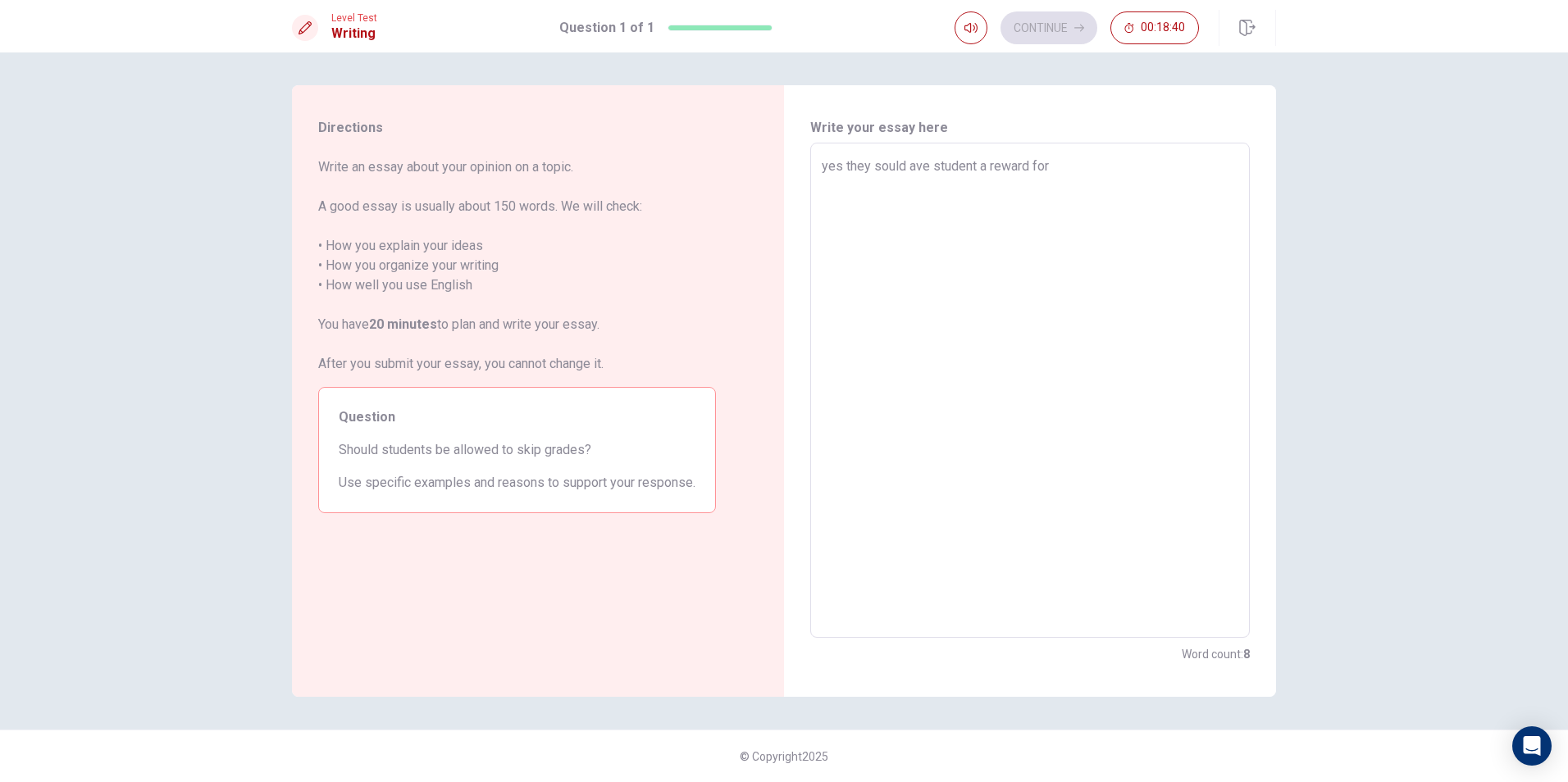
type textarea "x"
type textarea "yes they sould ave student a reward forh"
type textarea "x"
type textarea "yes they sould ave student a reward forha"
type textarea "x"
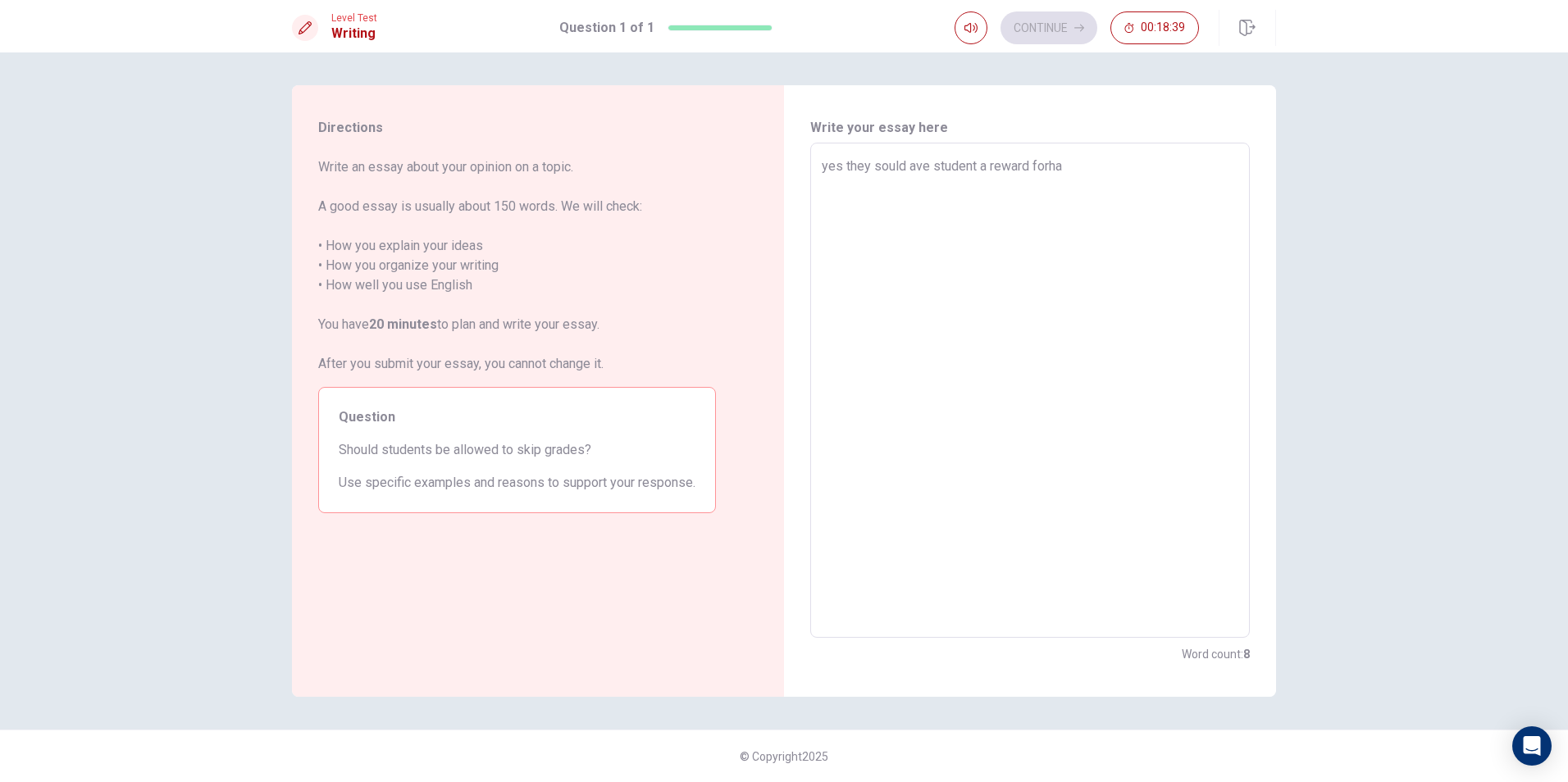
type textarea "yes they sould ave student a reward forhav"
type textarea "x"
type textarea "yes they sould ave student a reward [PERSON_NAME]"
type textarea "x"
type textarea "yes they sould ave student a reward [PERSON_NAME]"
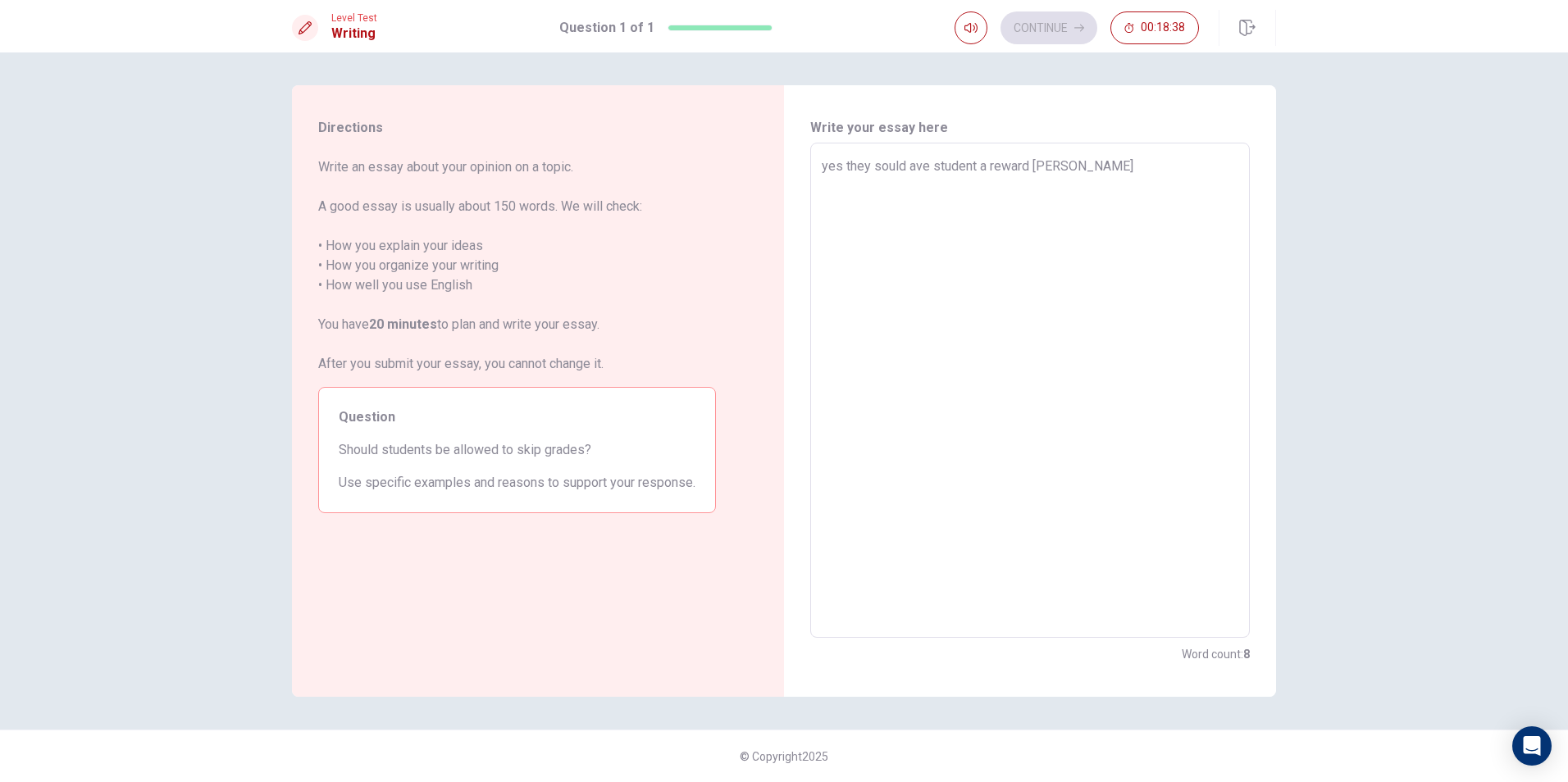
type textarea "x"
type textarea "yes they sould ave student a reward forhaving"
type textarea "x"
type textarea "yes they sould ave student a reward forhaving"
type textarea "x"
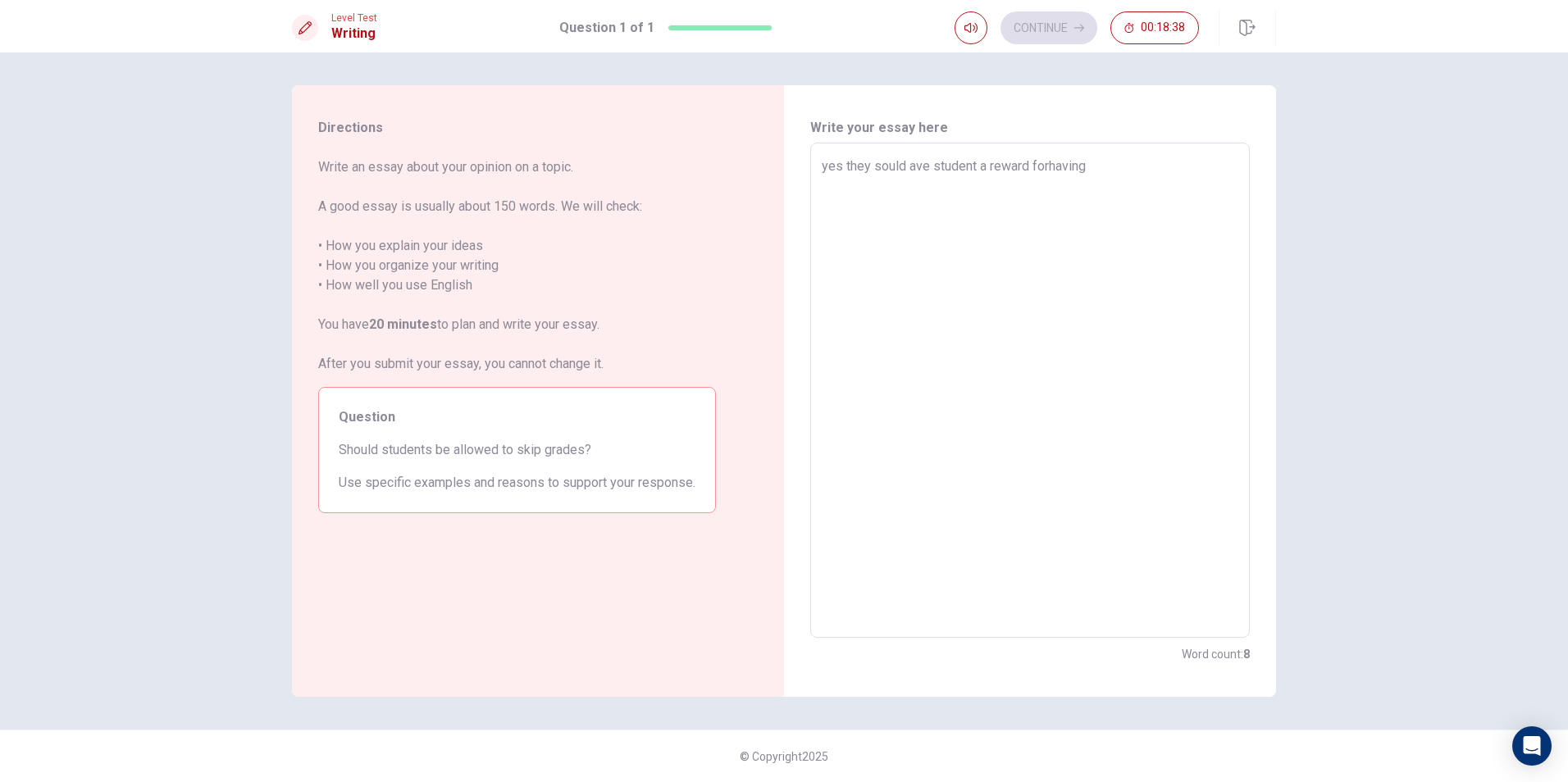
type textarea "yes they sould ave student a reward forhaving p"
type textarea "x"
type textarea "yes they sould ave student a reward forhaving pa"
type textarea "x"
type textarea "yes they sould ave student a reward forhaving par"
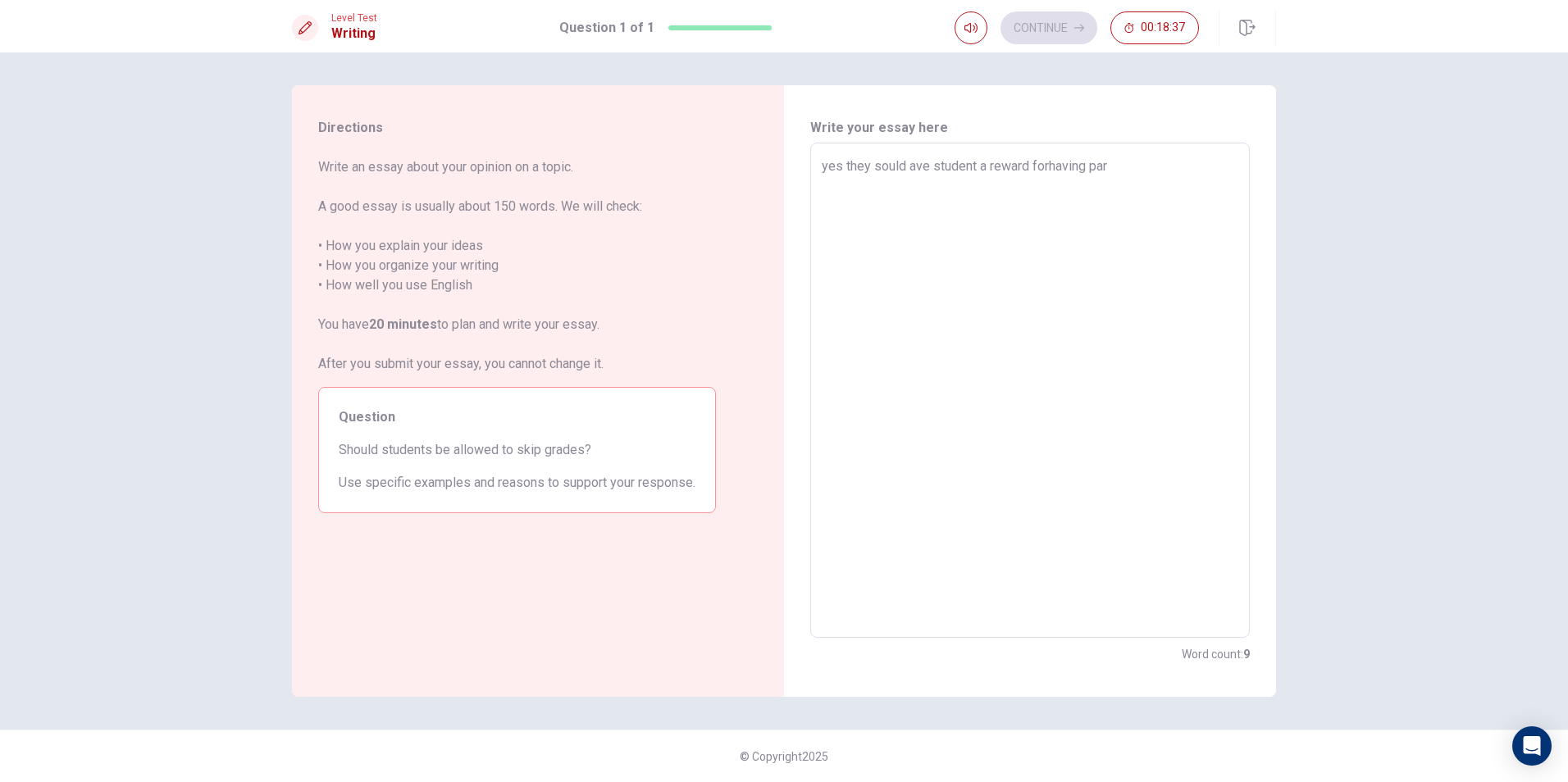
type textarea "x"
type textarea "yes they sould ave student a reward forhaving part"
type textarea "x"
type textarea "yes they sould ave student a reward forhaving parti"
type textarea "x"
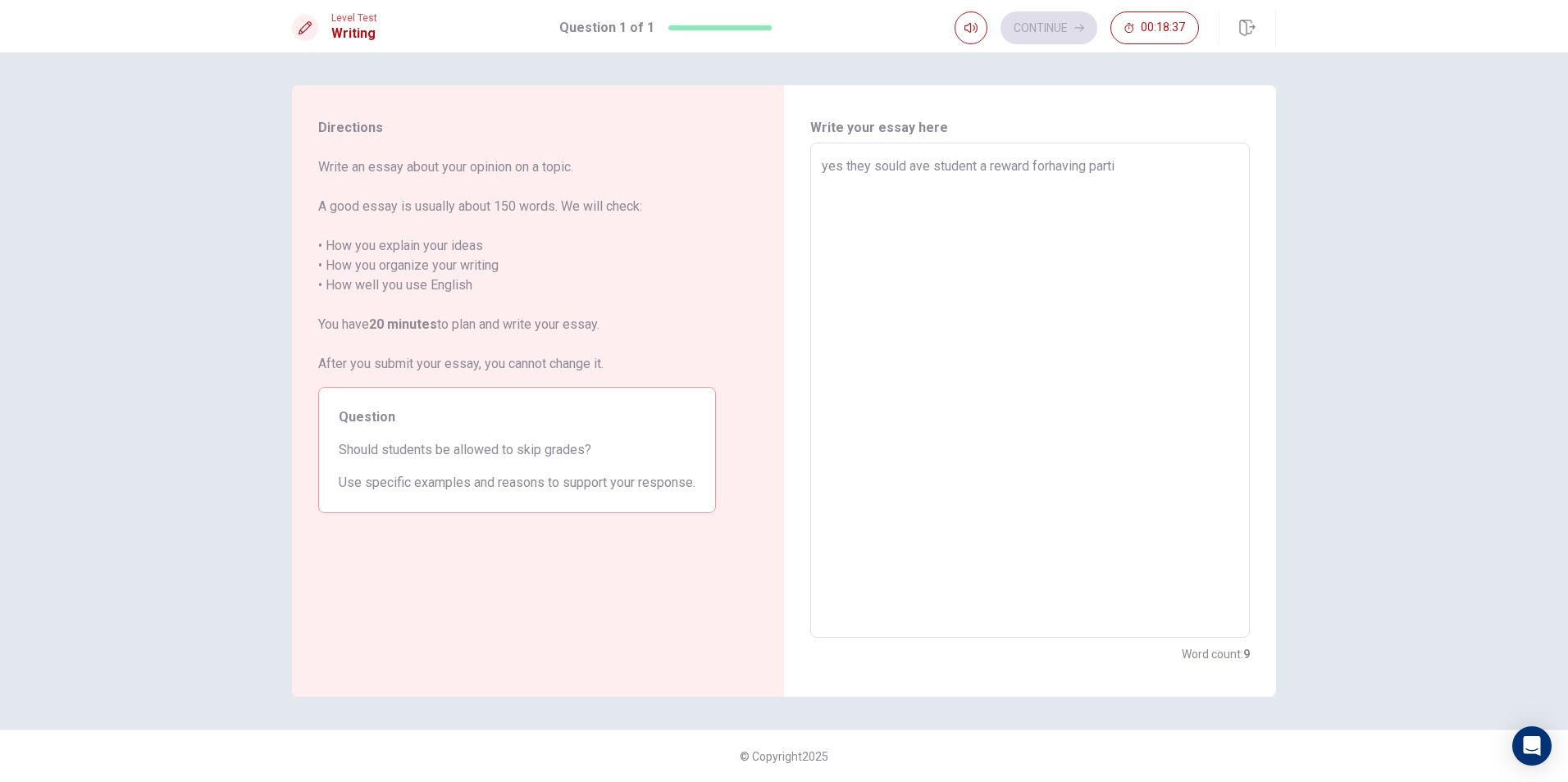
type textarea "yes they sould ave student a reward forhaving partic"
type textarea "x"
type textarea "yes they sould ave student a reward forhaving partici"
type textarea "x"
type textarea "yes they sould ave student a reward forhaving particip"
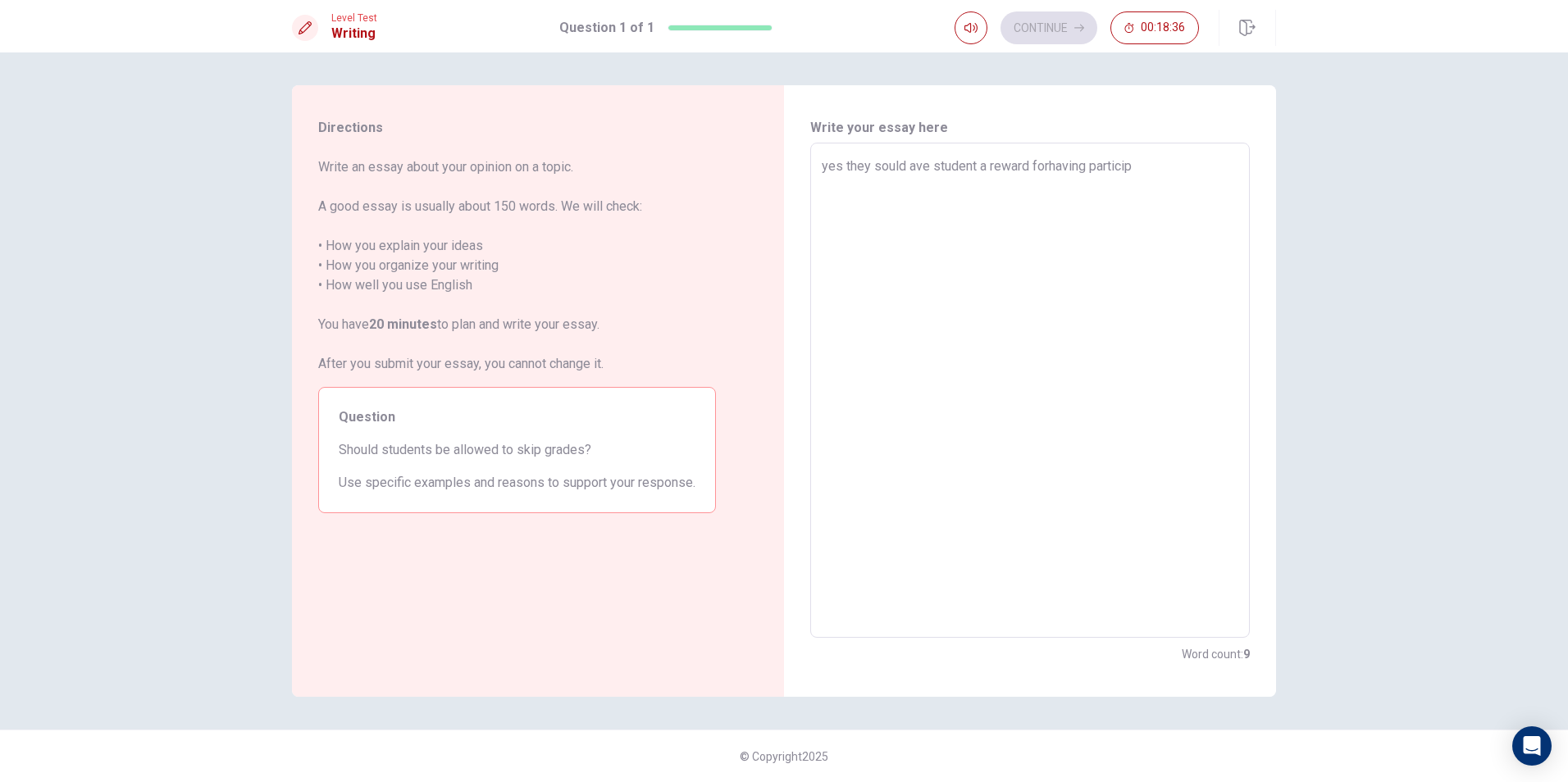
type textarea "x"
type textarea "yes they sould ave student a reward [PERSON_NAME] participa"
type textarea "x"
type textarea "yes they sould ave student a reward forhaving participat"
type textarea "x"
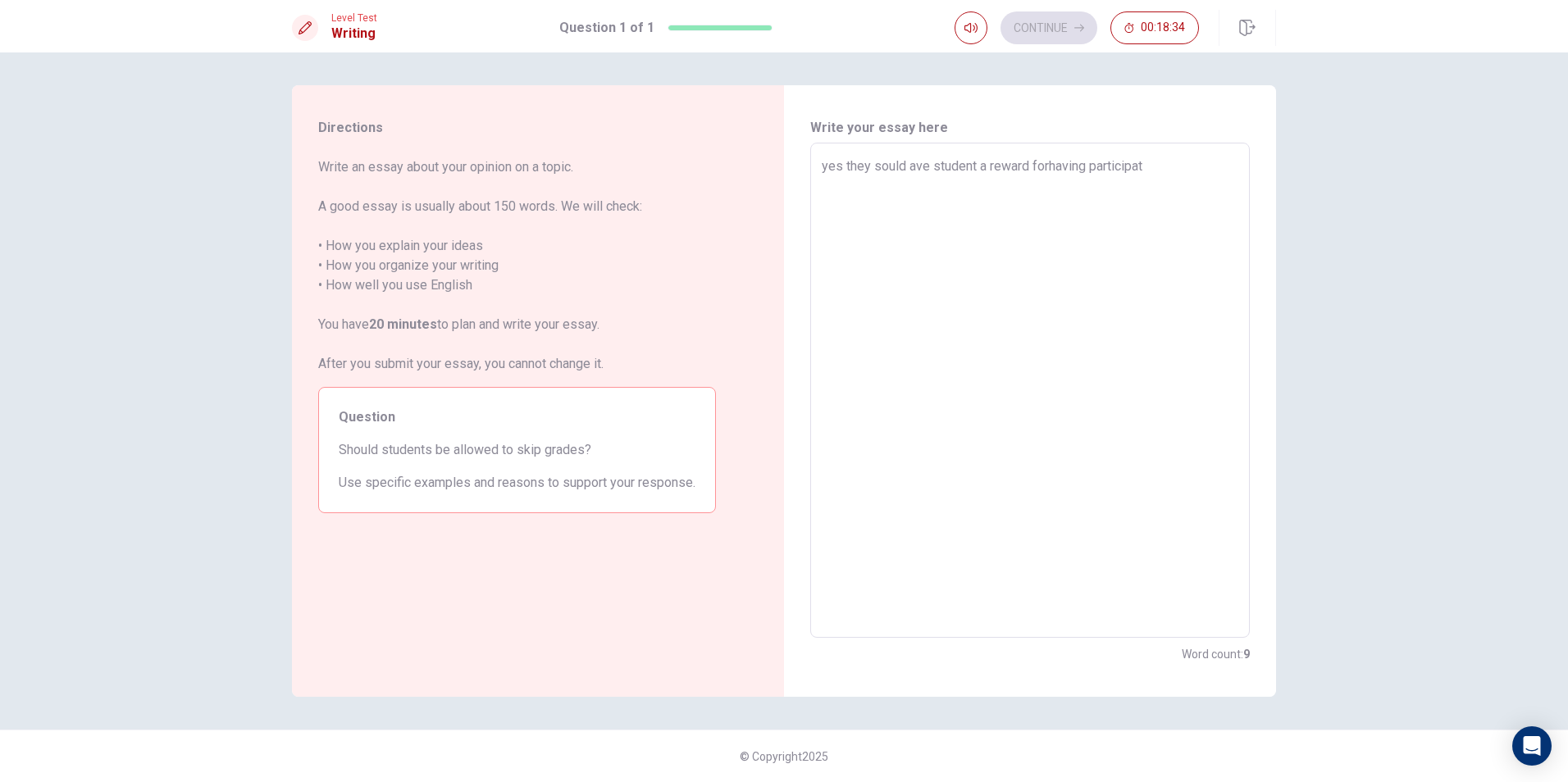
type textarea "yes they sould ave student a reward forhaving participati"
type textarea "x"
type textarea "yes they sould ave student a reward forhaving participatin"
type textarea "x"
type textarea "yes they sould ave student a reward forhaving participating"
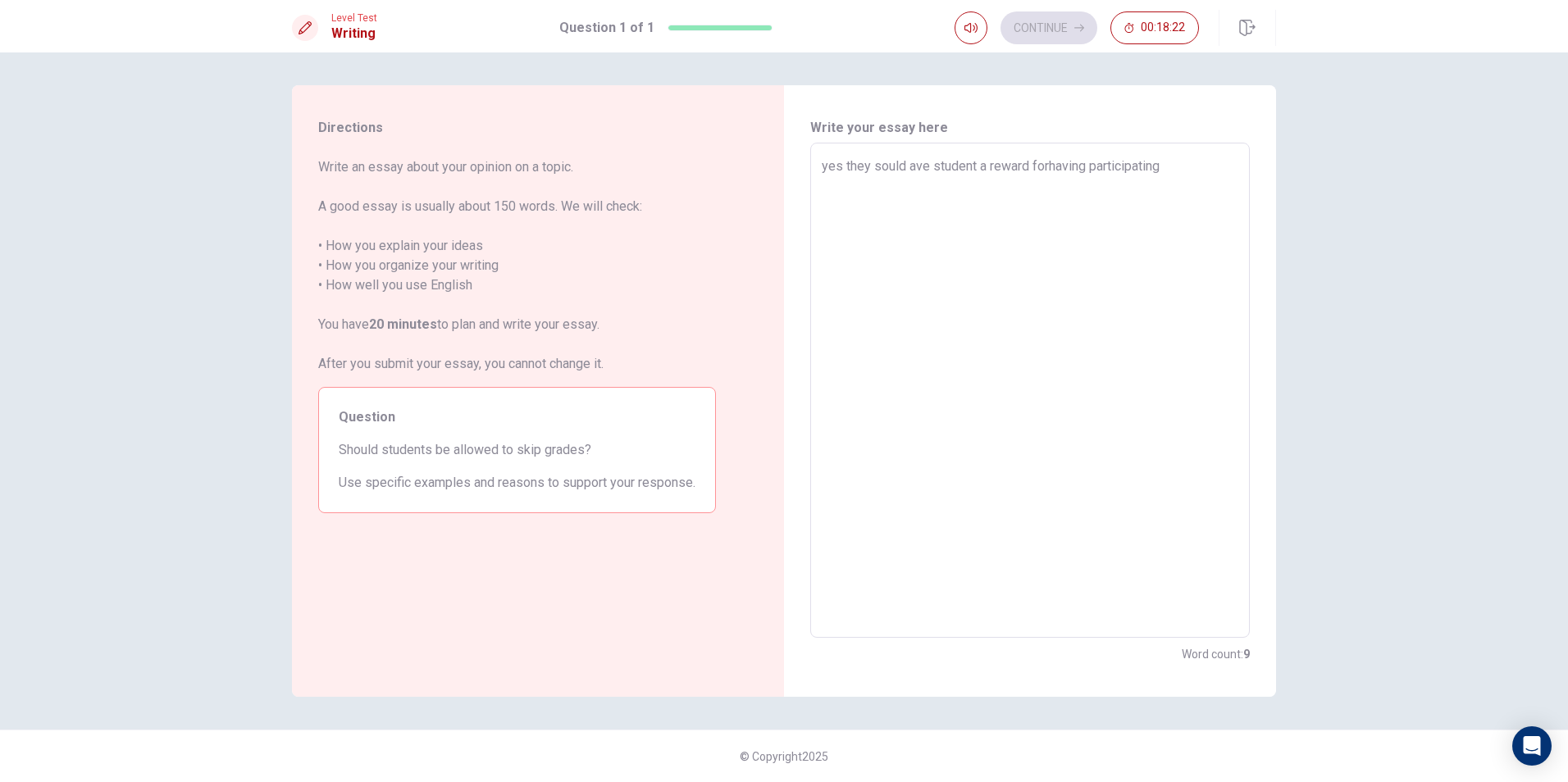
type textarea "x"
type textarea "yes they sould ave student a reward forhaving participatinga"
type textarea "x"
type textarea "yes they sould ave student a reward forhaving participatingan"
type textarea "x"
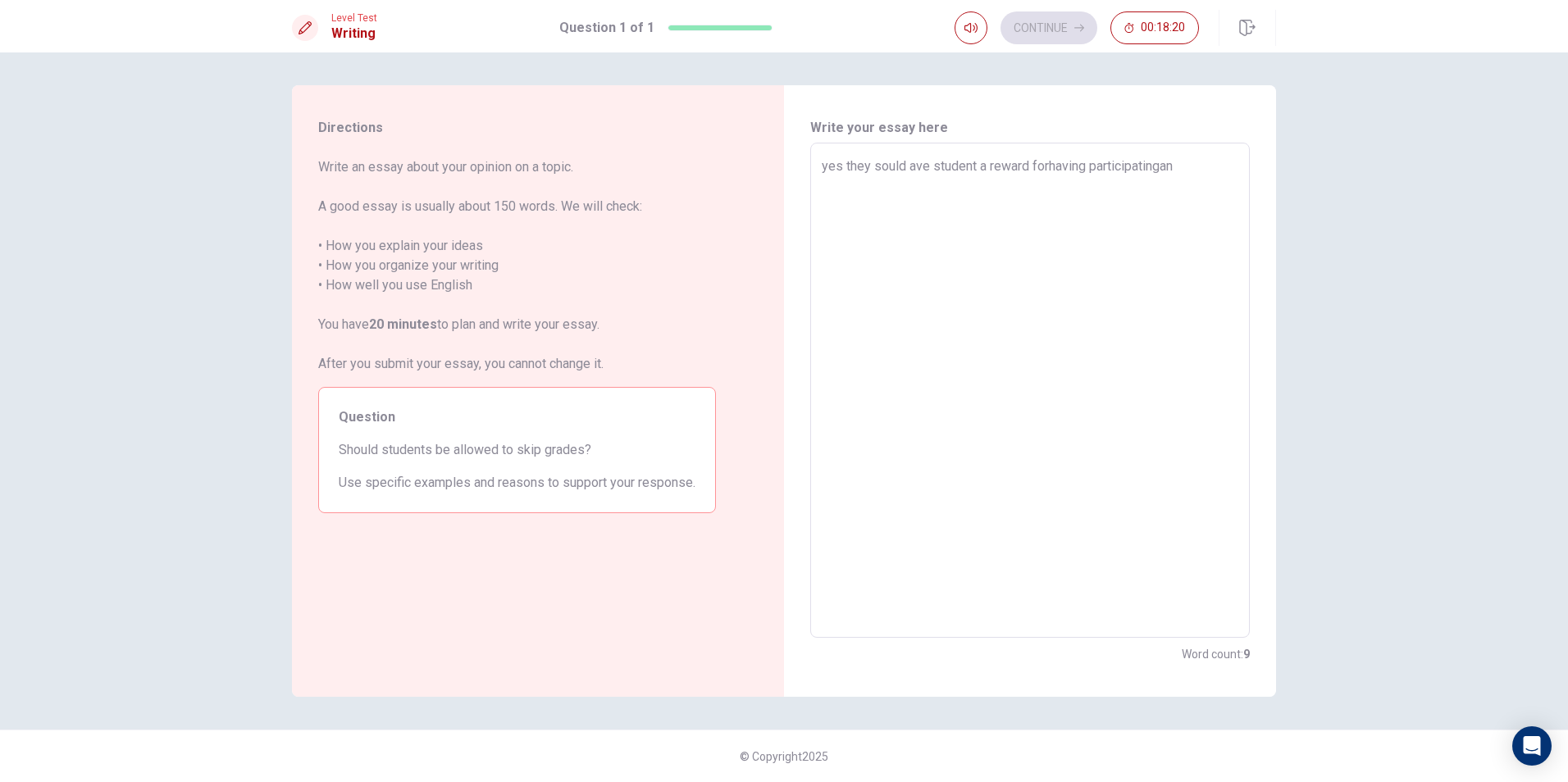
type textarea "yes they sould ave student a reward forhaving participatingand"
type textarea "x"
type textarea "yes they sould ave student a reward forhaving participatingand"
type textarea "x"
type textarea "yes they sould ave student a reward forhaving participatingand s"
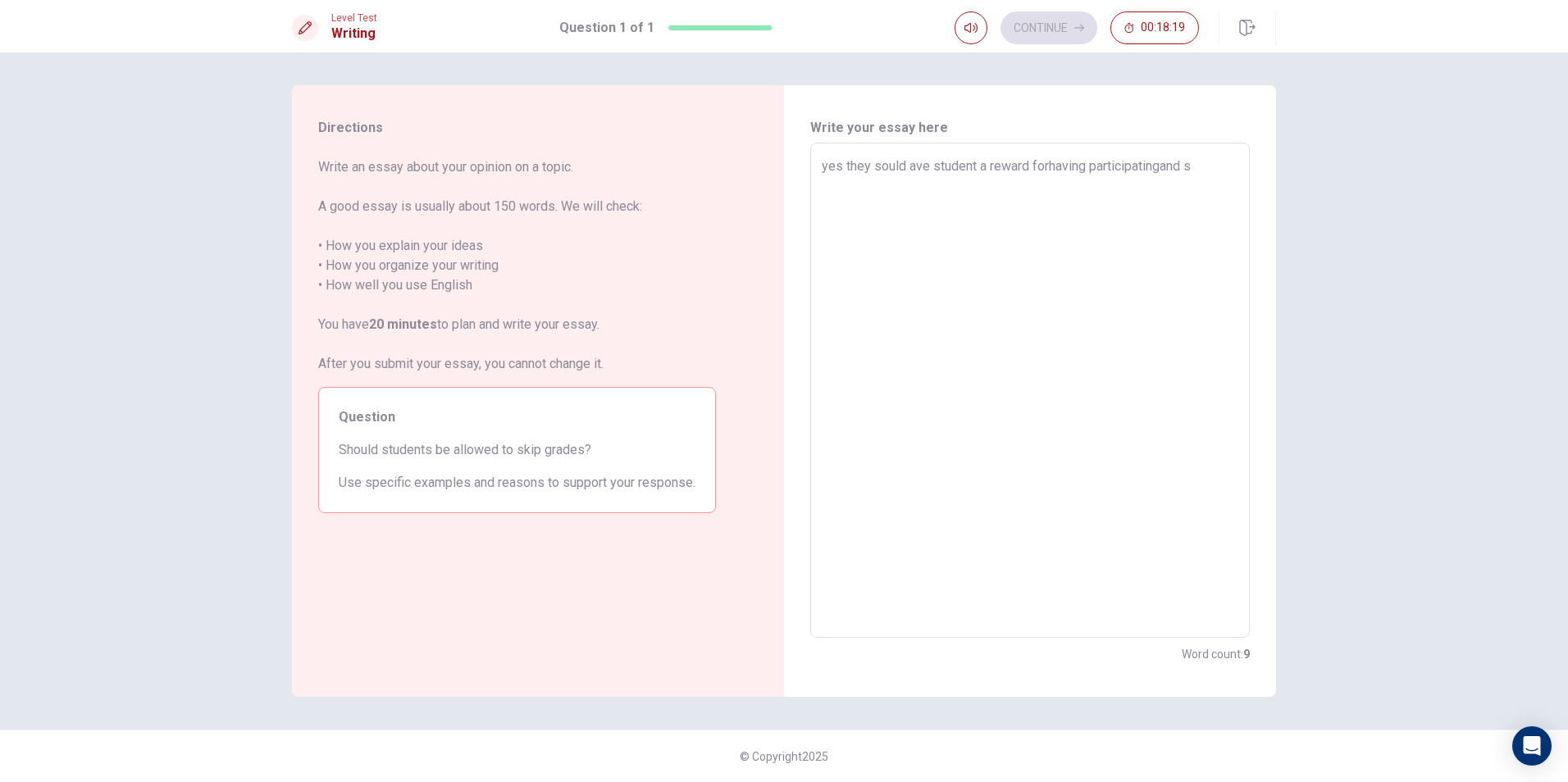
type textarea "x"
type textarea "yes they sould ave student a reward forhaving participatingand st"
type textarea "x"
type textarea "yes they sould ave student a reward forhaving participatingand stu"
type textarea "x"
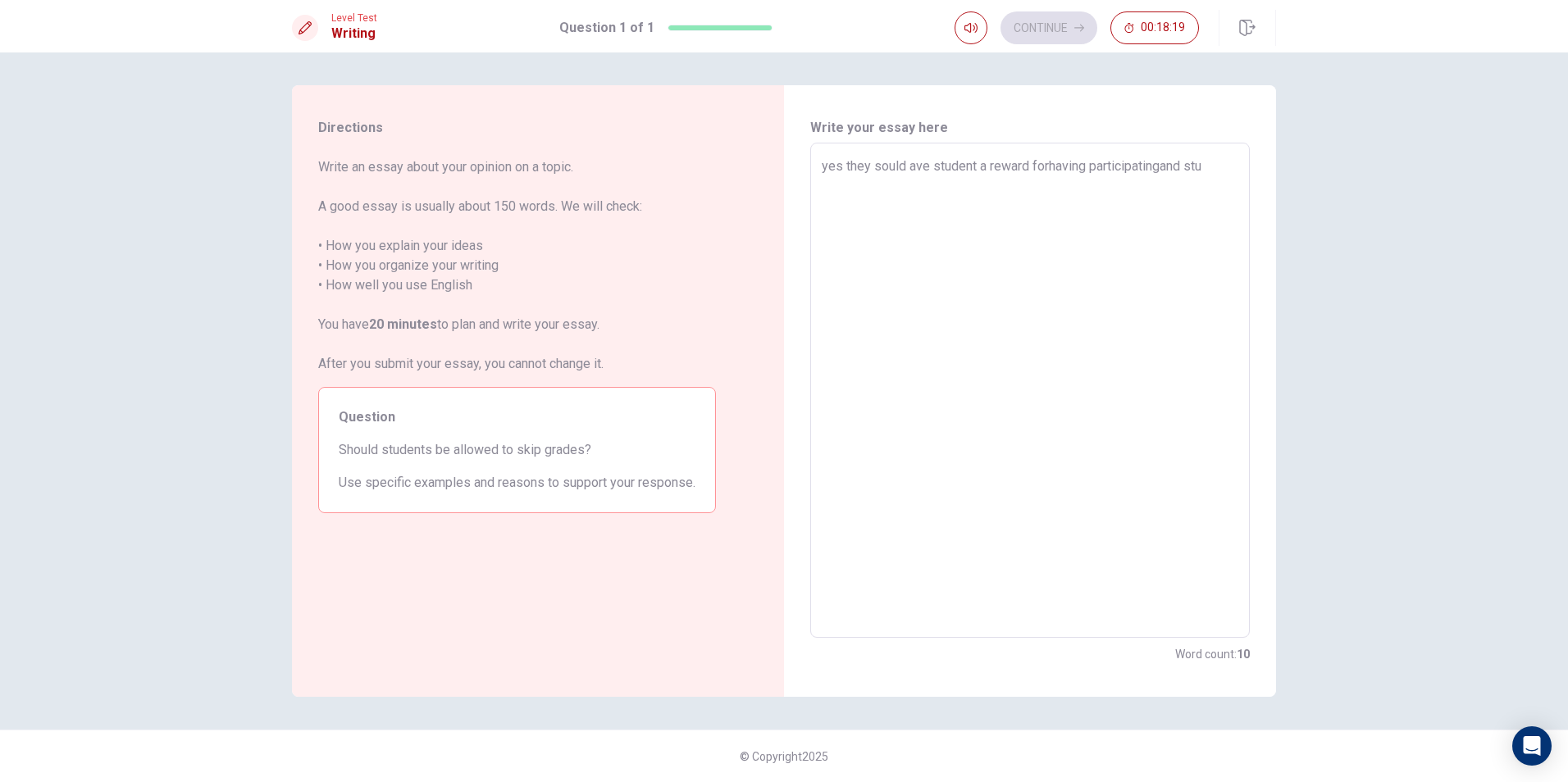
type textarea "yes they sould ave student a reward forhaving participatingand stud"
type textarea "x"
type textarea "yes they sould ave student a reward forhaving participatingand stude"
type textarea "x"
type textarea "yes they sould ave student a reward forhaving participatingand studen"
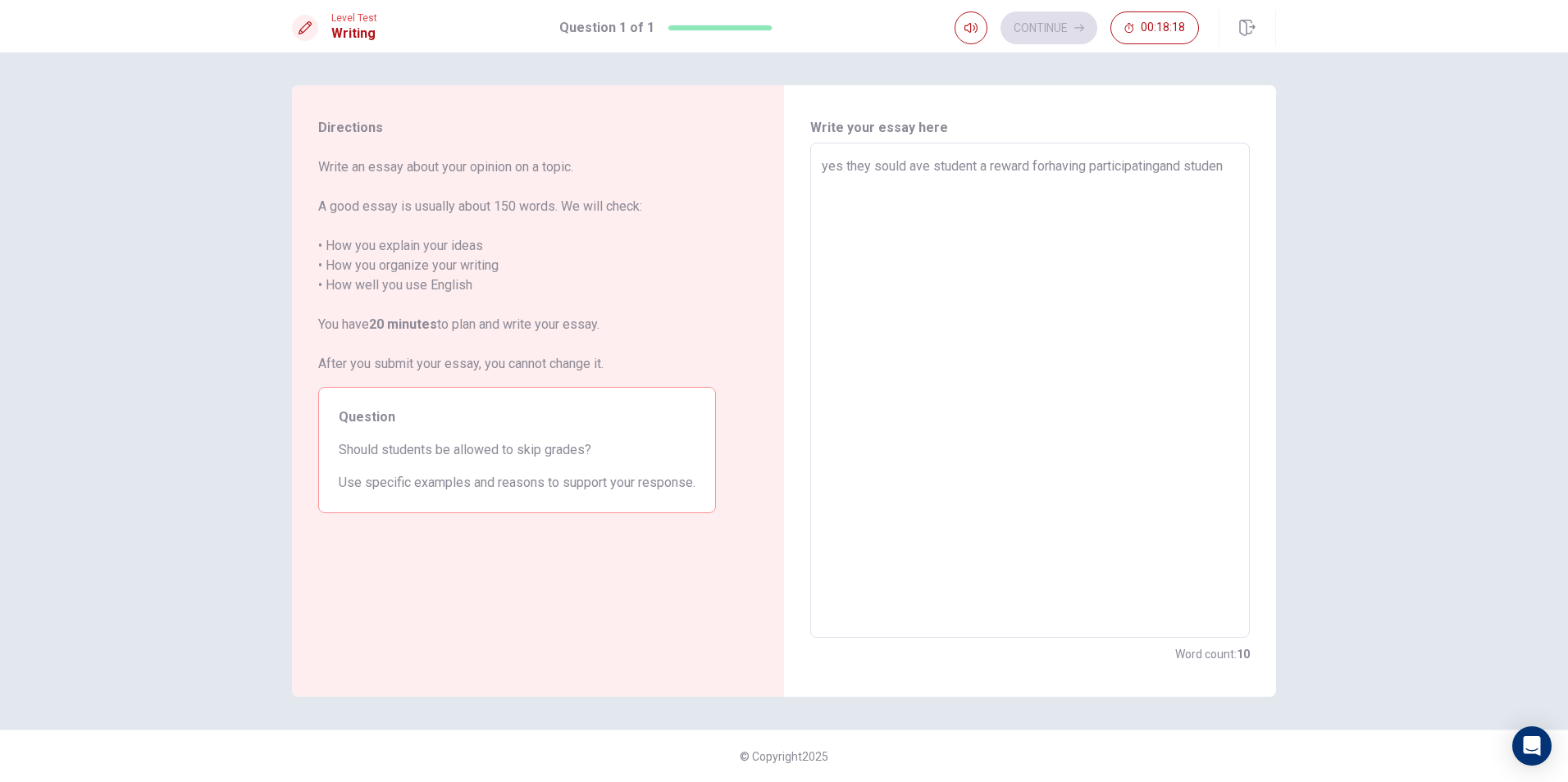
type textarea "x"
type textarea "yes they sould ave student a reward forhaving participatingand student"
type textarea "x"
type textarea "yes they sould ave student a reward forhaving participatingand student"
type textarea "x"
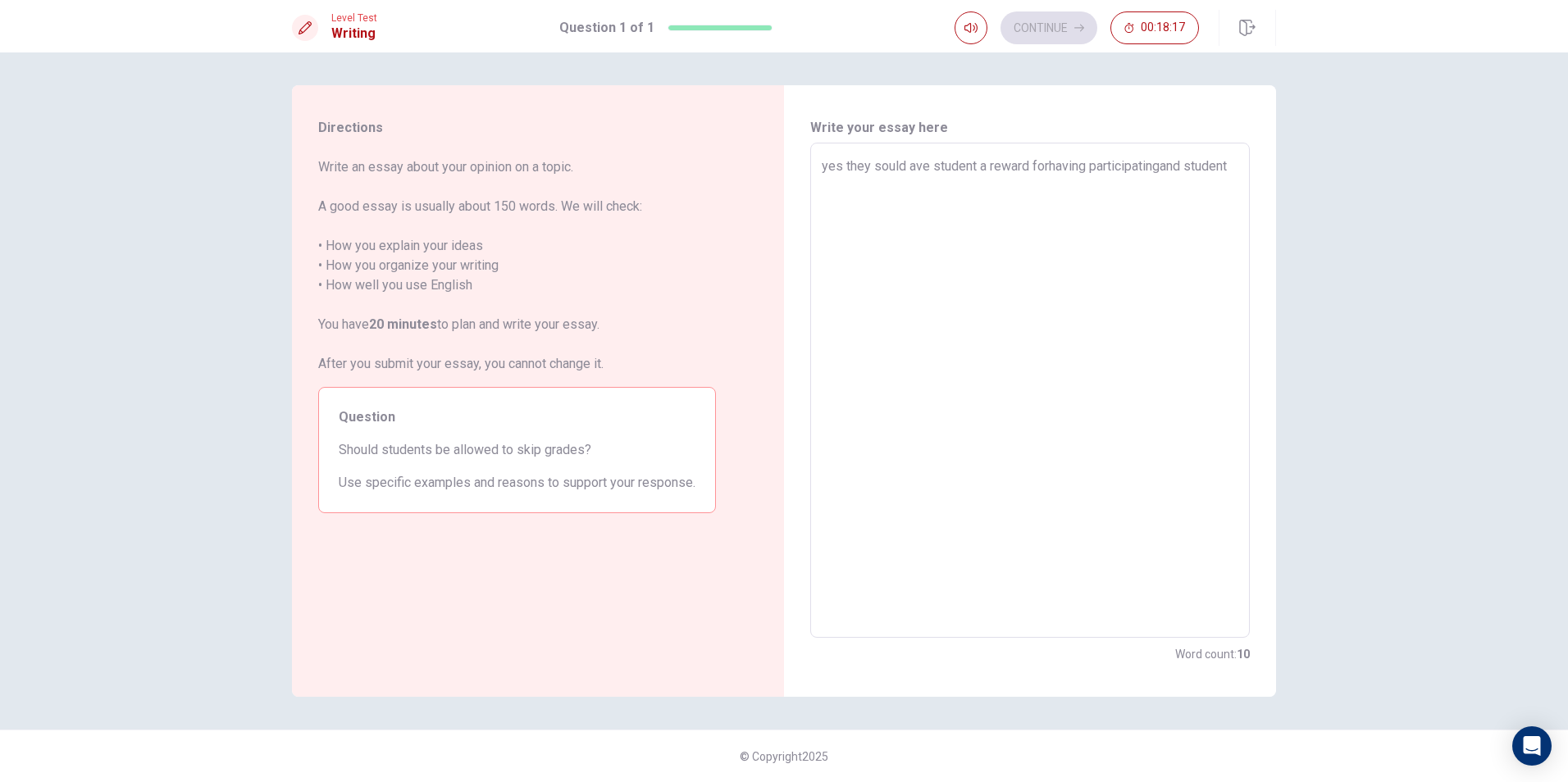
type textarea "yes they sould ave student a reward forhaving participatingand student c"
type textarea "x"
type textarea "yes they sould ave student a reward forhaving participatingand student ca"
type textarea "x"
type textarea "yes they sould ave student a reward forhaving participatingand student c"
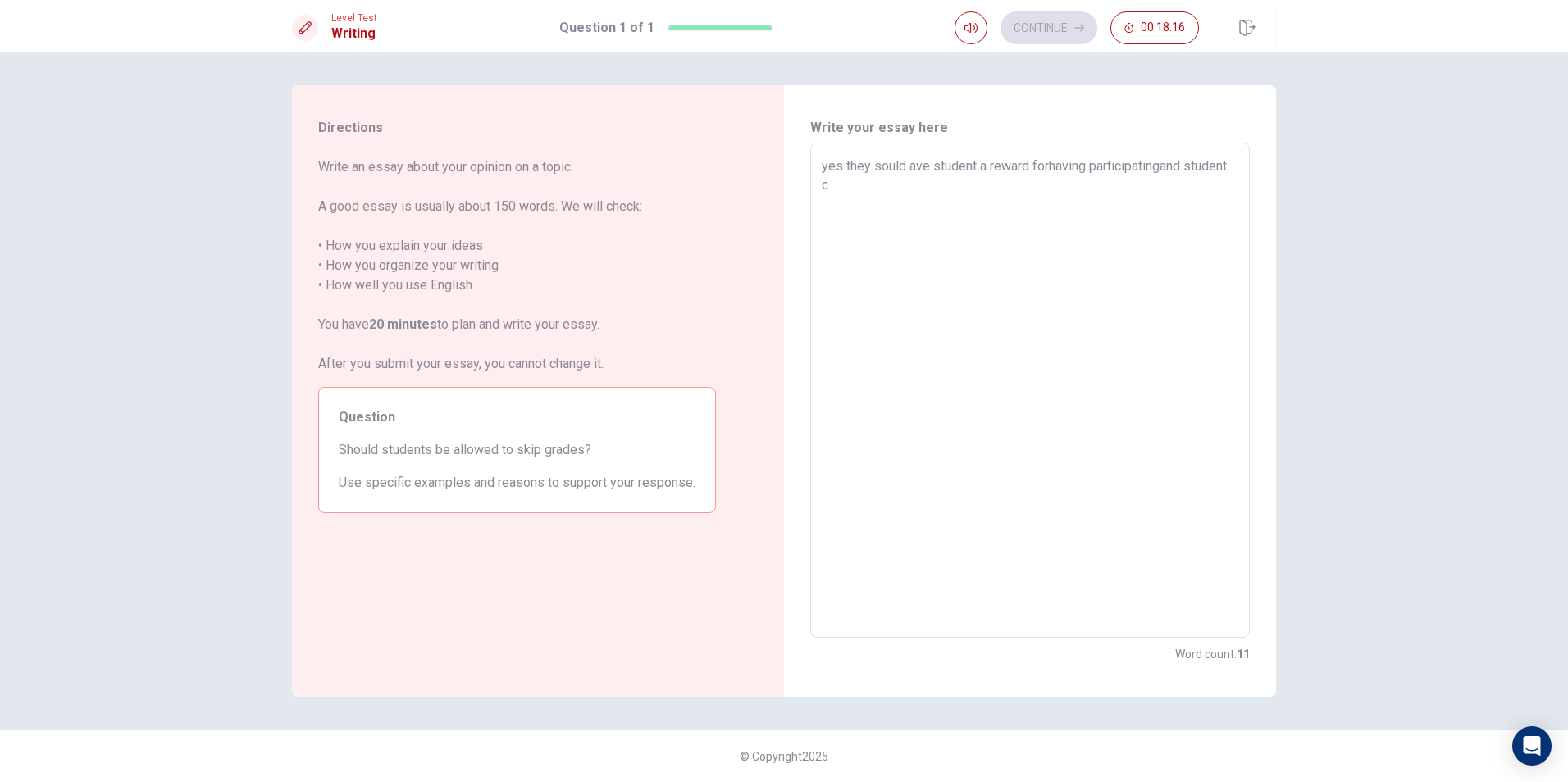
type textarea "x"
type textarea "yes they sould ave student a reward forhaving participatingand student"
type textarea "x"
type textarea "yes they sould ave student a reward forhaving participatingand student"
type textarea "x"
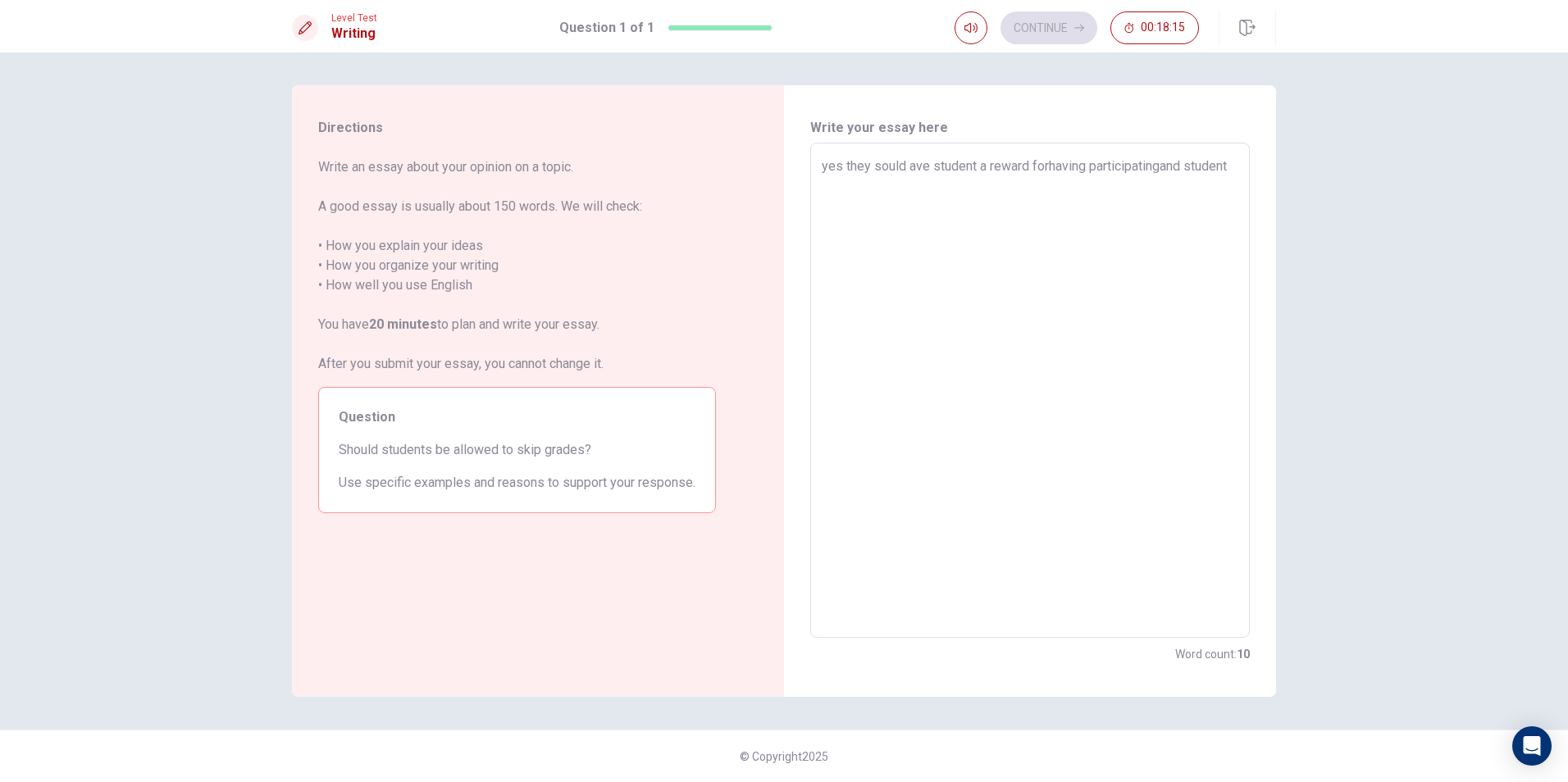
type textarea "yes they sould ave student a reward forhaving participatingand studen"
type textarea "x"
type textarea "yes they sould ave student a reward forhaving participatingand stude"
type textarea "x"
type textarea "yes they sould ave student a reward forhaving participatingand stud"
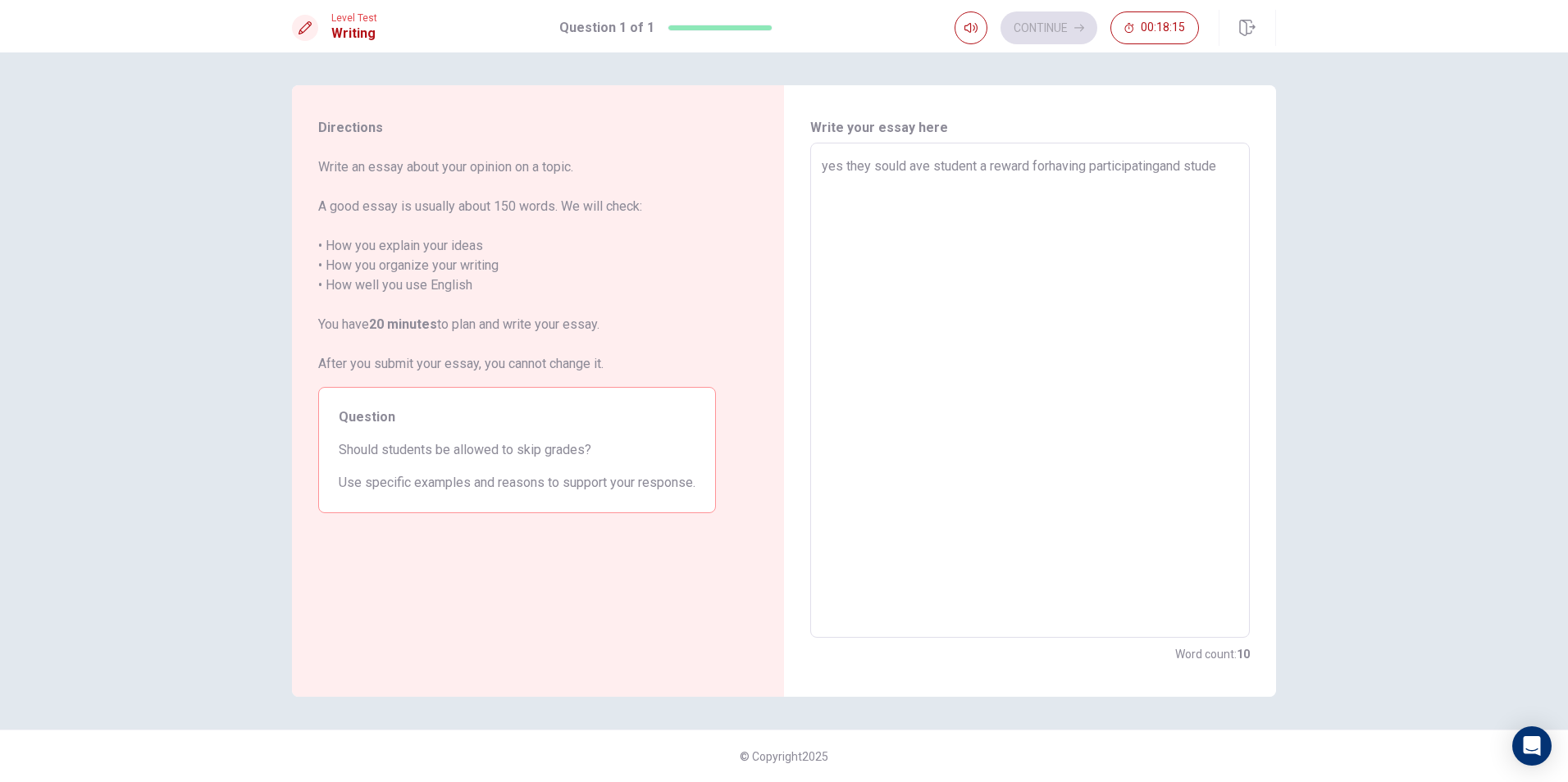
type textarea "x"
type textarea "yes they sould ave student a reward forhaving participatingand stu"
type textarea "x"
type textarea "yes they sould ave student a reward forhaving participatingand st"
type textarea "x"
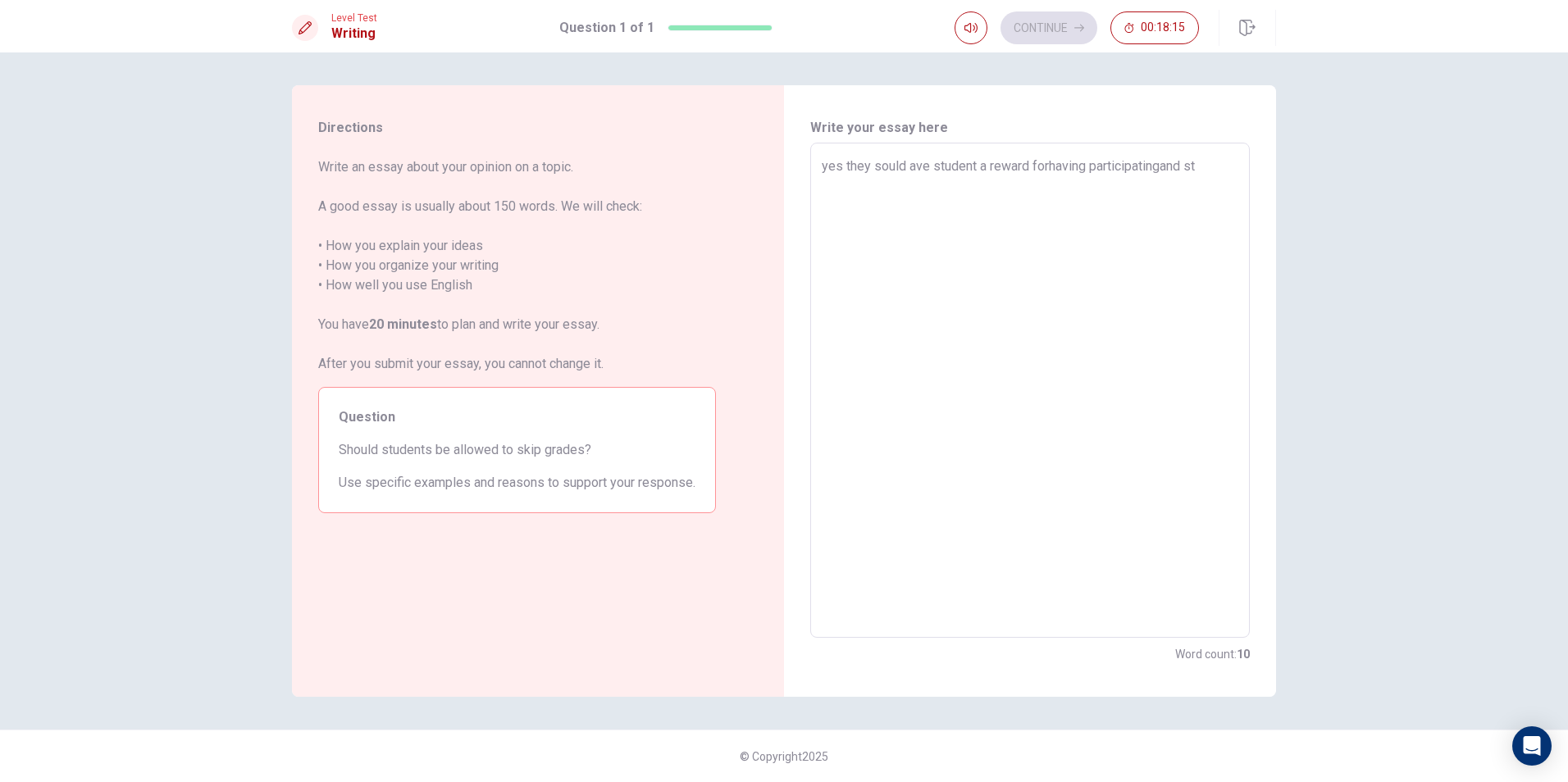
type textarea "yes they sould ave student a reward forhaving participatingand s"
type textarea "x"
type textarea "yes they sould ave student a reward forhaving participatingand"
type textarea "x"
type textarea "yes they sould ave student a reward forhaving participatingand"
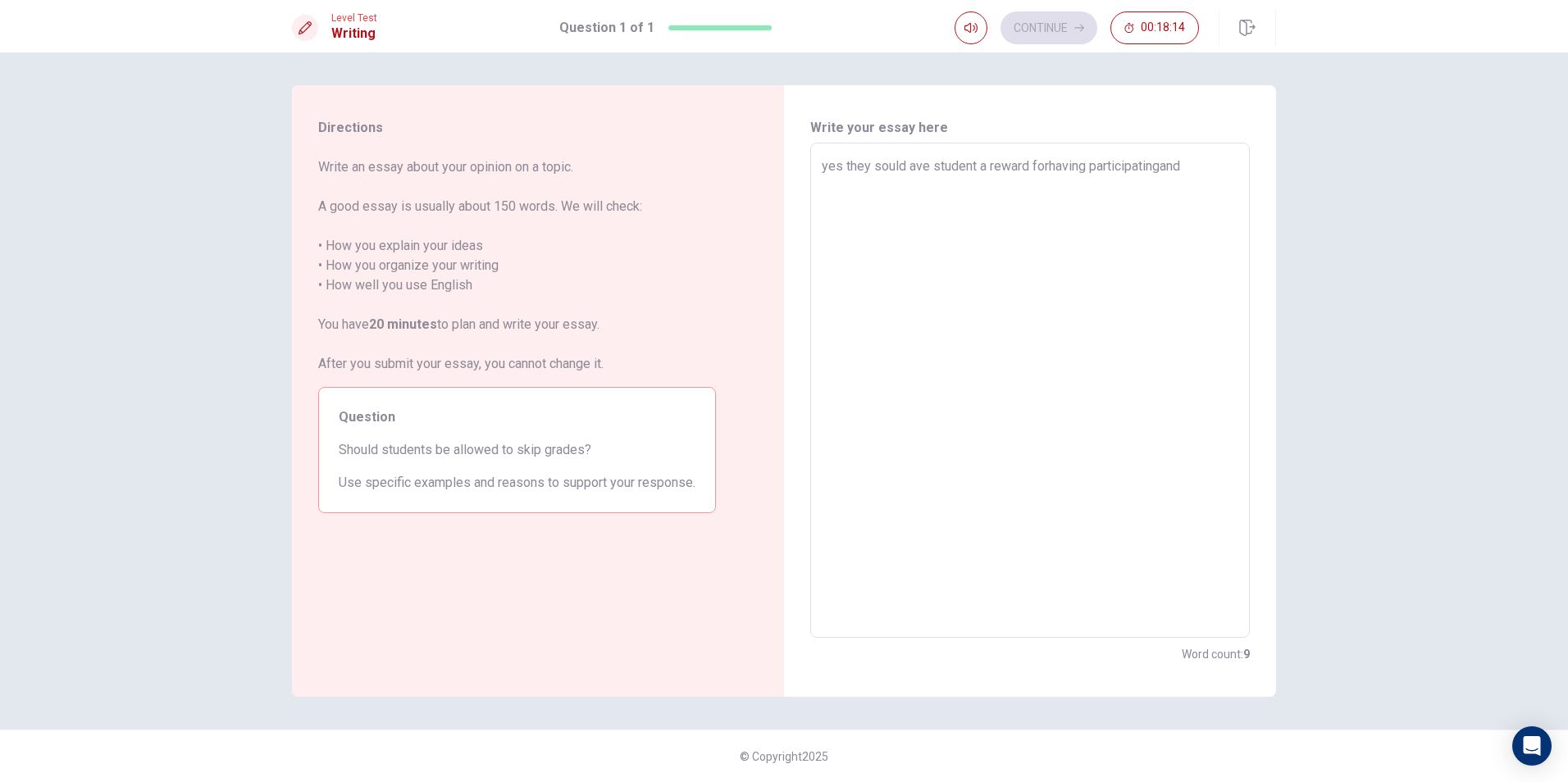
type textarea "x"
type textarea "yes they sould ave student a reward forhaving participatingan"
type textarea "x"
type textarea "yes they sould ave student a reward forhaving participatinga"
type textarea "x"
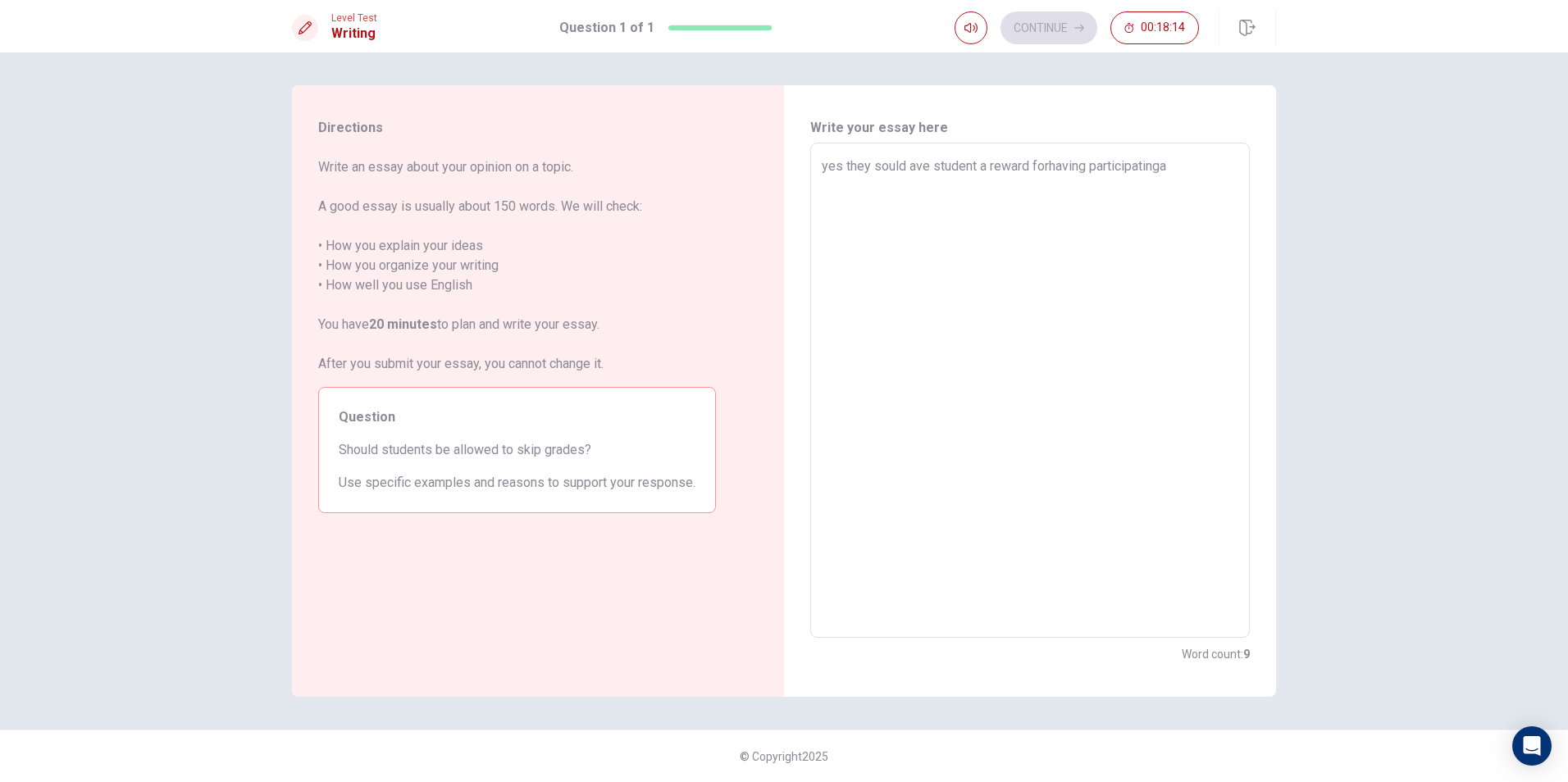
type textarea "yes they sould ave student a reward forhaving participating"
type textarea "x"
type textarea "yes they sould ave student a reward forhaving participating"
type textarea "x"
type textarea "yes they sould ave student a reward forhaving participating a"
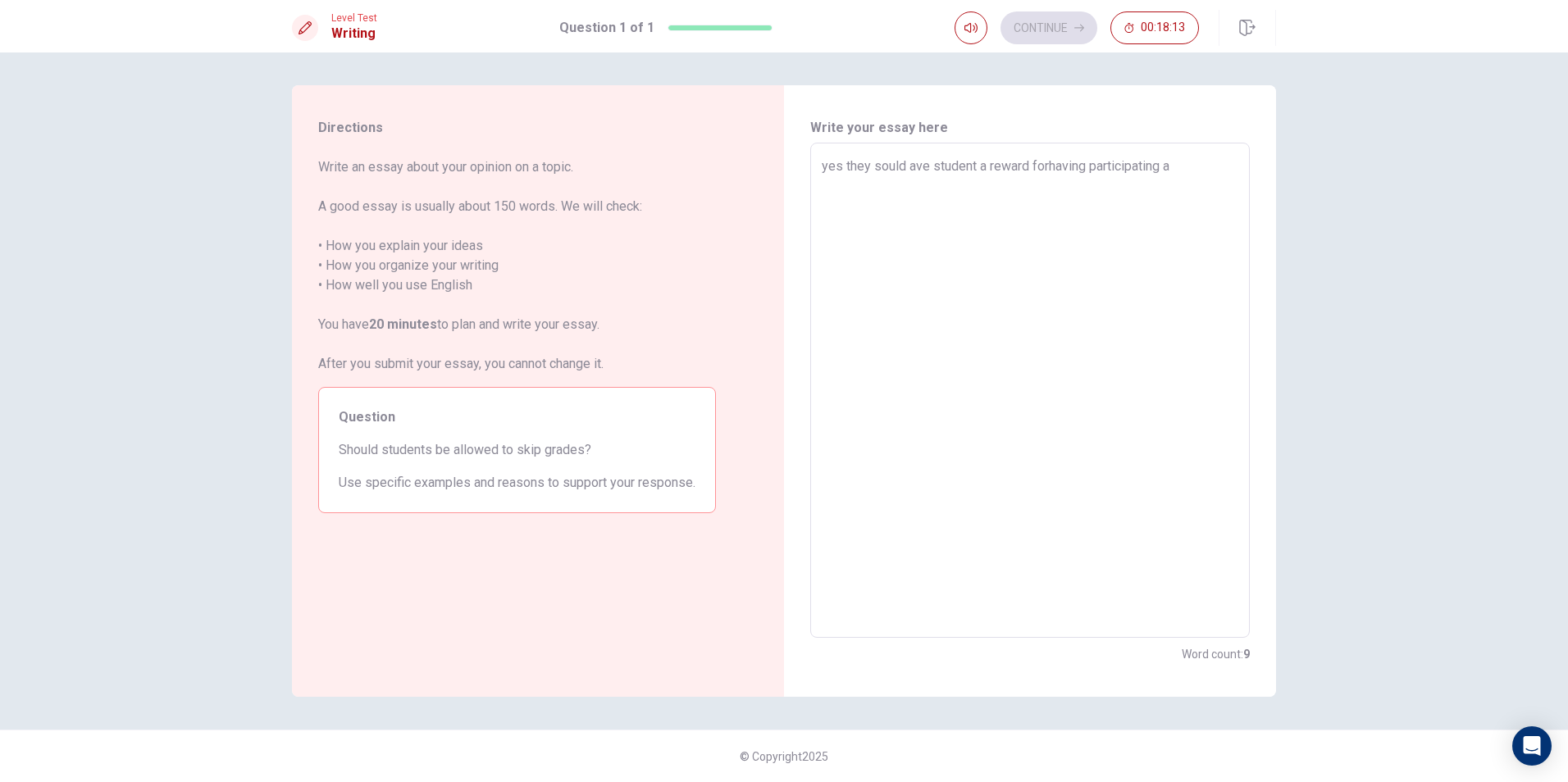
type textarea "x"
type textarea "yes they sould ave student a reward forhaving participating ab"
type textarea "x"
type textarea "yes they sould ave student a reward forhaving participating a"
type textarea "x"
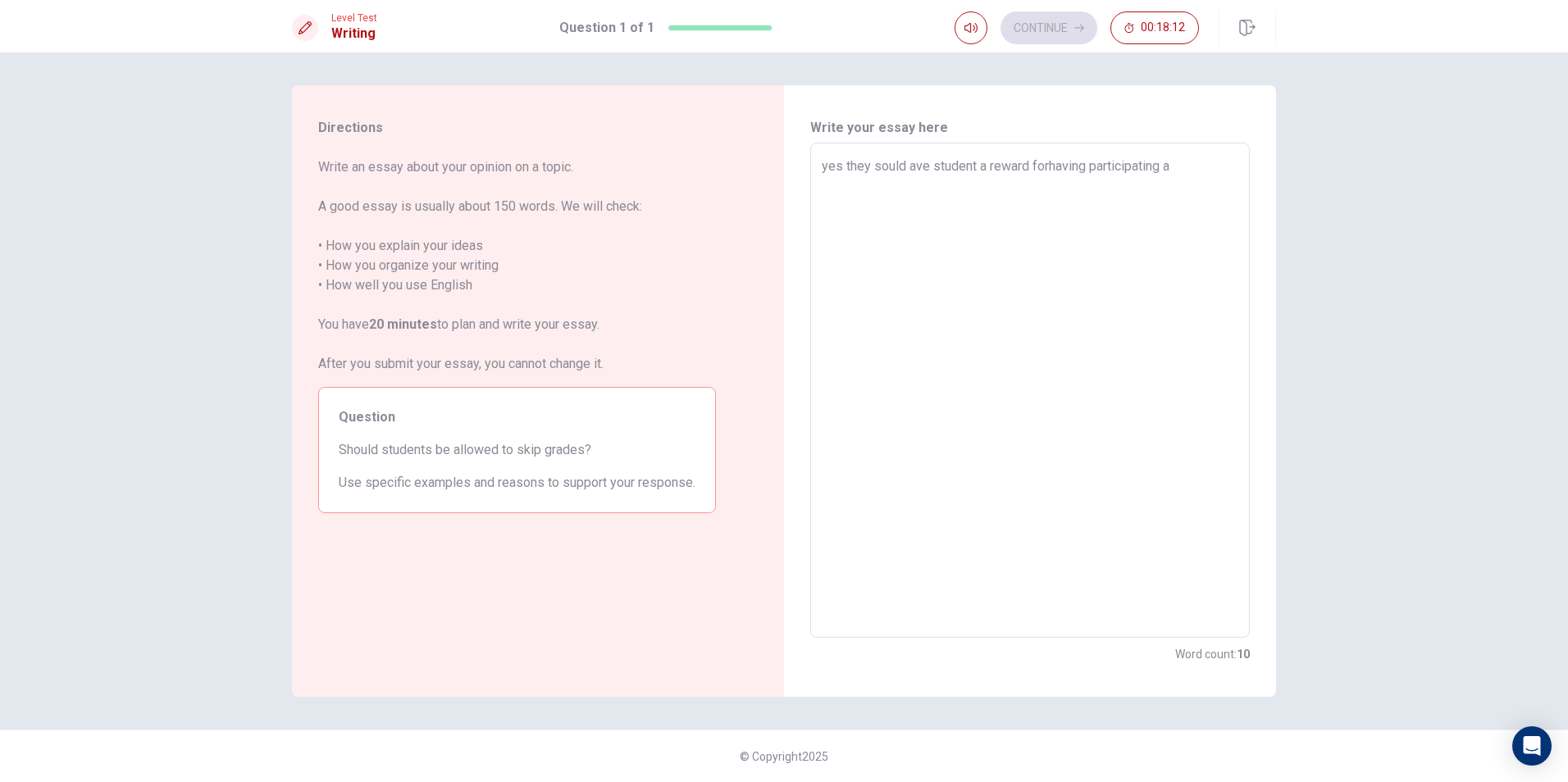
type textarea "yes they sould ave student a reward forhaving participating aj"
type textarea "x"
type textarea "yes they sould ave student a reward forhaving participating ajd"
type textarea "x"
type textarea "yes they sould ave student a reward forhaving participating ajd"
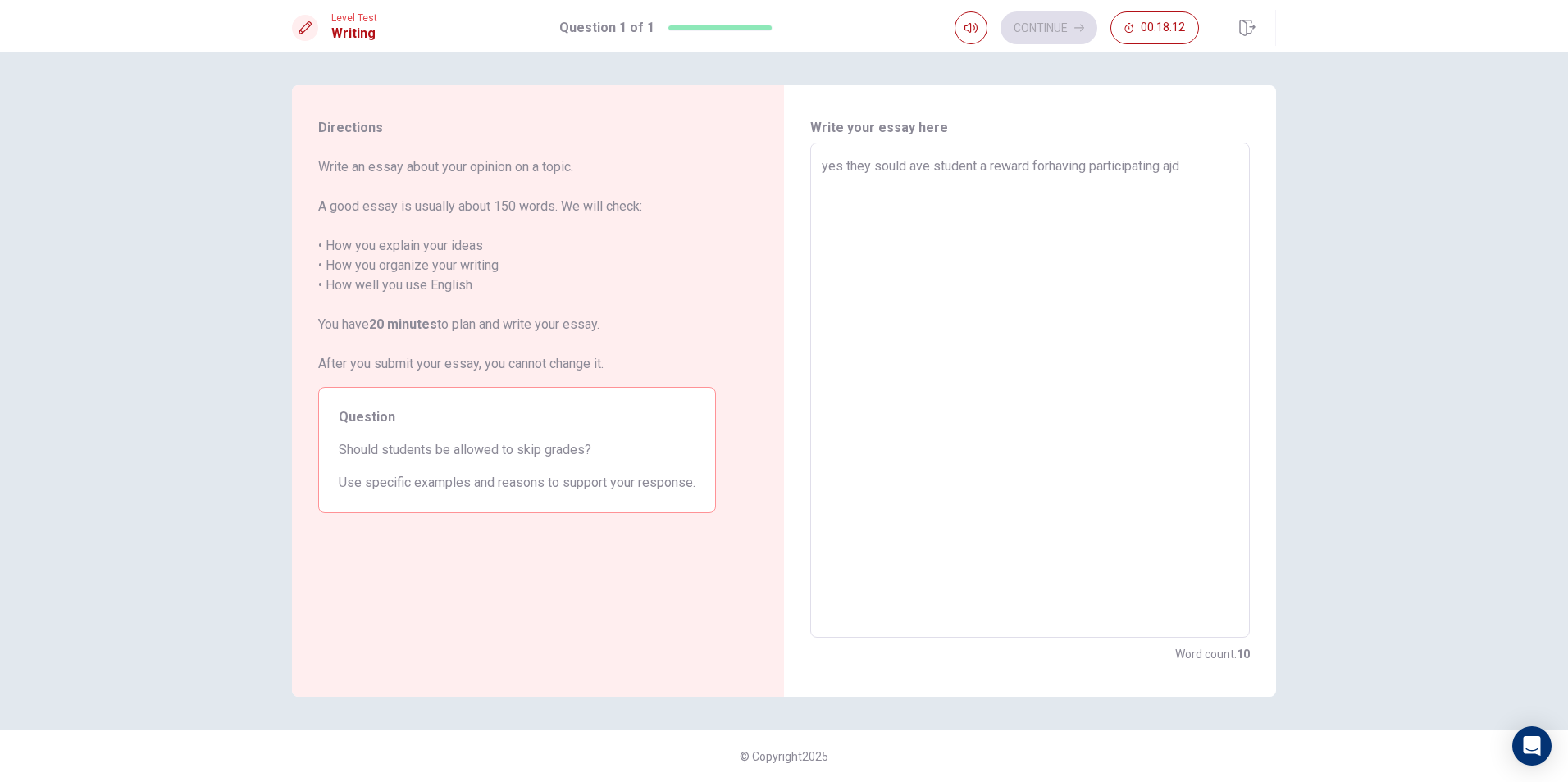
type textarea "x"
click at [1048, 166] on textarea "yes they sould ave student a reward forhaving participating and the teachers ca…" at bounding box center [1030, 390] width 416 height 468
click at [1015, 182] on textarea "yes they sould ave student a reward for having participating and the teachers c…" at bounding box center [1030, 390] width 416 height 468
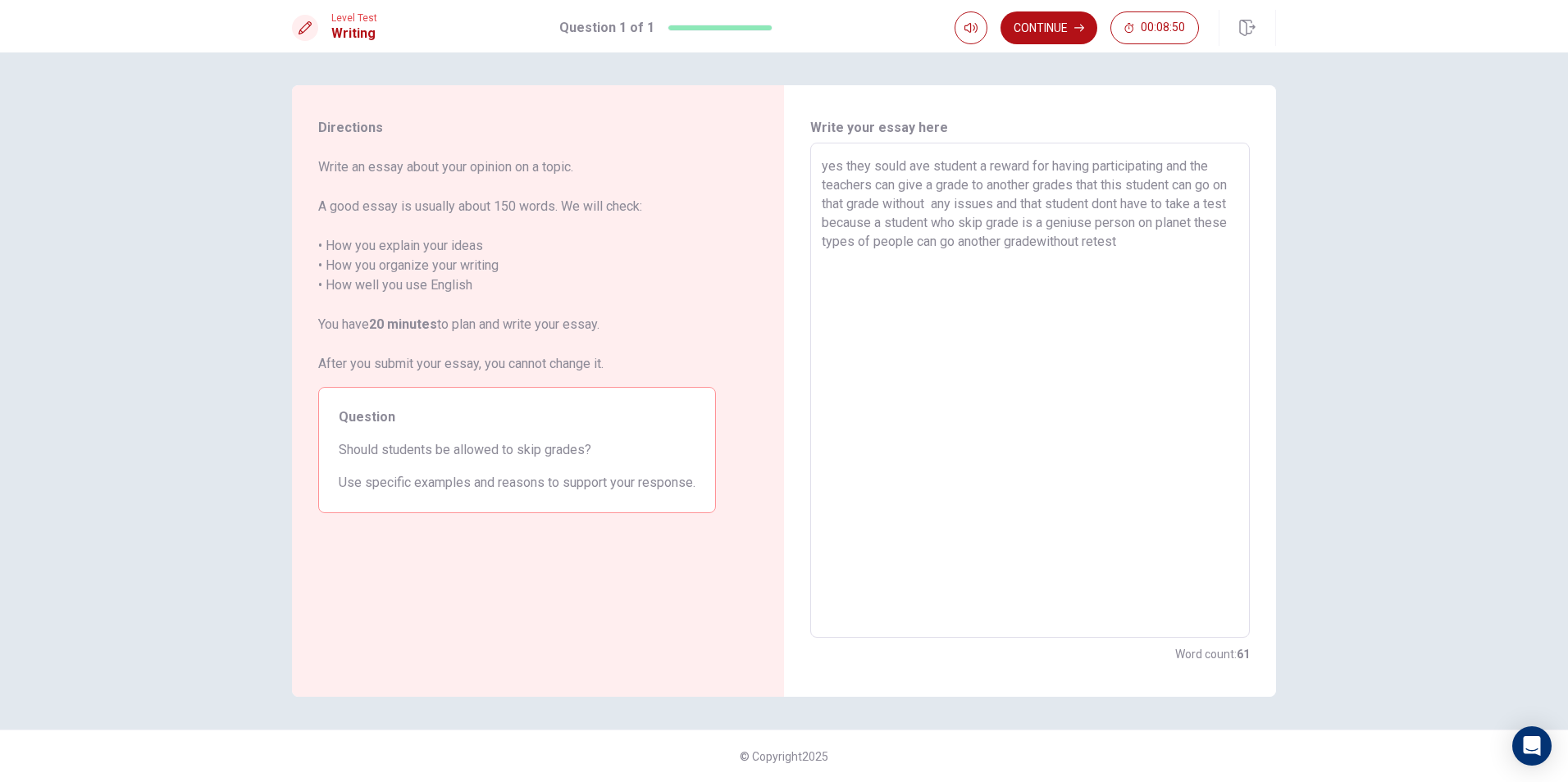
click at [1075, 240] on textarea "yes they sould ave student a reward for having participating and the teachers c…" at bounding box center [1030, 390] width 416 height 468
click at [1172, 234] on textarea "yes they sould ave student a reward for having participating and the teachers c…" at bounding box center [1030, 390] width 416 height 468
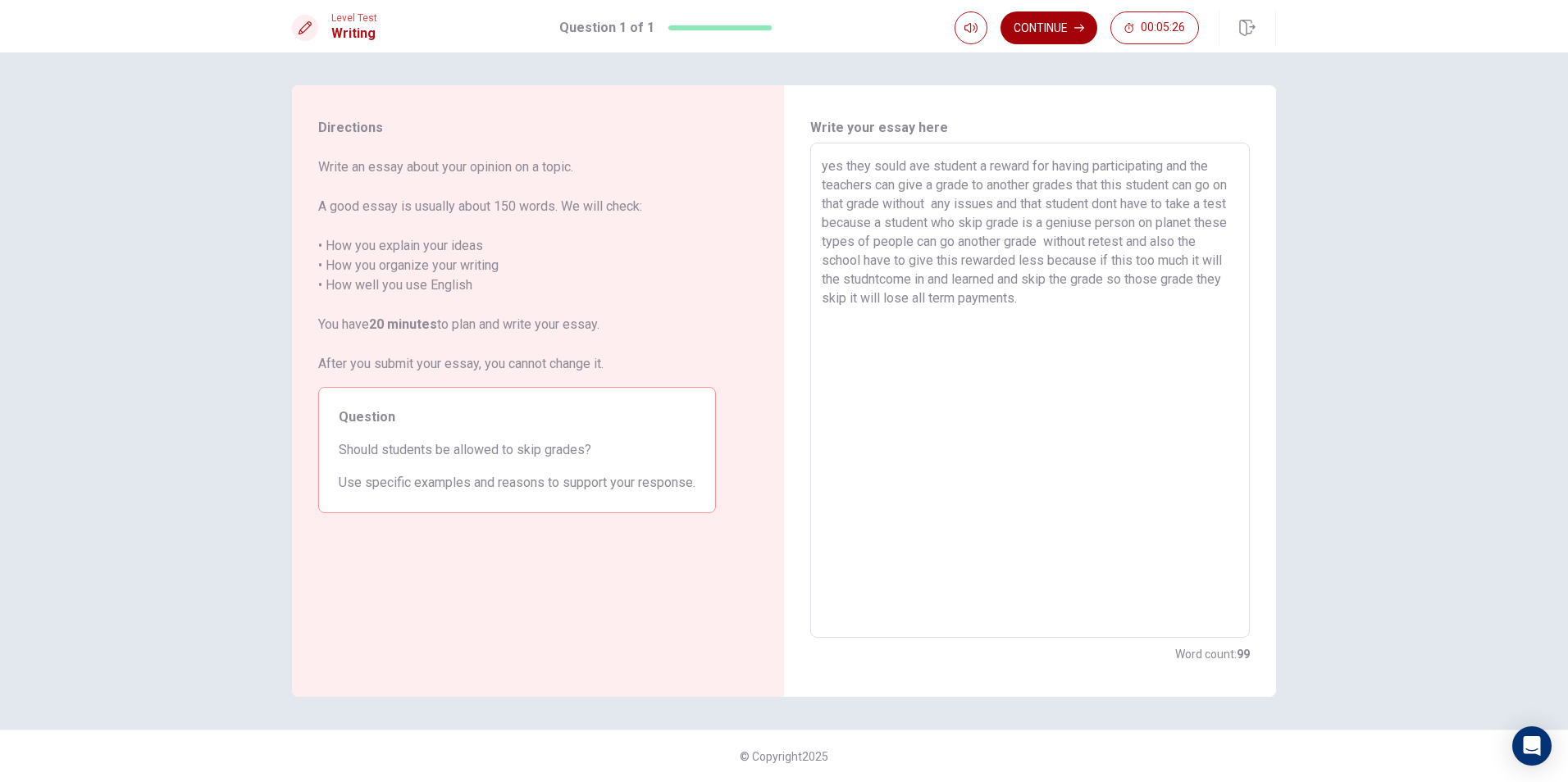
click at [1028, 34] on button "Continue" at bounding box center [1048, 28] width 96 height 33
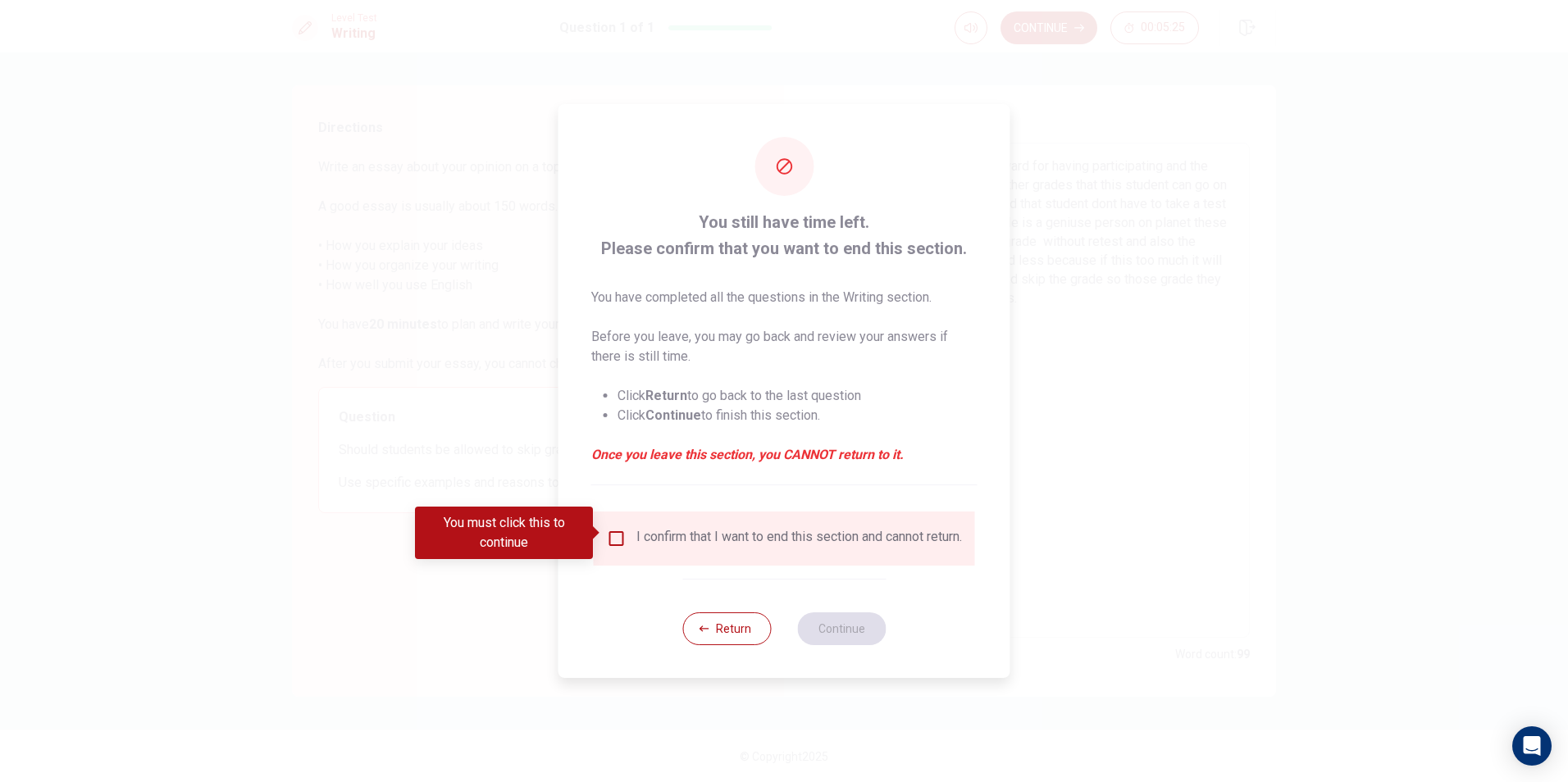
click at [607, 531] on input "You must click this to continue" at bounding box center [616, 538] width 19 height 19
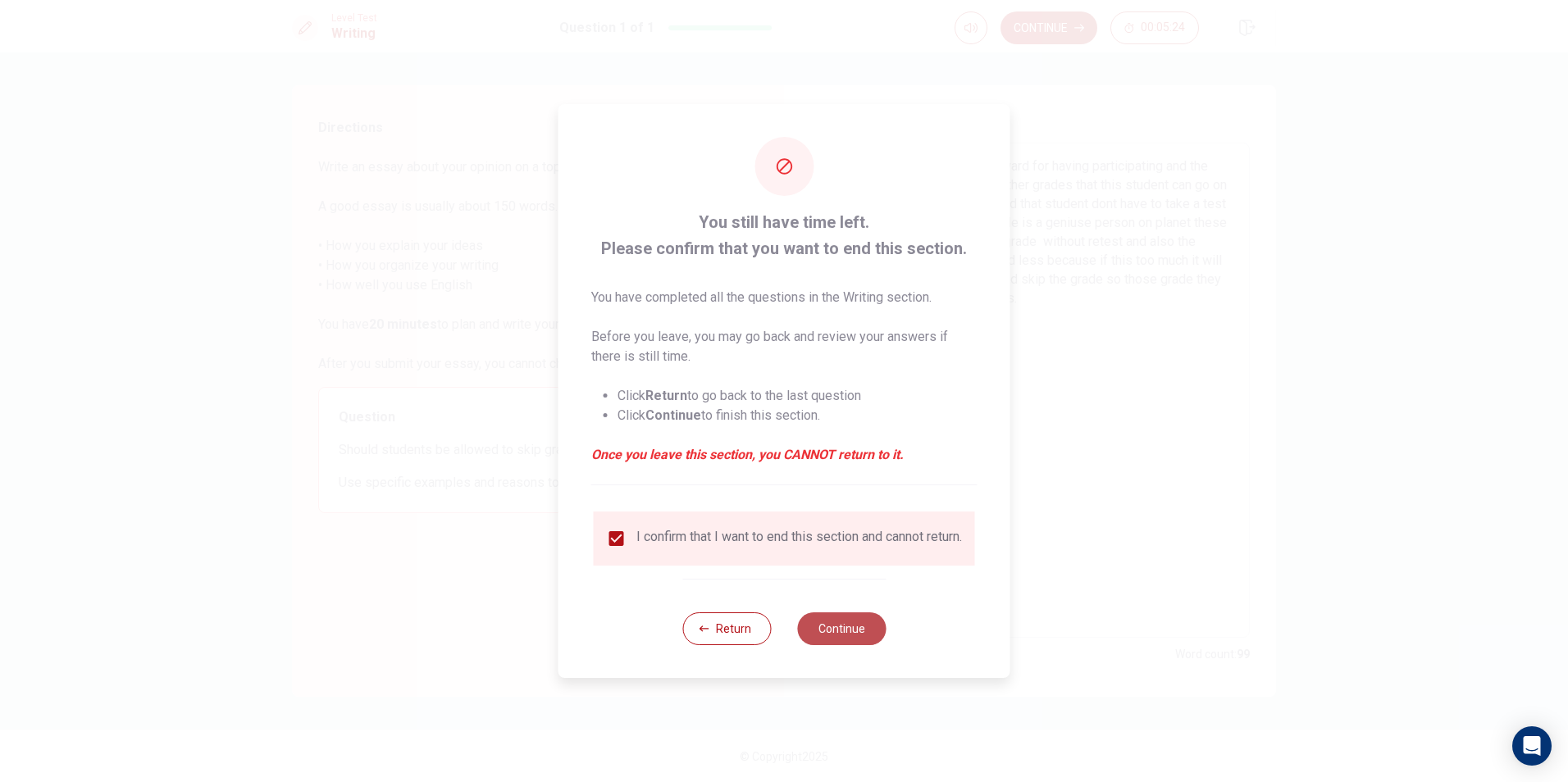
click at [831, 637] on button "Continue" at bounding box center [841, 629] width 89 height 33
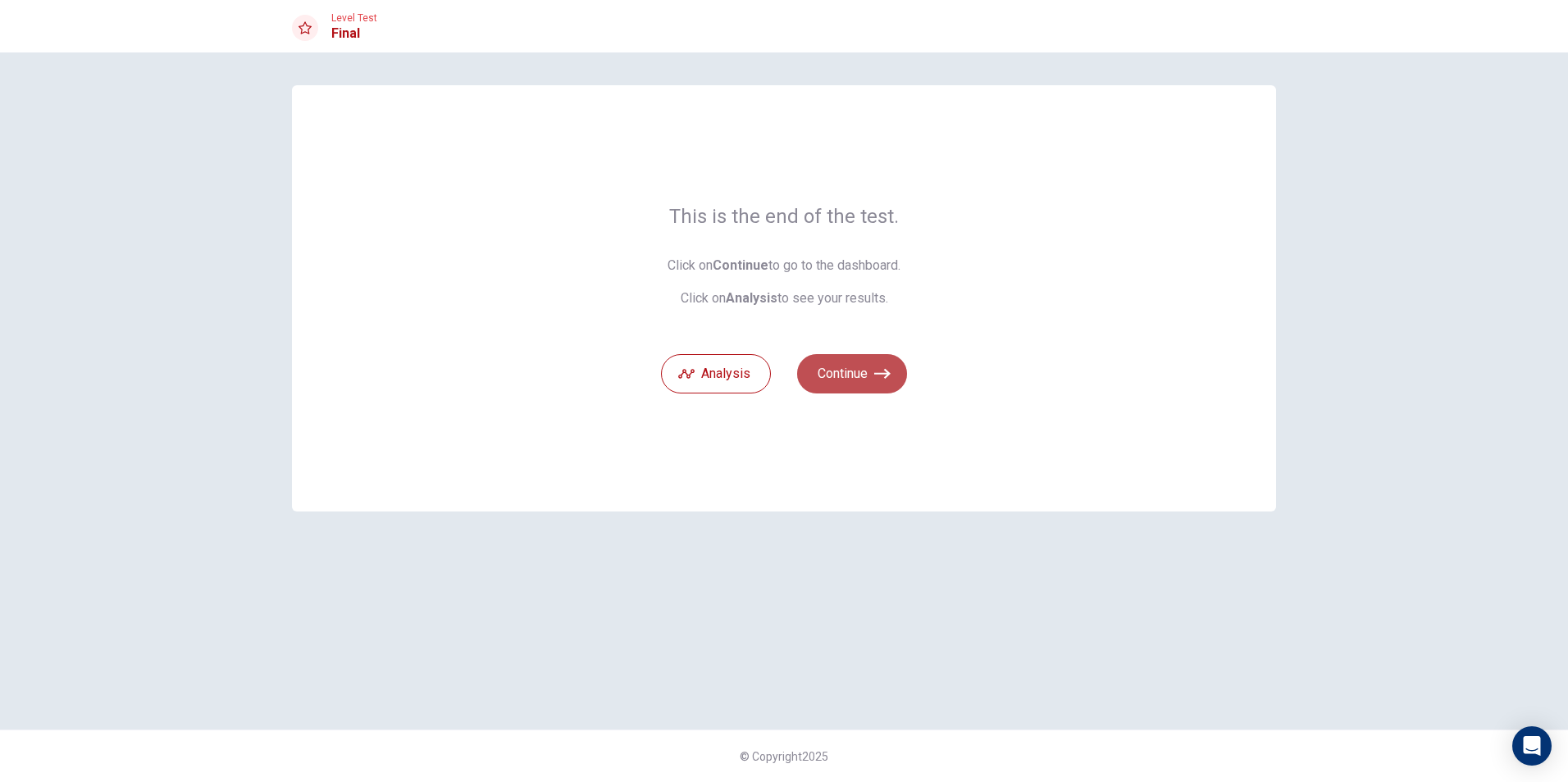
click at [878, 366] on icon "button" at bounding box center [882, 373] width 16 height 16
